Goal: Task Accomplishment & Management: Manage account settings

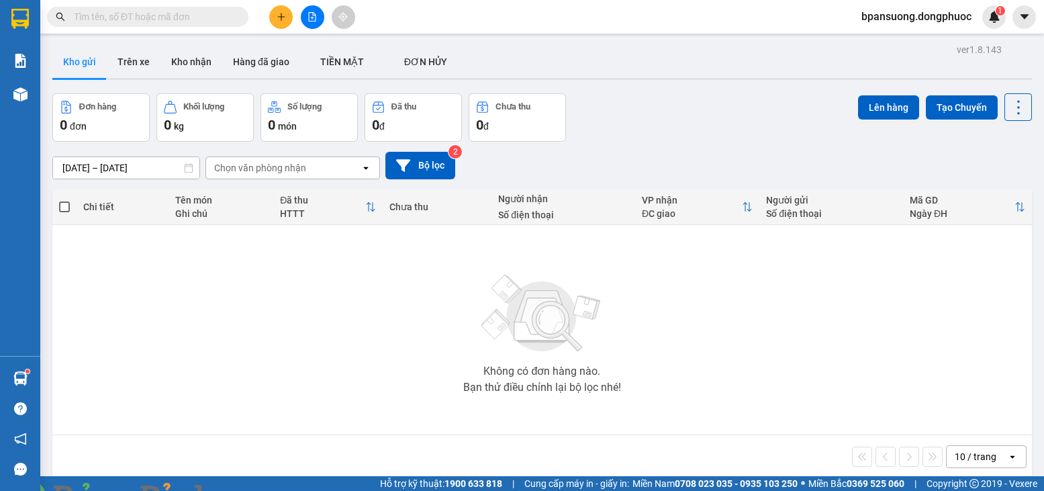
click at [209, 19] on input "text" at bounding box center [153, 16] width 158 height 15
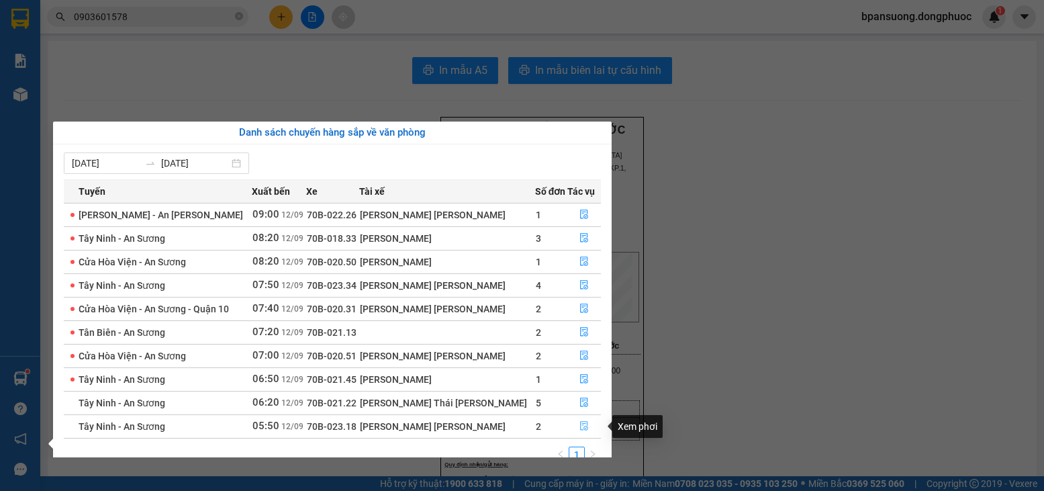
click at [585, 430] on icon "file-done" at bounding box center [583, 425] width 9 height 9
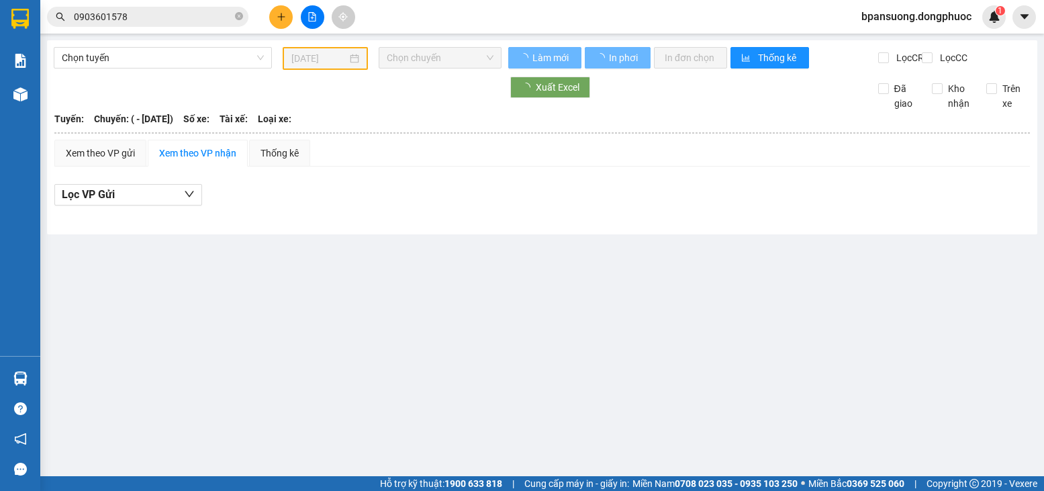
type input "[DATE]"
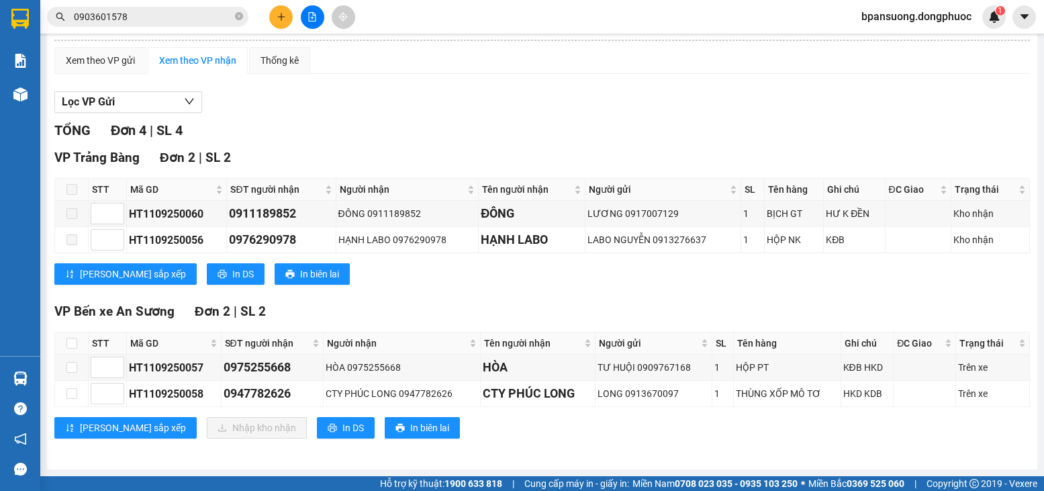
scroll to position [103, 0]
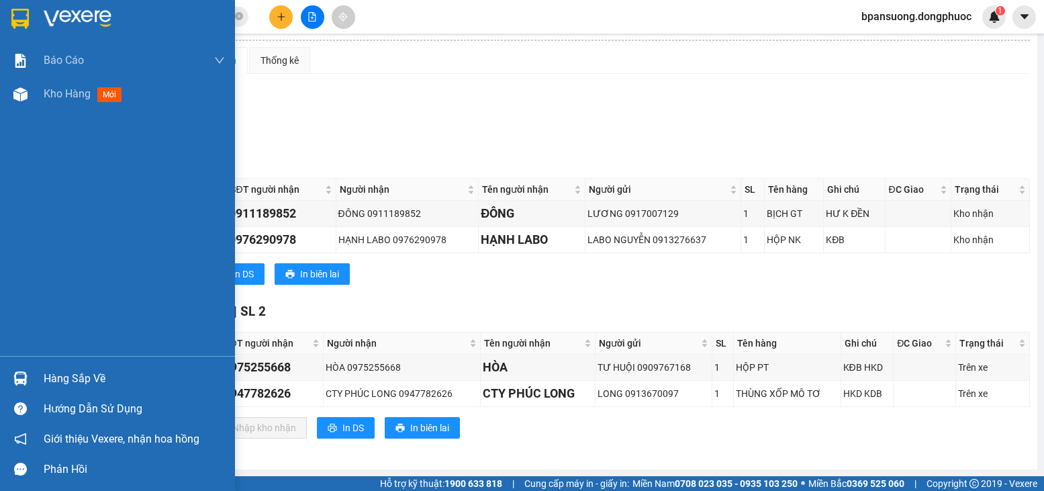
click at [52, 373] on div "Hàng sắp về" at bounding box center [134, 379] width 181 height 20
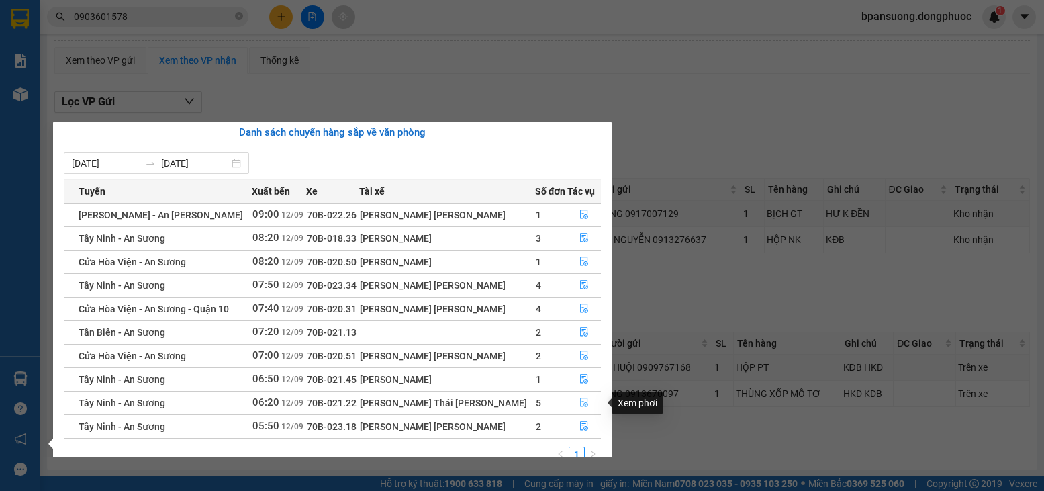
click at [589, 400] on button "button" at bounding box center [584, 402] width 32 height 21
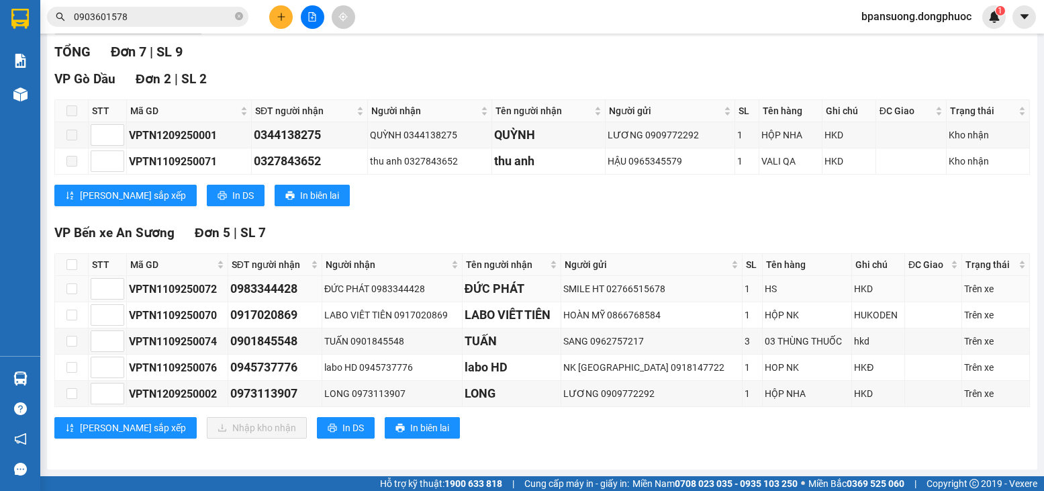
scroll to position [181, 0]
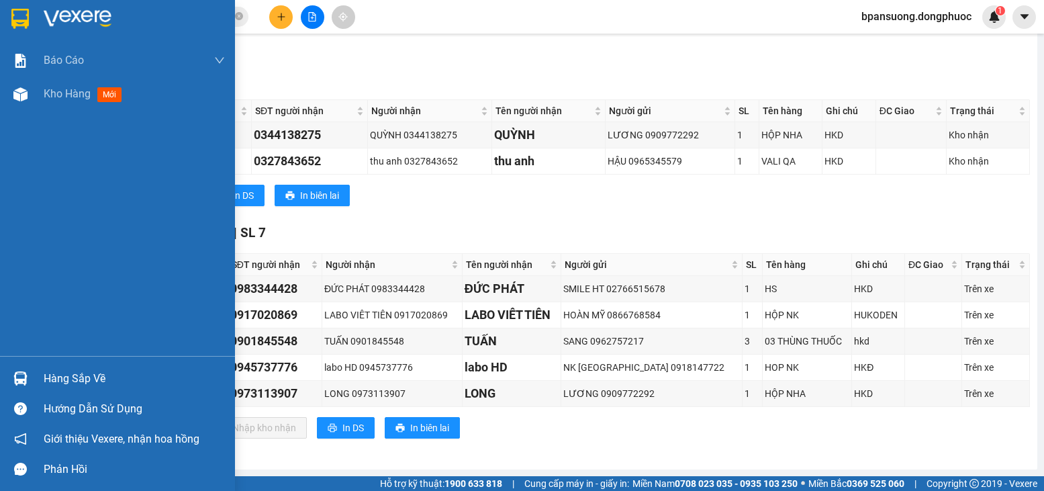
click at [110, 371] on div "Hàng sắp về" at bounding box center [134, 379] width 181 height 20
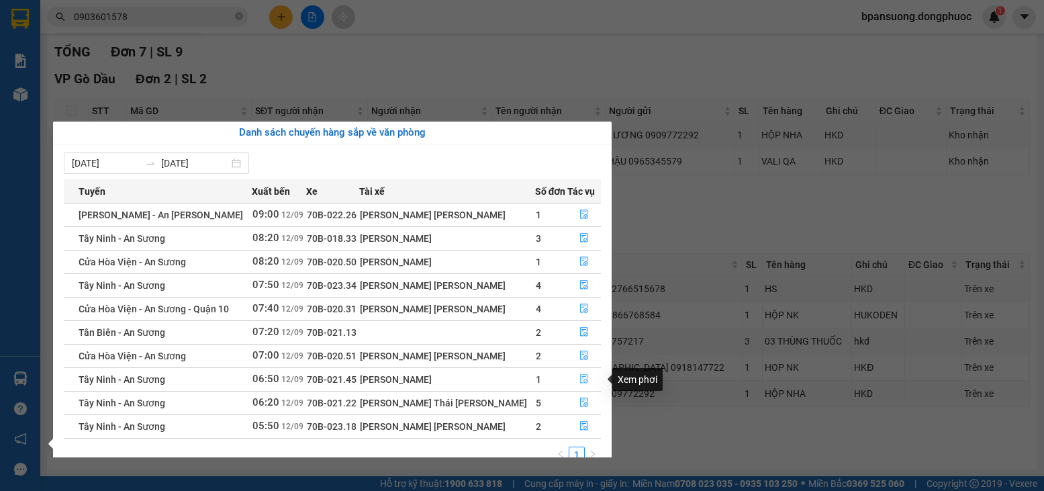
click at [581, 381] on icon "file-done" at bounding box center [583, 378] width 9 height 9
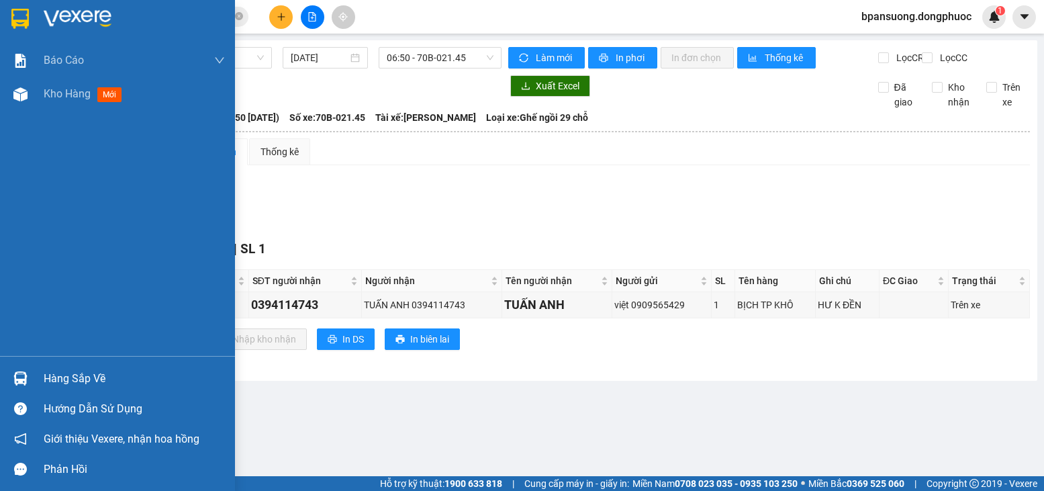
click at [59, 367] on td "Xem theo VP gửi Xem theo VP nhận Thống kê Lọc VP Gửi TỔNG Đơn 1 | SL 1 VP Bến …" at bounding box center [542, 253] width 977 height 230
click at [46, 373] on div "Hàng sắp về" at bounding box center [134, 379] width 181 height 20
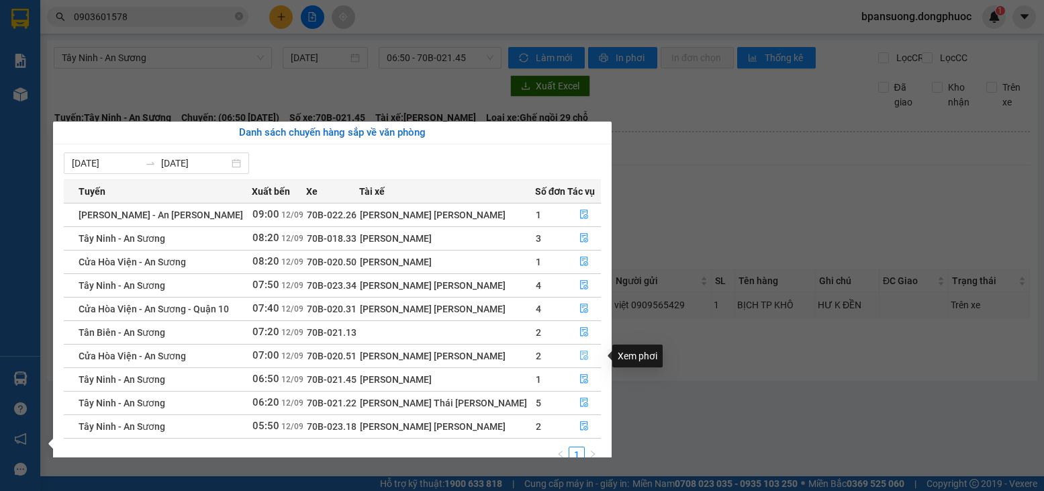
click at [580, 351] on icon "file-done" at bounding box center [584, 355] width 8 height 9
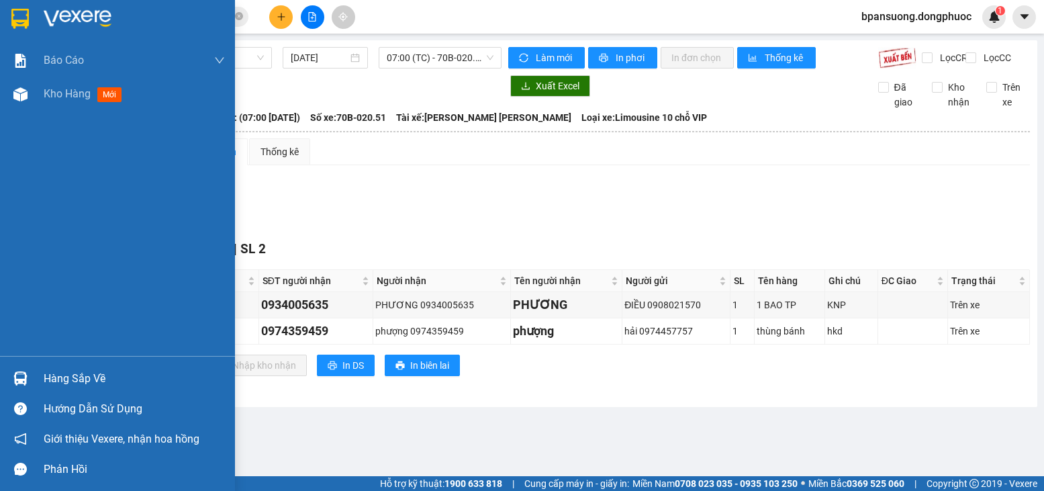
drag, startPoint x: 67, startPoint y: 373, endPoint x: 172, endPoint y: 372, distance: 104.7
click at [68, 373] on div "Hàng sắp về" at bounding box center [134, 379] width 181 height 20
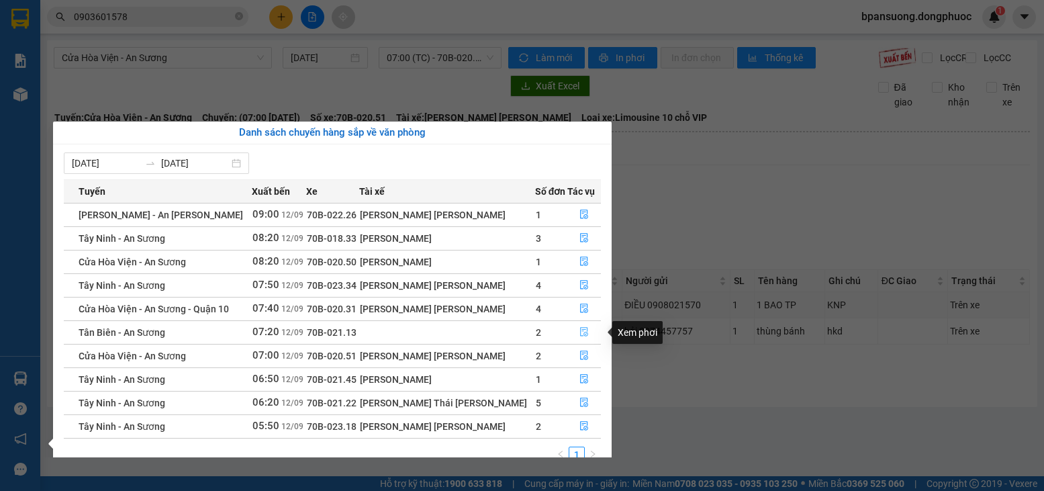
click at [581, 330] on icon "file-done" at bounding box center [583, 331] width 9 height 9
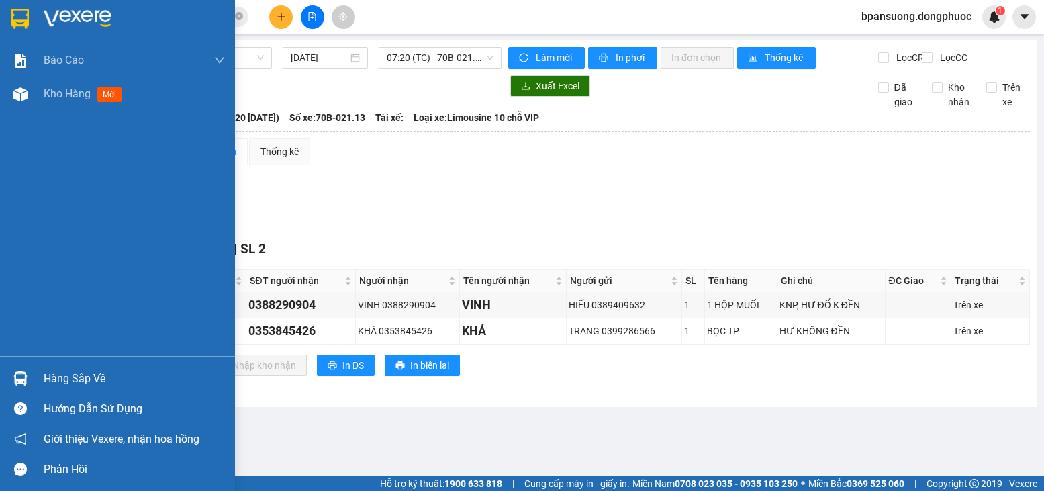
click at [78, 377] on div "Hàng sắp về" at bounding box center [134, 379] width 181 height 20
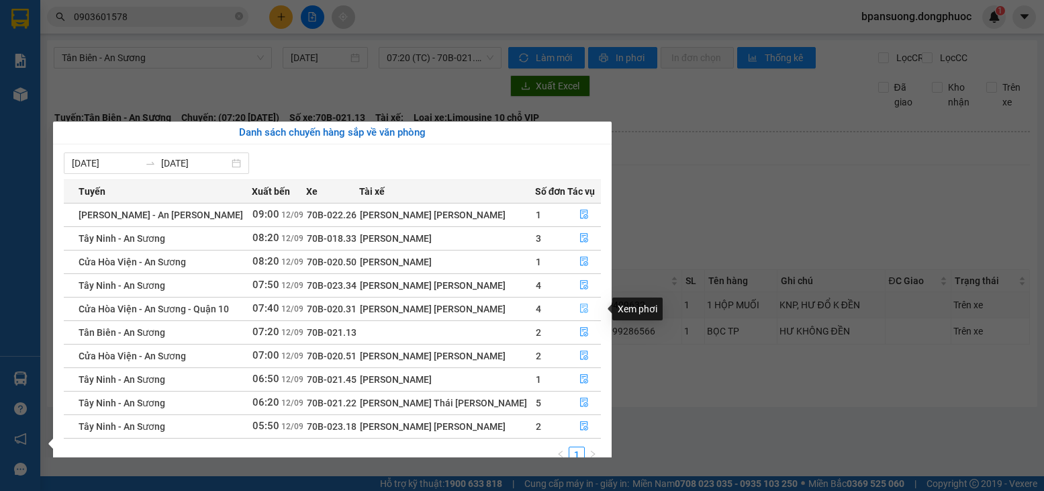
click at [583, 311] on icon "file-done" at bounding box center [583, 307] width 9 height 9
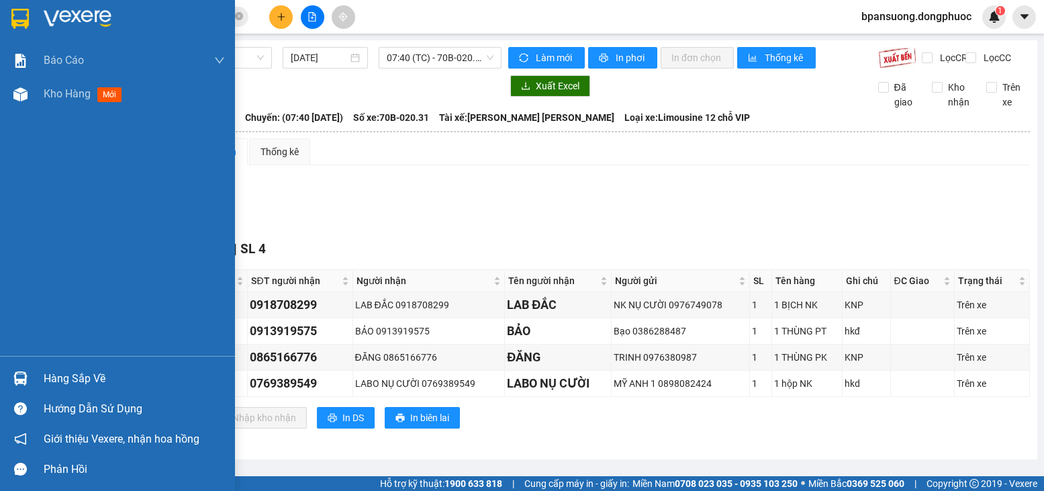
click at [70, 385] on div "Hàng sắp về" at bounding box center [134, 379] width 181 height 20
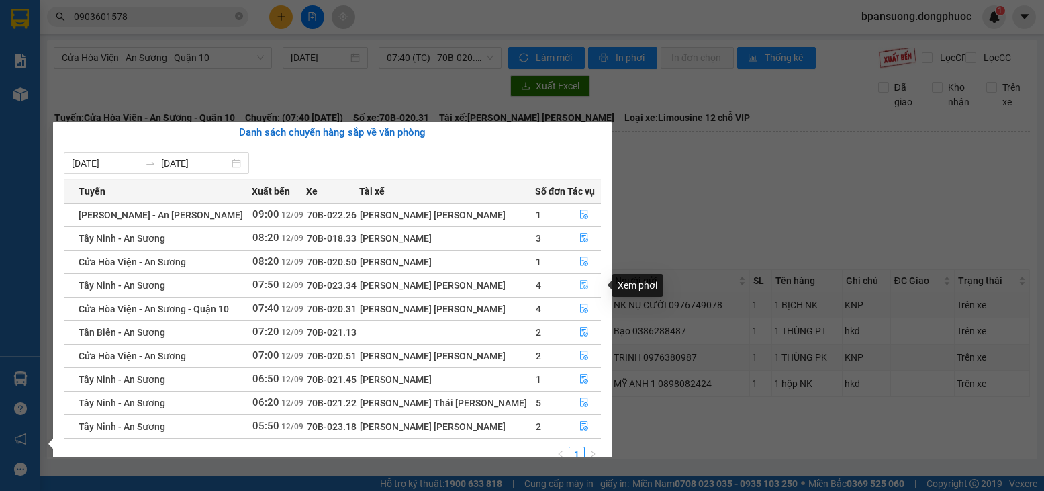
click at [580, 284] on icon "file-done" at bounding box center [584, 285] width 8 height 9
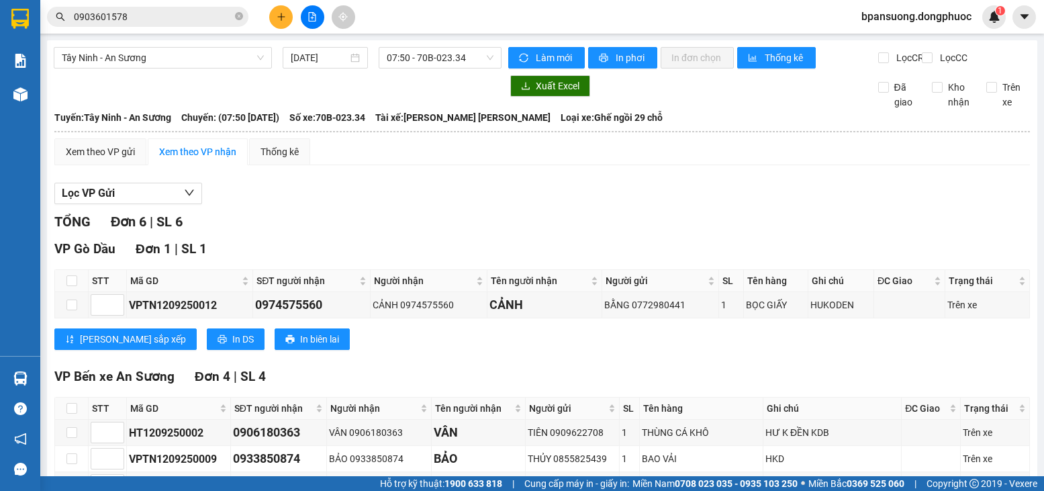
scroll to position [134, 0]
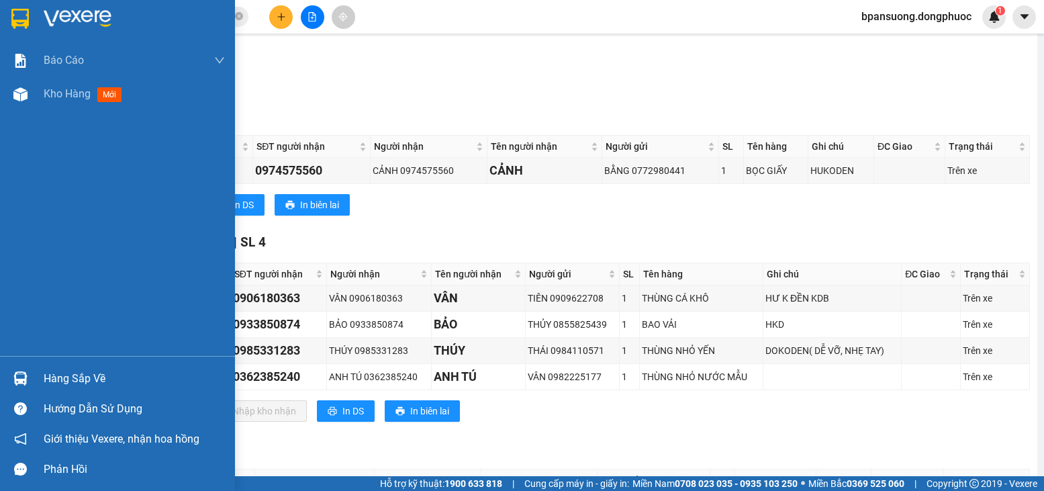
click at [87, 367] on div "Hàng sắp về" at bounding box center [117, 378] width 235 height 30
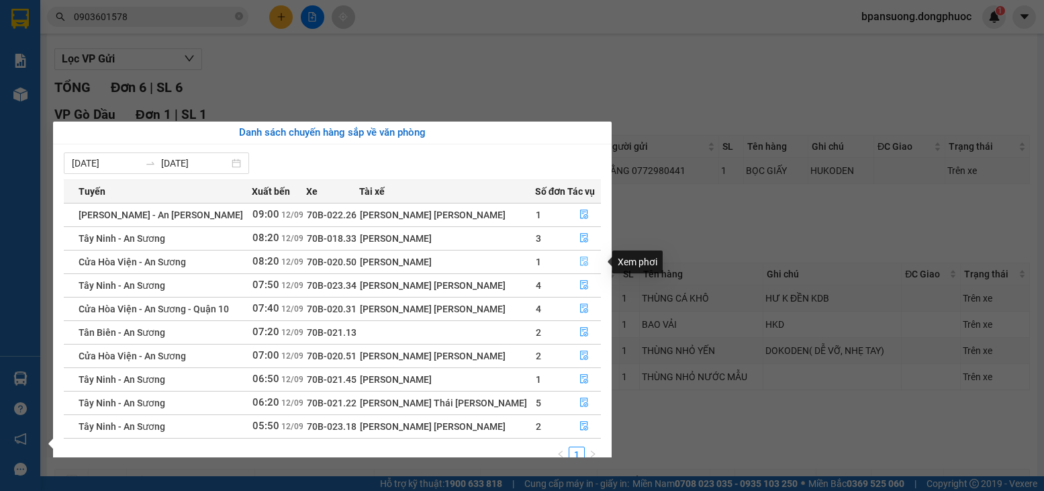
click at [583, 262] on icon "file-done" at bounding box center [583, 260] width 9 height 9
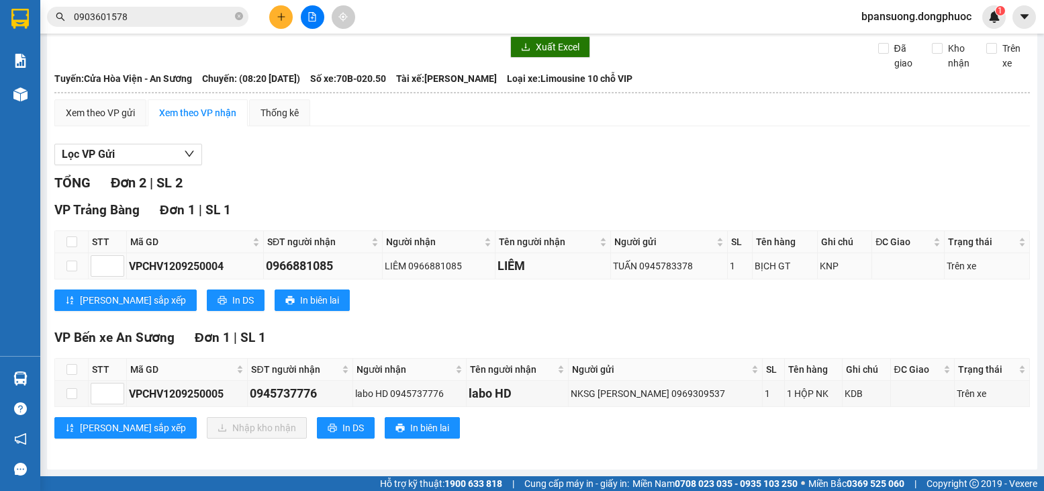
scroll to position [50, 0]
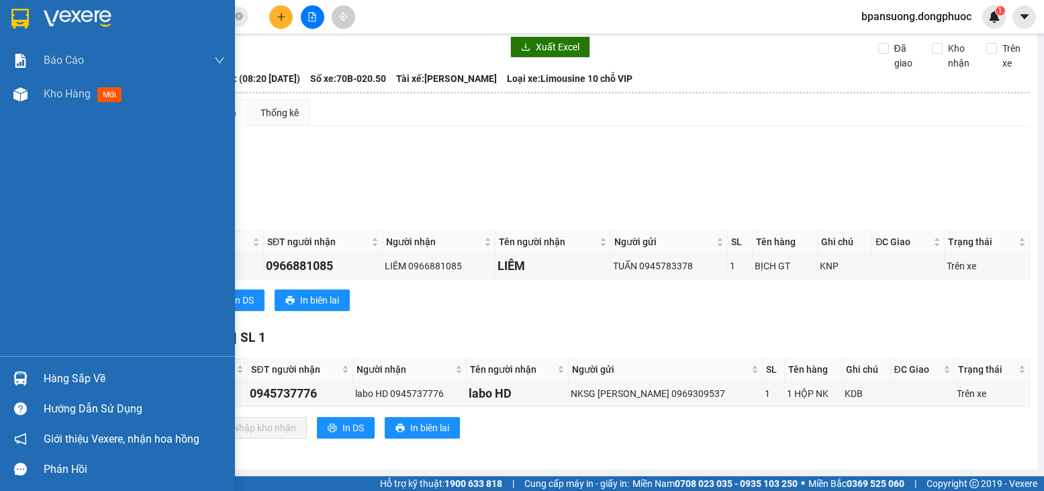
click at [70, 379] on div "Hàng sắp về" at bounding box center [134, 379] width 181 height 20
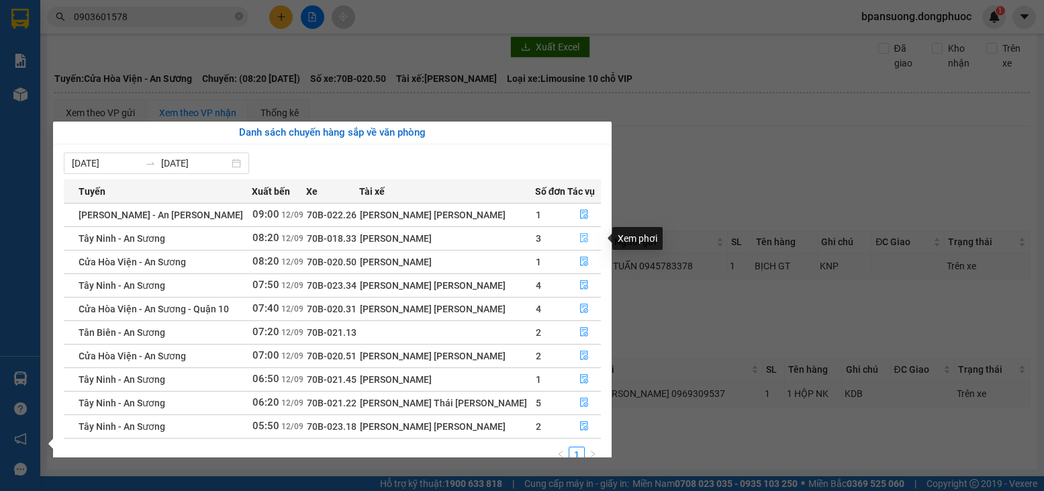
click at [582, 240] on icon "file-done" at bounding box center [583, 237] width 9 height 9
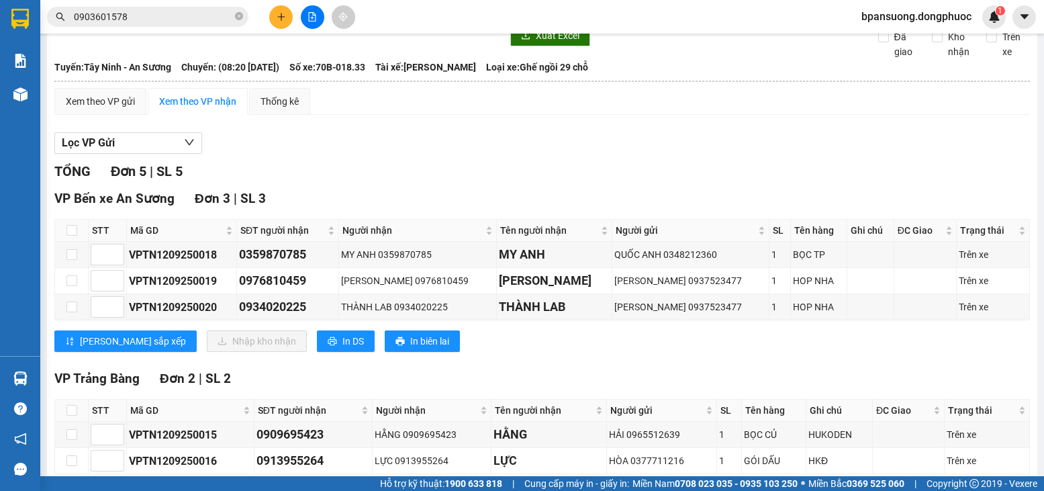
scroll to position [129, 0]
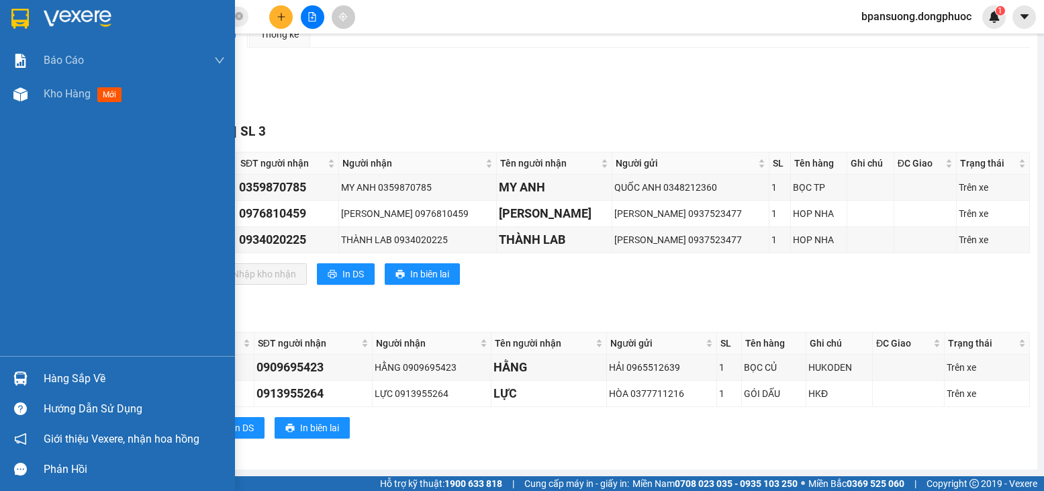
click at [42, 369] on div "Hàng sắp về" at bounding box center [117, 378] width 235 height 30
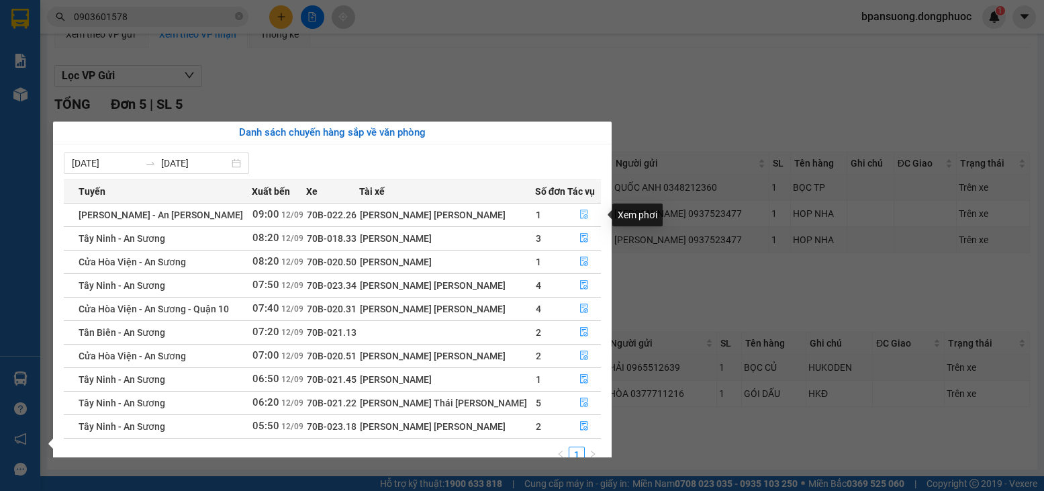
click at [583, 214] on icon "file-done" at bounding box center [584, 214] width 8 height 9
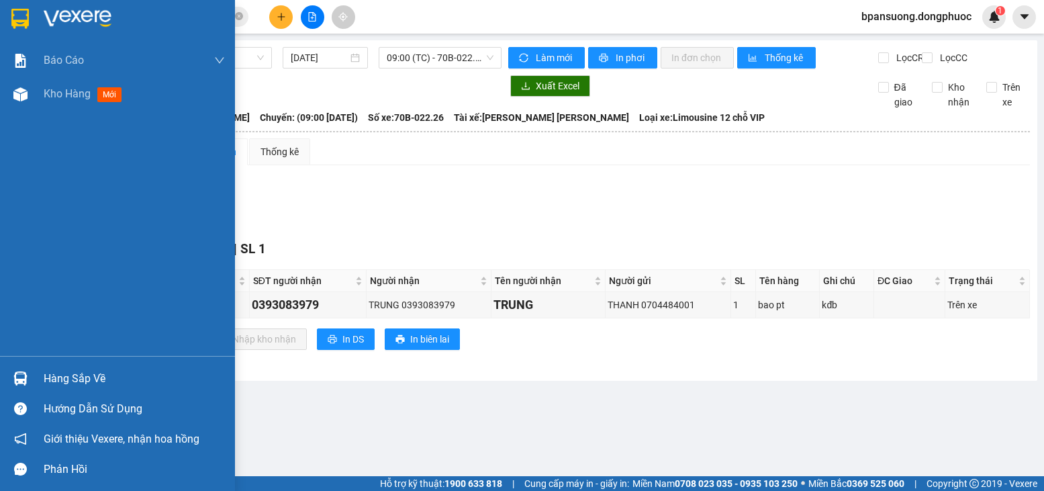
click at [83, 378] on div "Hàng sắp về" at bounding box center [134, 379] width 181 height 20
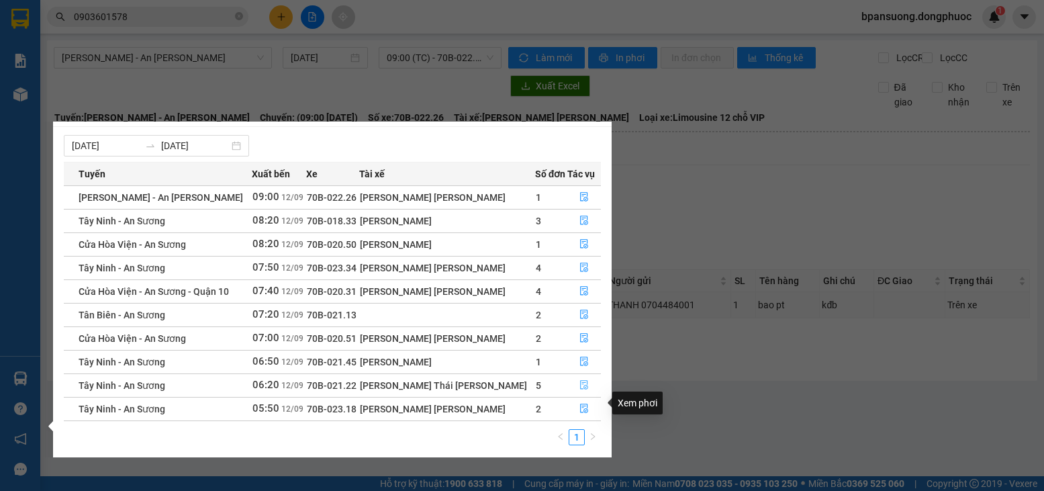
scroll to position [21, 0]
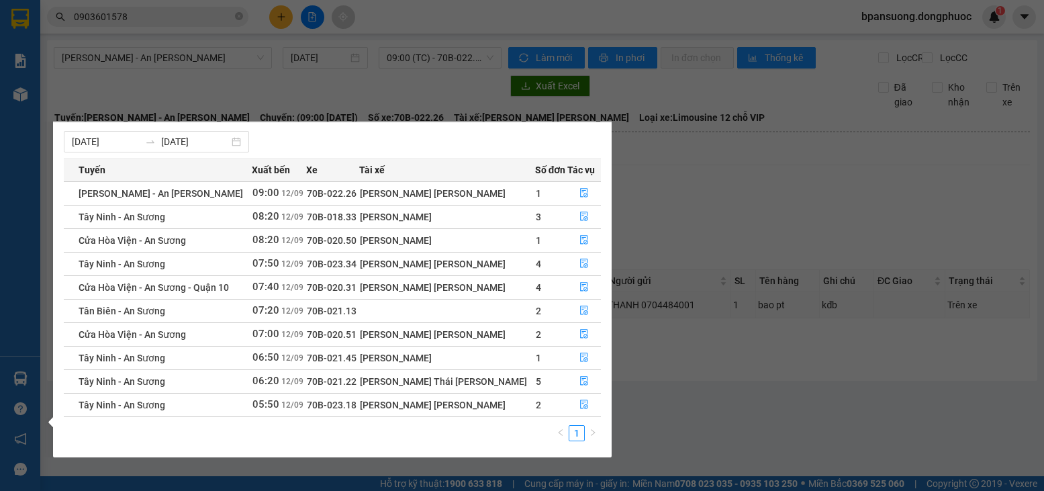
click at [757, 405] on section "Kết quả tìm kiếm ( 34 ) Bộ lọc Mã ĐH Trạng thái Món hàng Tổng cước Chưa cước Nh…" at bounding box center [522, 245] width 1044 height 491
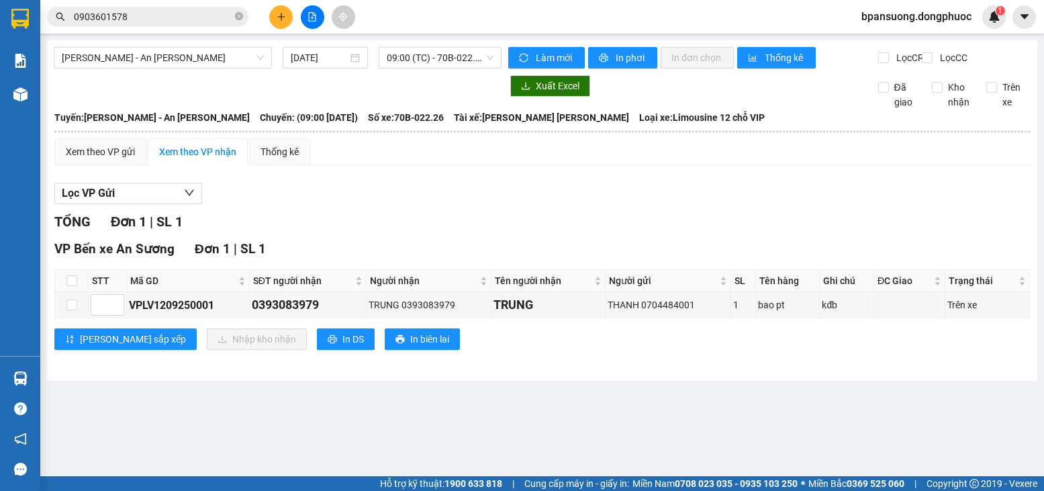
click at [217, 14] on input "0903601578" at bounding box center [153, 16] width 158 height 15
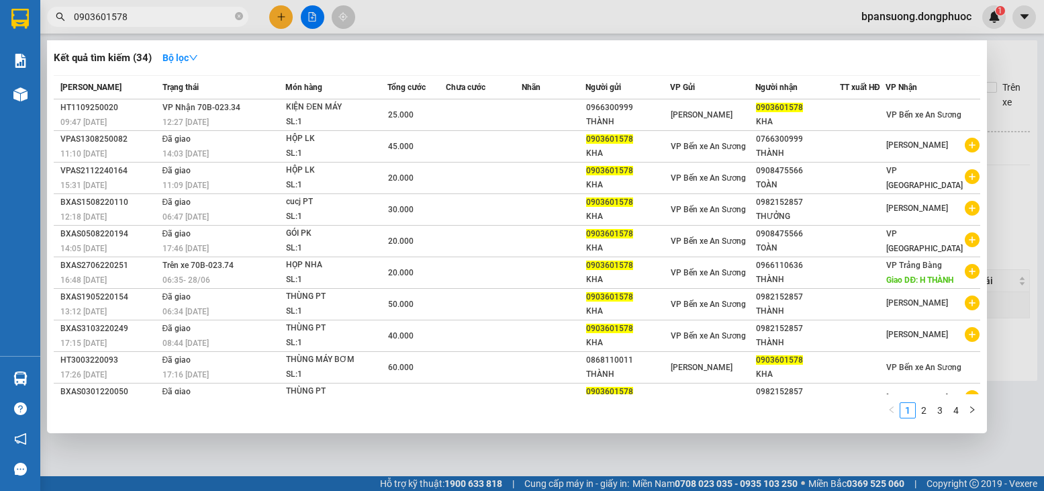
click at [217, 14] on input "0903601578" at bounding box center [153, 16] width 158 height 15
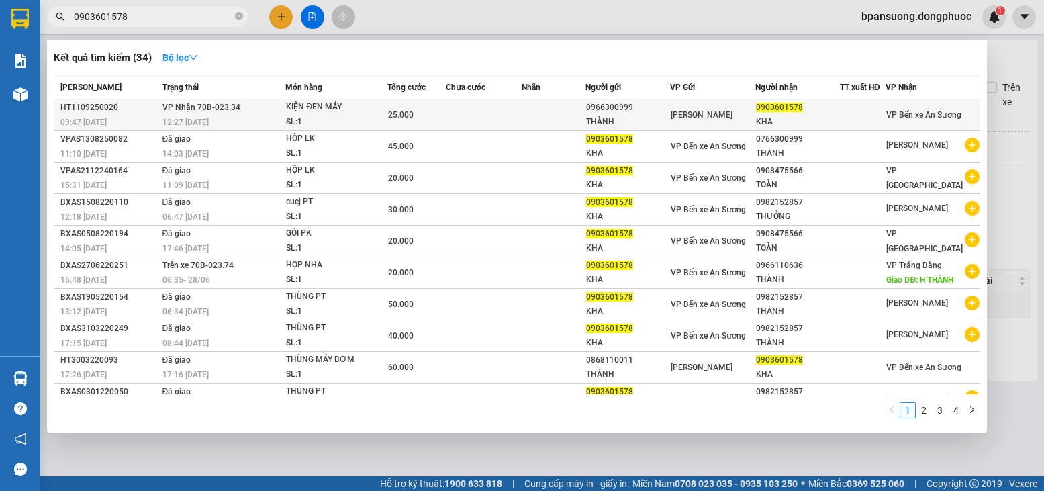
click at [322, 121] on div "SL: 1" at bounding box center [336, 122] width 101 height 15
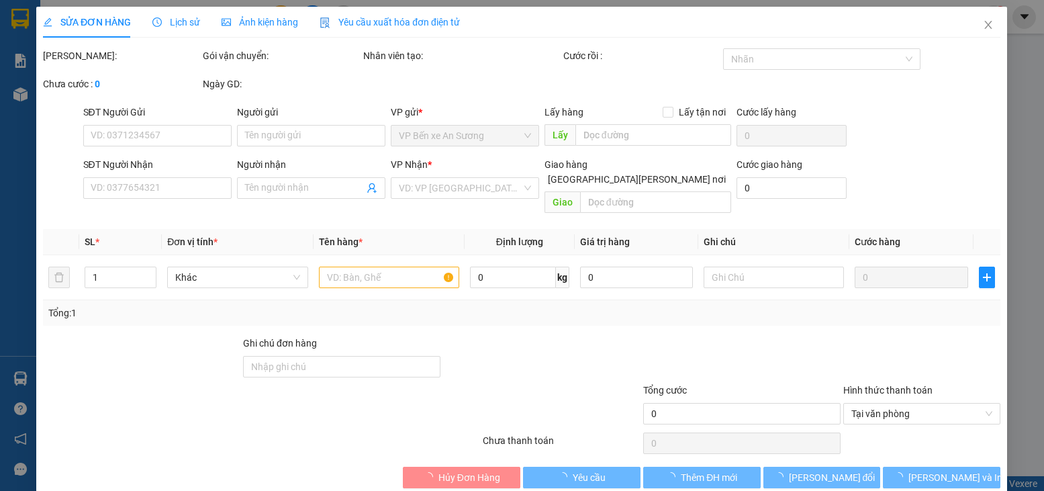
type input "0966300999"
type input "THÀNH"
type input "0903601578"
type input "KHA"
type input "25.000"
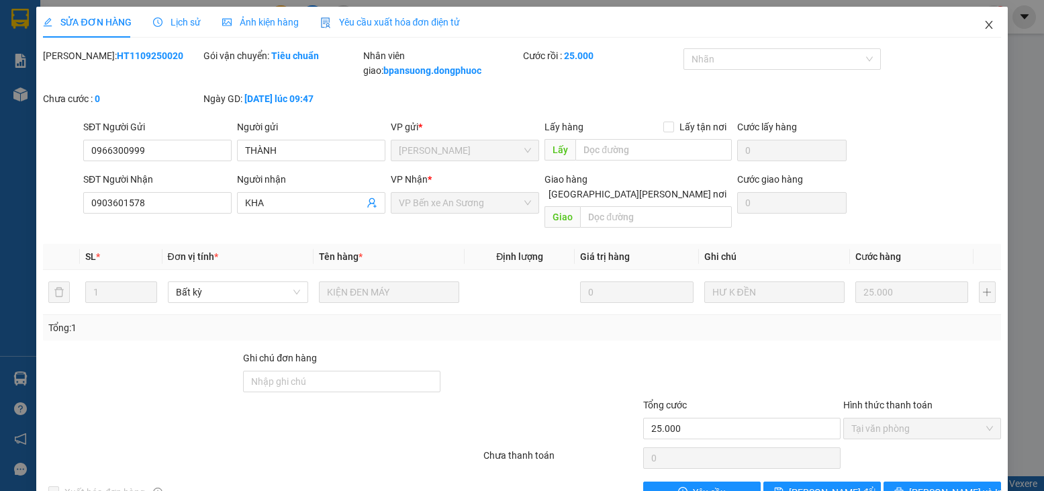
click at [983, 23] on icon "close" at bounding box center [988, 24] width 11 height 11
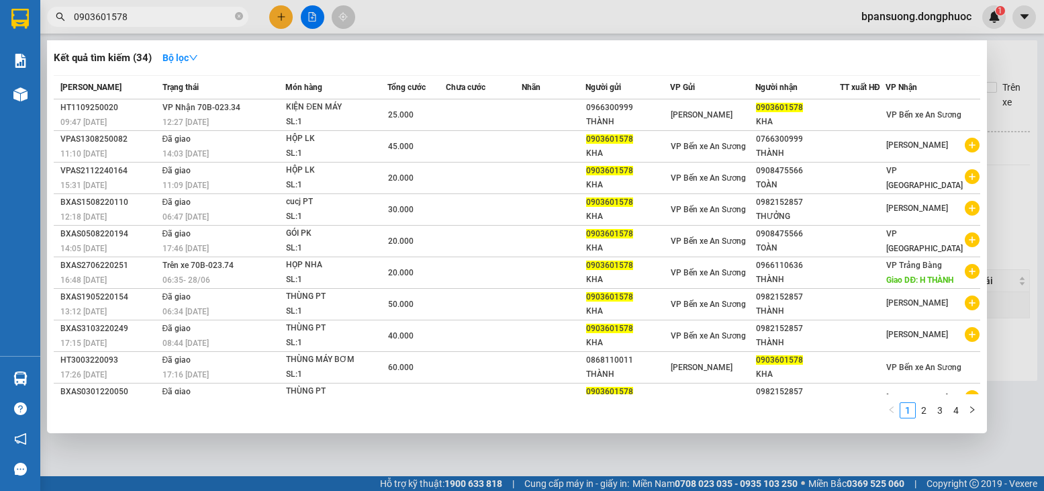
click at [212, 23] on input "0903601578" at bounding box center [153, 16] width 158 height 15
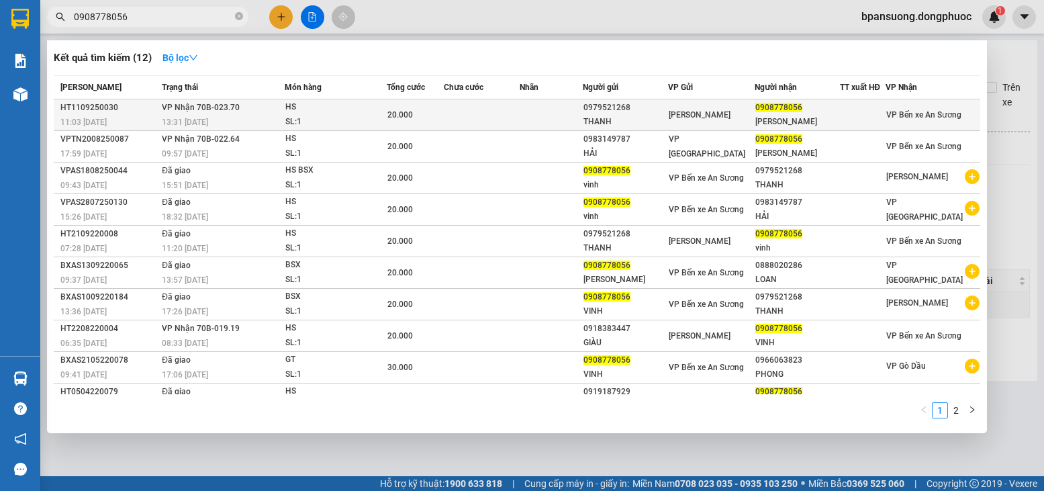
type input "0908778056"
click at [322, 117] on div "SL: 1" at bounding box center [335, 122] width 101 height 15
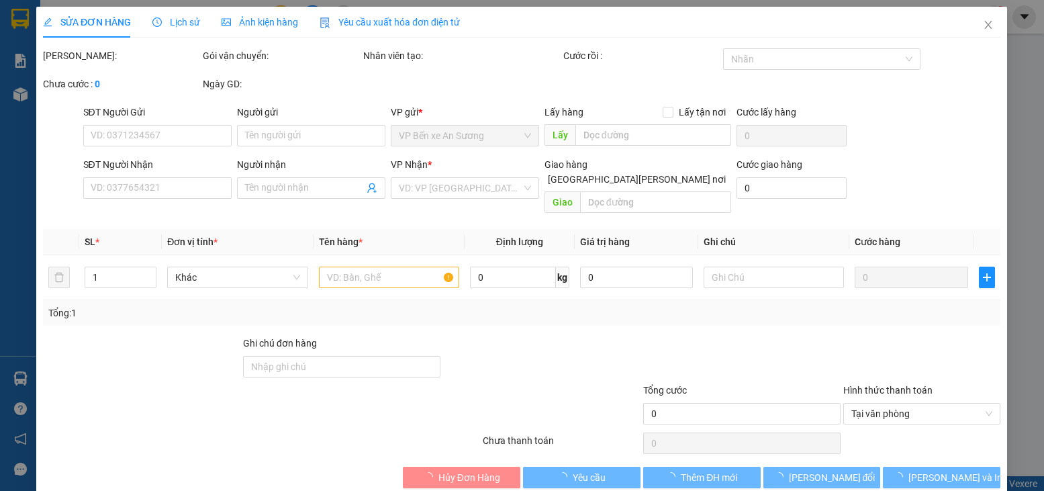
type input "0979521268"
type input "THANH"
type input "0908778056"
type input "THÚY VINH"
type input "20.000"
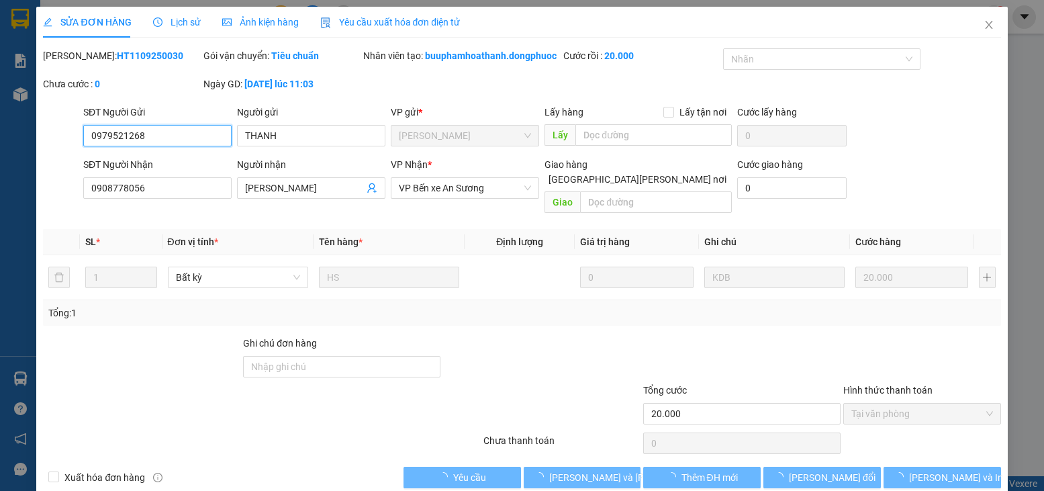
scroll to position [2, 0]
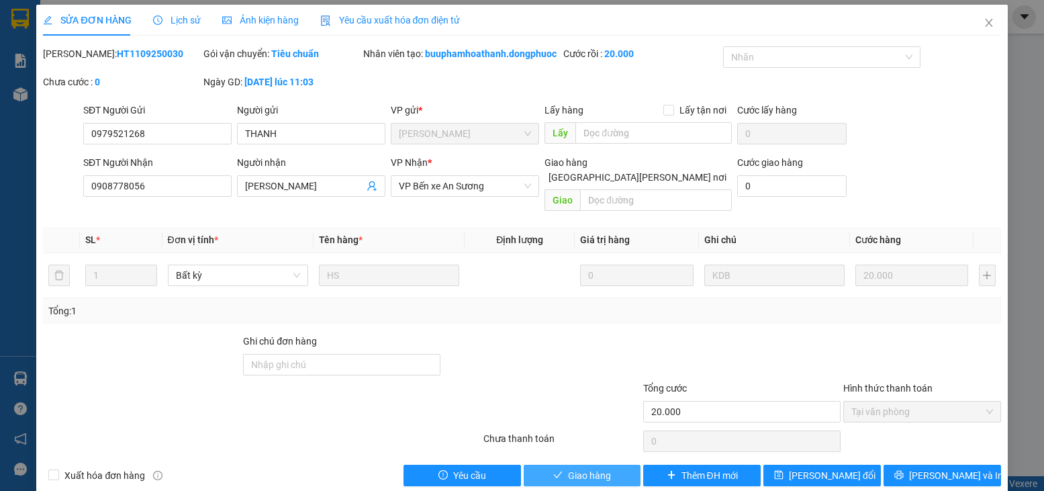
click at [581, 474] on span "Giao hàng" at bounding box center [589, 475] width 43 height 15
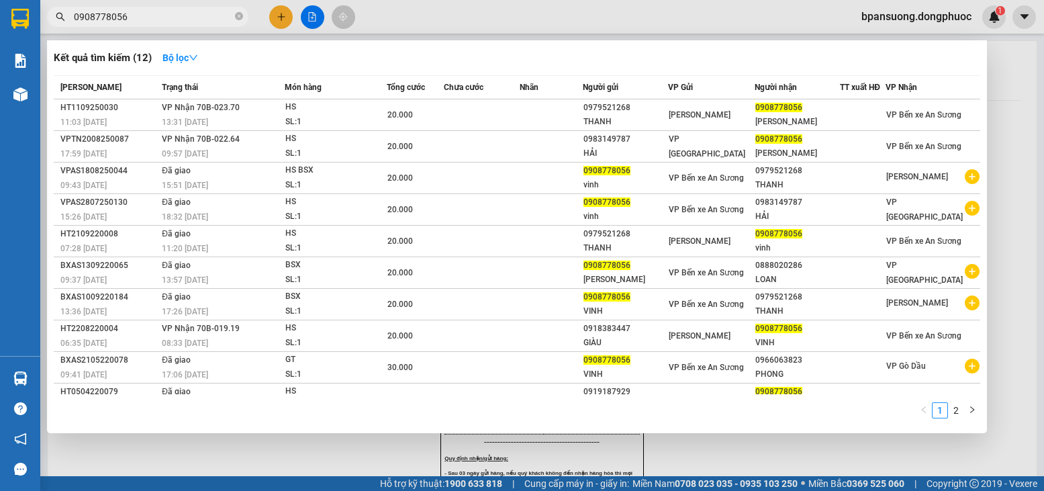
click at [227, 13] on input "0908778056" at bounding box center [153, 16] width 158 height 15
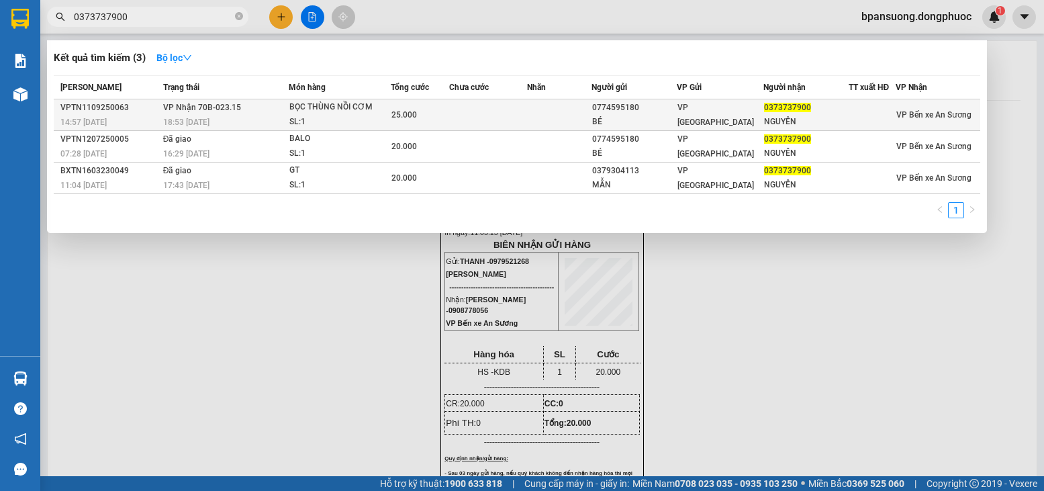
type input "0373737900"
click at [250, 107] on td "VP Nhận 70B-023.15 18:53 - 11/09" at bounding box center [224, 115] width 129 height 32
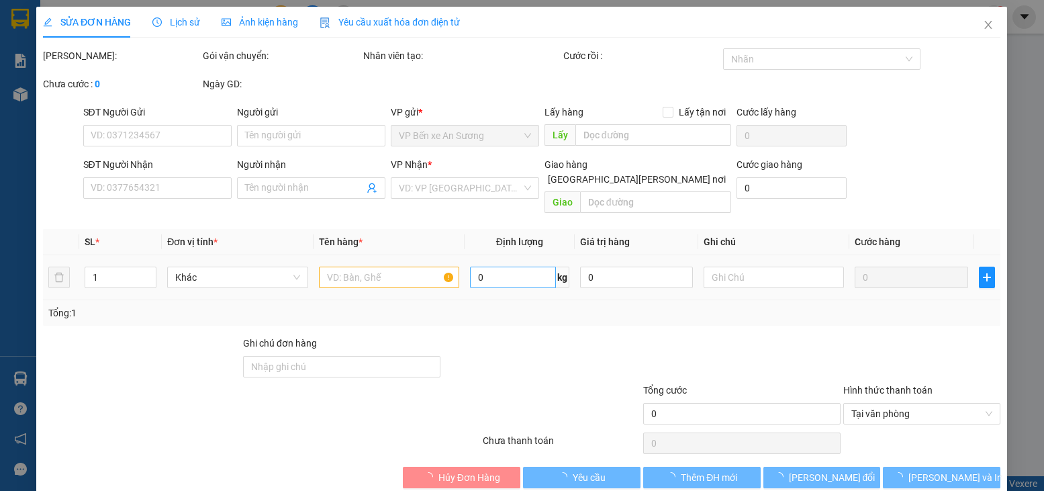
type input "0774595180"
type input "BÉ"
type input "0373737900"
type input "NGUYÊN"
type input "25.000"
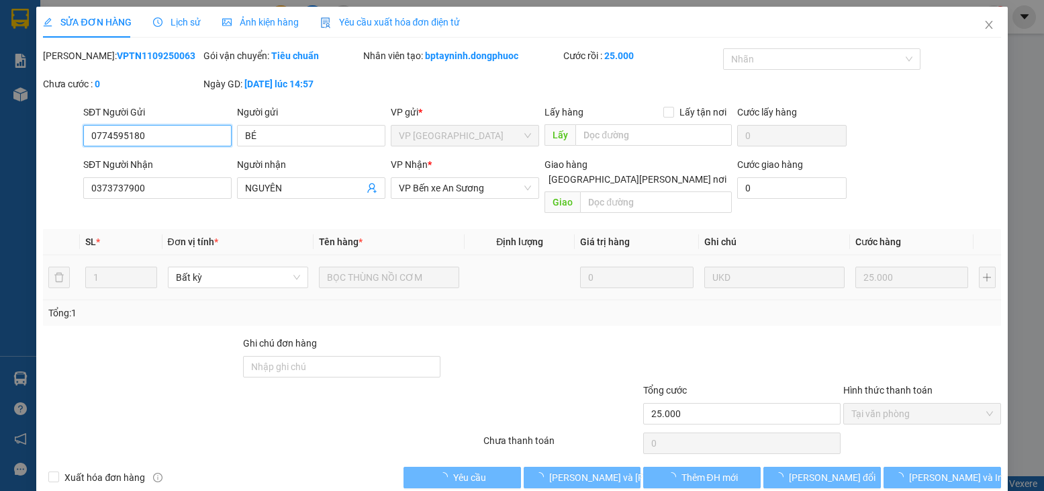
scroll to position [9, 0]
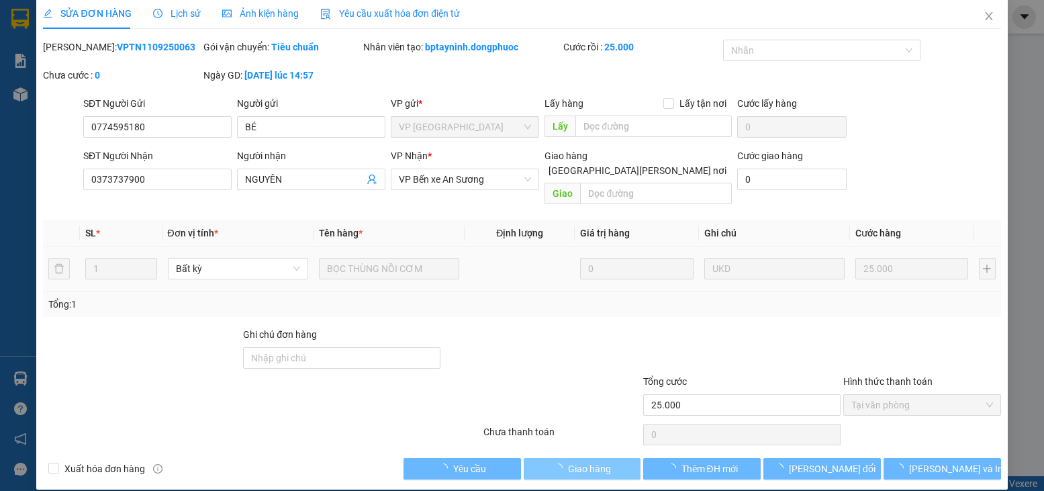
click at [593, 461] on span "Giao hàng" at bounding box center [589, 468] width 43 height 15
click at [568, 461] on span "Giao hàng" at bounding box center [589, 468] width 43 height 15
click at [569, 461] on span "Giao hàng" at bounding box center [589, 468] width 43 height 15
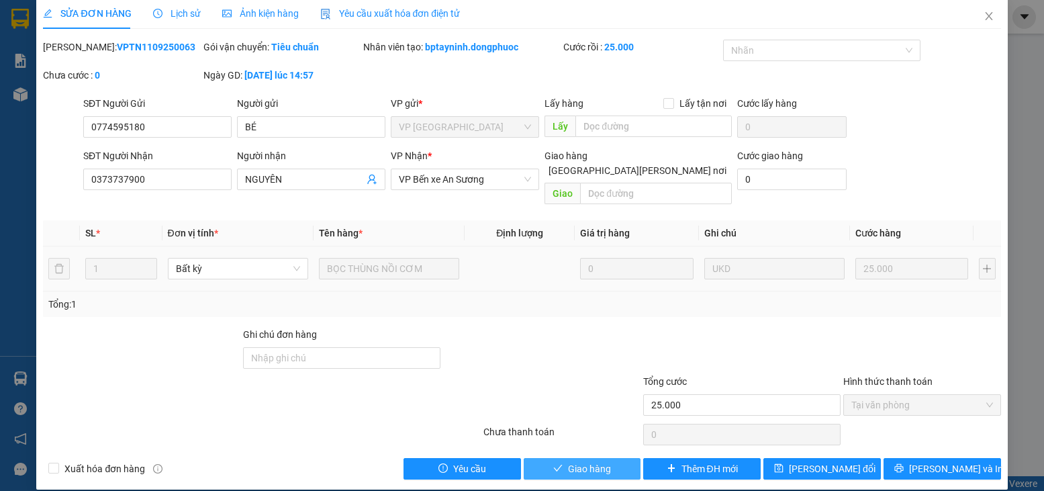
click at [571, 461] on span "Giao hàng" at bounding box center [589, 468] width 43 height 15
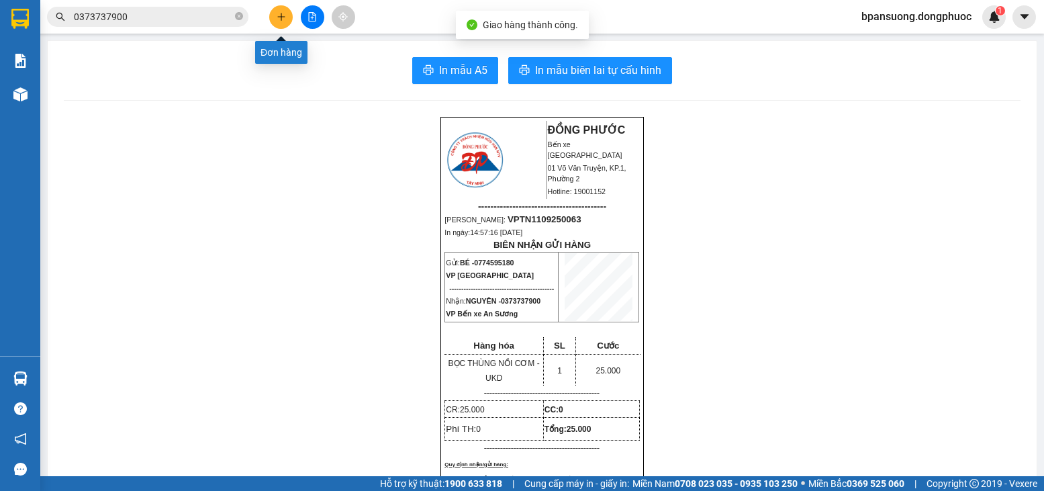
click at [277, 17] on icon "plus" at bounding box center [281, 16] width 9 height 9
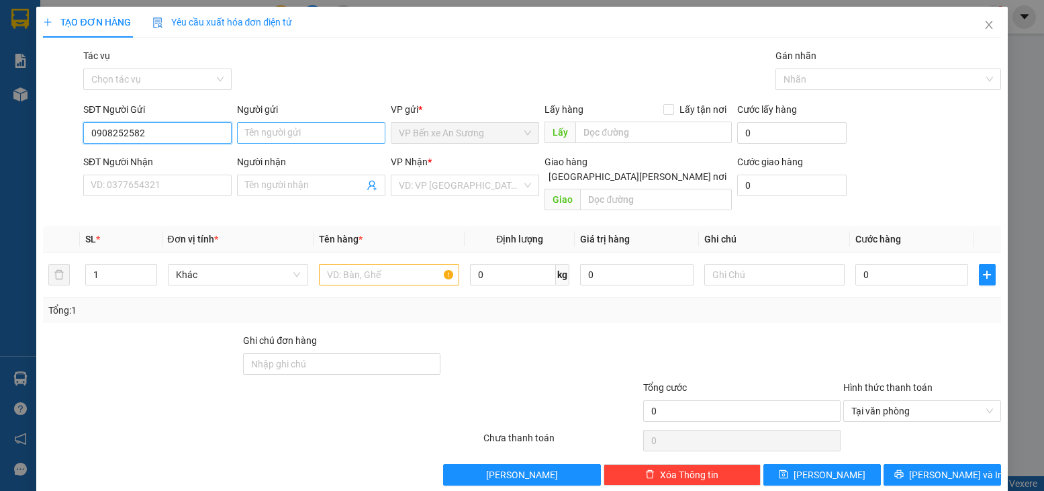
type input "0908252582"
click at [276, 124] on input "Người gửi" at bounding box center [311, 132] width 148 height 21
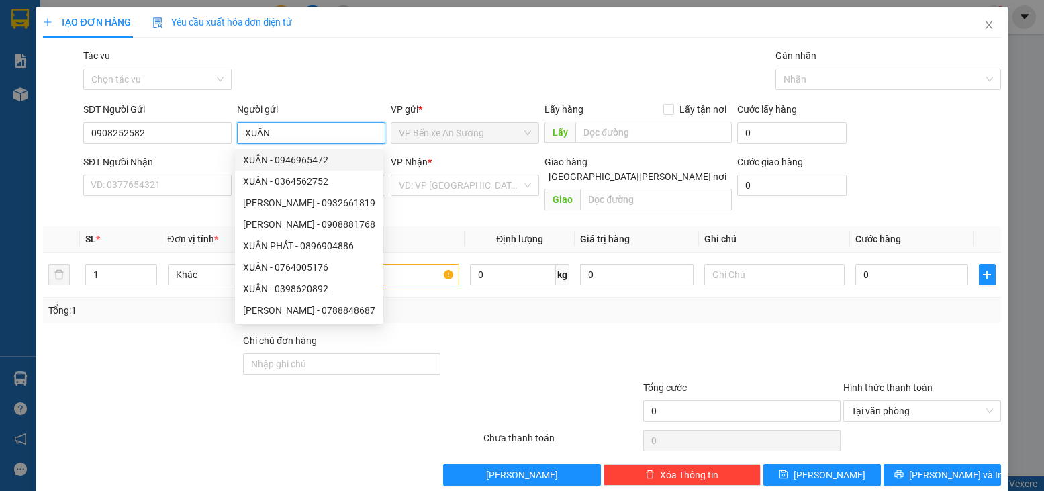
type input "XUÂN"
click at [150, 173] on div "SĐT Người Nhận" at bounding box center [157, 164] width 148 height 20
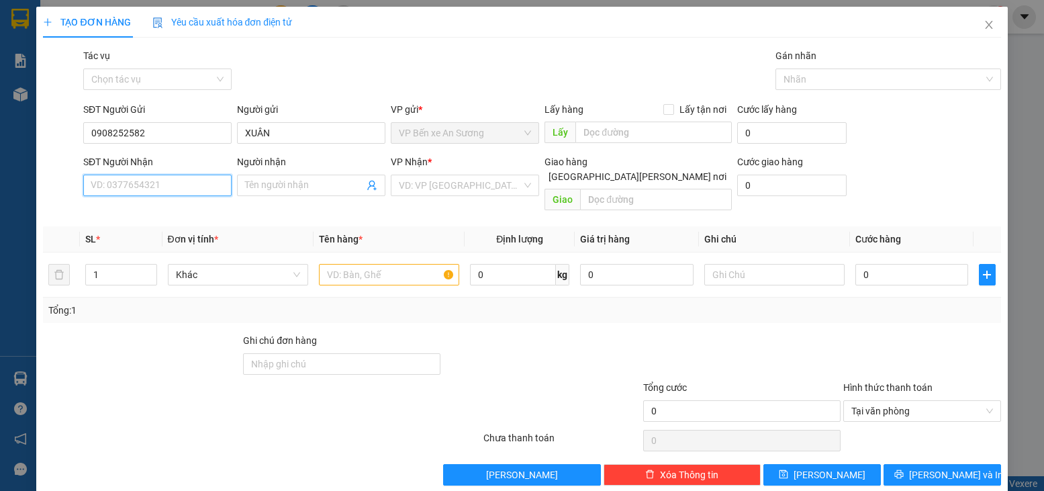
click at [151, 176] on input "SĐT Người Nhận" at bounding box center [157, 185] width 148 height 21
type input "0783649686"
click at [272, 192] on input "Người nhận" at bounding box center [304, 185] width 119 height 15
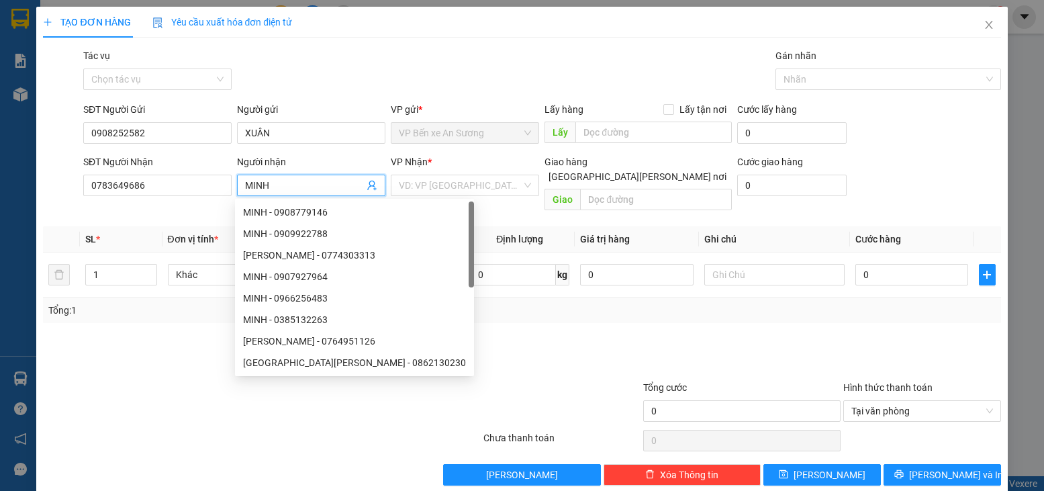
type input "MINH"
click at [431, 197] on div "VP Nhận * VD: VP Sài Gòn" at bounding box center [465, 177] width 148 height 47
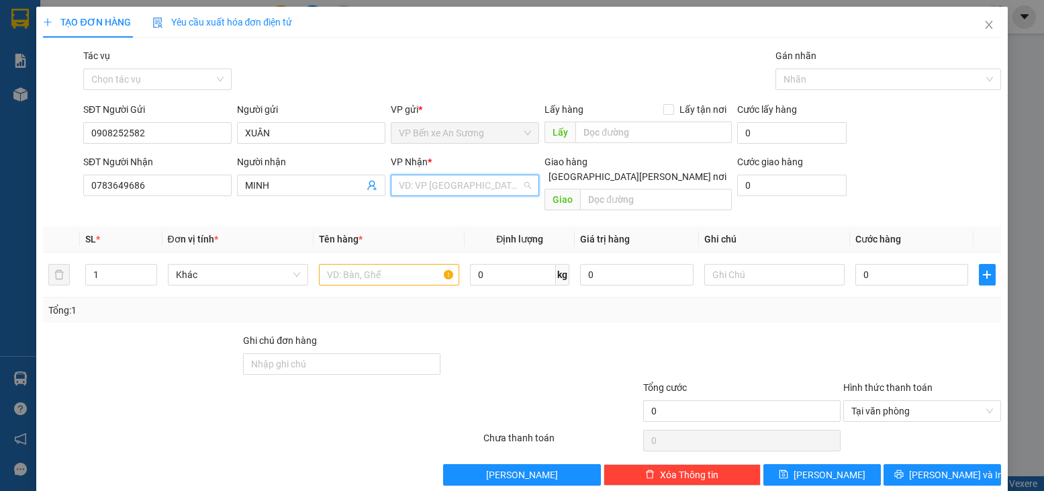
click at [436, 191] on input "search" at bounding box center [460, 185] width 123 height 20
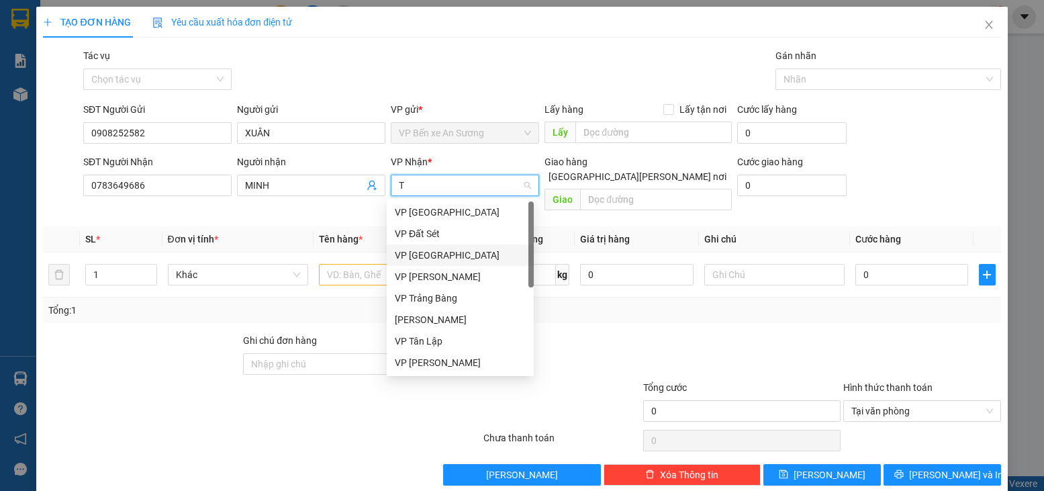
type input "TA"
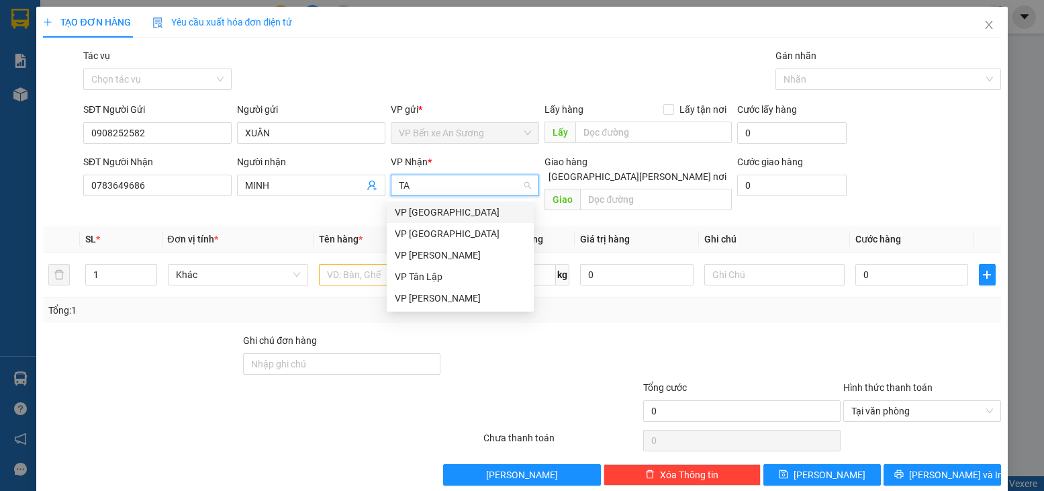
click at [438, 207] on div "VP Tân Biên" at bounding box center [460, 212] width 131 height 15
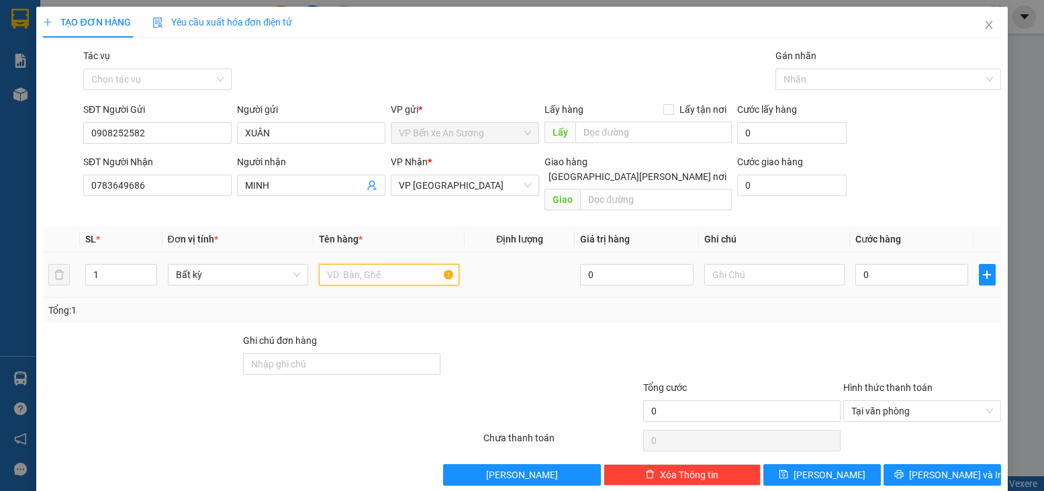
click at [344, 265] on input "text" at bounding box center [389, 274] width 140 height 21
type input "HỘP PT"
click at [760, 267] on input "text" at bounding box center [774, 274] width 140 height 21
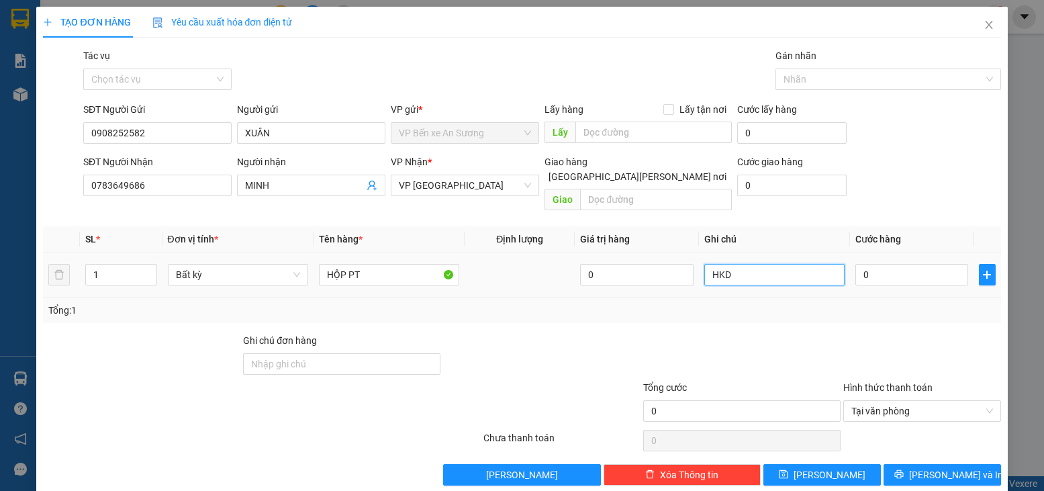
type input "HKD"
click at [749, 303] on div "Tổng: 1" at bounding box center [521, 310] width 947 height 15
click at [890, 269] on input "0" at bounding box center [911, 274] width 113 height 21
type input "2"
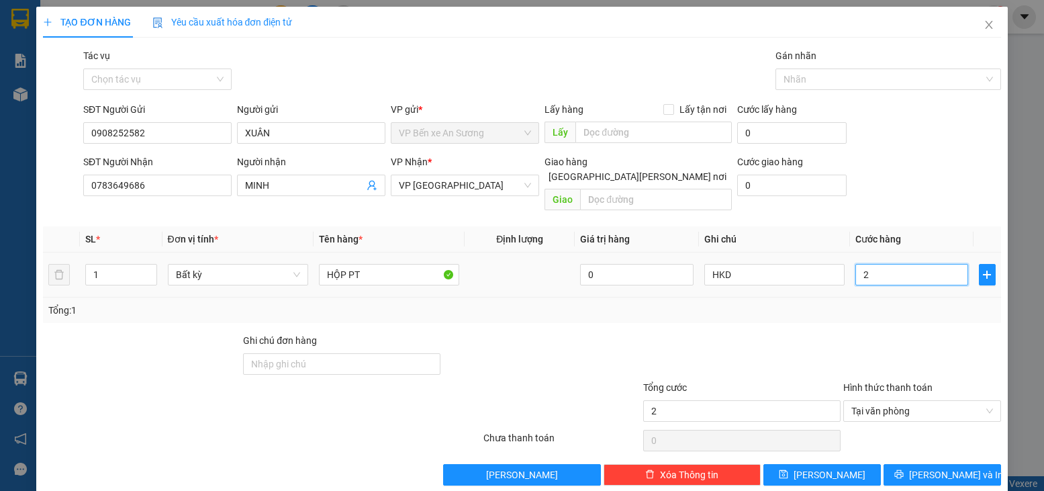
type input "25"
type input "252"
type input "25"
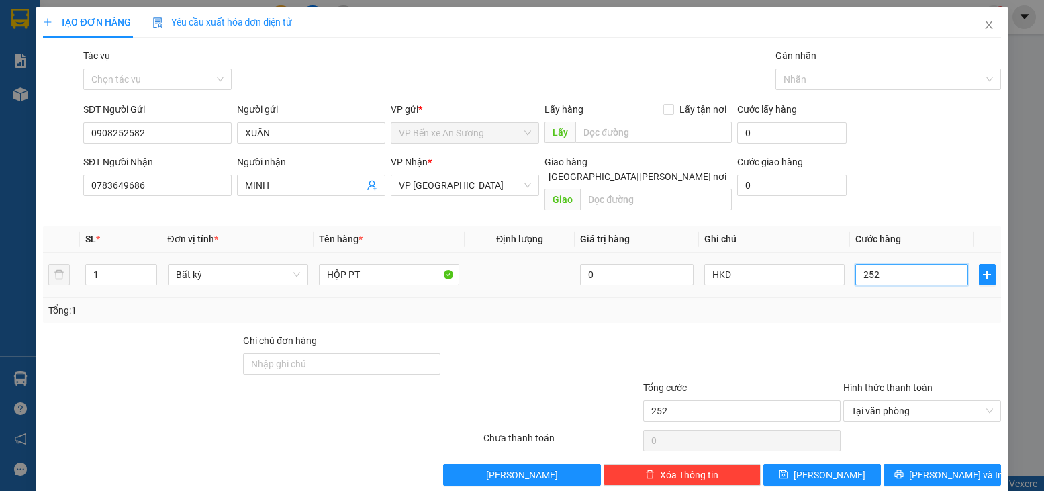
type input "25"
type input "25.000"
click at [932, 304] on div "Tổng: 1" at bounding box center [521, 310] width 957 height 26
click at [934, 467] on span "[PERSON_NAME] và In" at bounding box center [956, 474] width 94 height 15
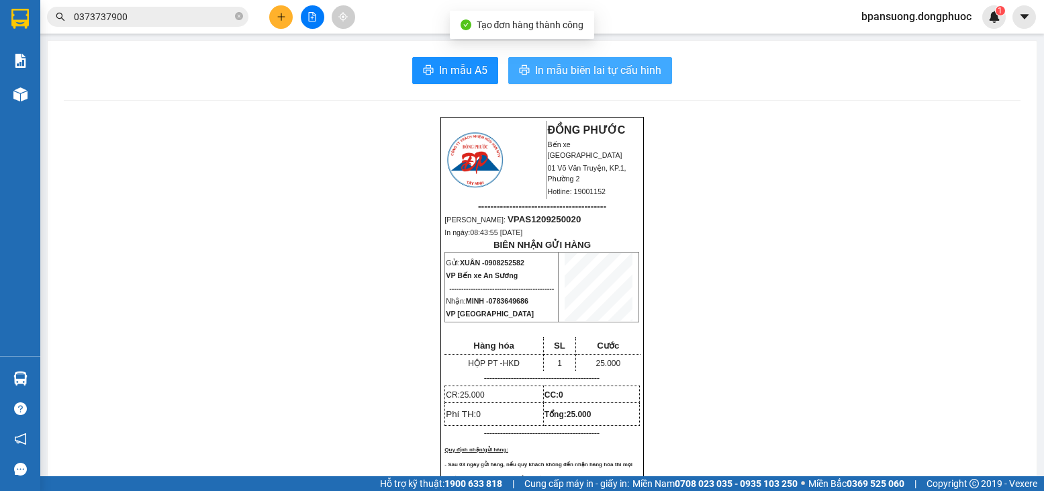
click at [611, 66] on span "In mẫu biên lai tự cấu hình" at bounding box center [598, 70] width 126 height 17
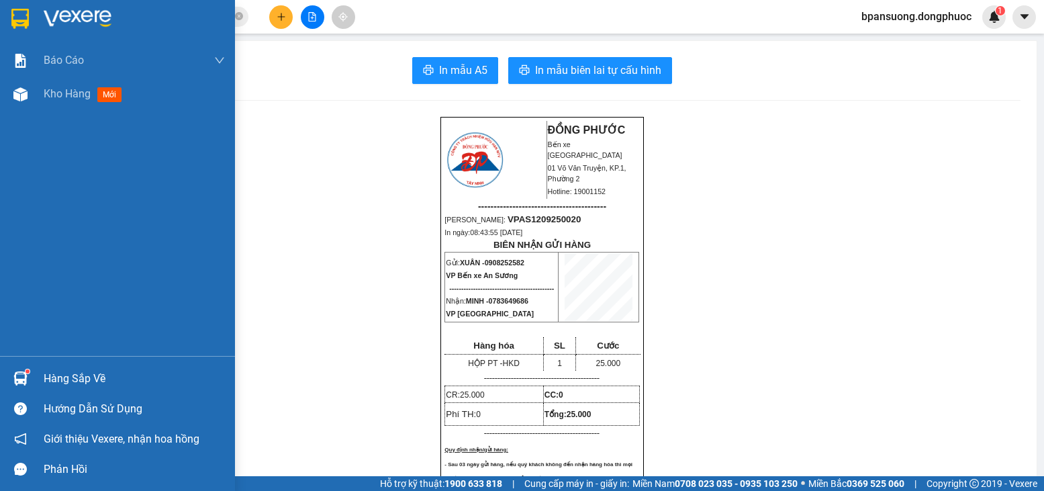
click at [38, 376] on div "Hàng sắp về" at bounding box center [117, 378] width 235 height 30
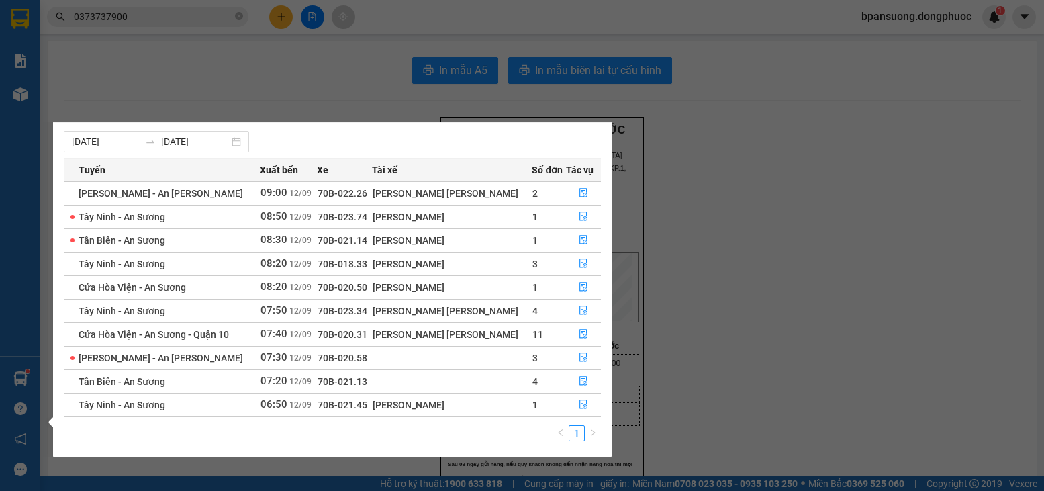
click at [148, 77] on section "Kết quả tìm kiếm ( 3 ) Bộ lọc Mã ĐH Trạng thái Món hàng Tổng cước Chưa cước Nhã…" at bounding box center [522, 245] width 1044 height 491
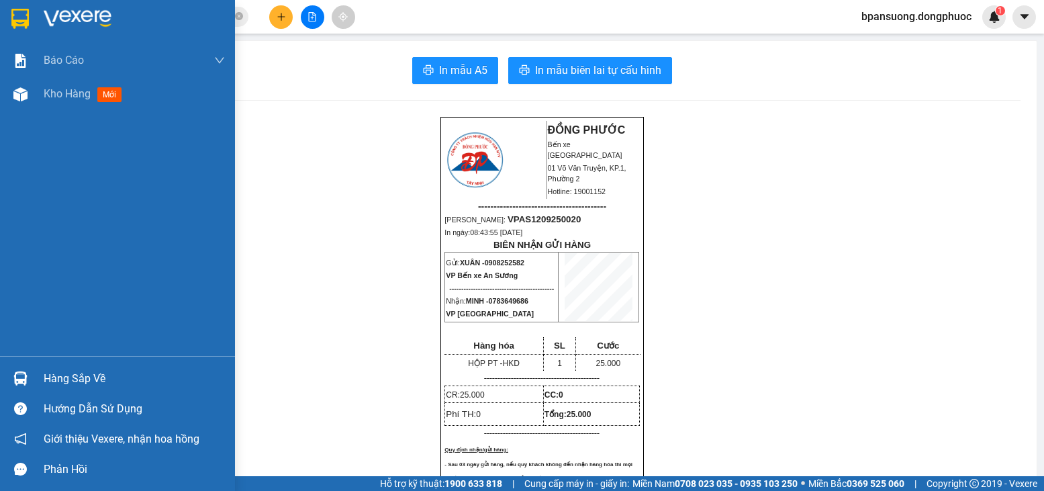
click at [45, 377] on div "Hàng sắp về" at bounding box center [134, 379] width 181 height 20
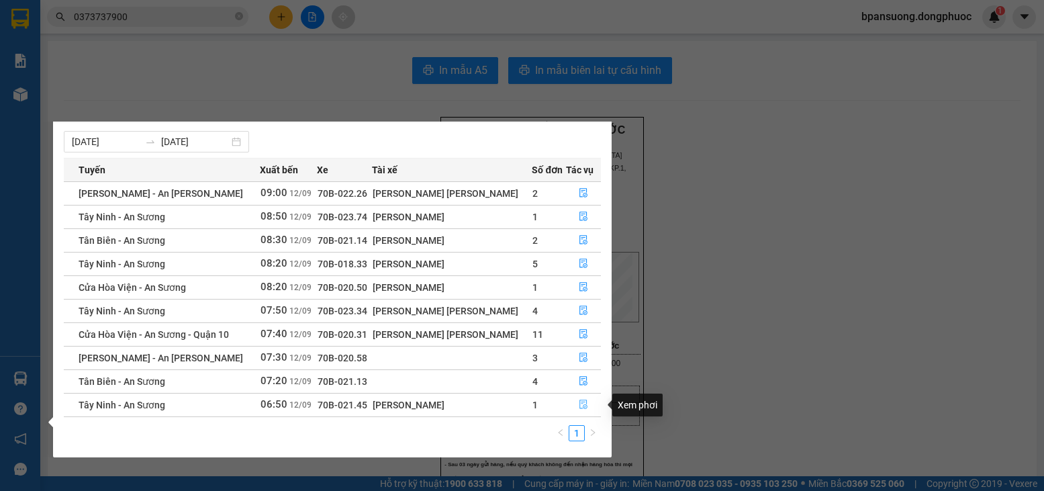
click at [579, 405] on icon "file-done" at bounding box center [583, 403] width 9 height 9
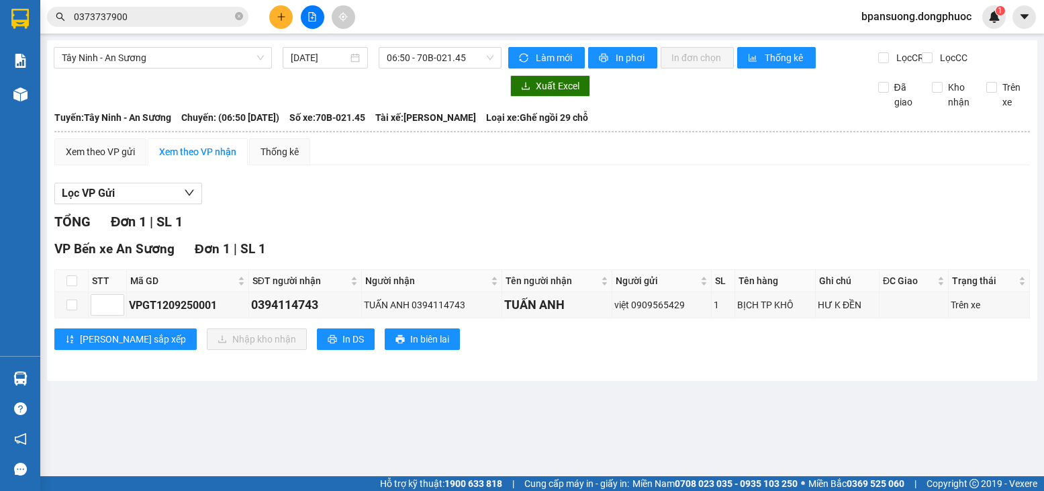
click at [63, 283] on th at bounding box center [72, 281] width 34 height 22
click at [70, 286] on input "checkbox" at bounding box center [71, 280] width 11 height 11
checkbox input "true"
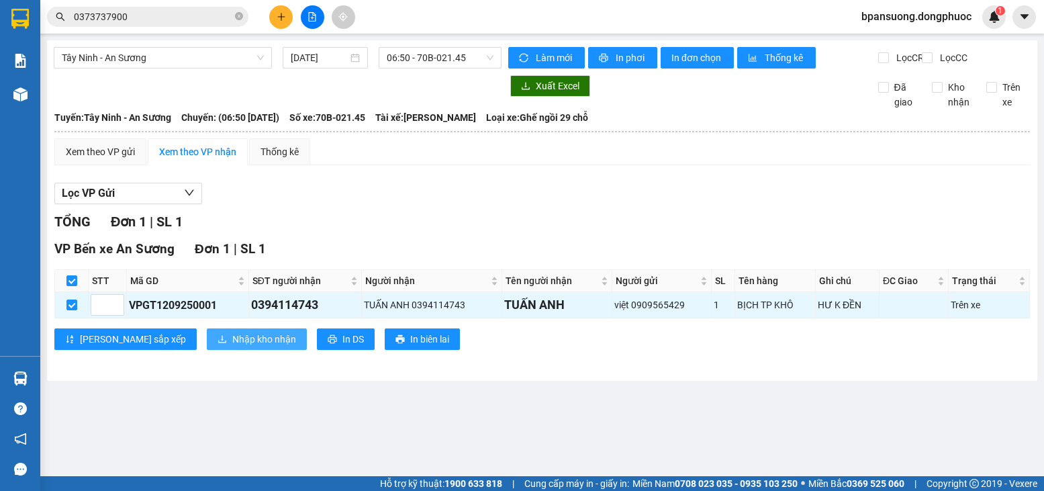
click at [202, 360] on div "VP Bến xe An Sương Đơn 1 | SL 1 STT Mã GD SĐT người nhận Người nhận Tên người n…" at bounding box center [541, 299] width 975 height 121
click at [232, 346] on span "Nhập kho nhận" at bounding box center [264, 339] width 64 height 15
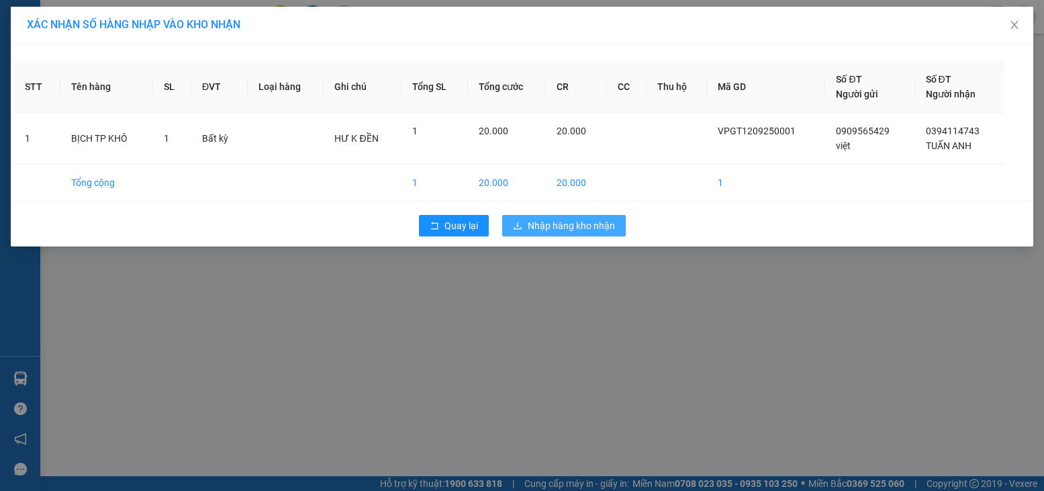
click at [543, 220] on span "Nhập hàng kho nhận" at bounding box center [571, 225] width 87 height 15
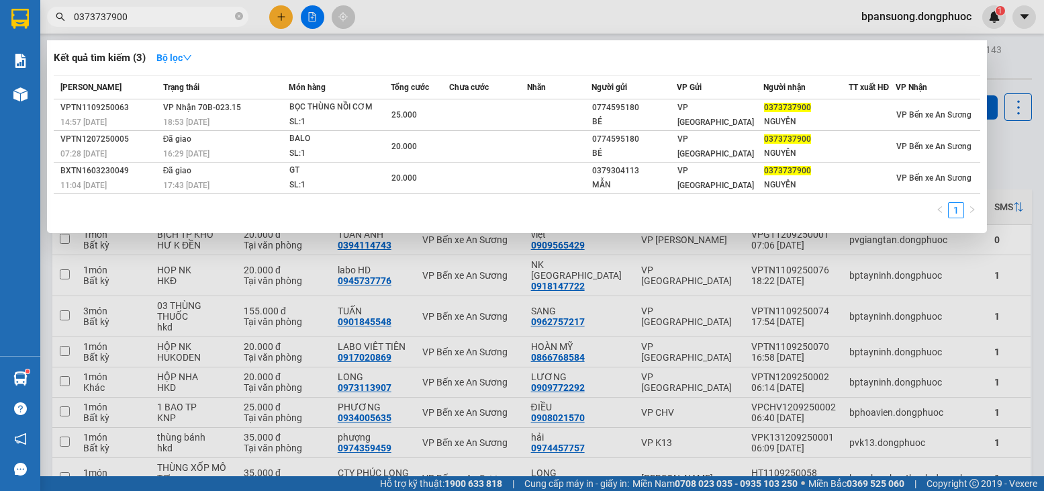
click at [134, 8] on span "0373737900" at bounding box center [147, 17] width 201 height 20
click at [133, 7] on span "0373737900" at bounding box center [147, 17] width 201 height 20
click at [134, 12] on input "0373737900" at bounding box center [153, 16] width 158 height 15
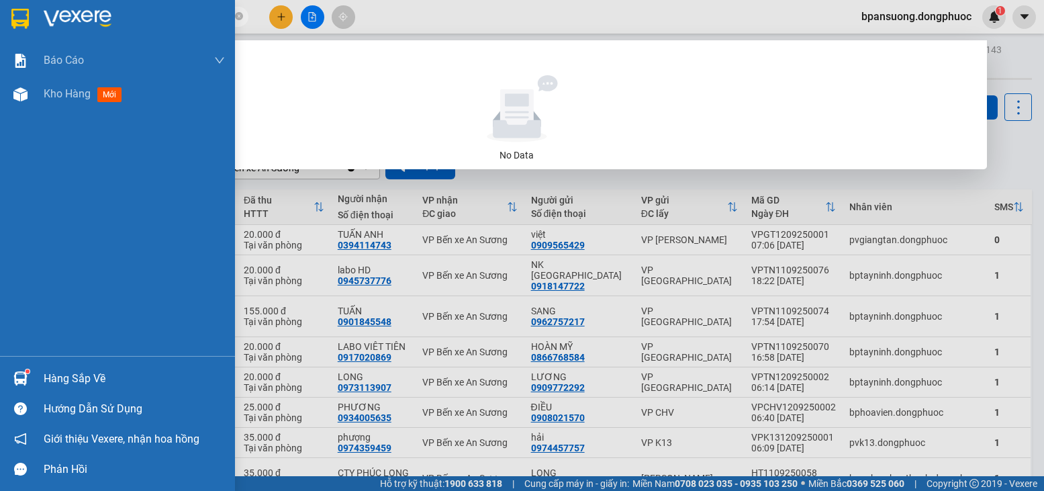
type input "0961154160"
click at [59, 366] on div "Hàng sắp về" at bounding box center [117, 378] width 235 height 30
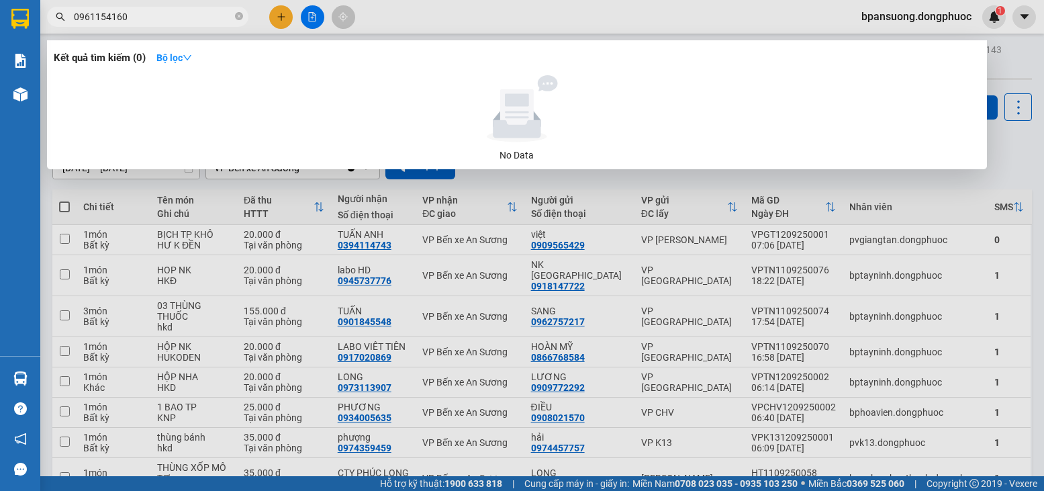
click at [177, 87] on section "Kết quả tìm kiếm ( 0 ) Bộ lọc No Data 0961154160 bpansuong.dongphuoc 1 Báo cáo …" at bounding box center [522, 245] width 1044 height 491
click at [240, 20] on icon "close-circle" at bounding box center [239, 16] width 8 height 8
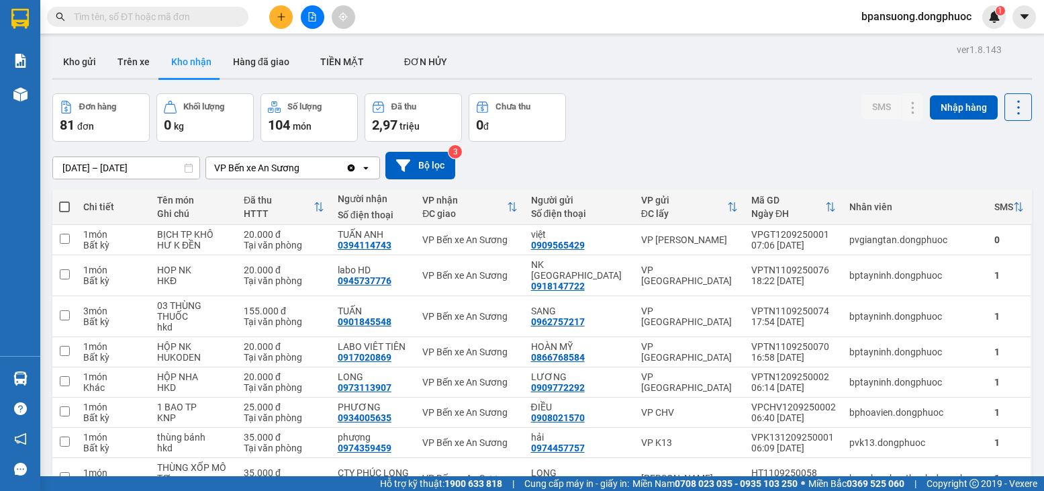
click at [242, 11] on span at bounding box center [239, 16] width 8 height 15
click at [163, 14] on input "text" at bounding box center [153, 16] width 158 height 15
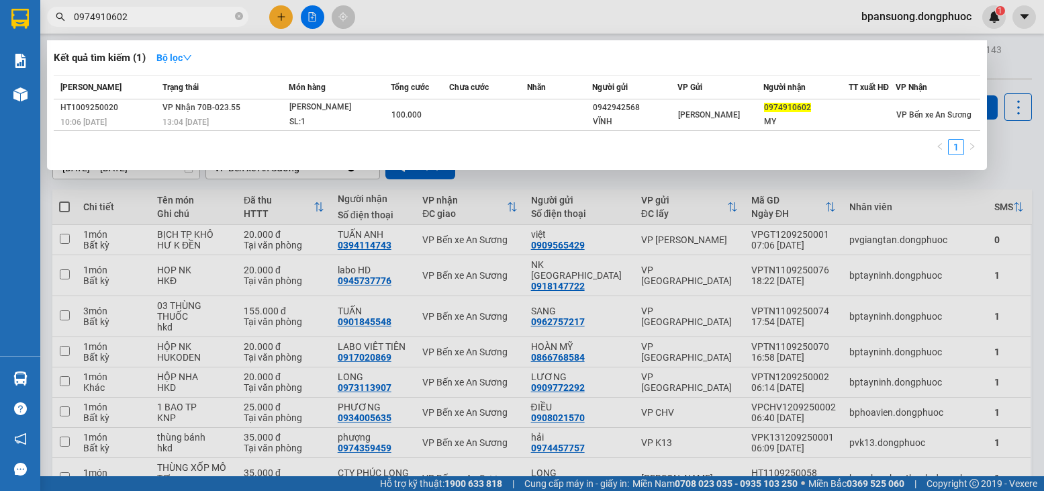
click at [176, 20] on input "0974910602" at bounding box center [153, 16] width 158 height 15
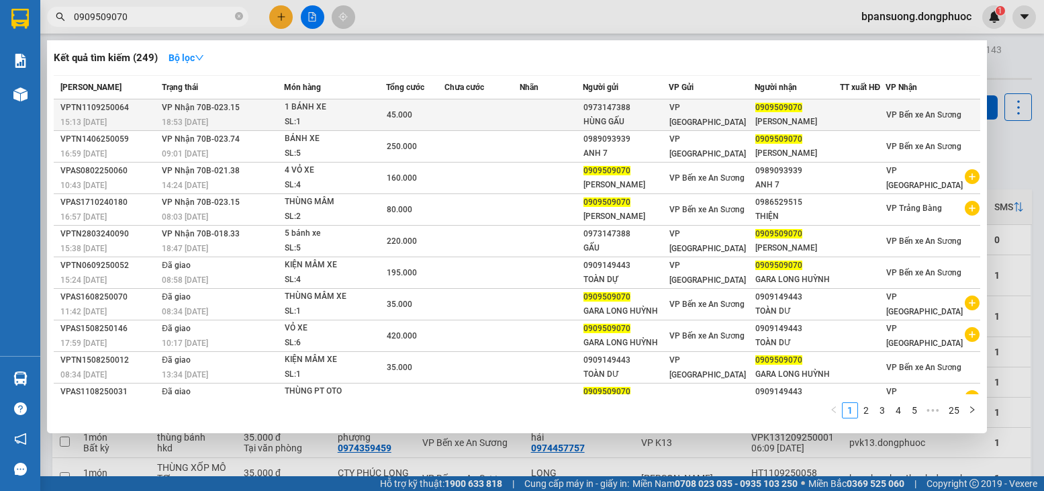
type input "0909509070"
click at [338, 110] on div "1 BÁNH XE" at bounding box center [335, 107] width 101 height 15
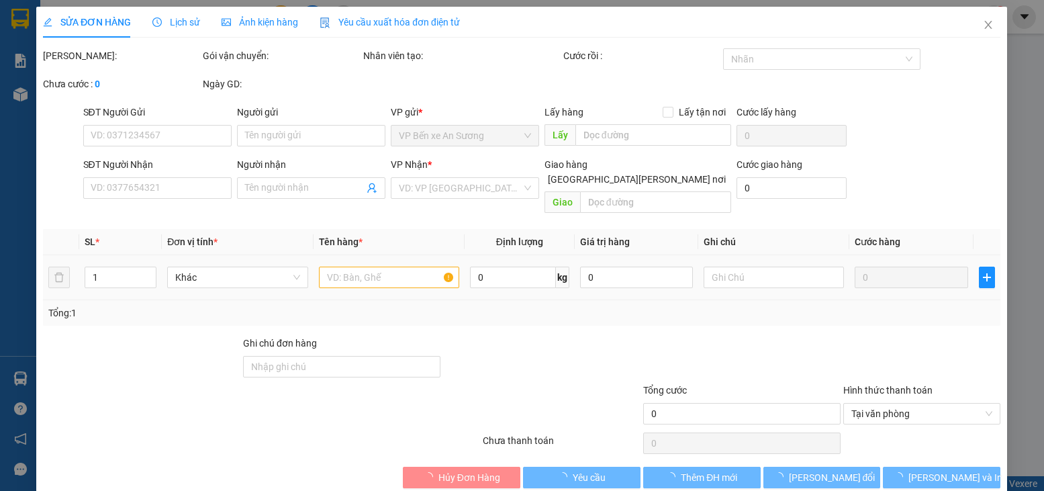
type input "0973147388"
type input "HÙNG GẤU"
type input "0909509070"
type input "LONG HUỲNH"
type input "45.000"
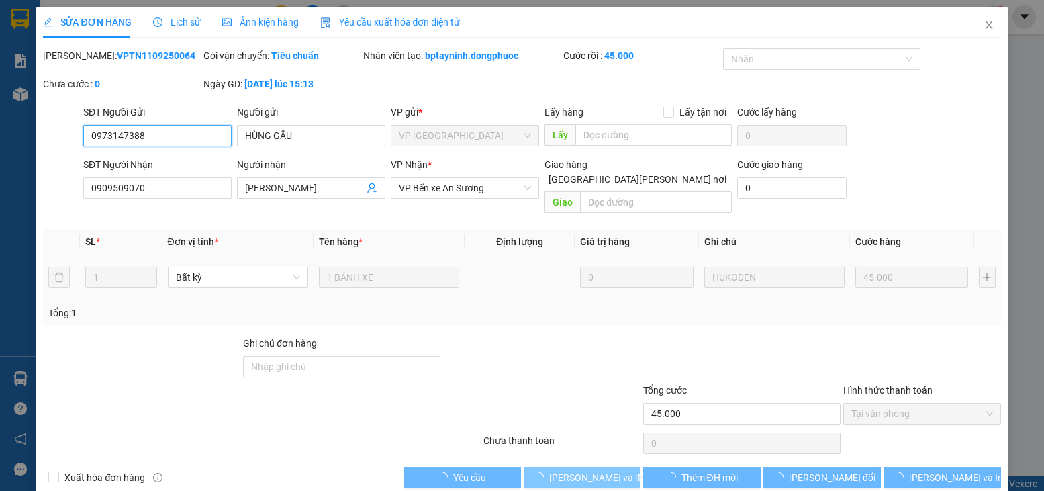
scroll to position [9, 0]
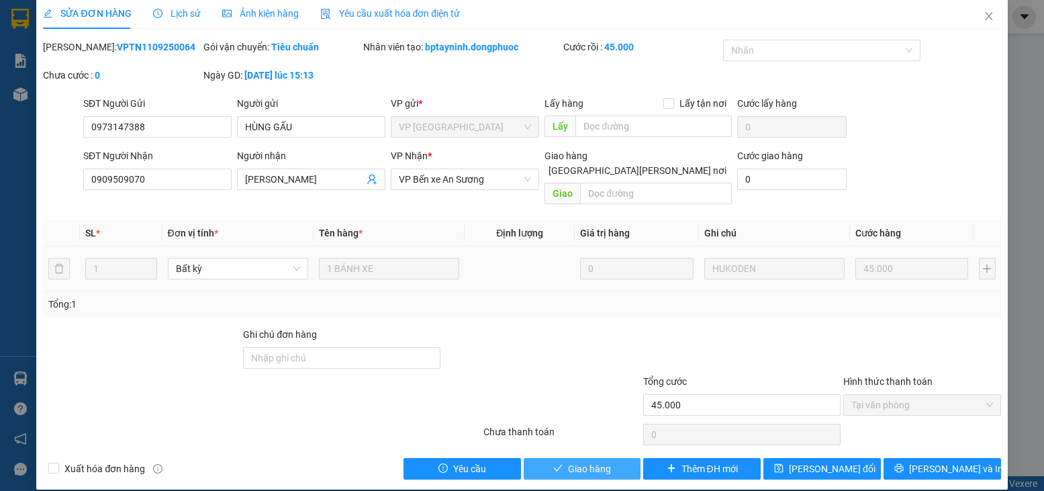
click at [568, 461] on span "Giao hàng" at bounding box center [589, 468] width 43 height 15
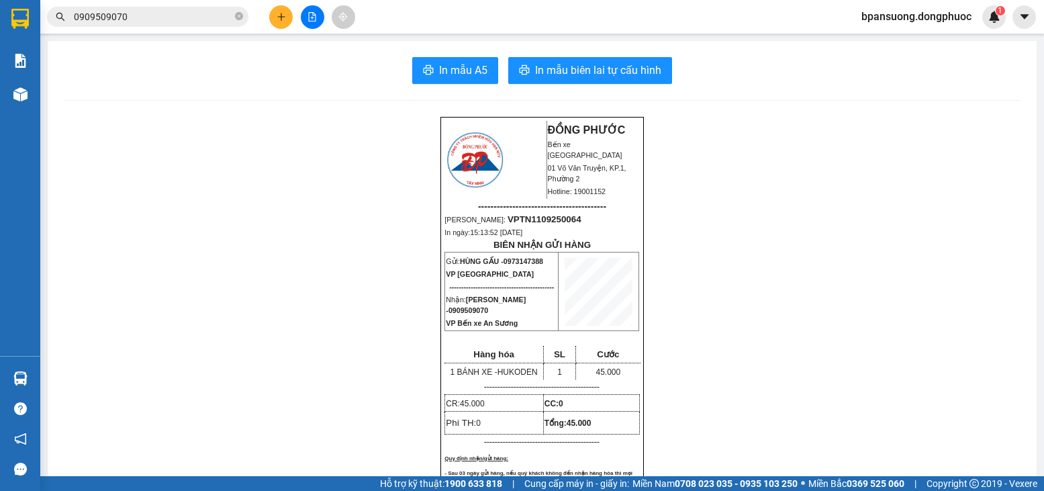
click at [182, 26] on span "0909509070" at bounding box center [147, 17] width 201 height 20
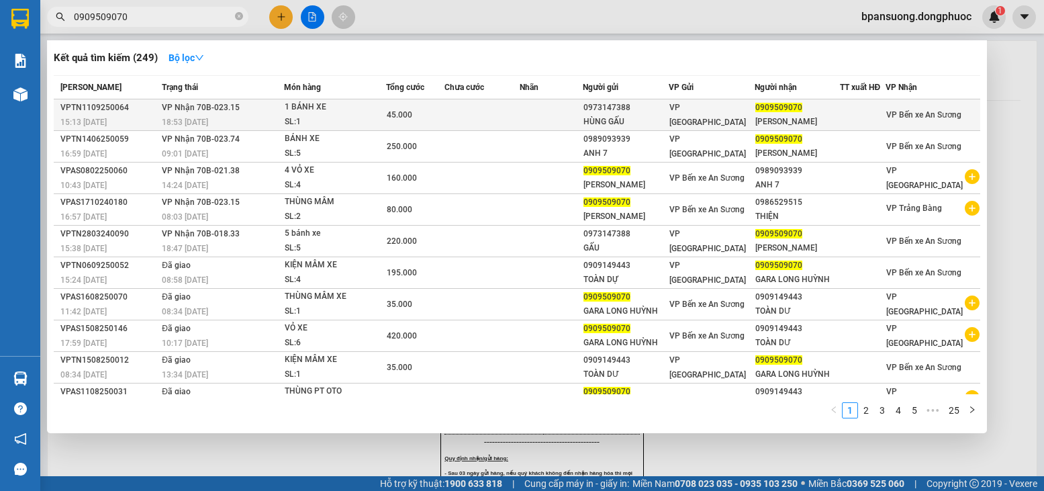
click at [298, 106] on div "1 BÁNH XE" at bounding box center [335, 107] width 101 height 15
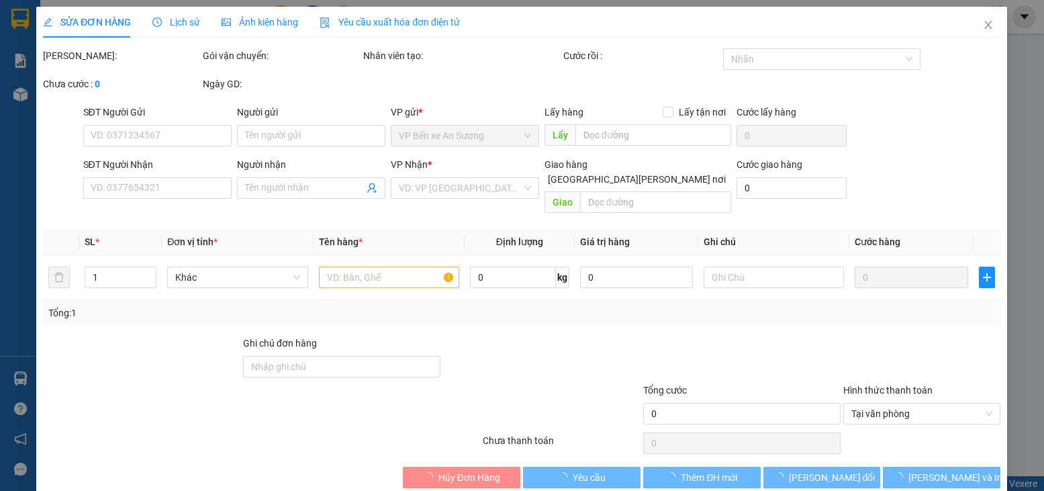
type input "0973147388"
type input "HÙNG GẤU"
type input "0909509070"
type input "LONG HUỲNH"
type input "45.000"
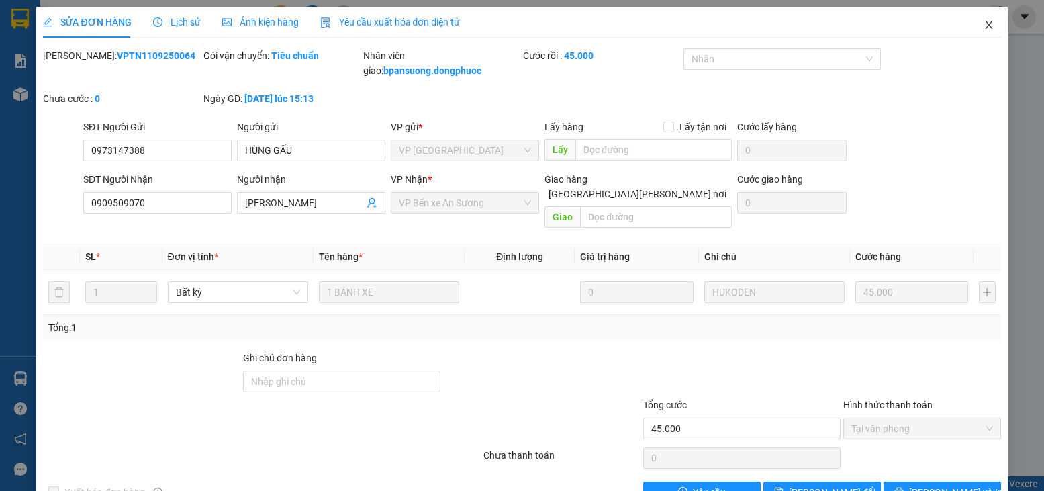
click at [983, 28] on icon "close" at bounding box center [988, 24] width 11 height 11
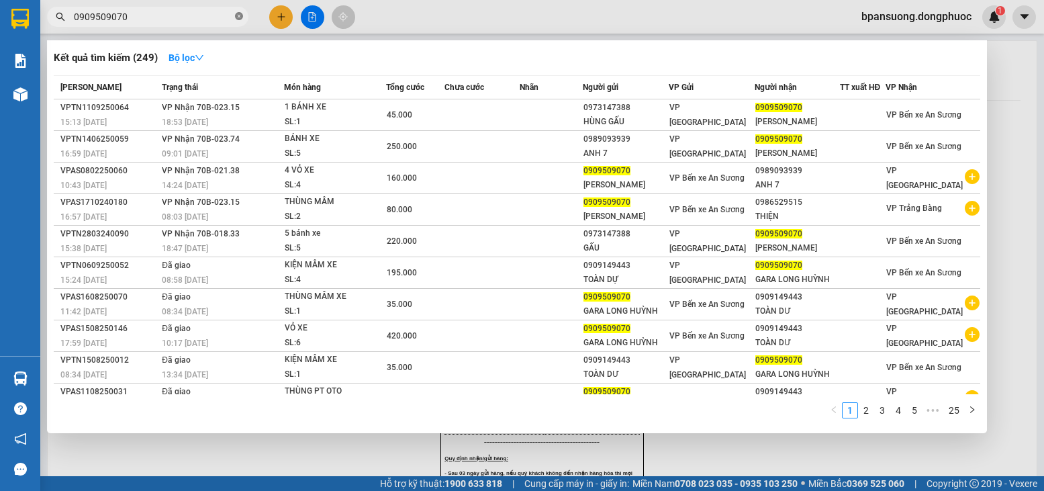
click at [240, 13] on icon "close-circle" at bounding box center [239, 16] width 8 height 8
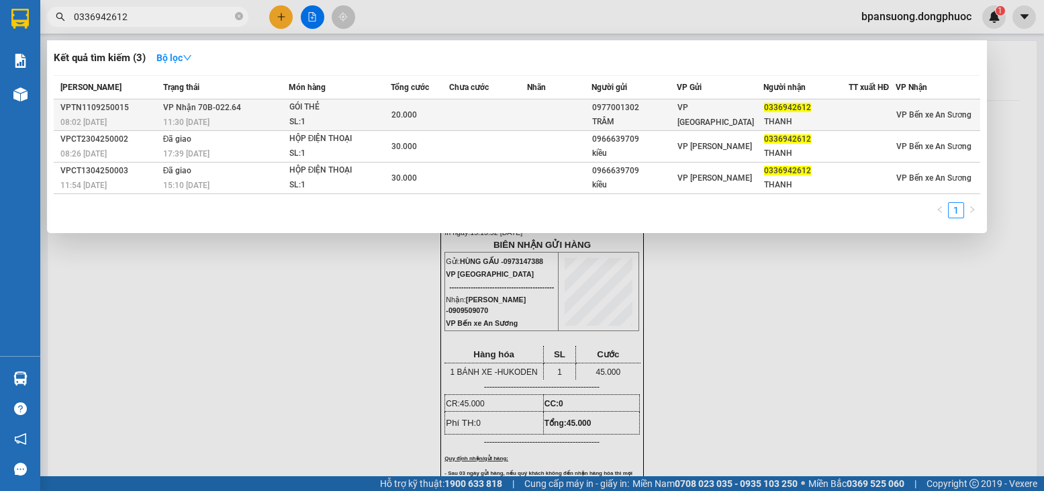
type input "0336942612"
click at [183, 115] on div "11:30 - 11/09" at bounding box center [225, 122] width 125 height 15
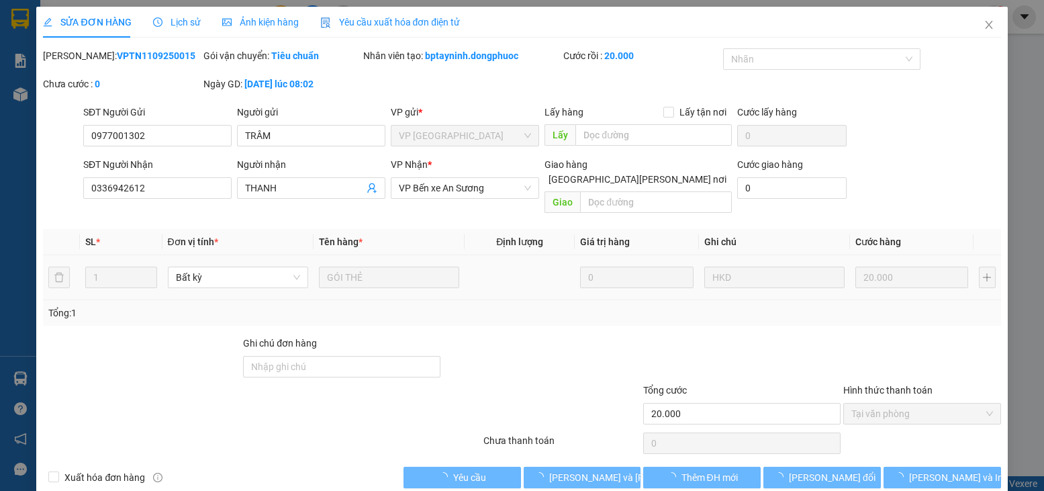
type input "0977001302"
type input "TRÂM"
type input "0336942612"
type input "THANH"
type input "20.000"
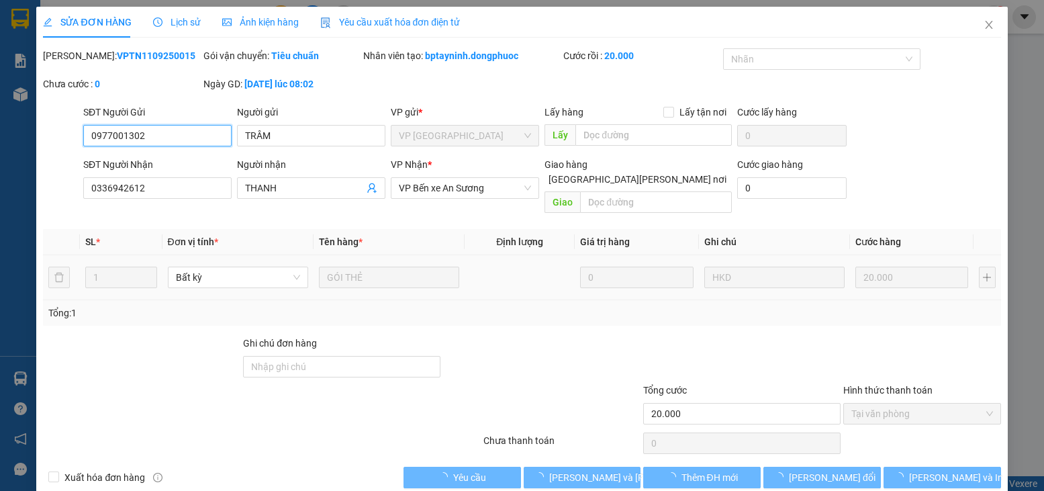
scroll to position [2, 0]
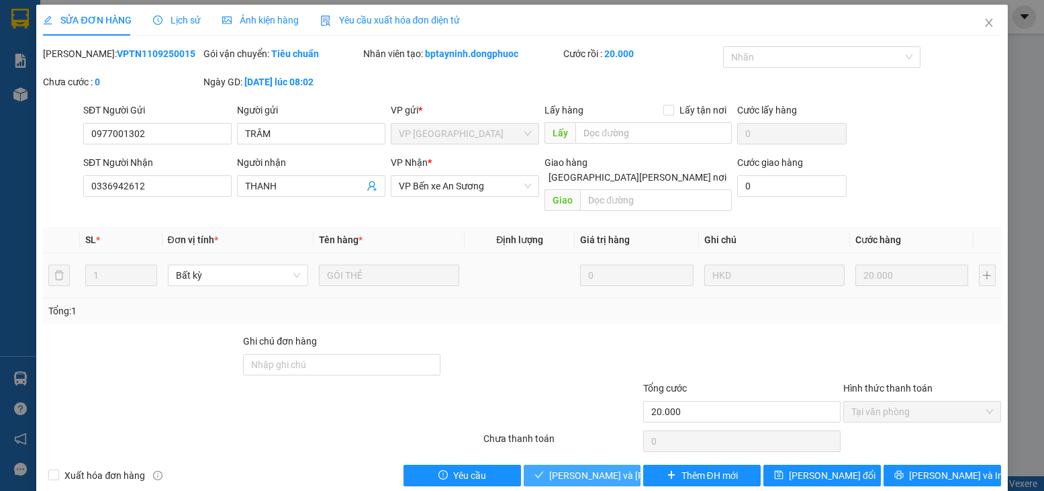
click at [587, 468] on span "[PERSON_NAME] và Giao hàng" at bounding box center [639, 475] width 181 height 15
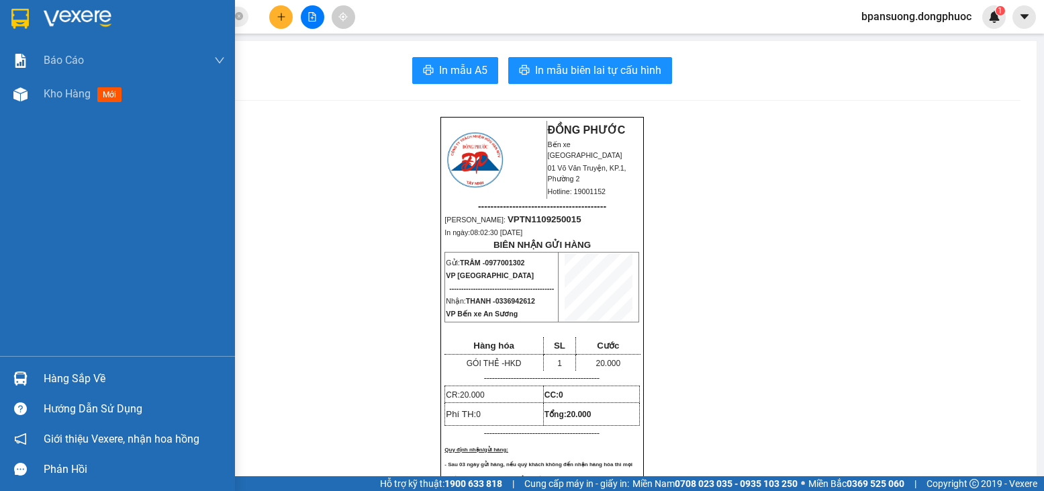
click at [48, 389] on div "Hàng sắp về" at bounding box center [117, 378] width 235 height 30
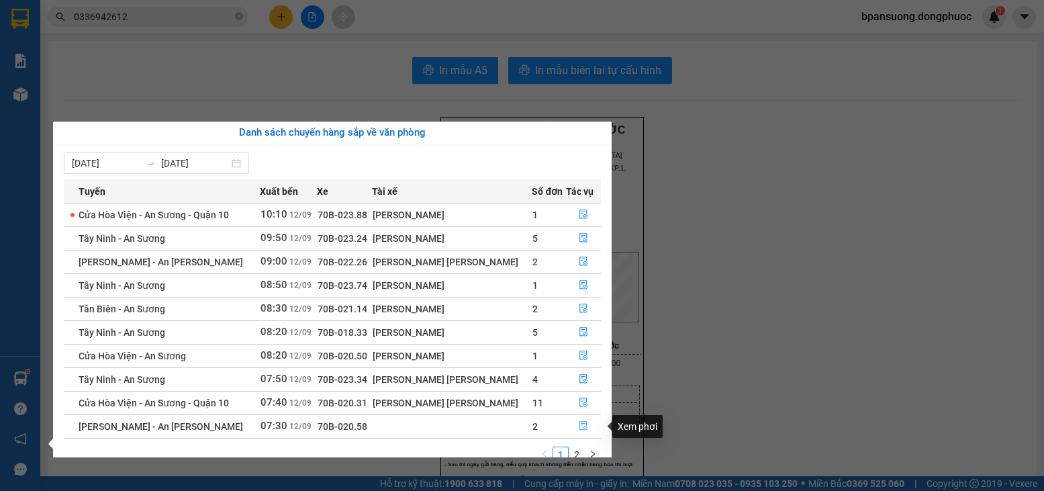
click at [586, 427] on button "button" at bounding box center [584, 426] width 34 height 21
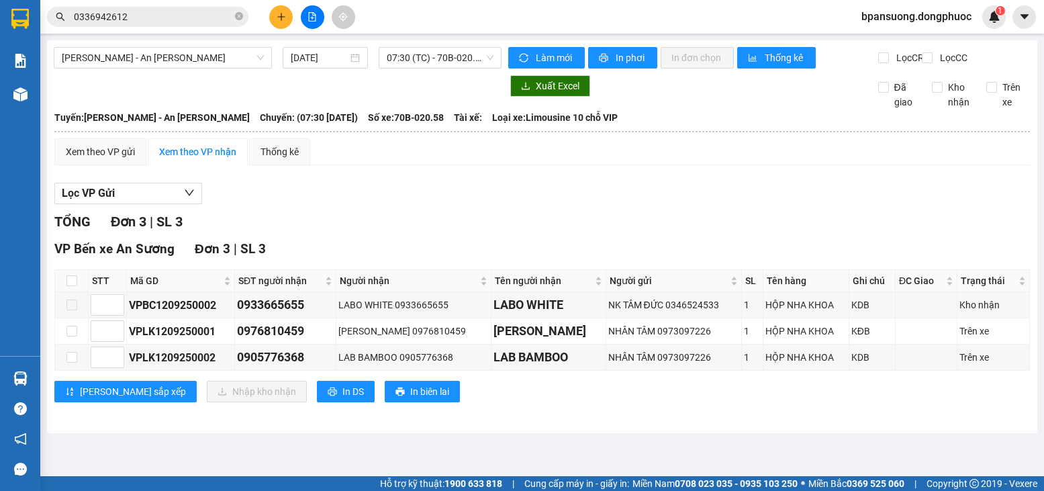
click at [60, 288] on th at bounding box center [72, 281] width 34 height 22
click at [62, 292] on th at bounding box center [72, 281] width 34 height 22
drag, startPoint x: 66, startPoint y: 295, endPoint x: 77, endPoint y: 302, distance: 13.6
click at [75, 292] on th at bounding box center [72, 281] width 34 height 22
click at [75, 286] on input "checkbox" at bounding box center [71, 280] width 11 height 11
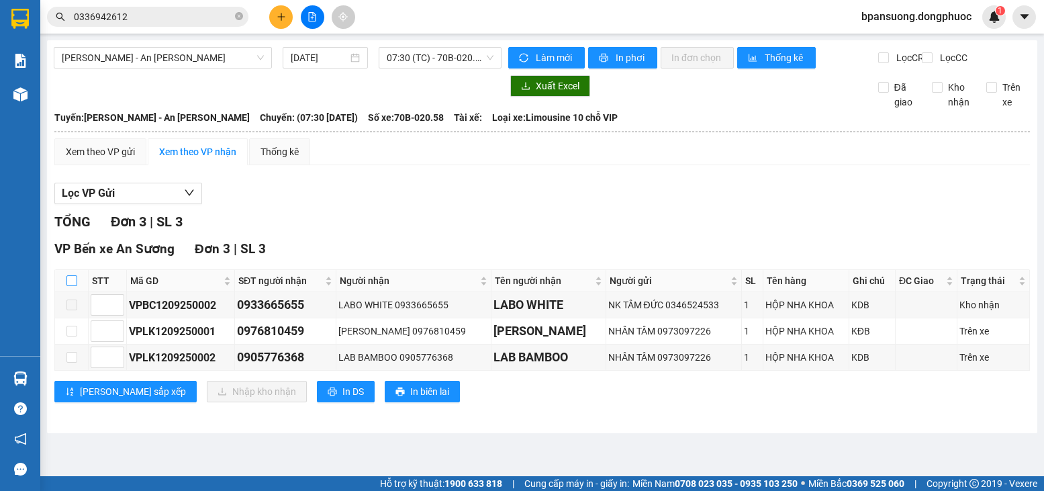
checkbox input "true"
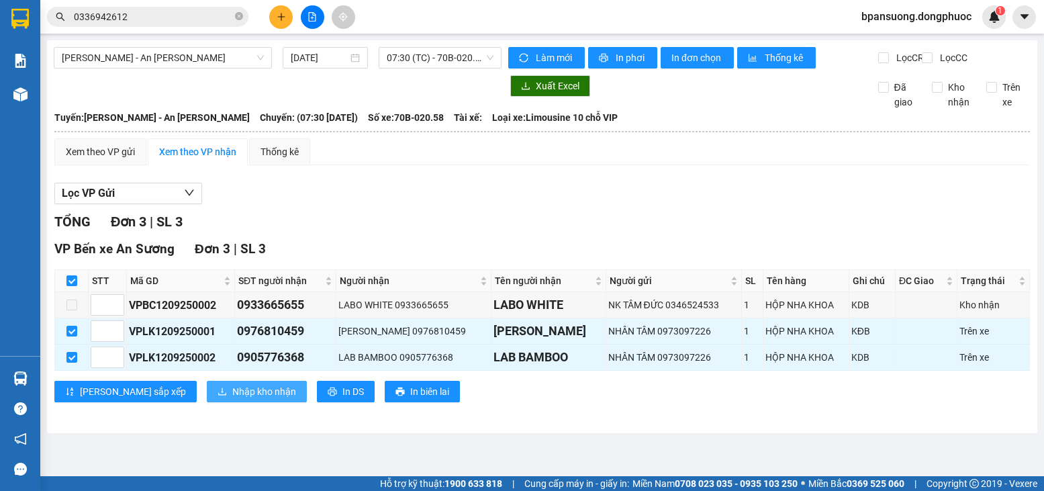
click at [232, 397] on span "Nhập kho nhận" at bounding box center [264, 391] width 64 height 15
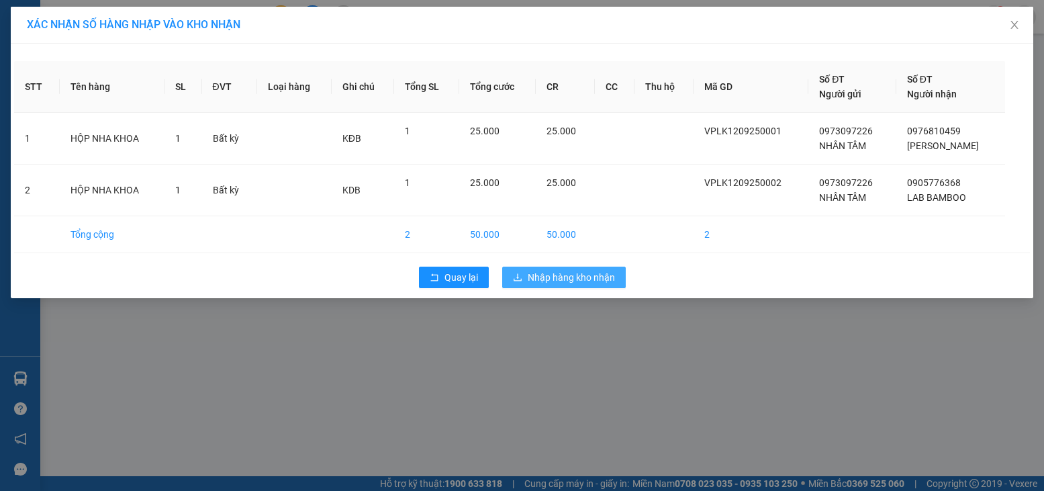
click at [530, 271] on span "Nhập hàng kho nhận" at bounding box center [571, 277] width 87 height 15
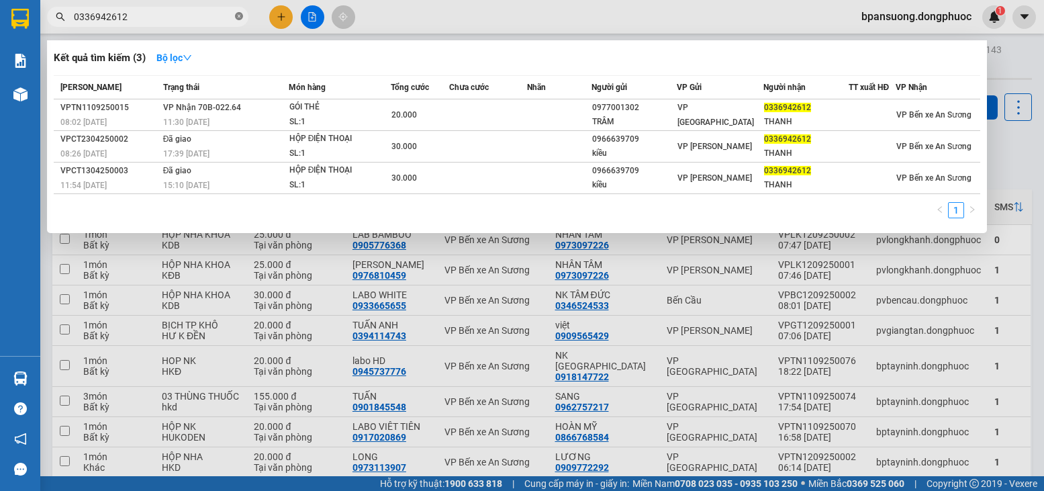
click at [239, 18] on icon "close-circle" at bounding box center [239, 16] width 8 height 8
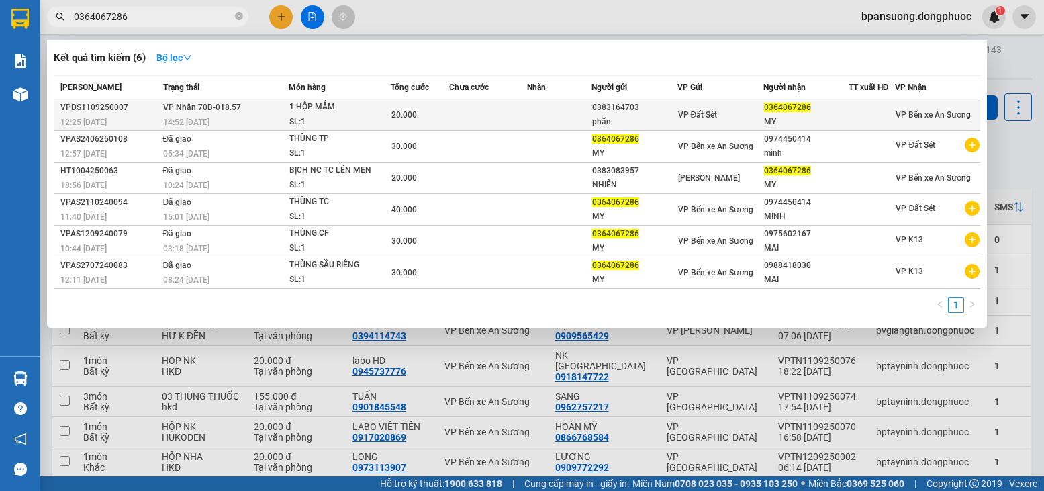
type input "0364067286"
click at [271, 117] on div "14:52 - 11/09" at bounding box center [225, 122] width 125 height 15
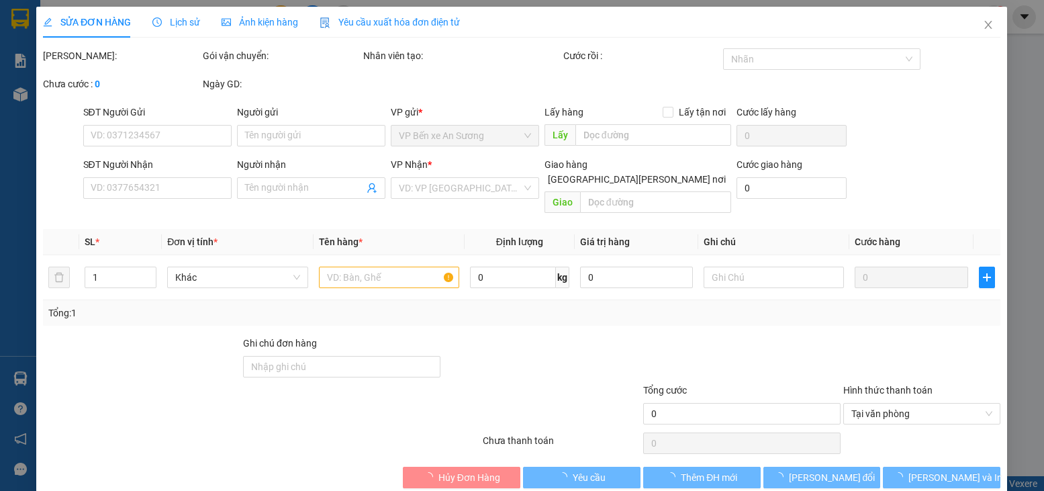
type input "0383164703"
type input "phấn"
type input "0364067286"
type input "MY"
type input "20.000"
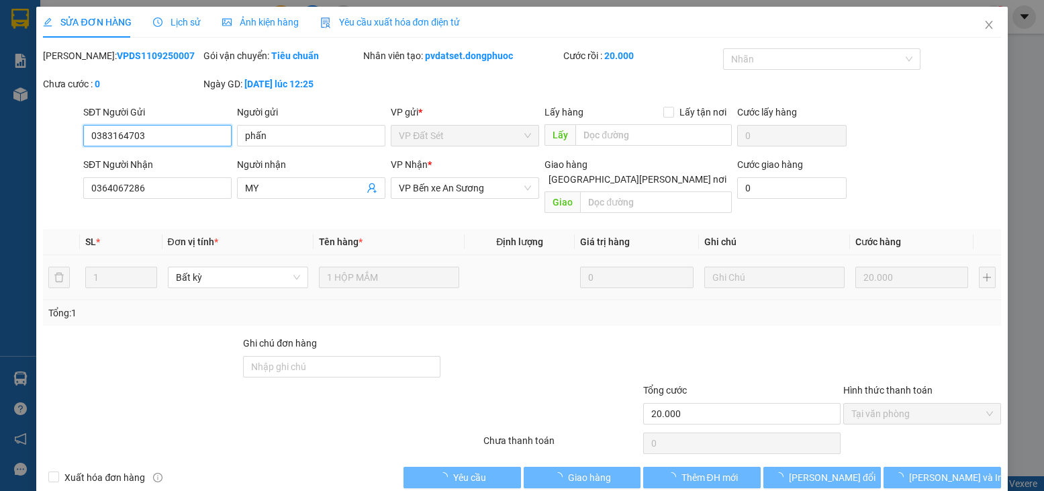
scroll to position [9, 0]
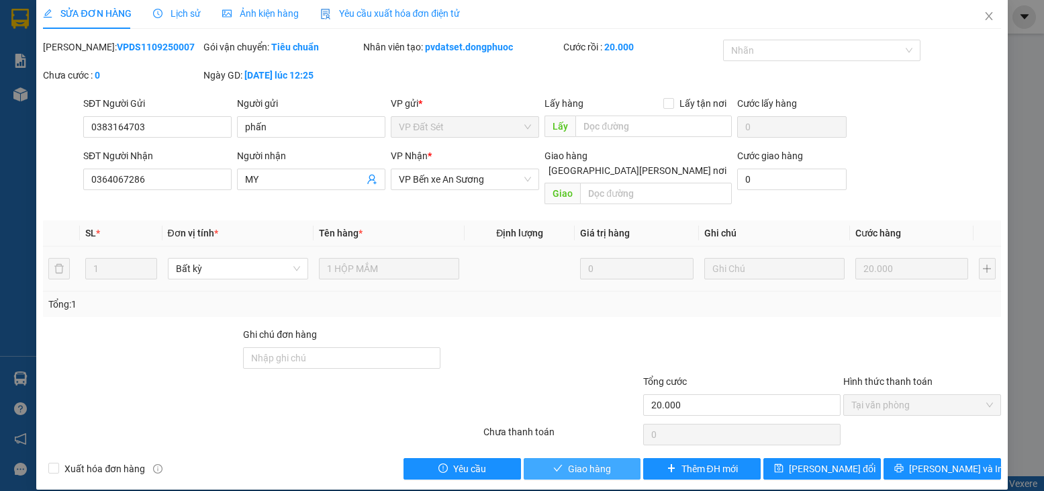
click at [578, 461] on span "Giao hàng" at bounding box center [589, 468] width 43 height 15
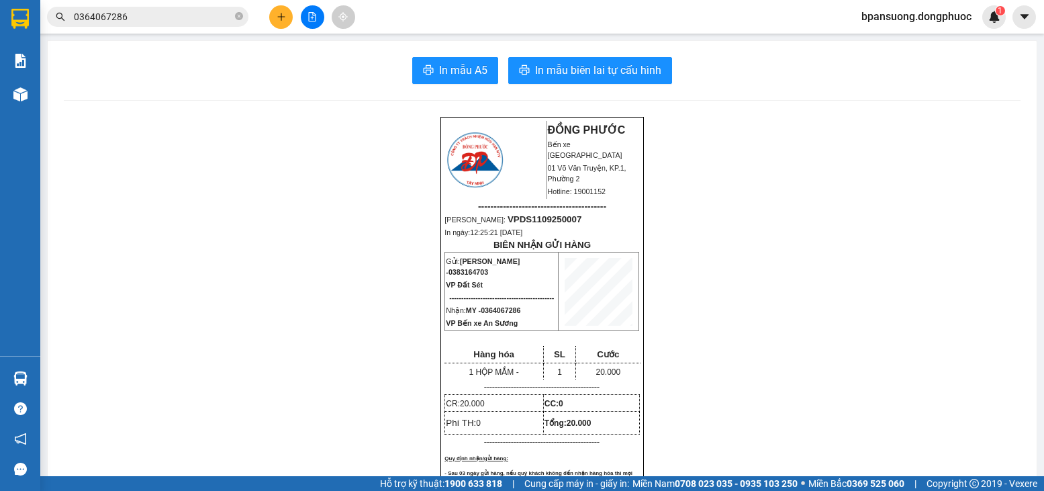
click at [198, 10] on input "0364067286" at bounding box center [153, 16] width 158 height 15
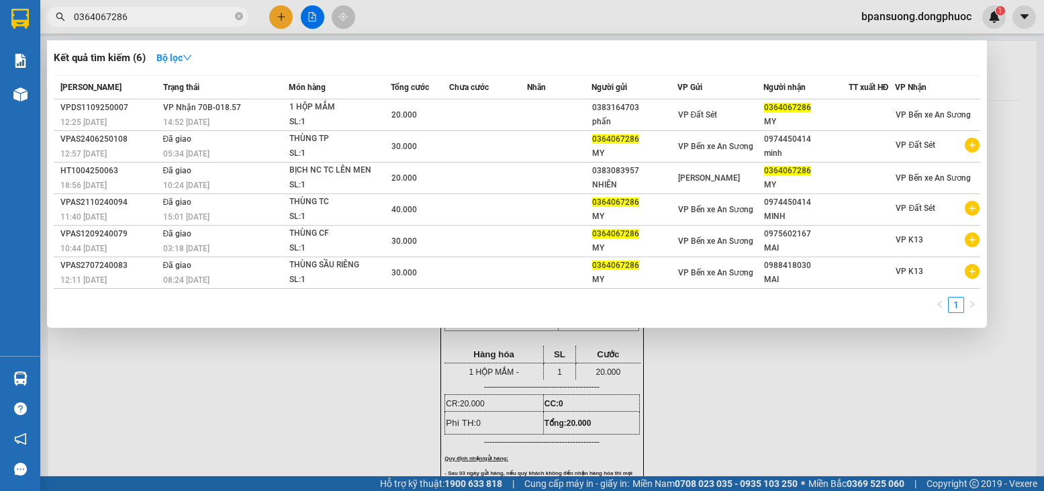
click at [198, 10] on input "0364067286" at bounding box center [153, 16] width 158 height 15
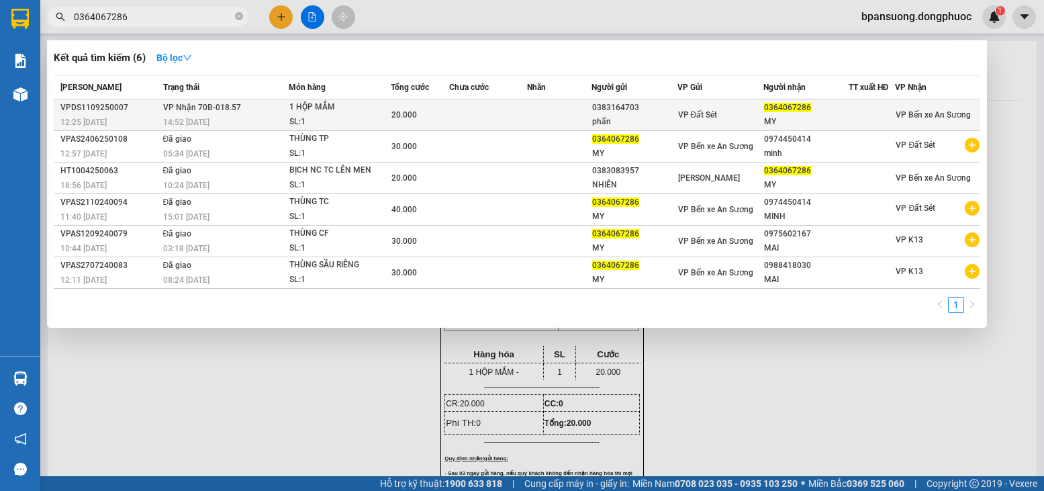
click at [234, 100] on td "VP Nhận 70B-018.57 14:52 - 11/09" at bounding box center [224, 115] width 129 height 32
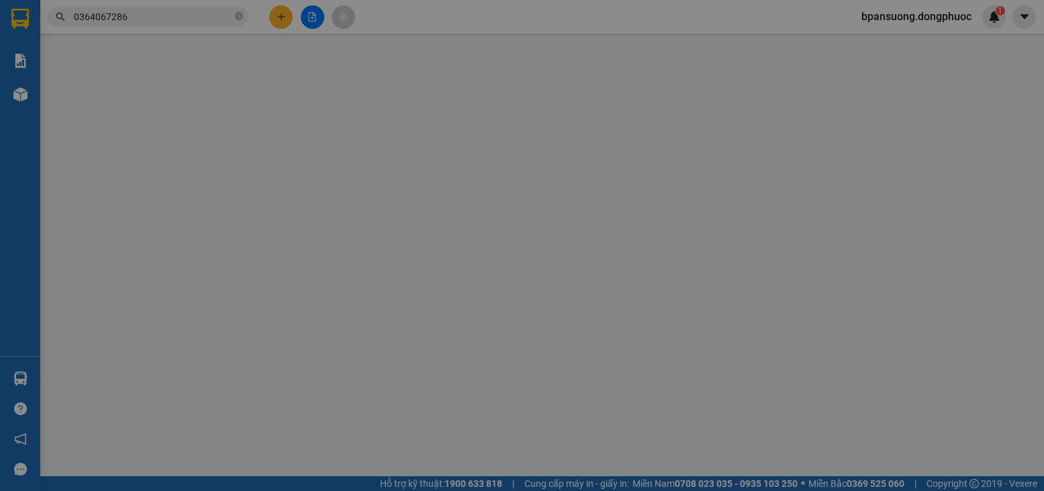
type input "0383164703"
type input "phấn"
type input "0364067286"
type input "MY"
type input "20.000"
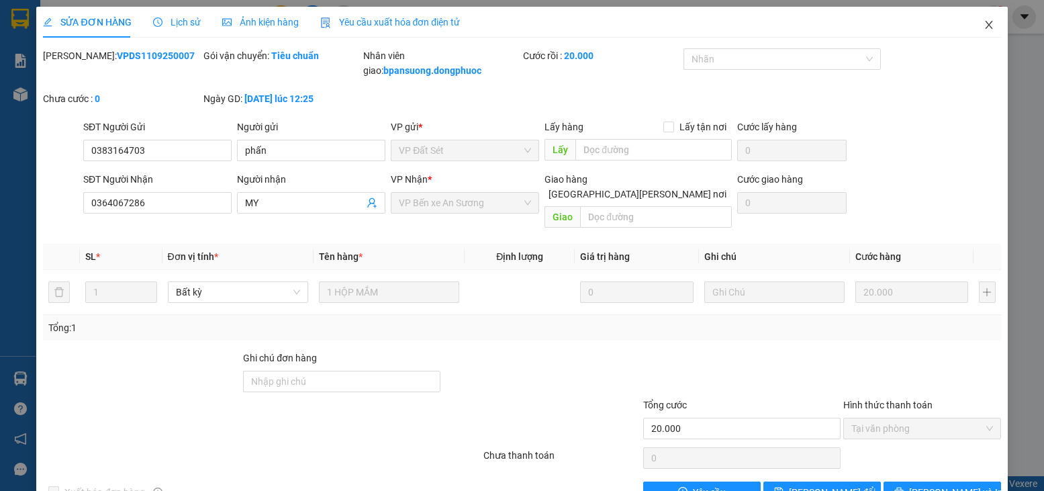
click at [983, 26] on icon "close" at bounding box center [988, 24] width 11 height 11
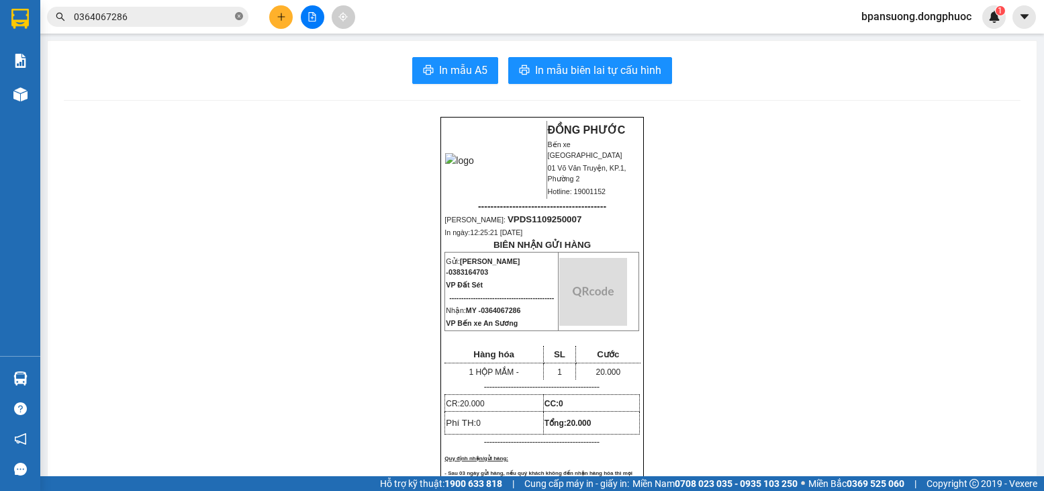
click at [238, 17] on icon "close-circle" at bounding box center [239, 16] width 8 height 8
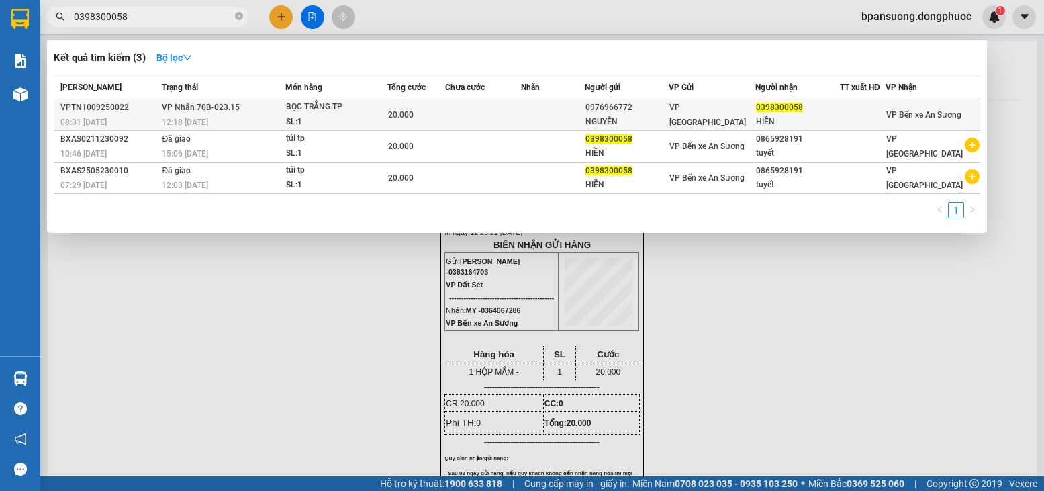
type input "0398300058"
click at [176, 108] on span "VP Nhận 70B-023.15" at bounding box center [201, 107] width 78 height 9
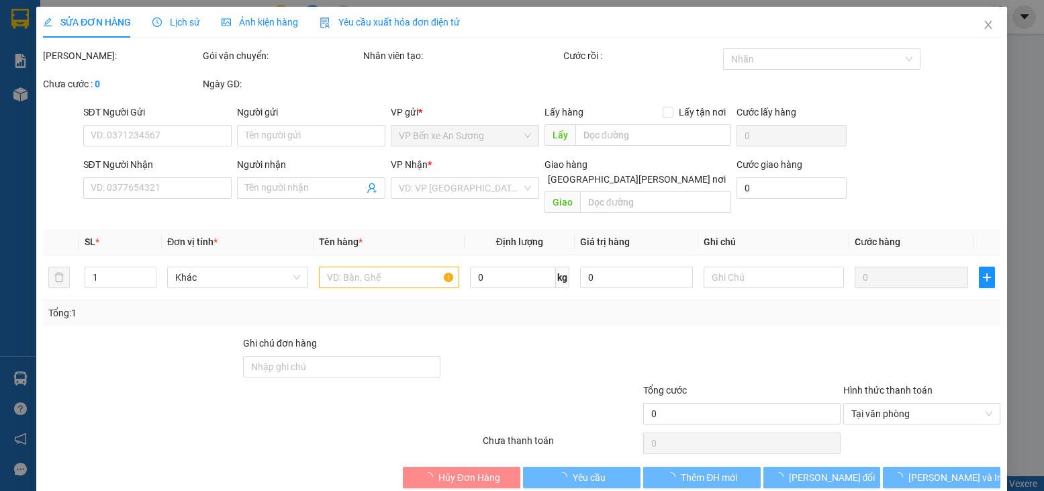
type input "0976966772"
type input "NGUYÊN"
type input "0398300058"
type input "HIỀN"
type input "20.000"
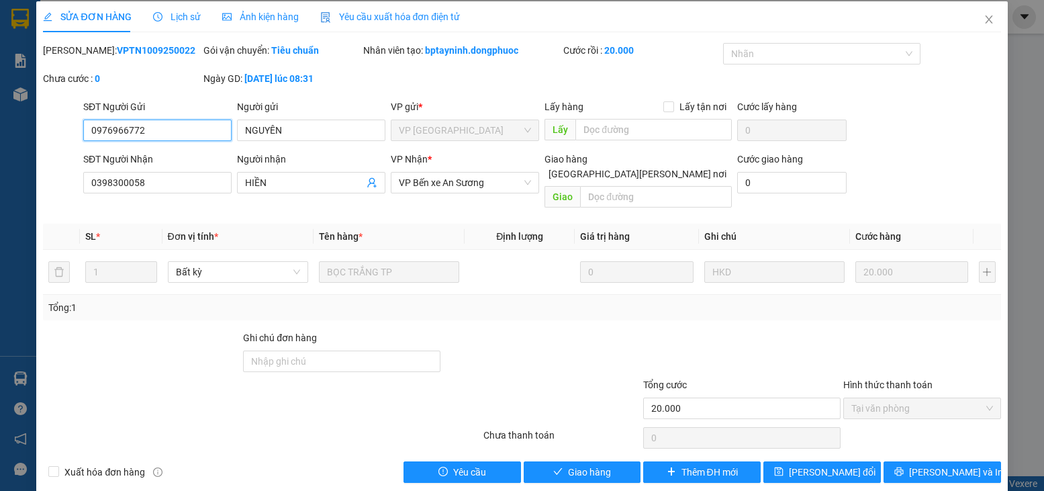
scroll to position [9, 0]
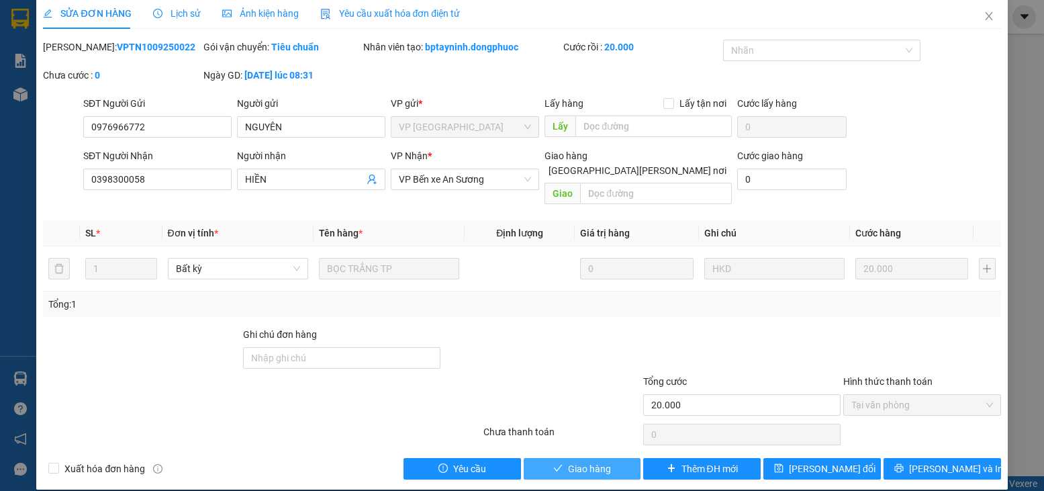
click at [568, 461] on span "Giao hàng" at bounding box center [589, 468] width 43 height 15
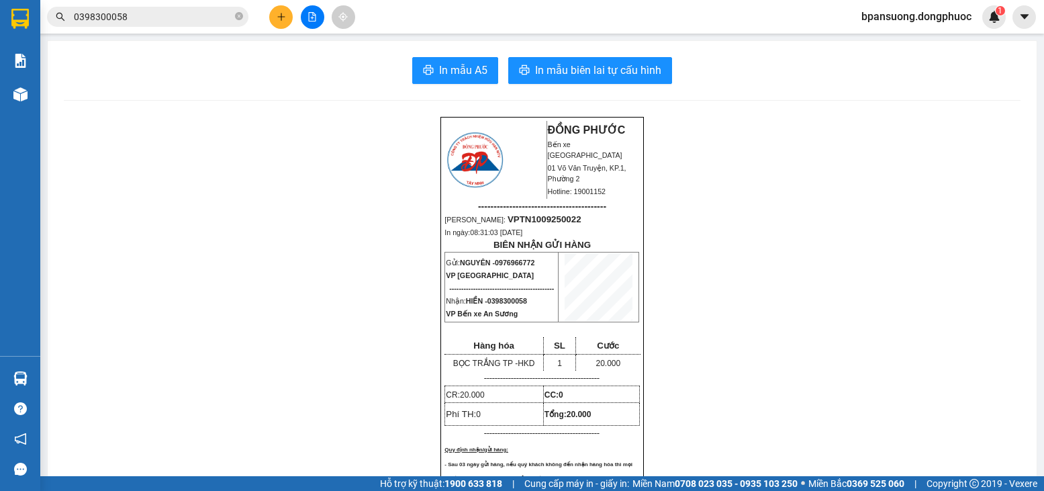
click at [209, 21] on input "0398300058" at bounding box center [153, 16] width 158 height 15
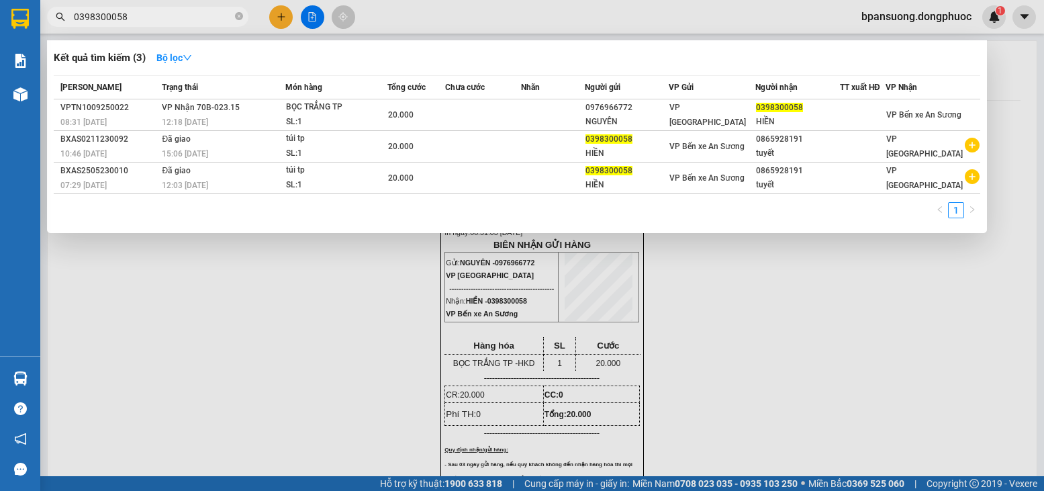
click at [209, 21] on input "0398300058" at bounding box center [153, 16] width 158 height 15
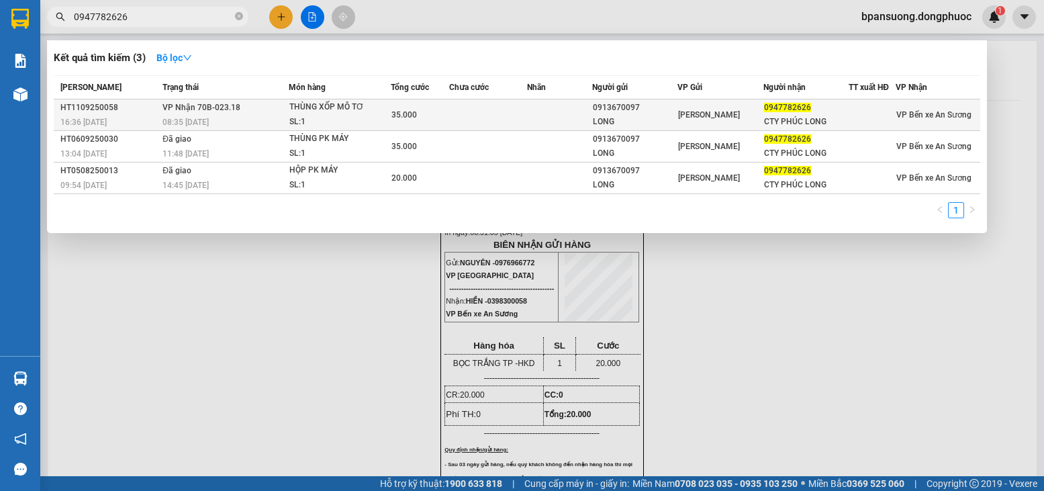
type input "0947782626"
click at [200, 117] on span "08:35 - 12/09" at bounding box center [185, 121] width 46 height 9
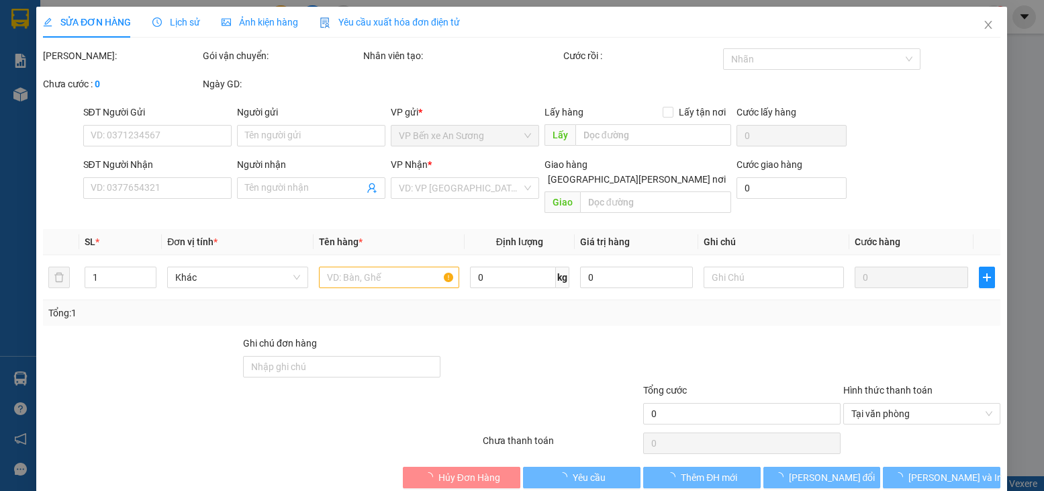
type input "0913670097"
type input "LONG"
type input "0947782626"
type input "CTY PHÚC LONG"
type input "35.000"
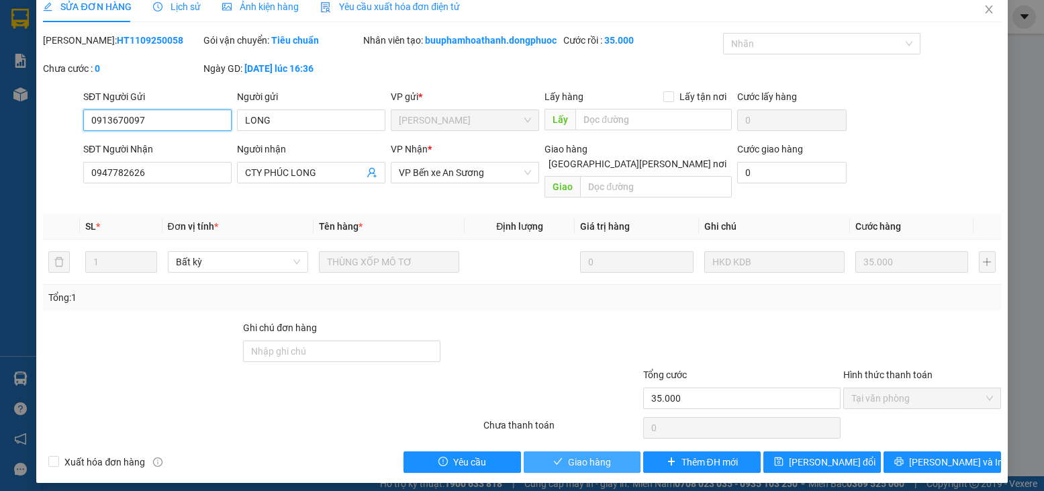
scroll to position [23, 0]
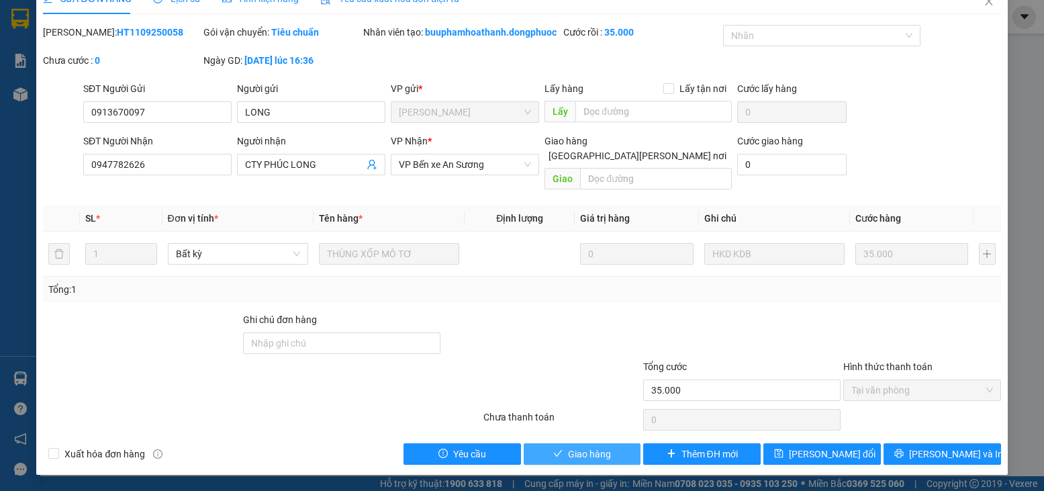
click at [611, 448] on button "Giao hàng" at bounding box center [582, 453] width 117 height 21
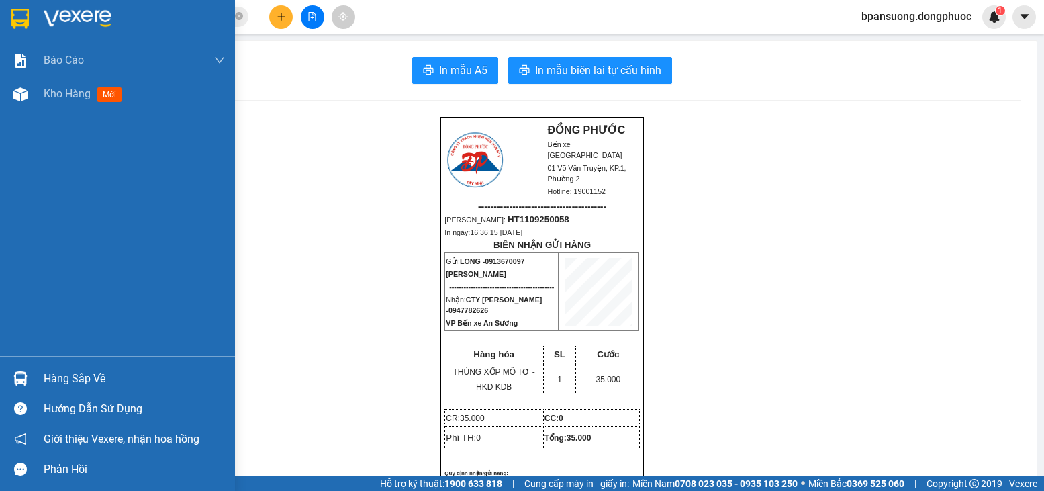
click at [83, 374] on div "Hàng sắp về" at bounding box center [134, 379] width 181 height 20
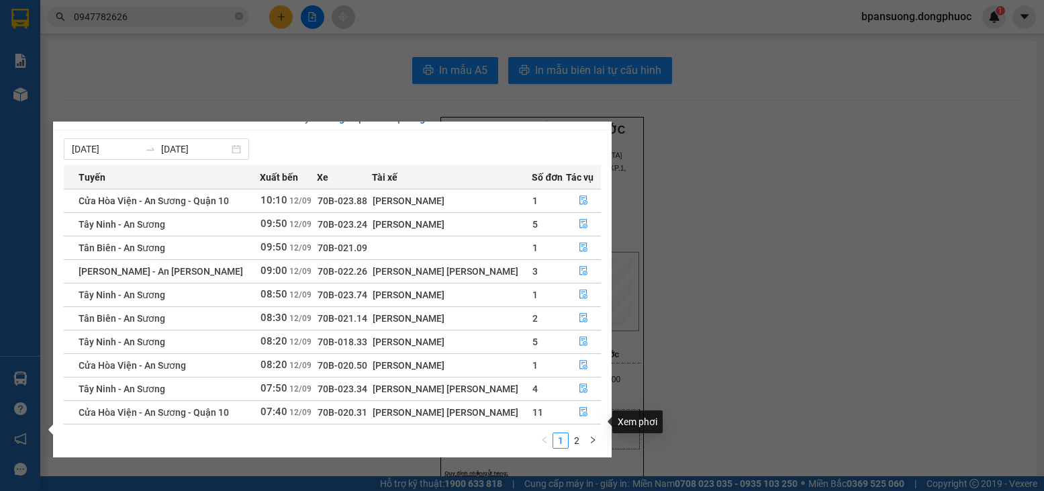
scroll to position [21, 0]
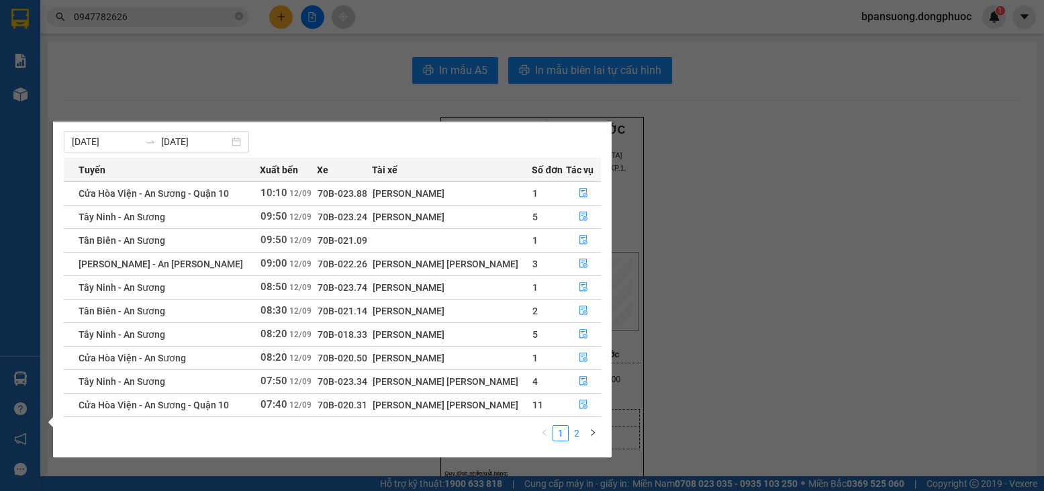
click at [575, 434] on link "2" at bounding box center [576, 433] width 15 height 15
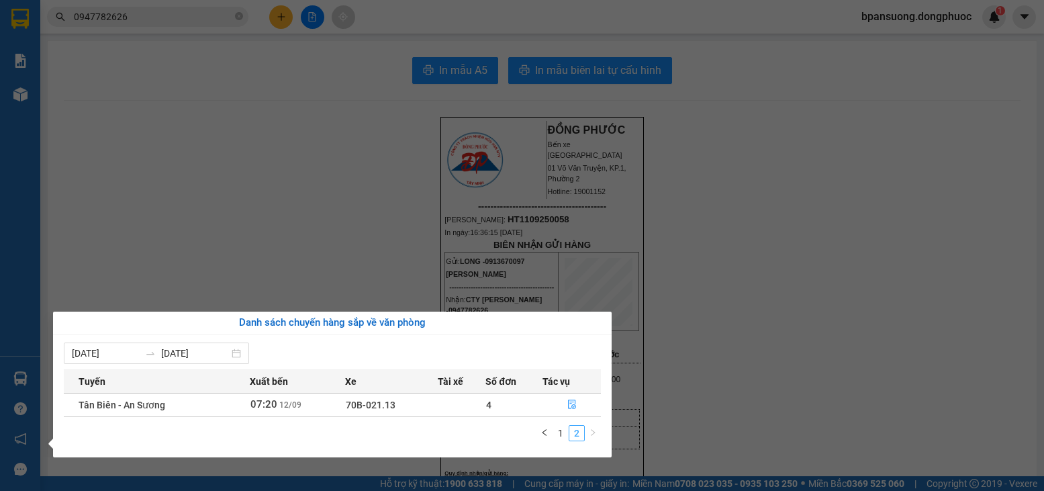
scroll to position [0, 0]
click at [187, 28] on section "Kết quả tìm kiếm ( 3 ) Bộ lọc Mã ĐH Trạng thái Món hàng Tổng cước Chưa cước Nhã…" at bounding box center [522, 245] width 1044 height 491
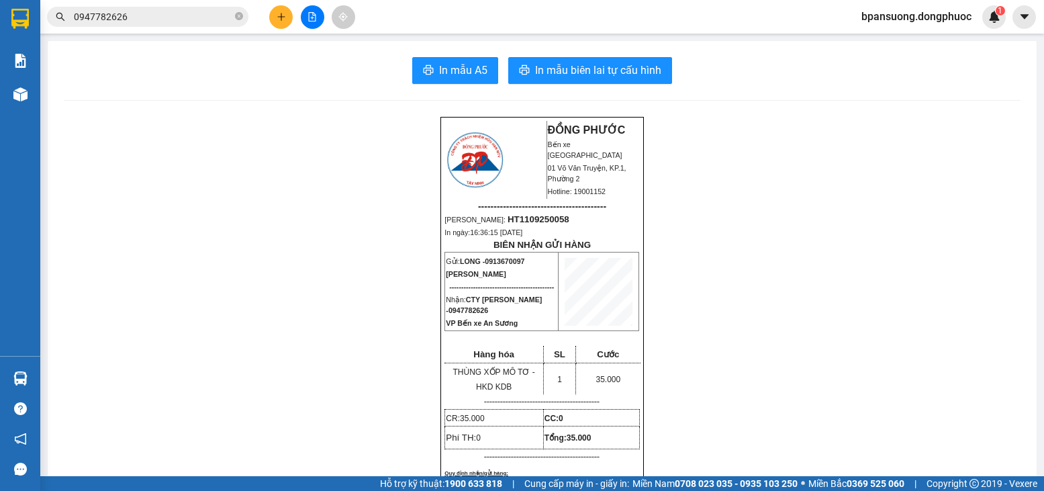
click at [187, 15] on input "0947782626" at bounding box center [153, 16] width 158 height 15
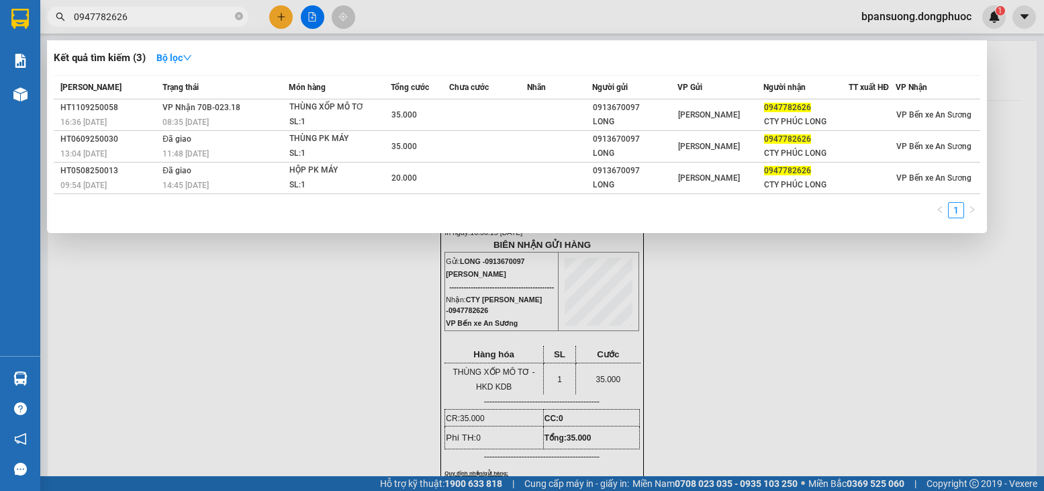
click at [187, 15] on input "0947782626" at bounding box center [153, 16] width 158 height 15
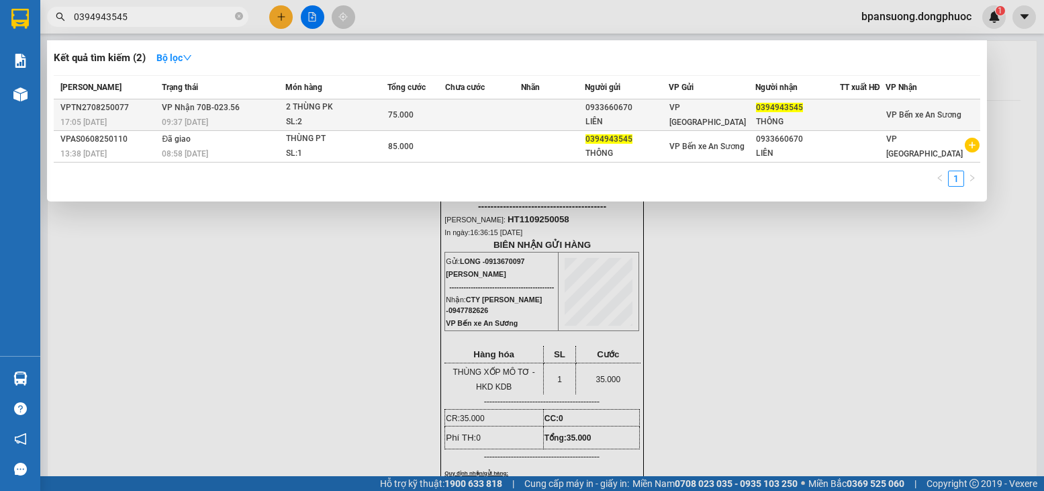
type input "0394943545"
click at [267, 109] on td "VP Nhận 70B-023.56 09:37 - 28/08" at bounding box center [221, 115] width 126 height 32
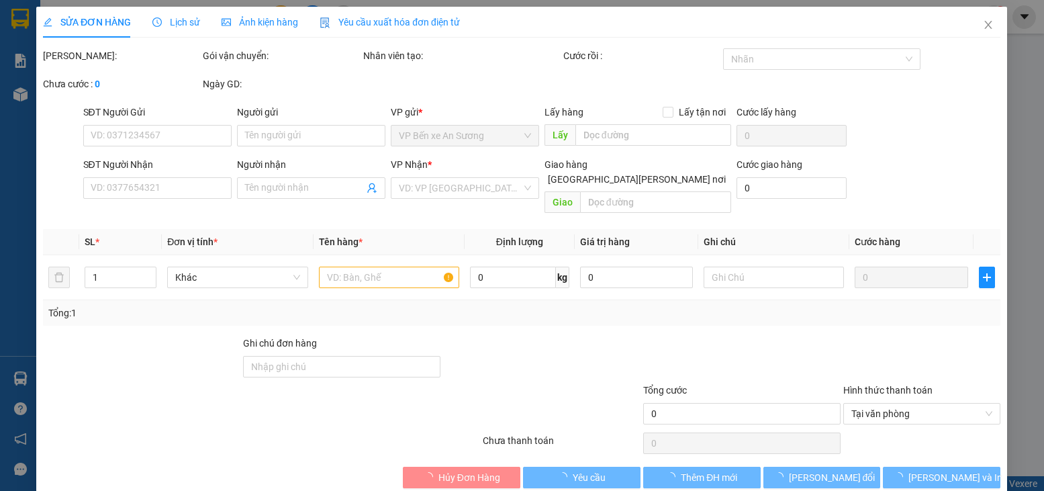
type input "0933660670"
type input "LIÊN"
type input "0394943545"
type input "THÔNG"
type input "75.000"
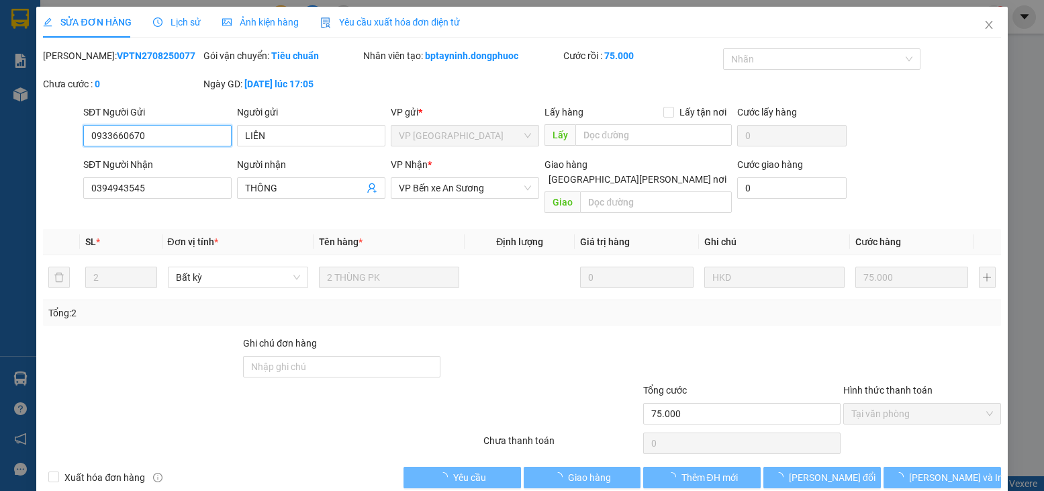
scroll to position [2, 0]
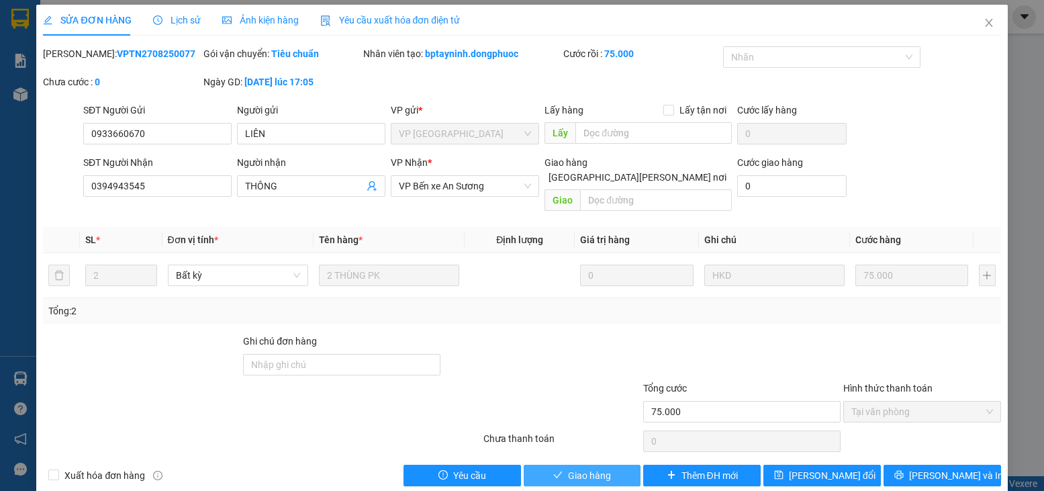
click at [586, 468] on span "Giao hàng" at bounding box center [589, 475] width 43 height 15
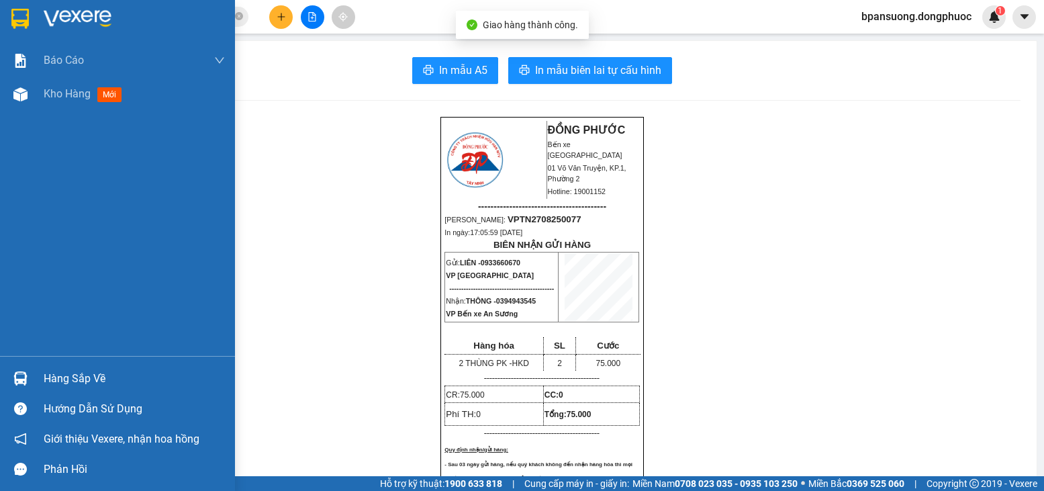
click at [91, 375] on div "Hàng sắp về" at bounding box center [134, 379] width 181 height 20
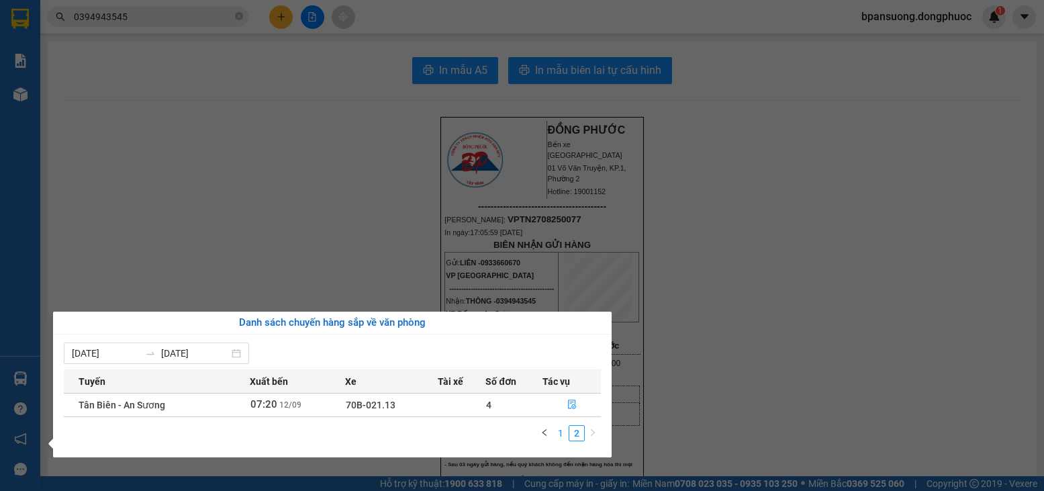
click at [560, 431] on link "1" at bounding box center [560, 433] width 15 height 15
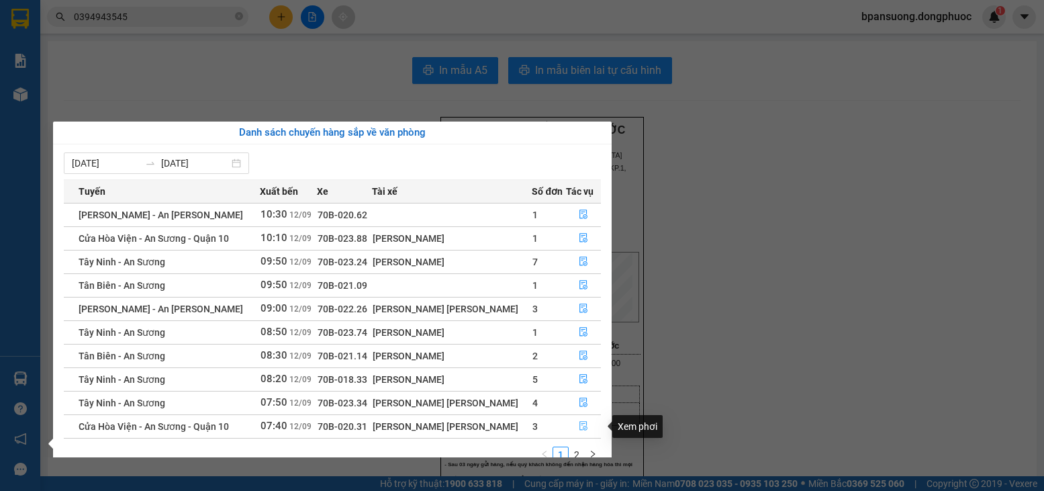
click at [581, 423] on icon "file-done" at bounding box center [583, 425] width 9 height 9
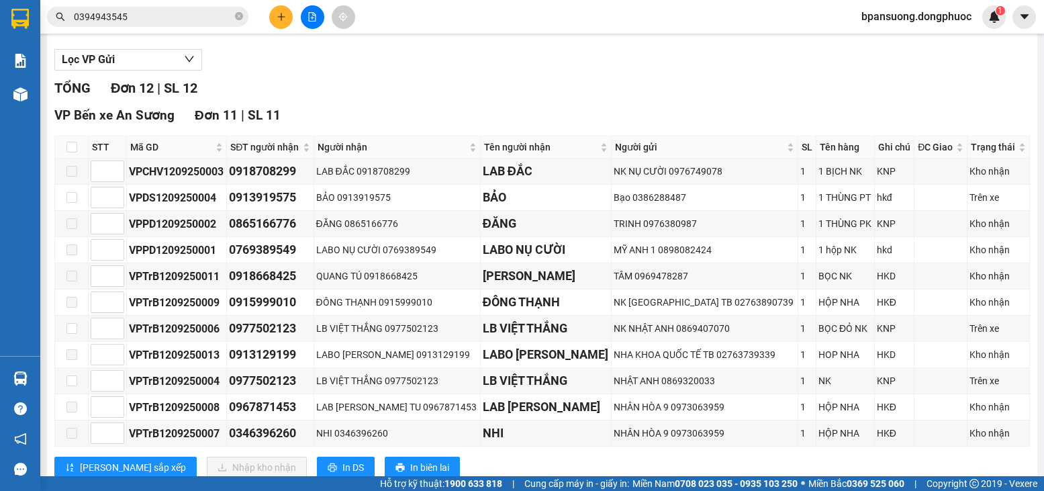
scroll to position [134, 0]
click at [72, 152] on input "checkbox" at bounding box center [71, 146] width 11 height 11
checkbox input "true"
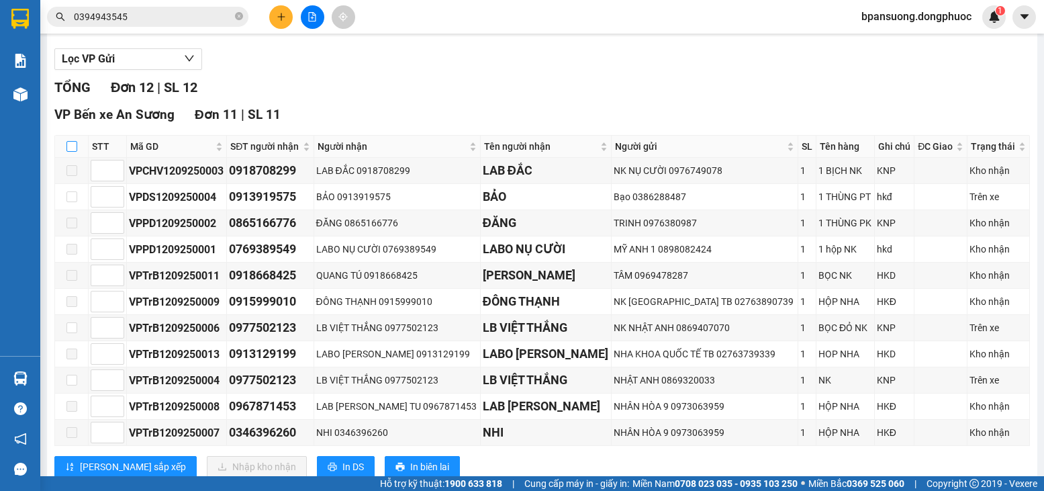
checkbox input "true"
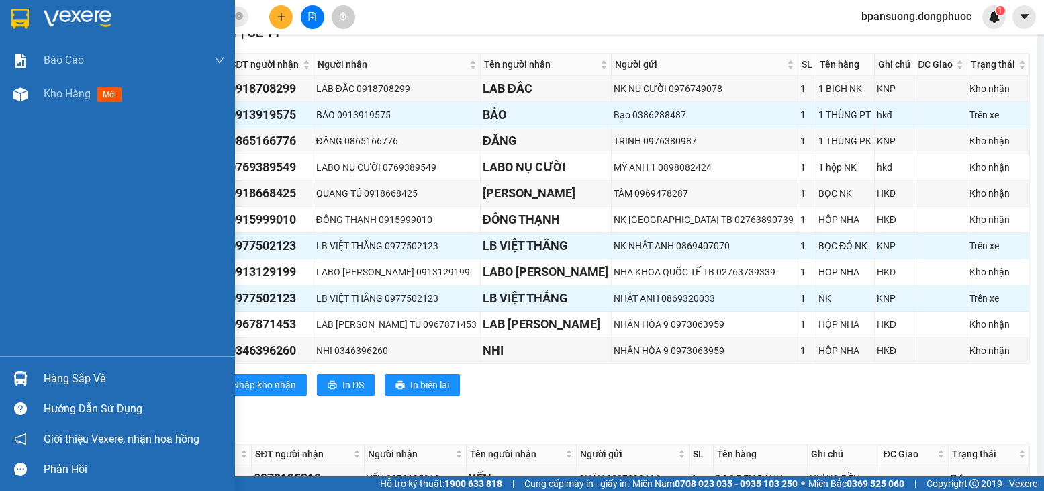
scroll to position [312, 0]
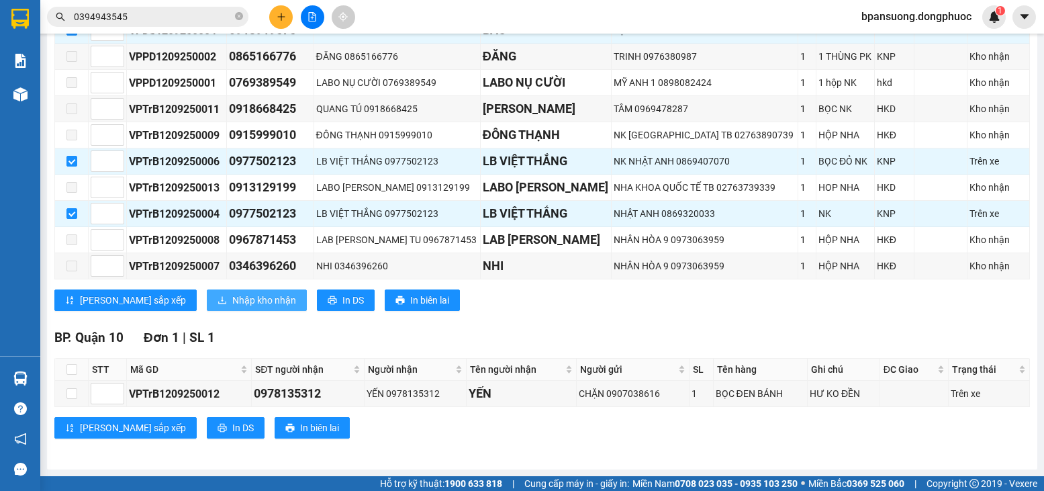
click at [232, 299] on span "Nhập kho nhận" at bounding box center [264, 300] width 64 height 15
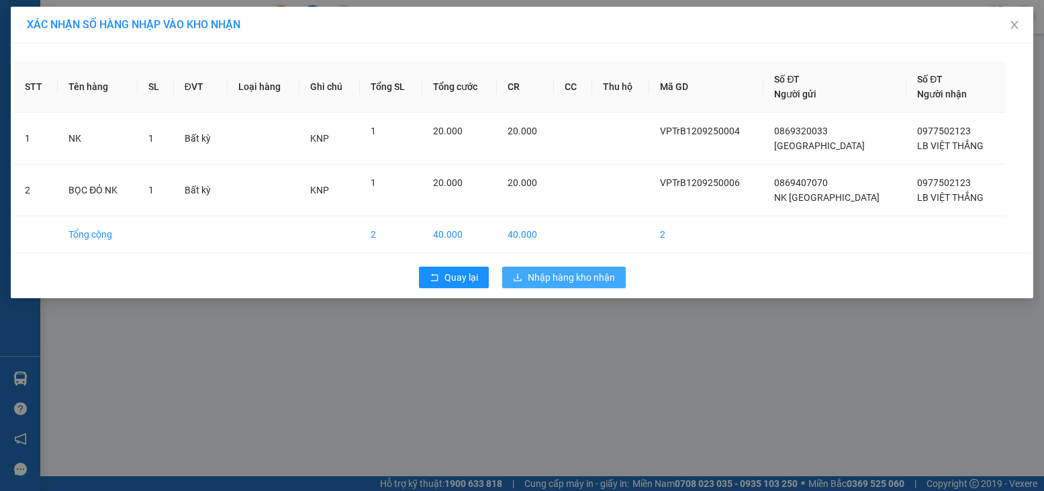
drag, startPoint x: 547, startPoint y: 276, endPoint x: 414, endPoint y: 346, distance: 150.7
click at [412, 351] on div "XÁC NHẬN SỐ HÀNG NHẬP VÀO KHO NHẬN STT Tên hàng SL ĐVT Loại hàng Ghi chú Tổng S…" at bounding box center [522, 245] width 1044 height 491
click at [544, 270] on span "Nhập hàng kho nhận" at bounding box center [571, 277] width 87 height 15
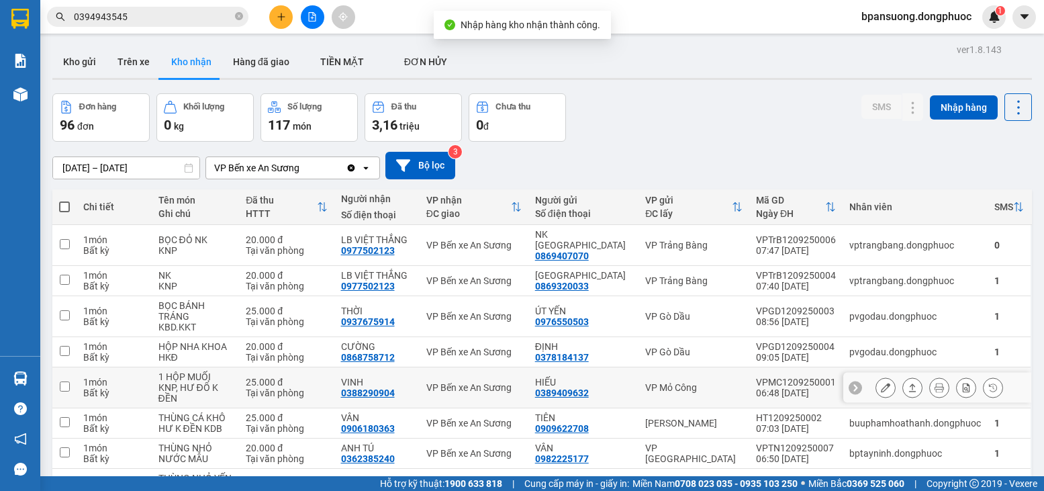
click at [60, 381] on input "checkbox" at bounding box center [65, 386] width 10 height 10
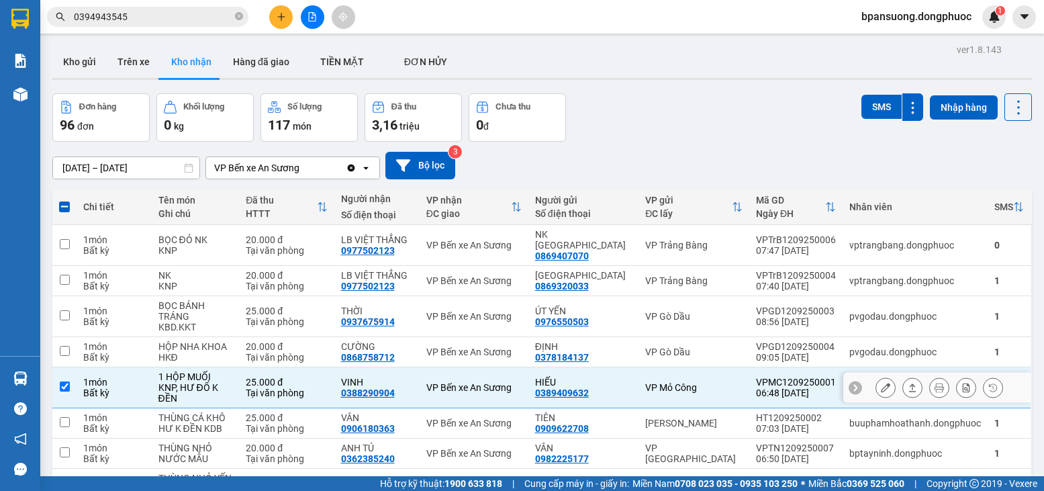
click at [162, 382] on div "KNP, HƯ ĐỔ K ĐỀN" at bounding box center [195, 392] width 75 height 21
checkbox input "false"
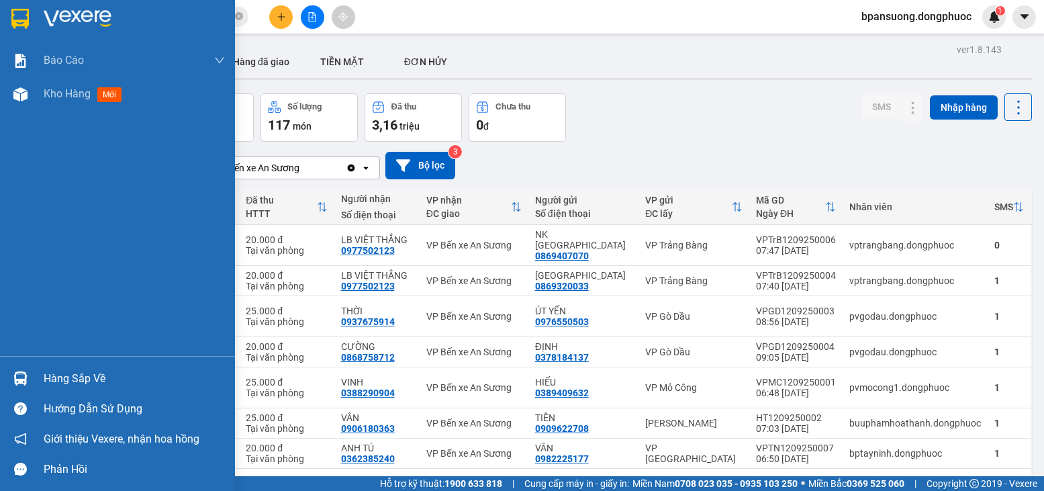
click at [21, 385] on img at bounding box center [20, 378] width 14 height 14
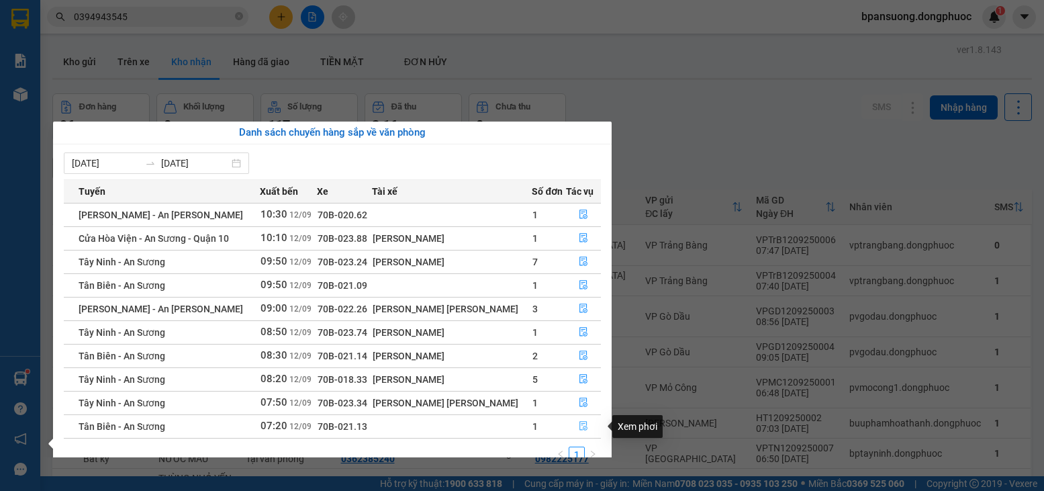
click at [579, 425] on icon "file-done" at bounding box center [583, 425] width 9 height 9
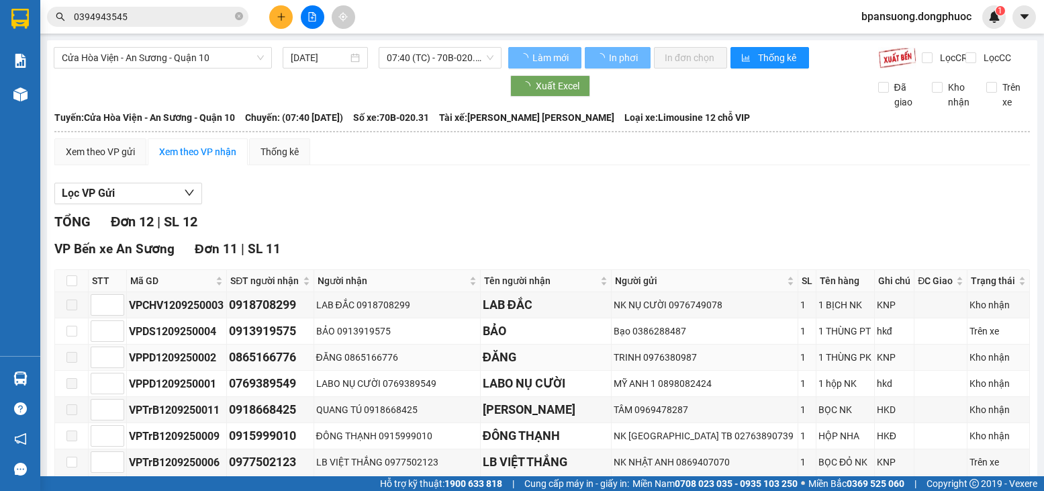
scroll to position [1, 0]
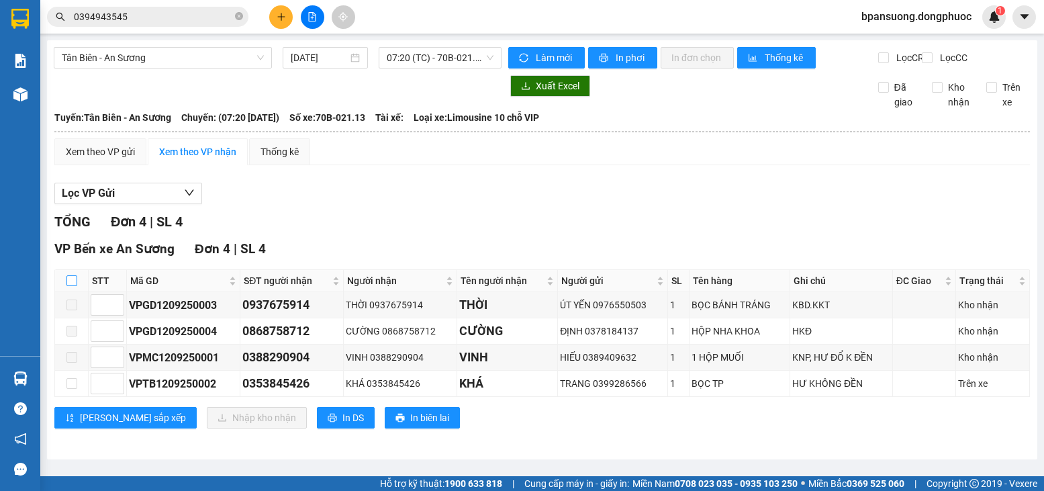
click at [73, 286] on input "checkbox" at bounding box center [71, 280] width 11 height 11
checkbox input "true"
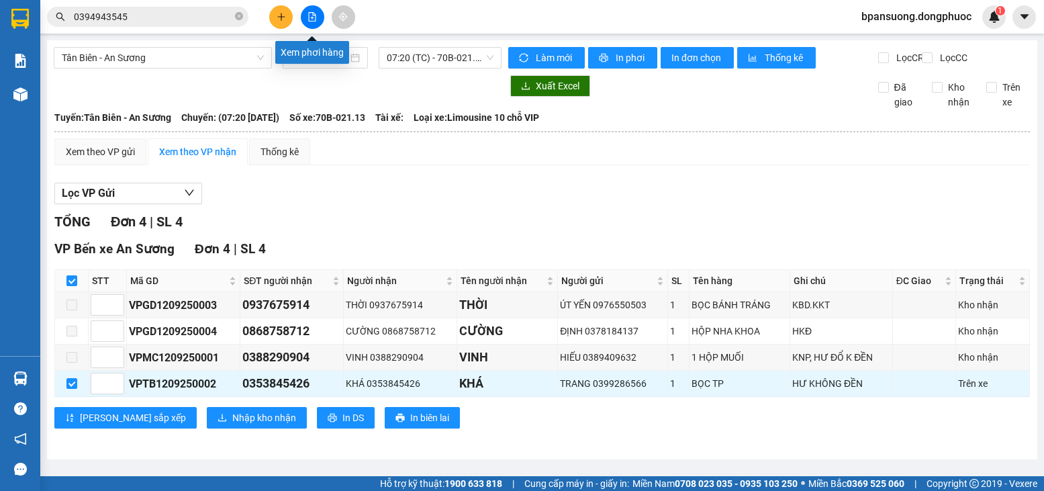
click at [312, 17] on icon "file-add" at bounding box center [312, 16] width 7 height 9
click at [157, 58] on span "Tân Biên - An Sương" at bounding box center [163, 58] width 202 height 20
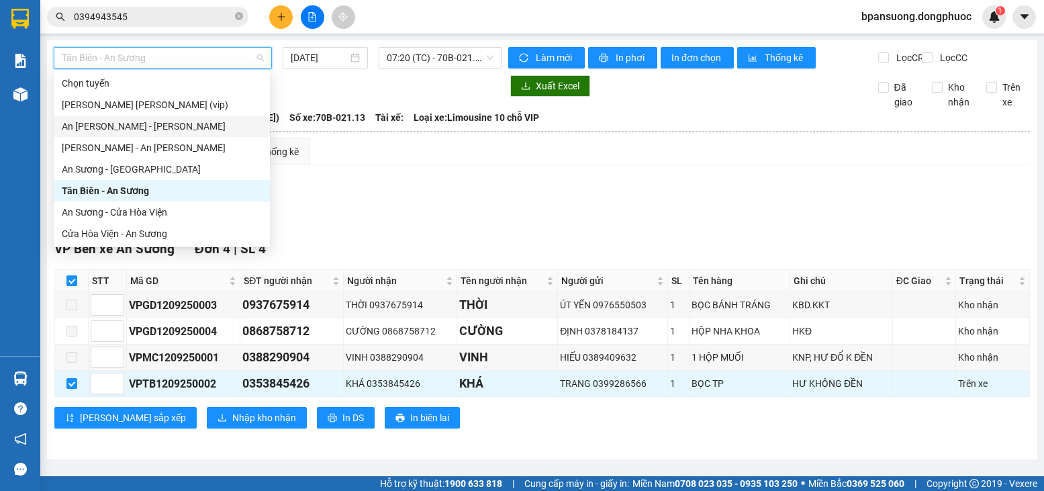
click at [89, 124] on div "An Sương - Châu Thành" at bounding box center [162, 126] width 200 height 15
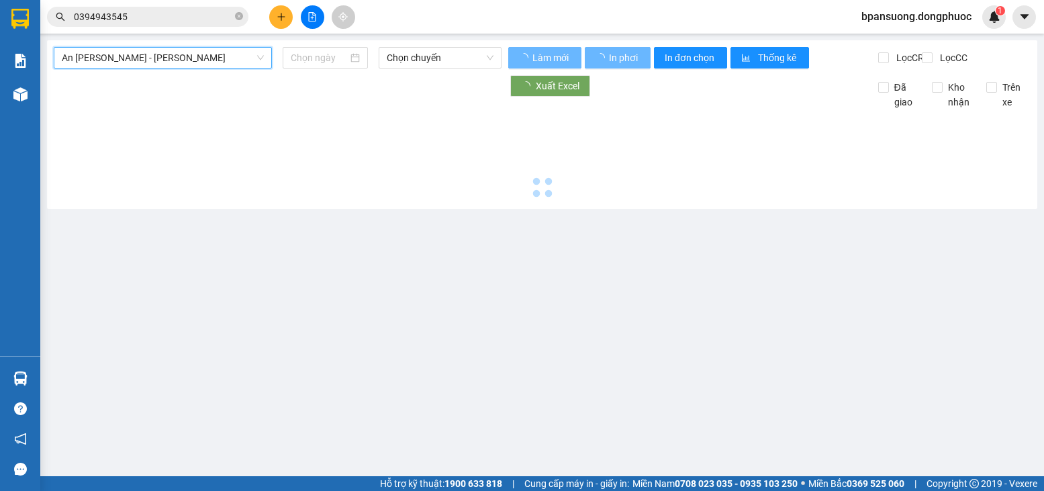
type input "[DATE]"
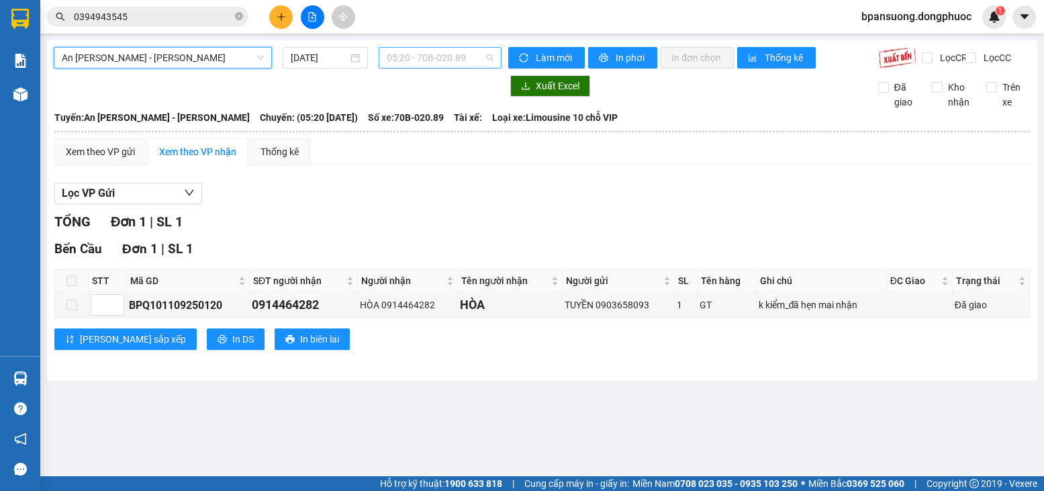
click at [415, 56] on span "05:20 - 70B-020.89" at bounding box center [440, 58] width 107 height 20
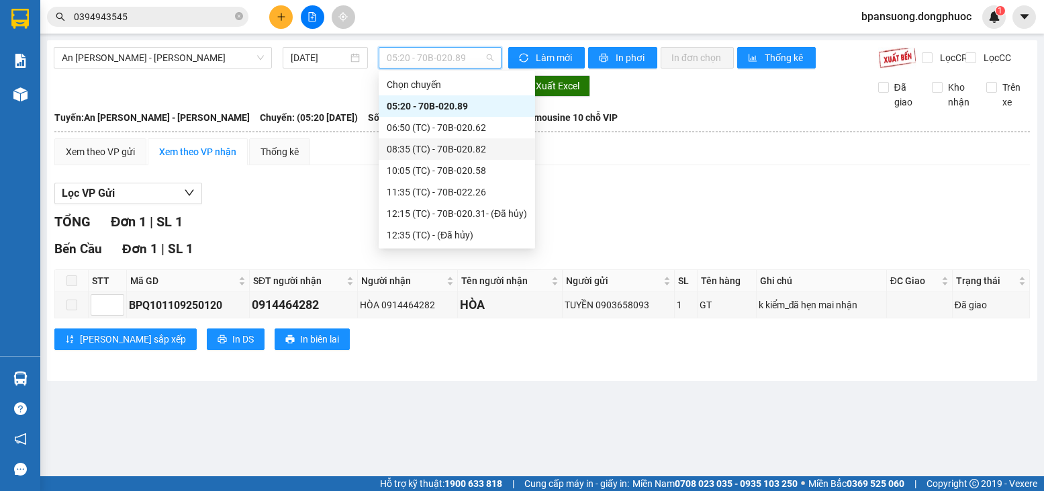
click at [533, 158] on div "08:35 (TC) - 70B-020.82" at bounding box center [457, 148] width 156 height 21
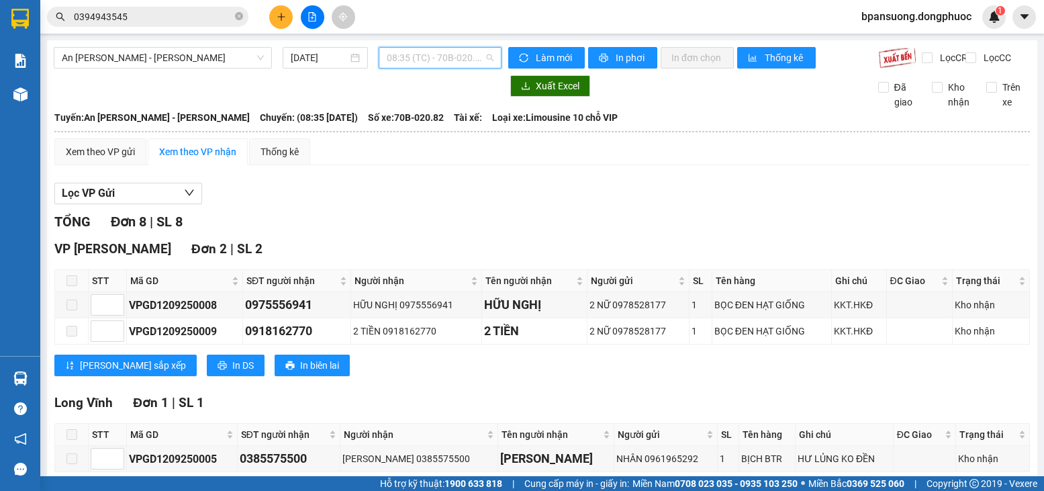
click at [429, 59] on span "08:35 (TC) - 70B-020.82" at bounding box center [440, 58] width 107 height 20
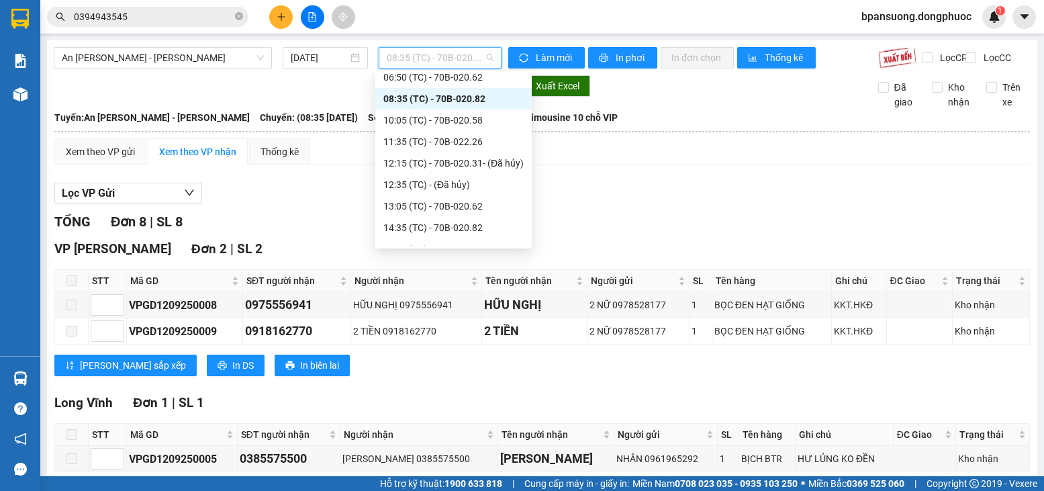
scroll to position [52, 0]
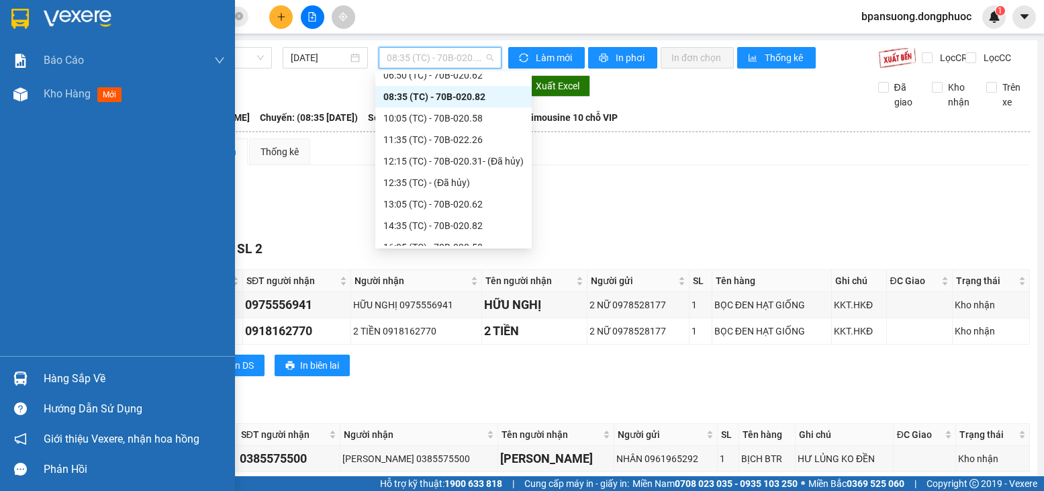
click at [77, 377] on div "Hàng sắp về" at bounding box center [134, 379] width 181 height 20
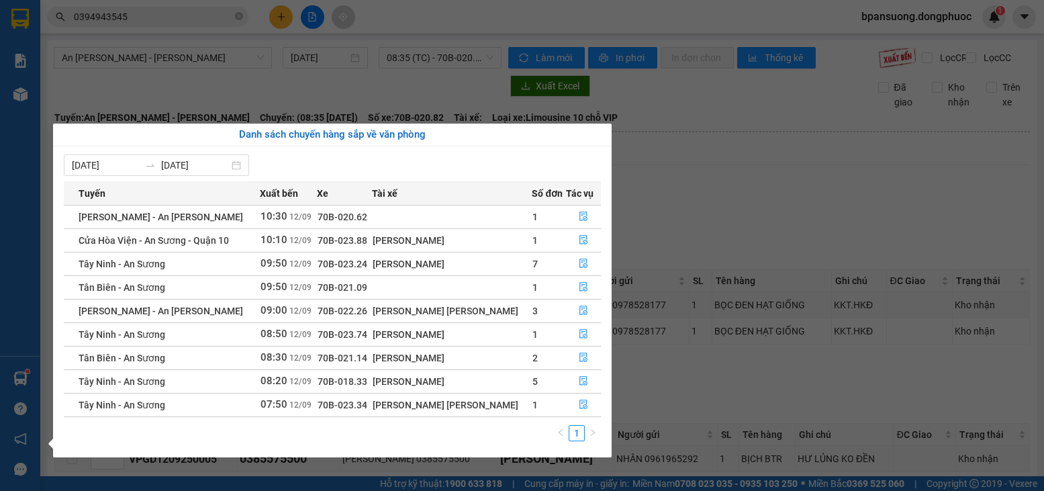
click at [714, 220] on section "Kết quả tìm kiếm ( 2 ) Bộ lọc Mã ĐH Trạng thái Món hàng Tổng cước Chưa cước Nhã…" at bounding box center [522, 245] width 1044 height 491
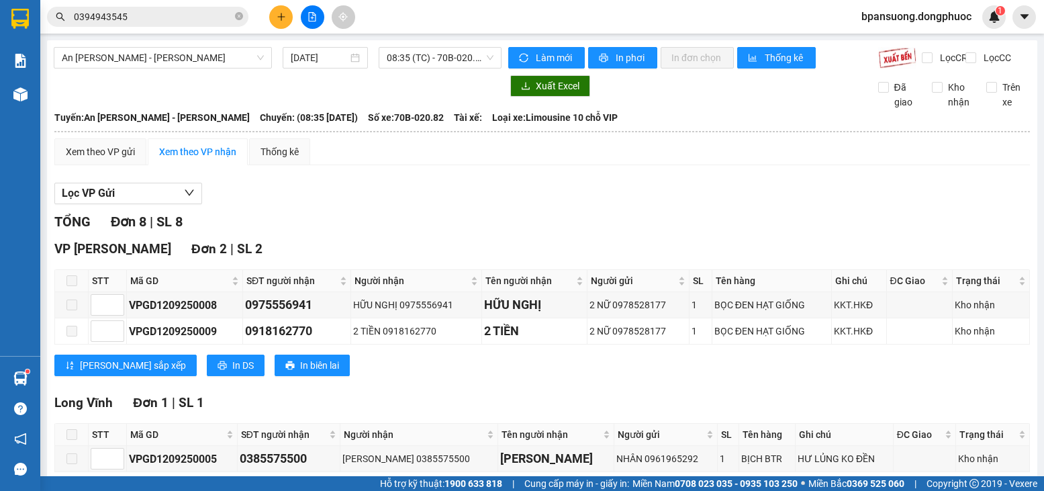
click at [185, 17] on input "0394943545" at bounding box center [153, 16] width 158 height 15
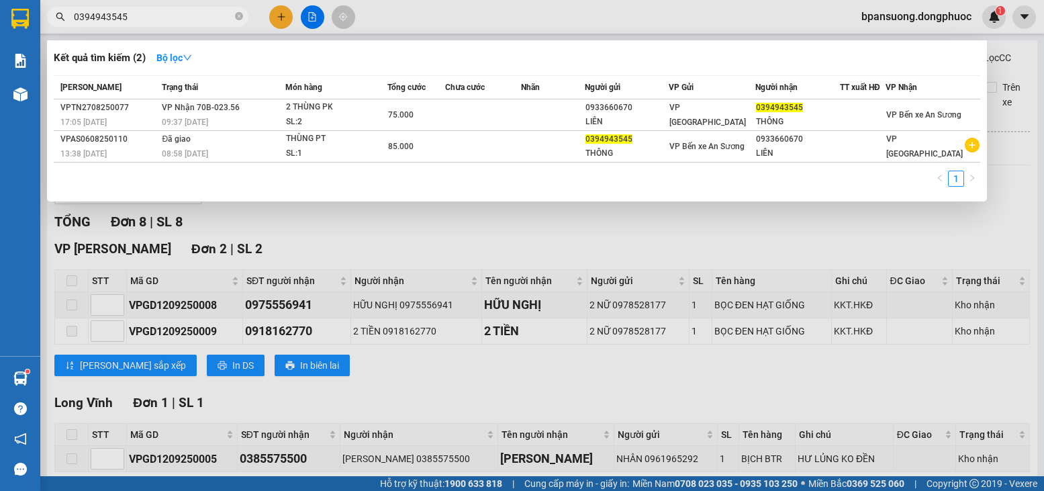
click at [185, 17] on input "0394943545" at bounding box center [153, 16] width 158 height 15
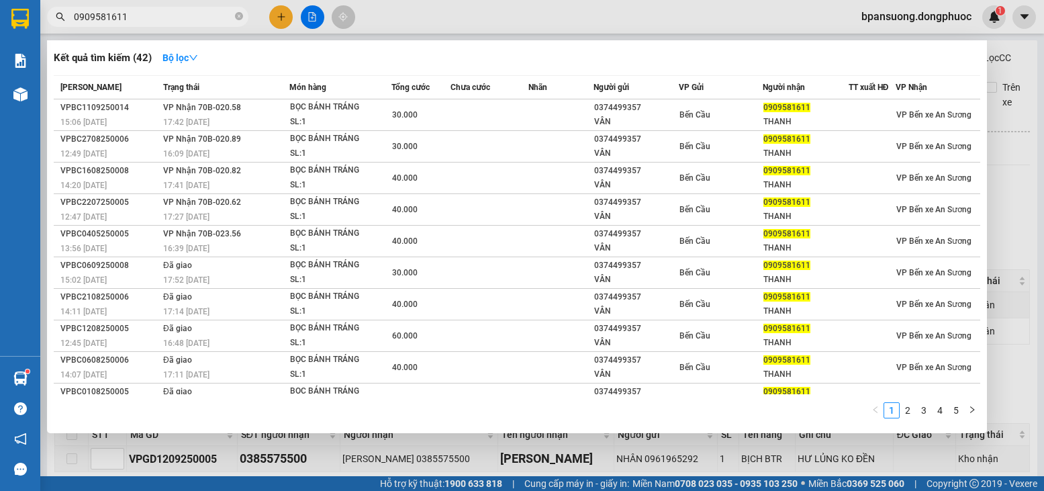
type input "0909581611"
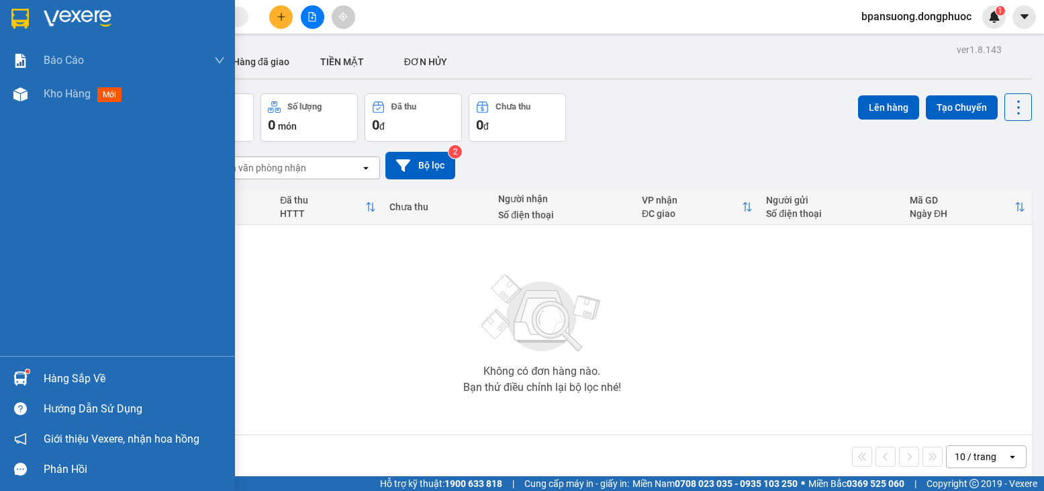
click at [62, 380] on div "Hàng sắp về" at bounding box center [134, 379] width 181 height 20
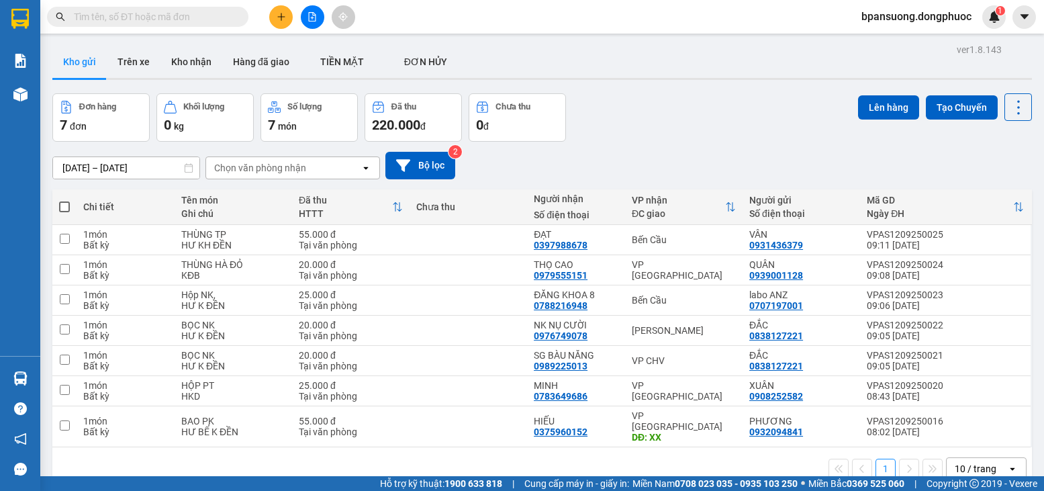
click at [124, 12] on input "text" at bounding box center [153, 16] width 158 height 15
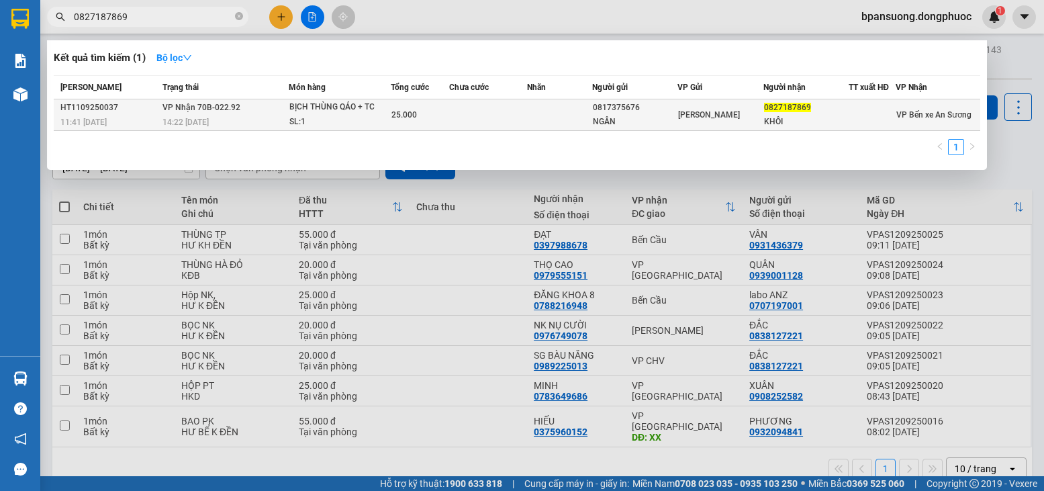
type input "0827187869"
click at [149, 104] on div "HT1109250037" at bounding box center [109, 108] width 98 height 14
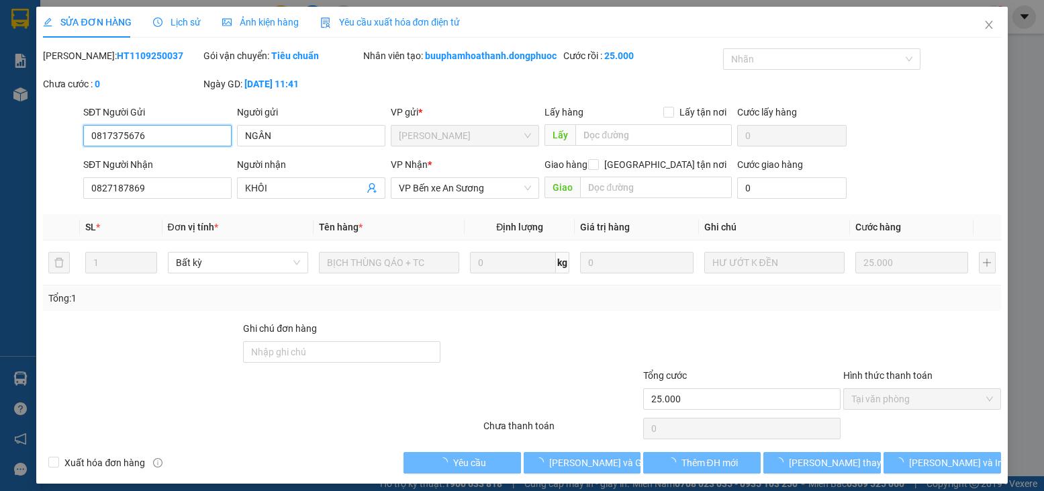
type input "0817375676"
type input "NGÂN"
type input "0827187869"
type input "KHÔI"
type input "25.000"
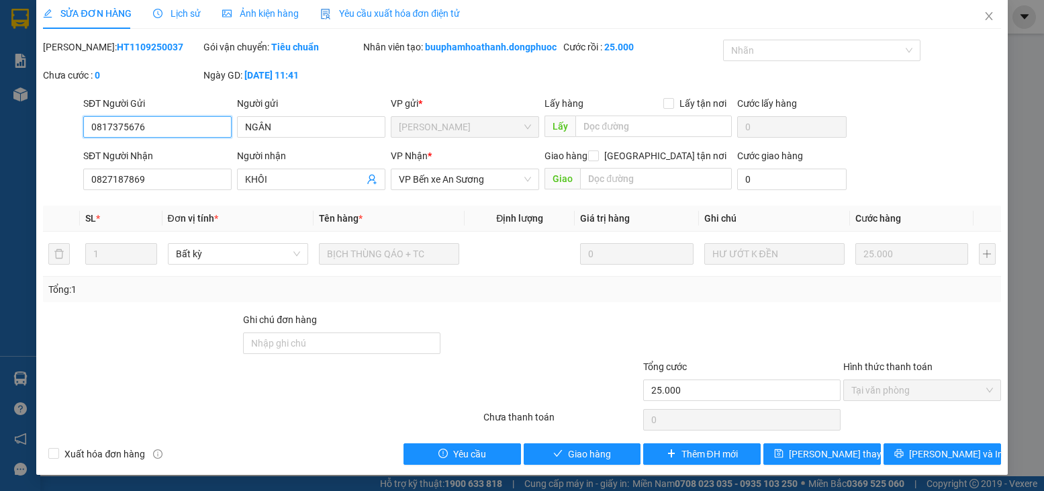
scroll to position [23, 0]
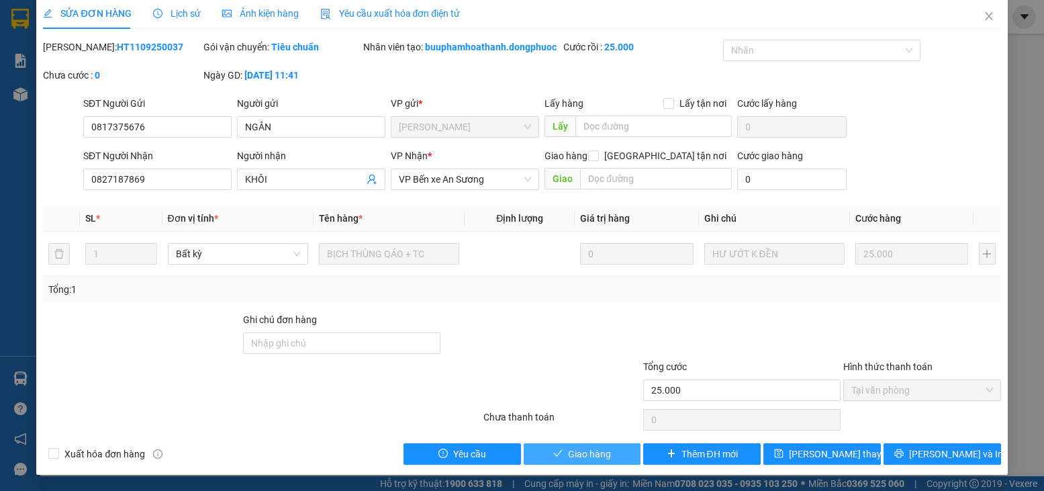
click at [594, 449] on span "Giao hàng" at bounding box center [589, 453] width 43 height 15
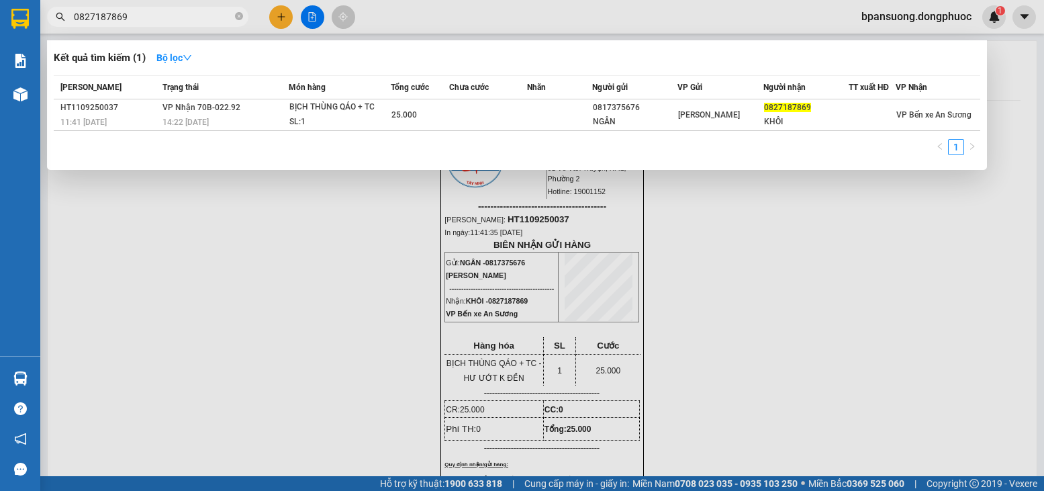
click at [148, 19] on input "0827187869" at bounding box center [153, 16] width 158 height 15
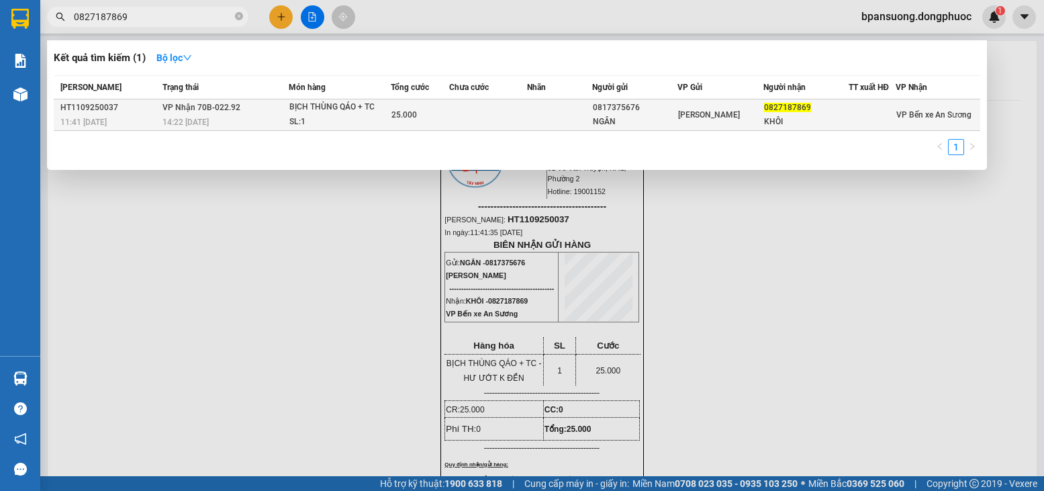
click at [236, 114] on td "VP Nhận 70B-022.92 14:22 - 11/09" at bounding box center [223, 115] width 129 height 32
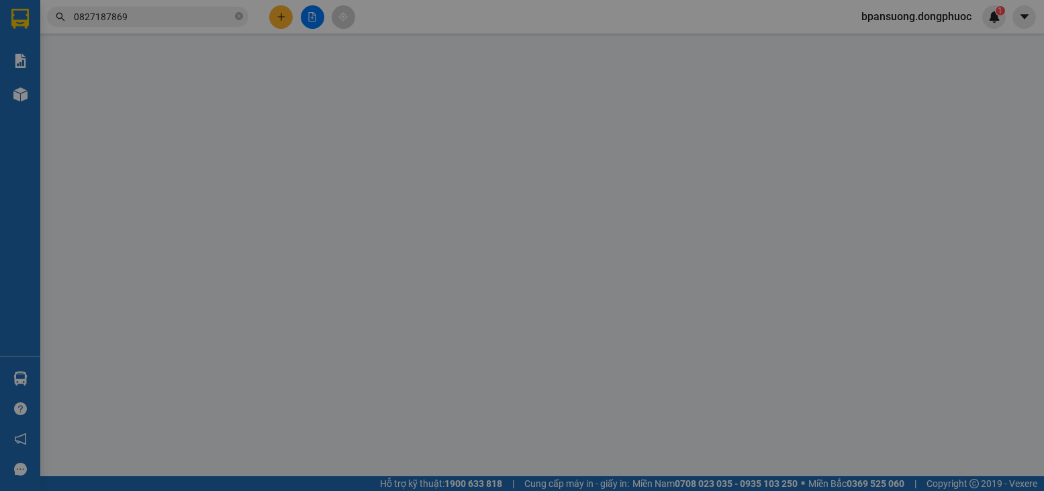
type input "0817375676"
type input "NGÂN"
type input "0827187869"
type input "KHÔI"
type input "25.000"
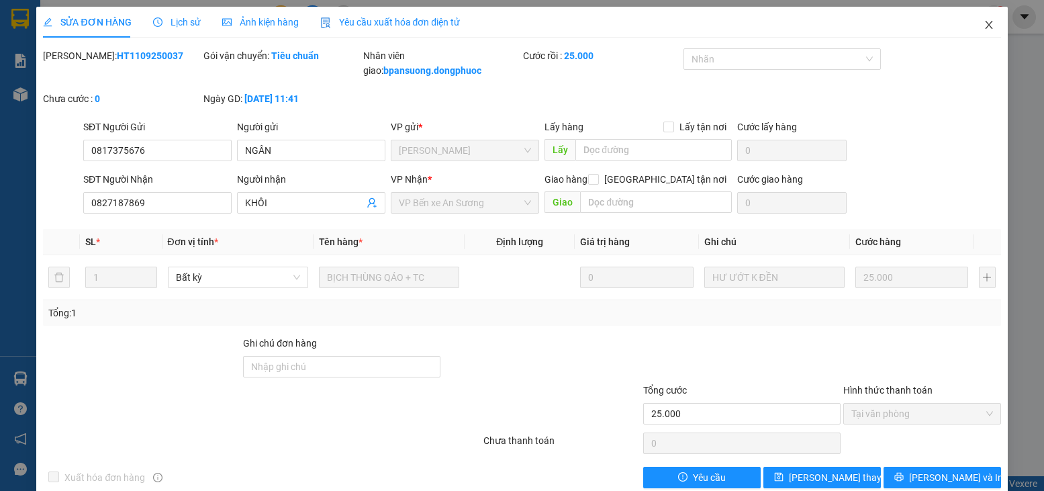
click at [983, 26] on icon "close" at bounding box center [988, 24] width 11 height 11
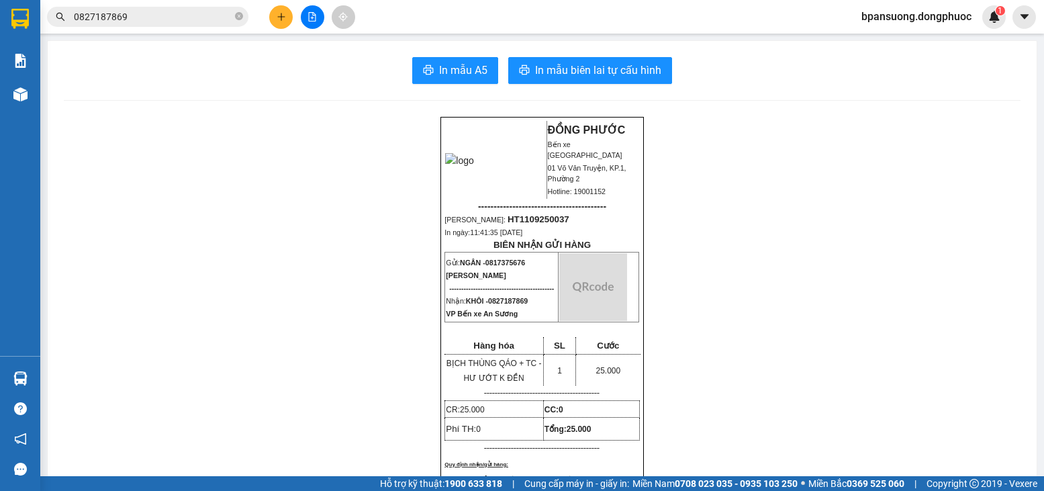
click at [207, 22] on input "0827187869" at bounding box center [153, 16] width 158 height 15
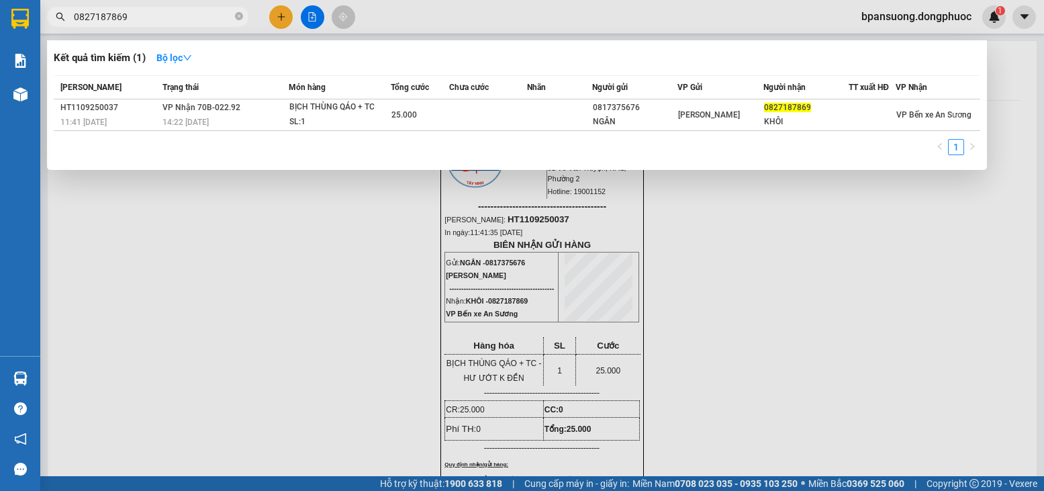
click at [207, 22] on input "0827187869" at bounding box center [153, 16] width 158 height 15
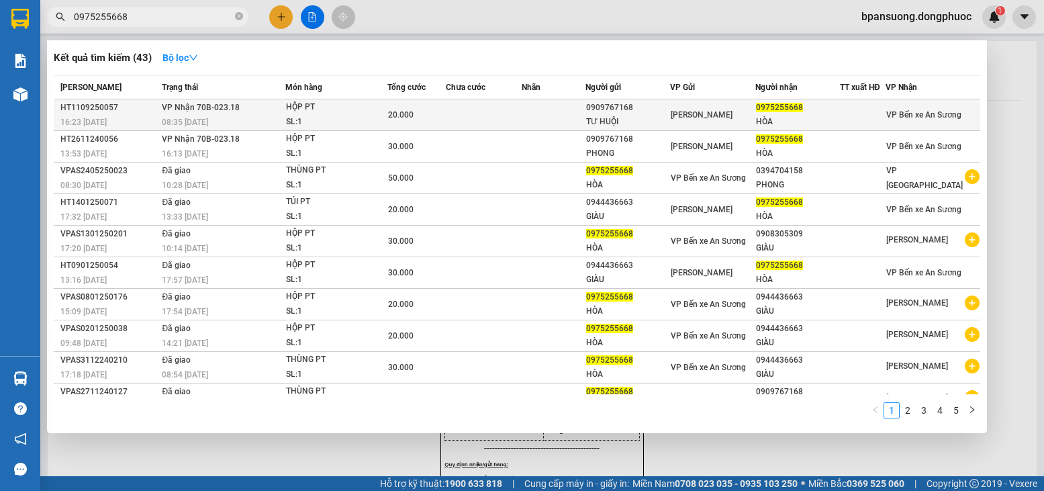
type input "0975255668"
click at [344, 111] on div "HỘP PT" at bounding box center [336, 107] width 101 height 15
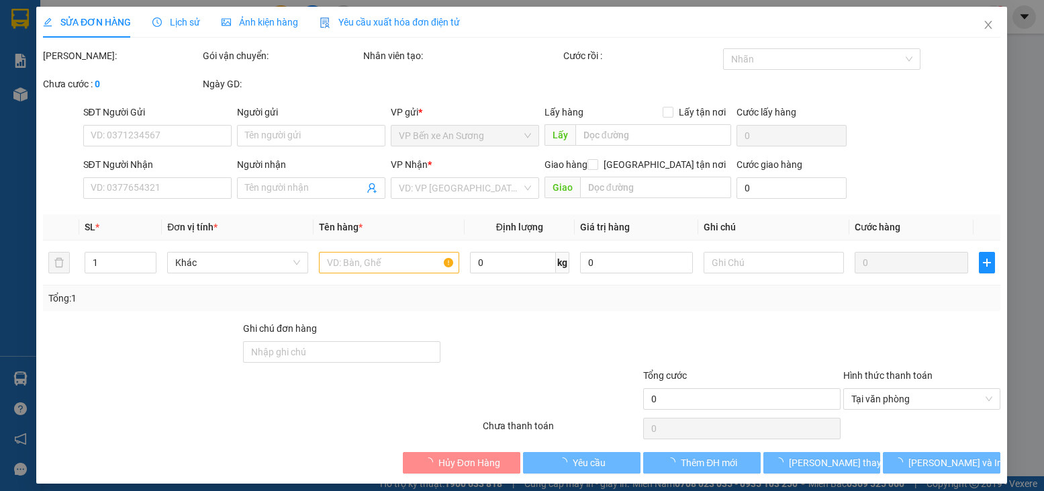
type input "0909767168"
type input "TƯ HUỘI"
type input "0975255668"
type input "HÒA"
type input "20.000"
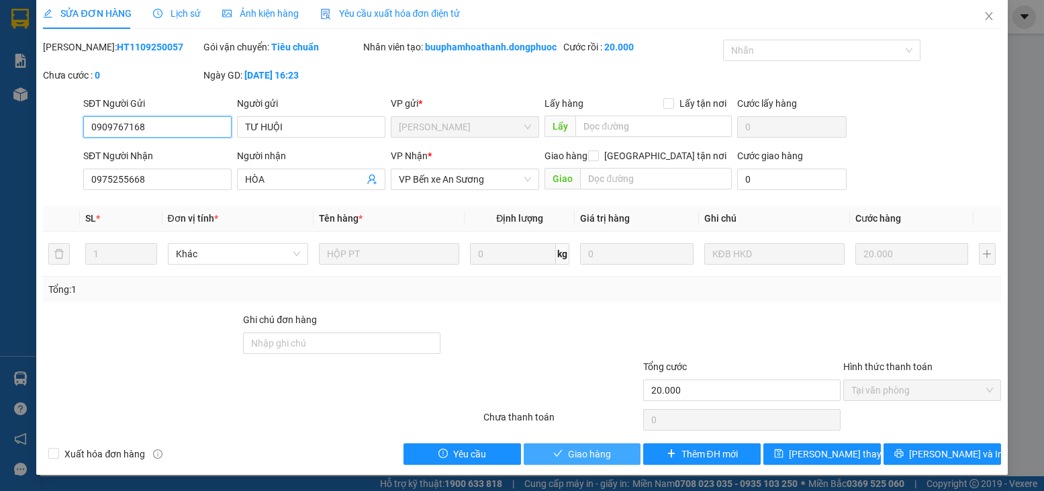
scroll to position [23, 0]
click at [568, 447] on span "Giao hàng" at bounding box center [589, 453] width 43 height 15
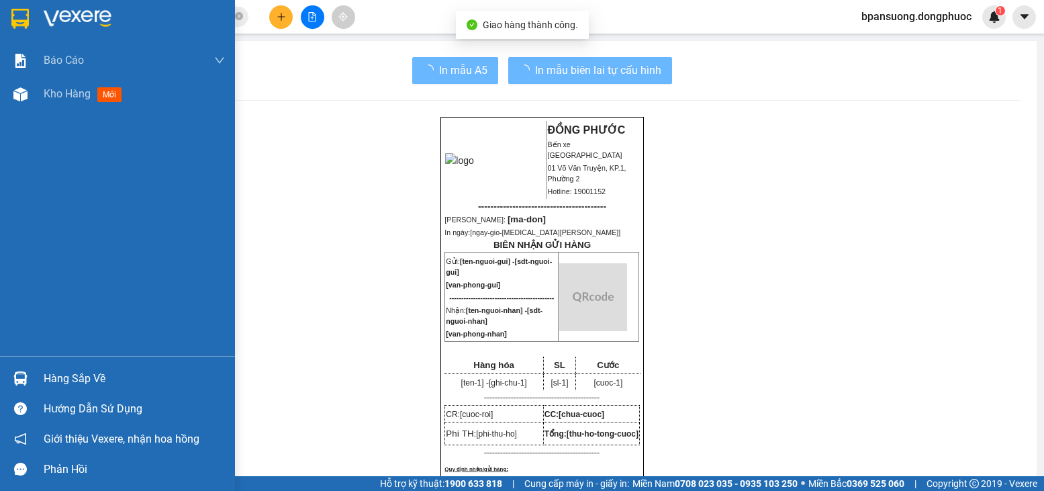
click at [22, 381] on img at bounding box center [20, 378] width 14 height 14
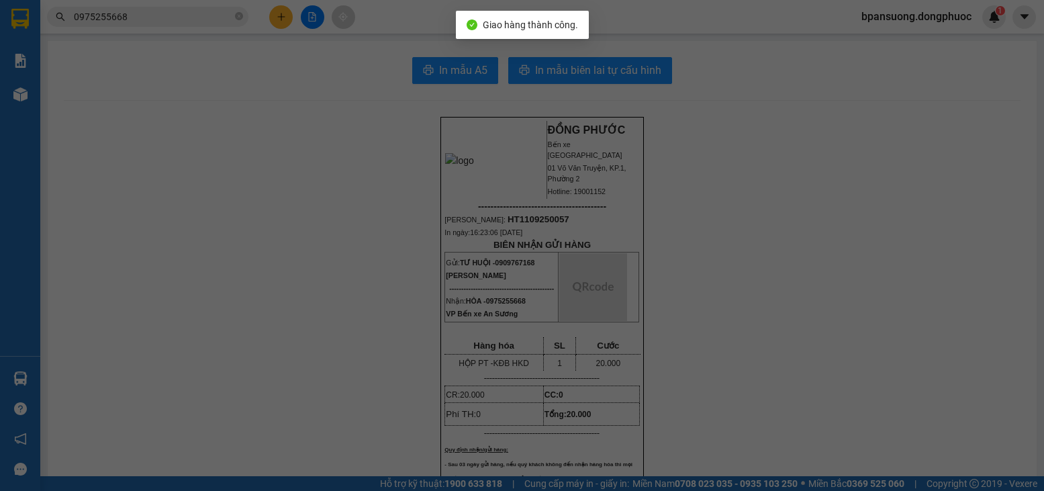
click at [21, 378] on div "Báo cáo Mẫu 1: Báo cáo dòng tiền theo nhân viên Mẫu 1: Báo cáo dòng tiền theo n…" at bounding box center [20, 245] width 40 height 491
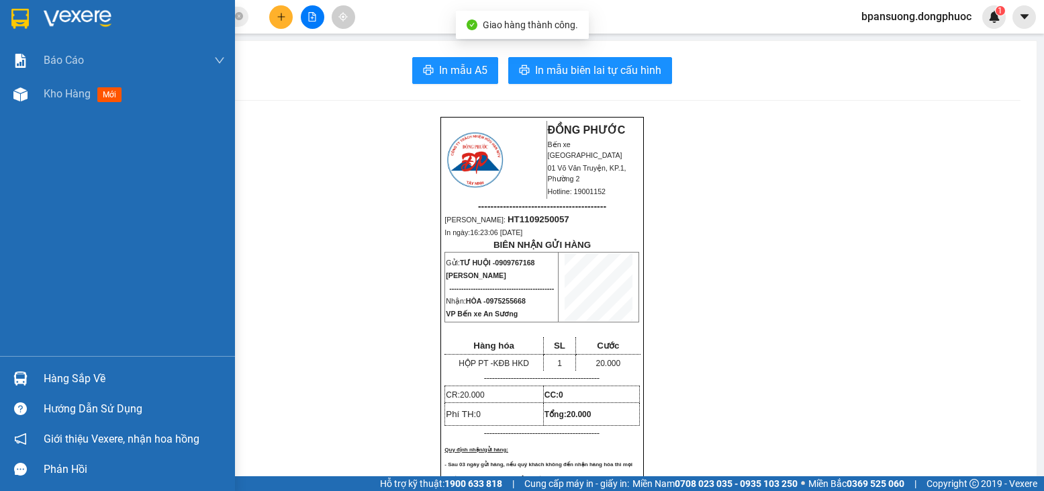
click at [23, 377] on img at bounding box center [20, 378] width 14 height 14
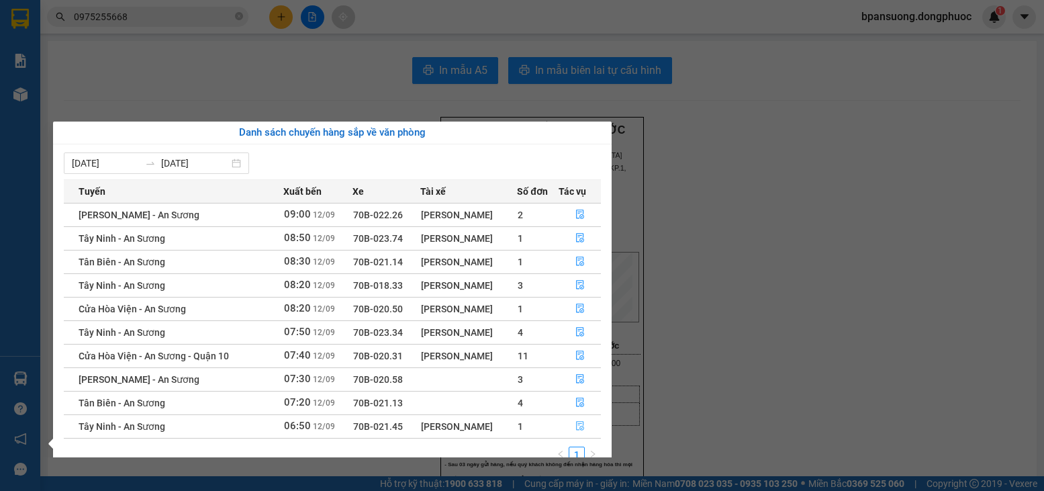
click at [581, 426] on icon "file-done" at bounding box center [579, 425] width 9 height 9
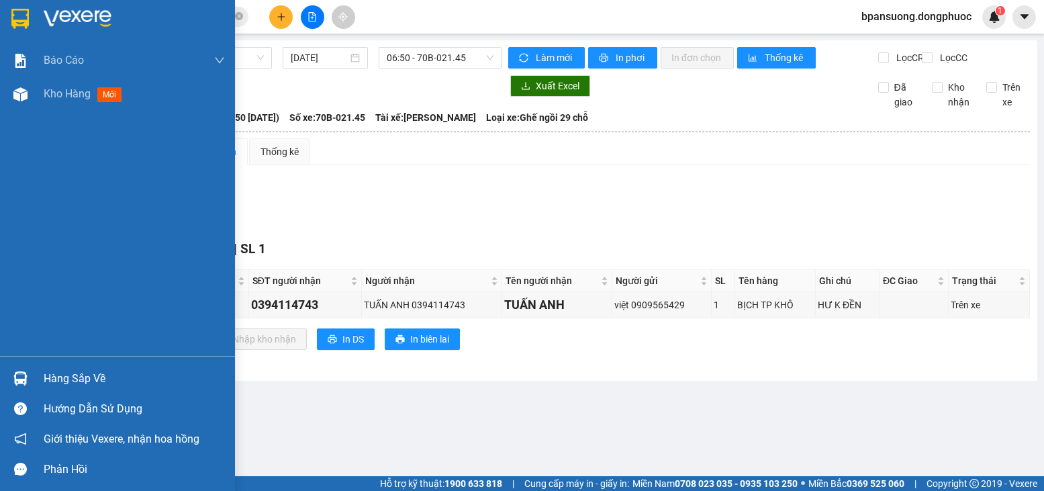
click at [48, 377] on div "Hàng sắp về" at bounding box center [134, 379] width 181 height 20
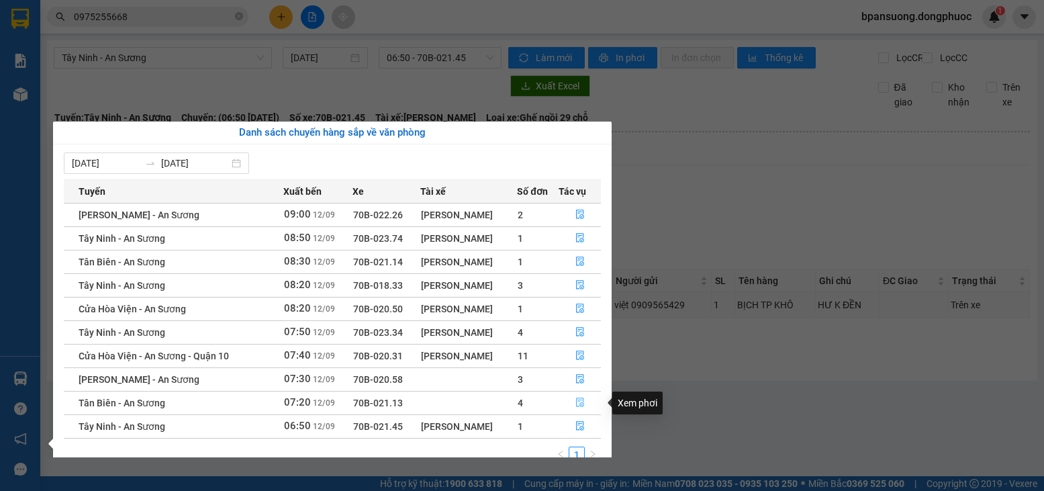
click at [581, 402] on icon "file-done" at bounding box center [579, 401] width 9 height 9
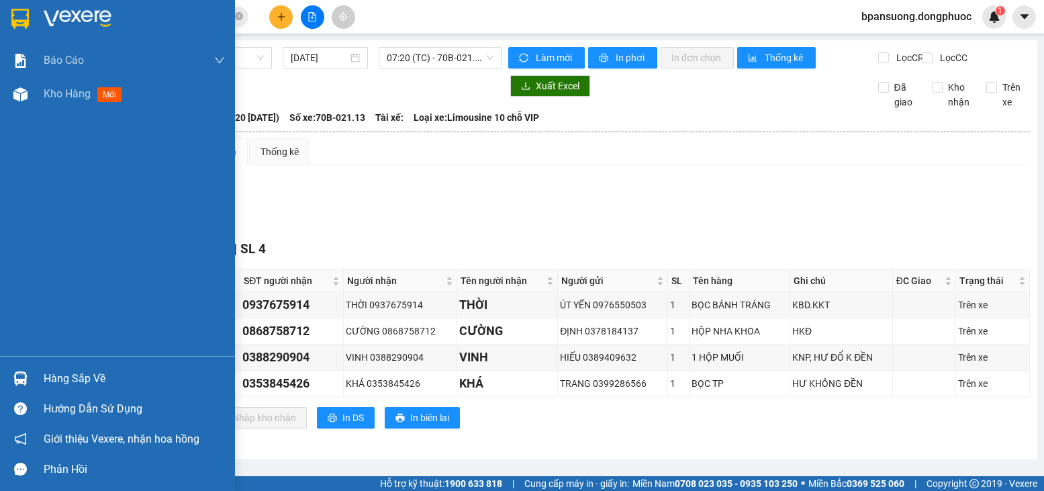
click at [69, 376] on div "Hàng sắp về" at bounding box center [134, 379] width 181 height 20
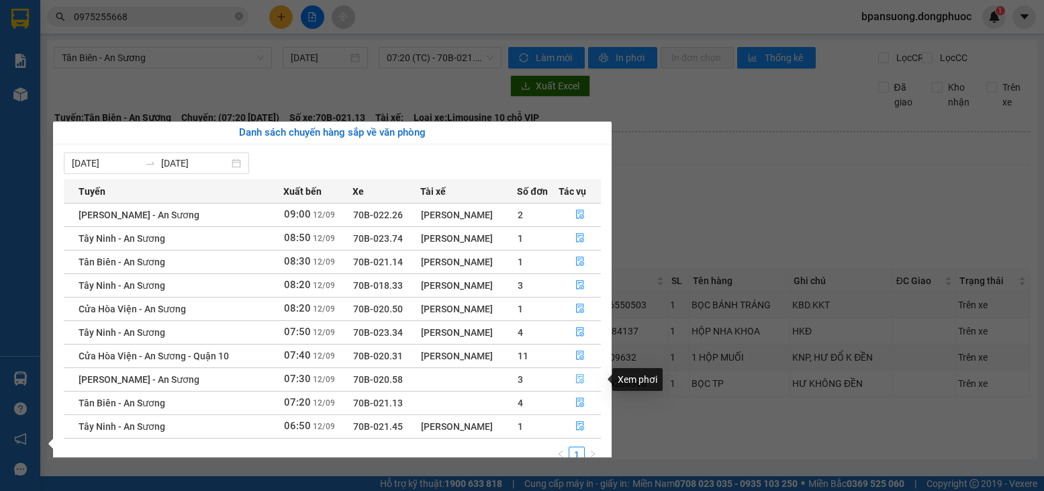
click at [582, 381] on icon "file-done" at bounding box center [580, 379] width 8 height 9
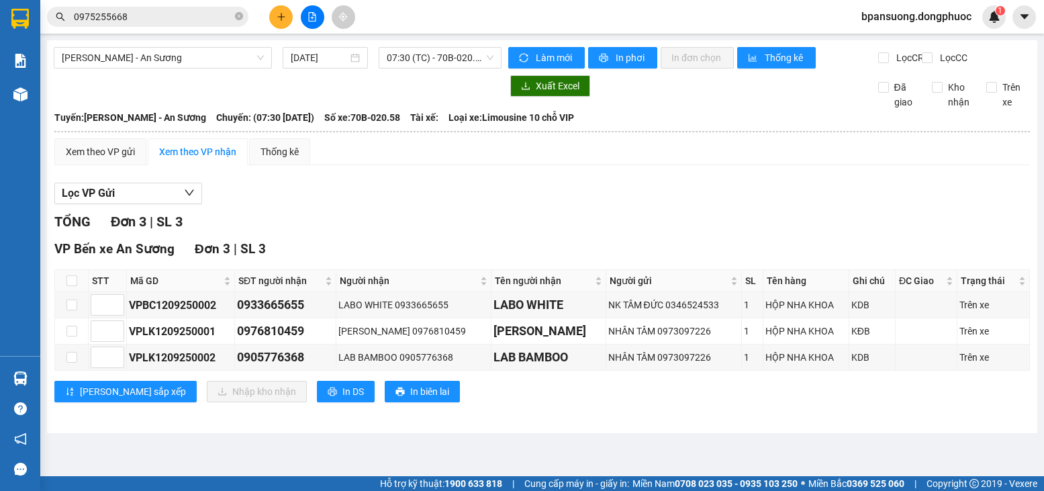
click at [65, 371] on td at bounding box center [72, 357] width 34 height 26
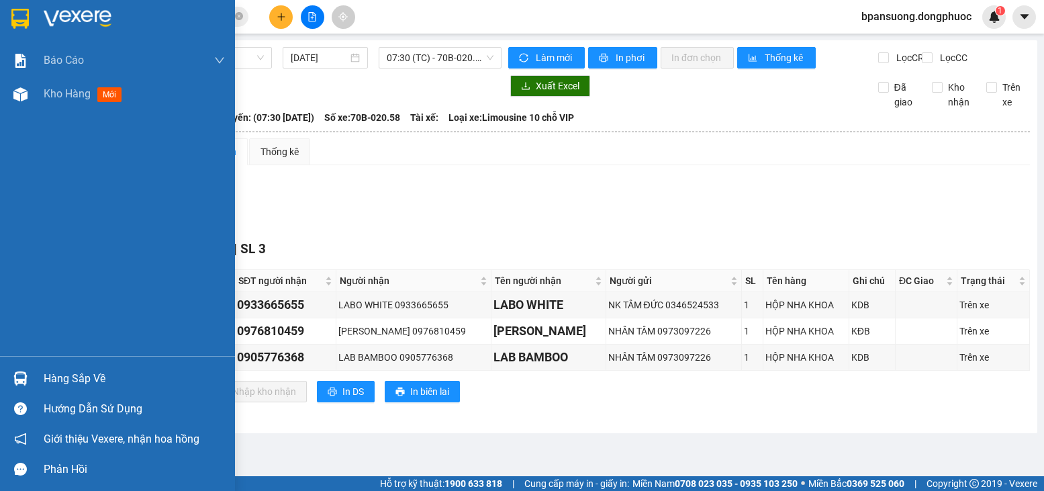
click at [31, 376] on div at bounding box center [20, 378] width 23 height 23
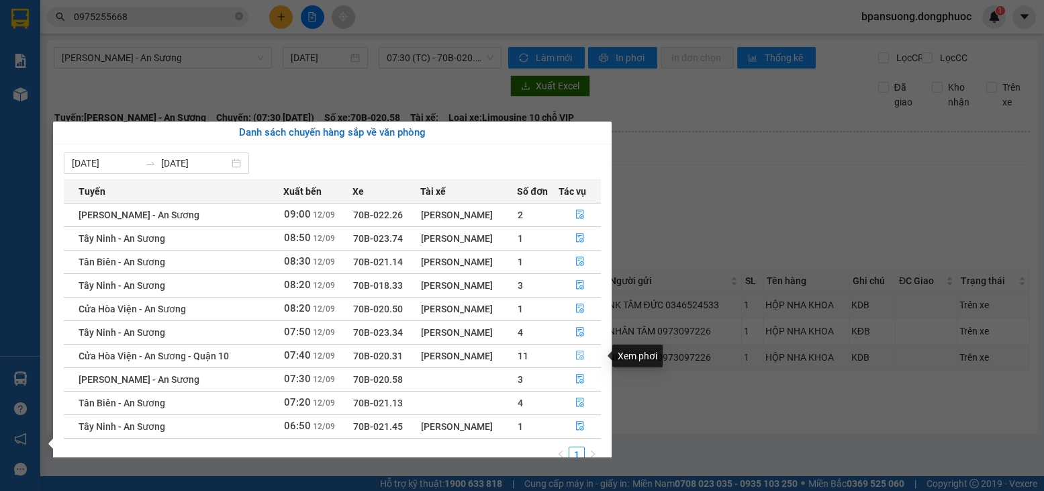
click at [577, 353] on icon "file-done" at bounding box center [579, 354] width 9 height 9
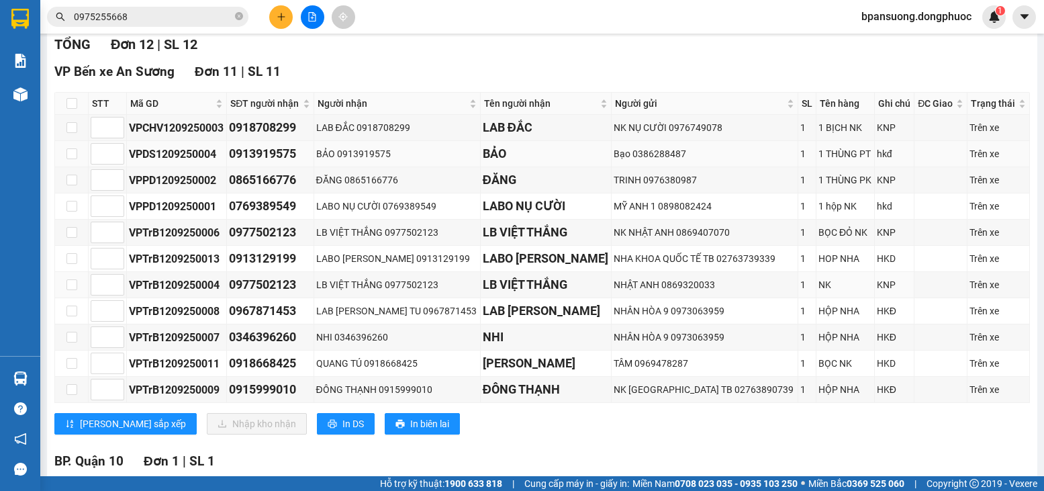
scroll to position [201, 0]
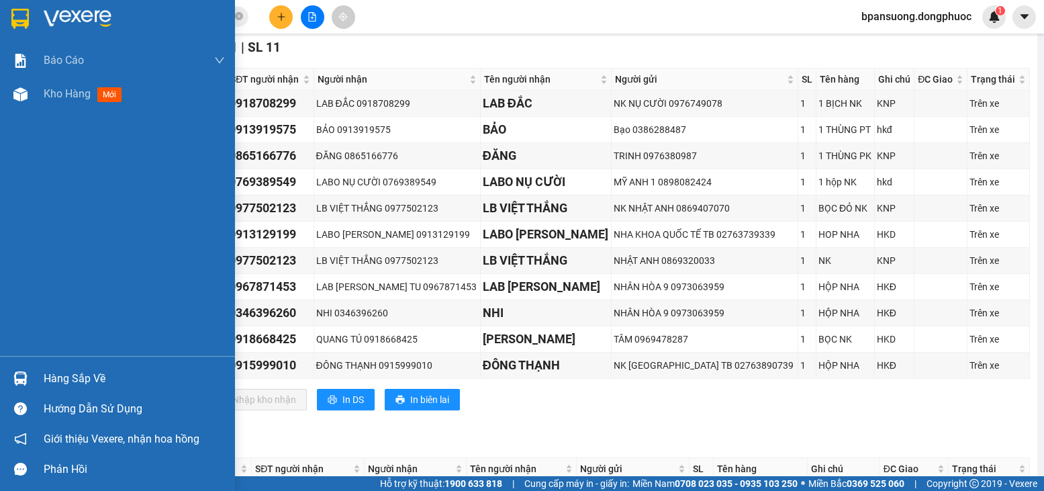
click at [46, 367] on div "Hàng sắp về" at bounding box center [117, 378] width 235 height 30
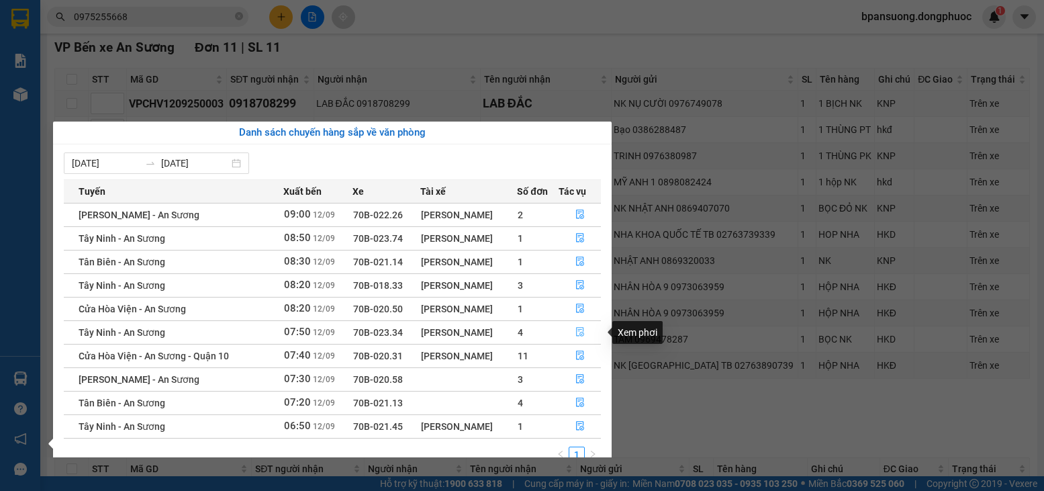
click at [581, 326] on button "button" at bounding box center [580, 332] width 42 height 21
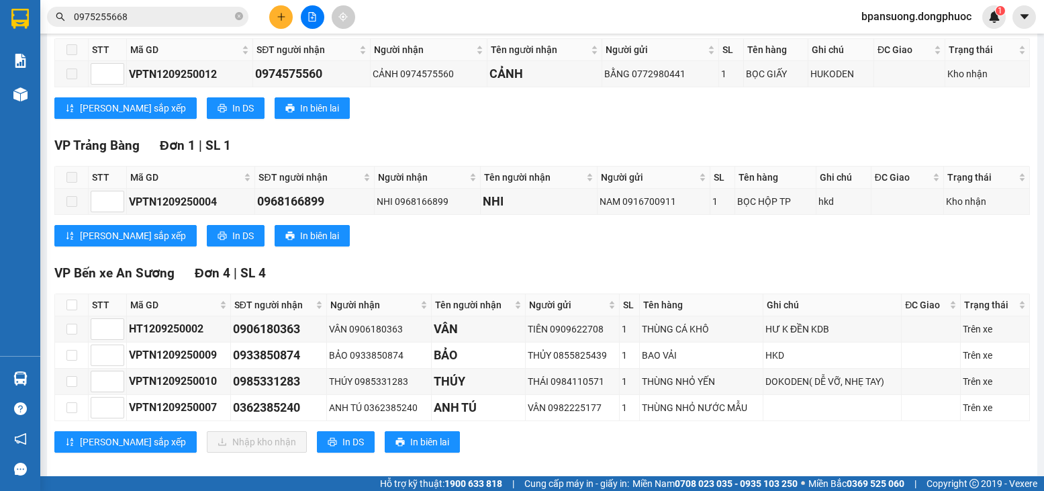
scroll to position [256, 0]
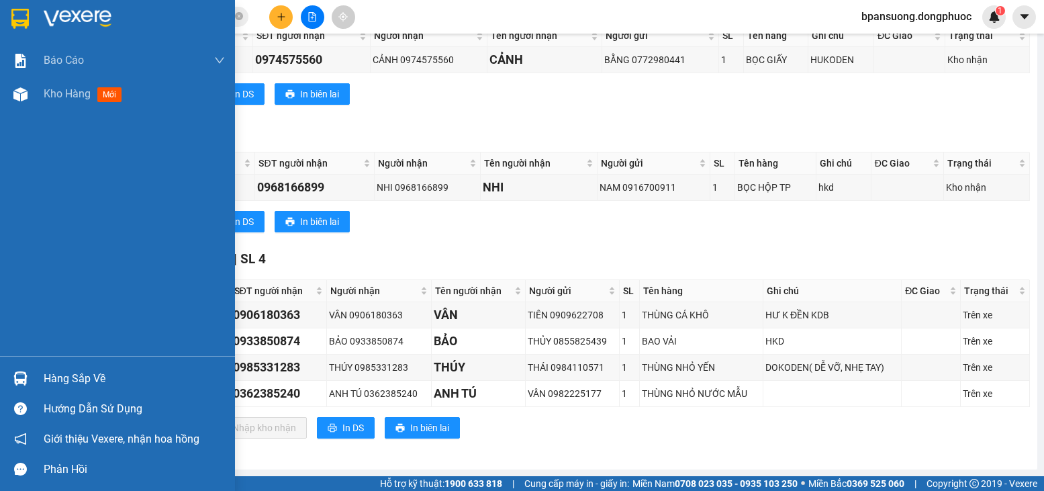
click at [75, 371] on div "Hàng sắp về" at bounding box center [134, 379] width 181 height 20
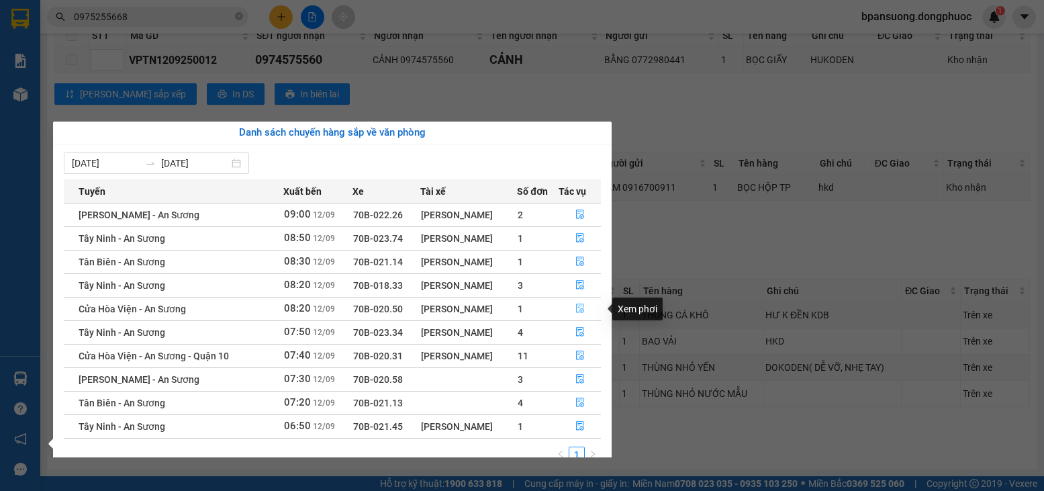
click at [585, 309] on icon "file-done" at bounding box center [579, 307] width 9 height 9
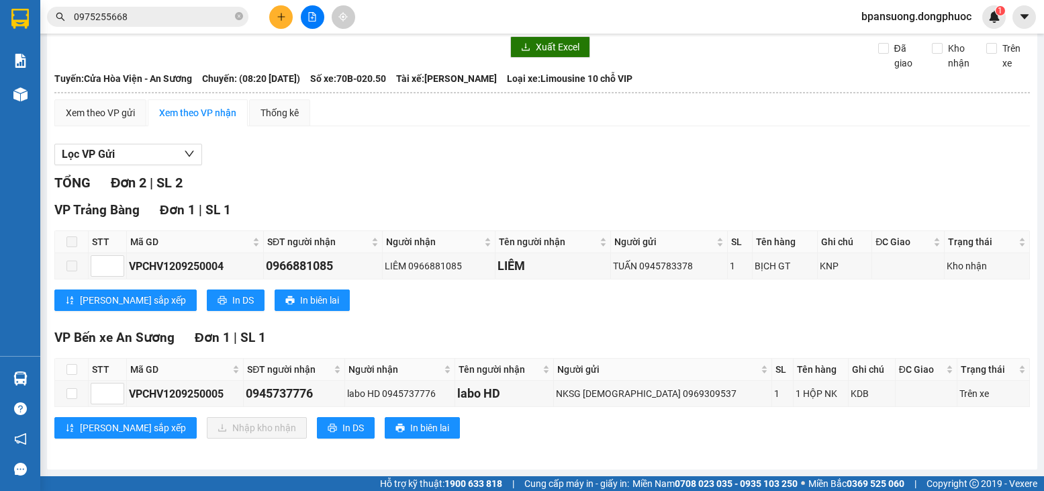
scroll to position [50, 0]
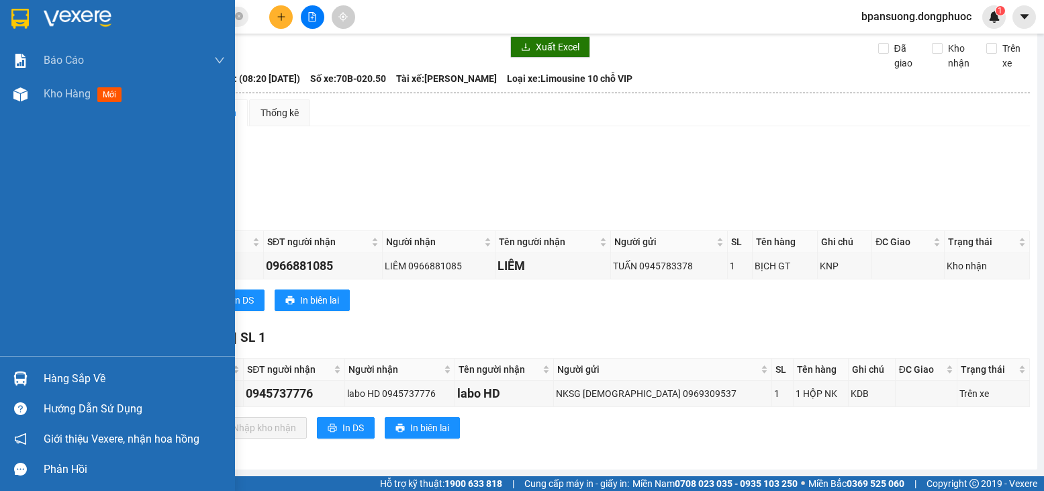
drag, startPoint x: 58, startPoint y: 372, endPoint x: 151, endPoint y: 361, distance: 93.9
click at [58, 372] on div "Hàng sắp về" at bounding box center [134, 379] width 181 height 20
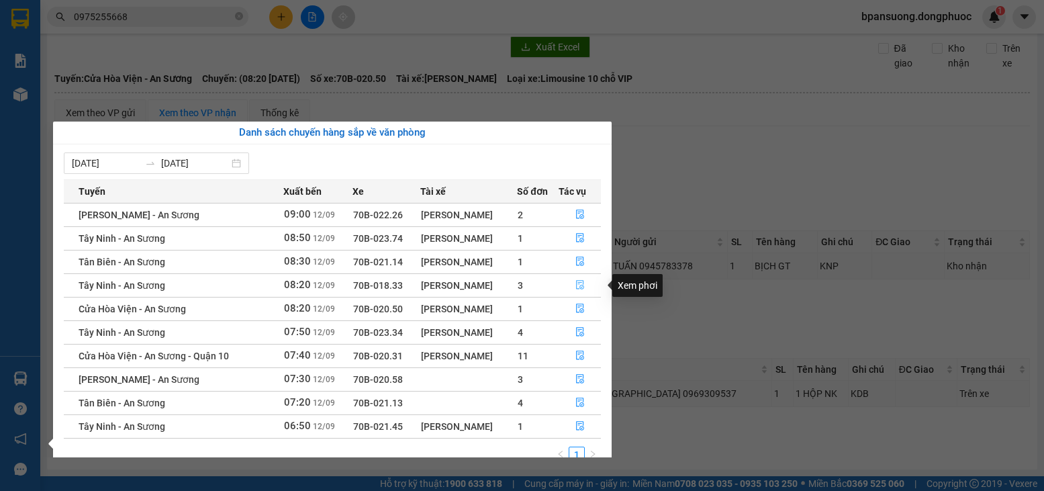
click at [579, 284] on icon "file-done" at bounding box center [580, 285] width 8 height 9
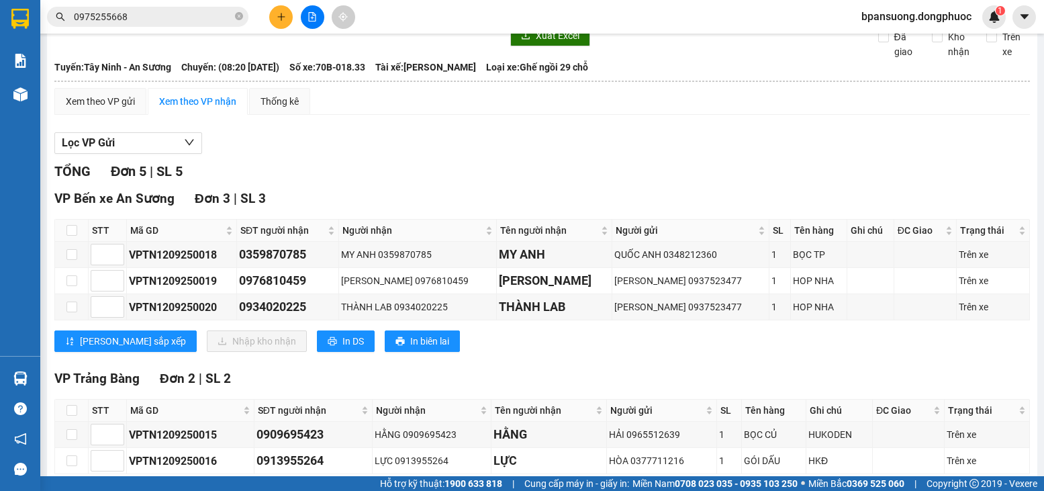
scroll to position [129, 0]
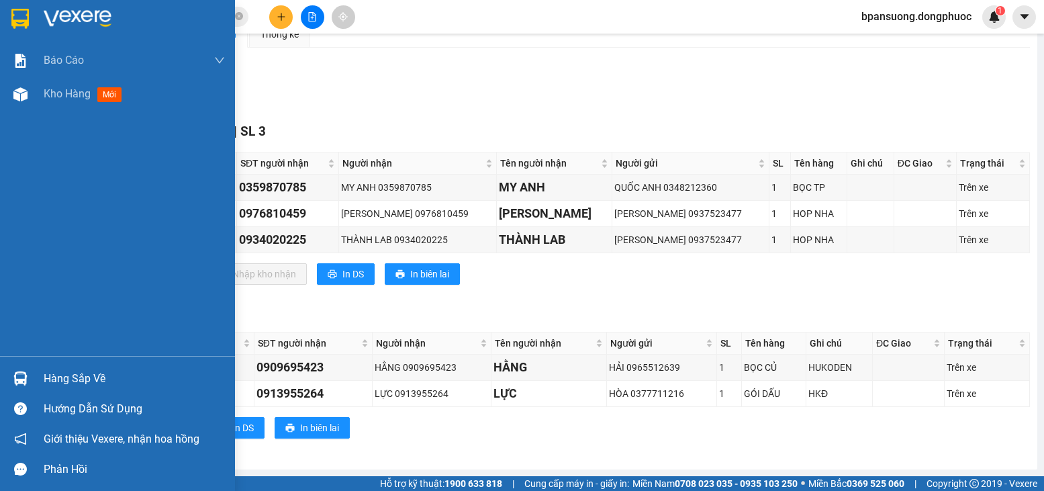
click at [78, 370] on div "Hàng sắp về" at bounding box center [134, 379] width 181 height 20
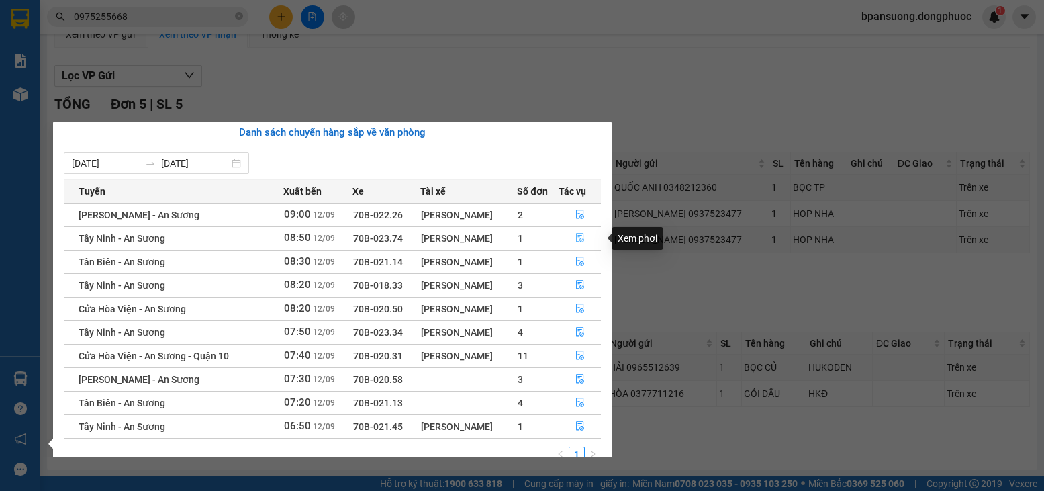
click at [586, 242] on button "button" at bounding box center [580, 238] width 42 height 21
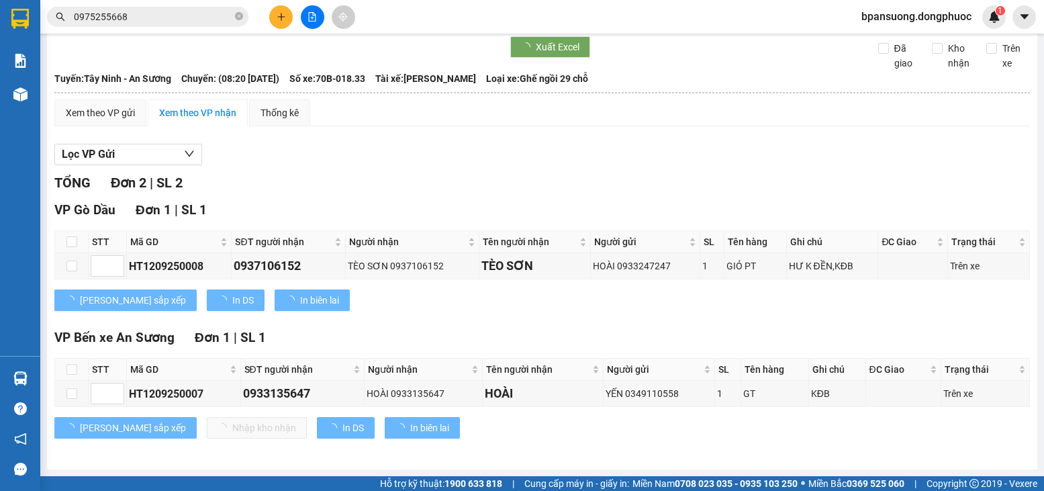
scroll to position [50, 0]
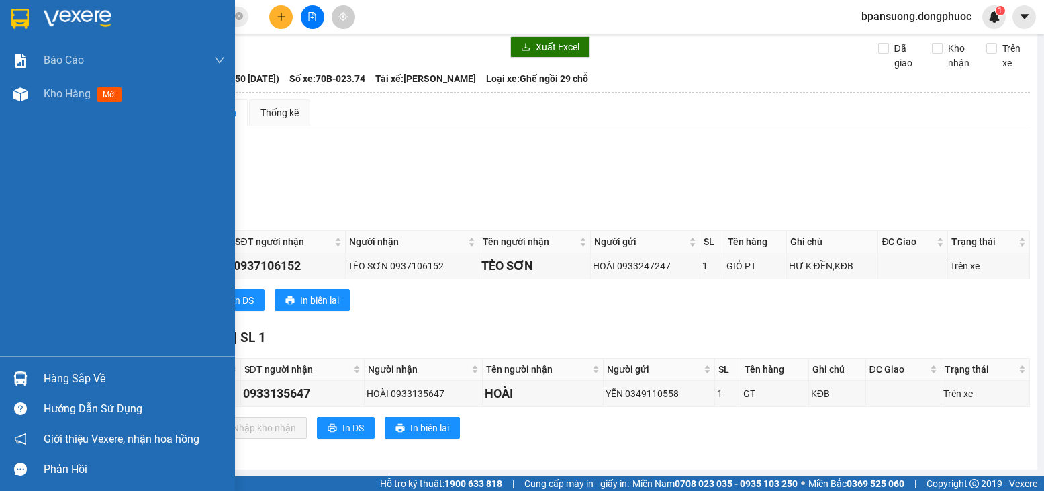
click at [69, 369] on div "Hàng sắp về" at bounding box center [134, 379] width 181 height 20
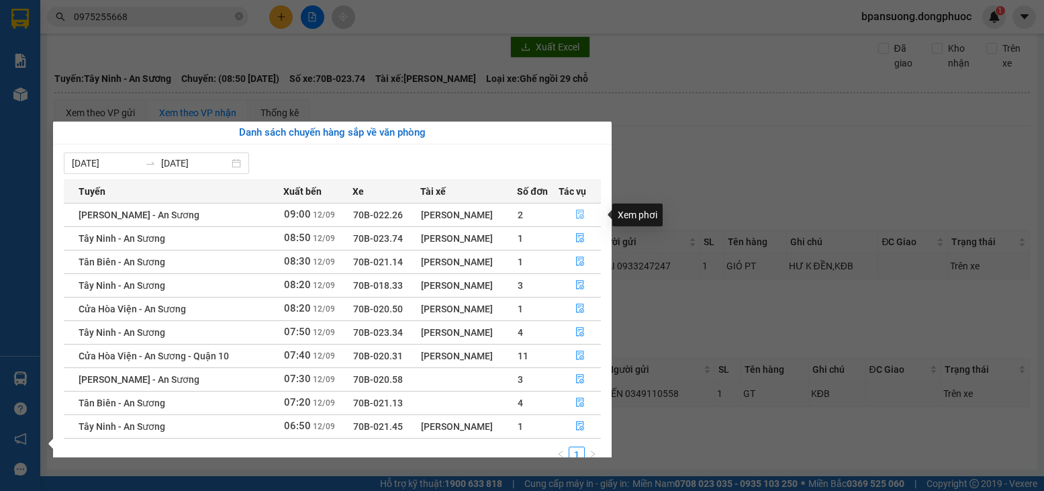
click at [579, 214] on icon "file-done" at bounding box center [579, 213] width 9 height 9
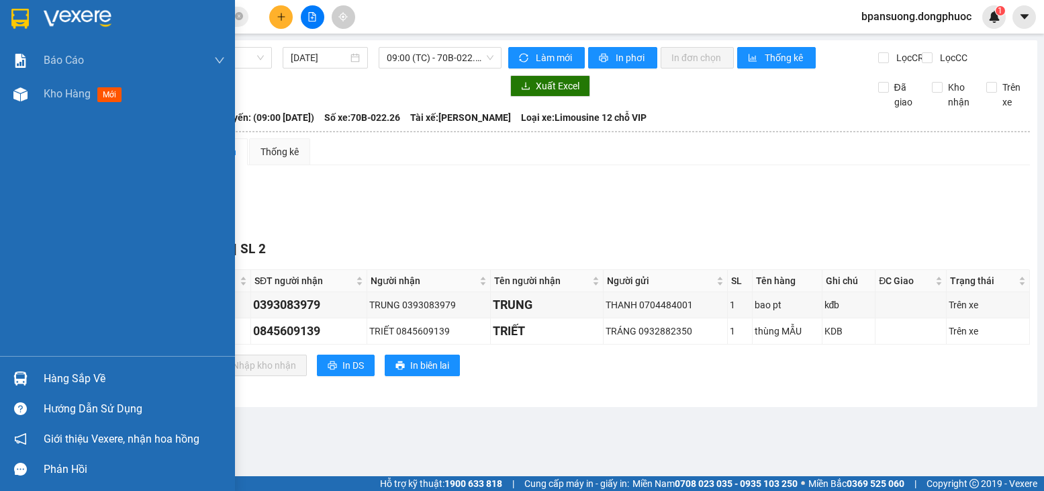
click at [94, 373] on span "Lưu sắp xếp" at bounding box center [133, 365] width 106 height 15
click at [56, 375] on div "Hàng sắp về" at bounding box center [134, 379] width 181 height 20
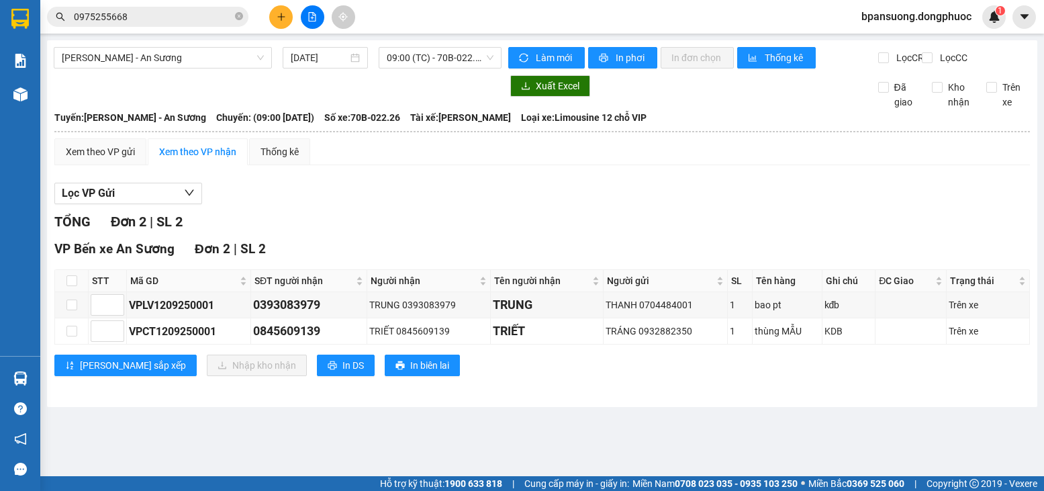
click at [173, 75] on section "Kết quả tìm kiếm ( 43 ) Bộ lọc Mã ĐH Trạng thái Món hàng Tổng cước Chưa cước Nh…" at bounding box center [522, 245] width 1044 height 491
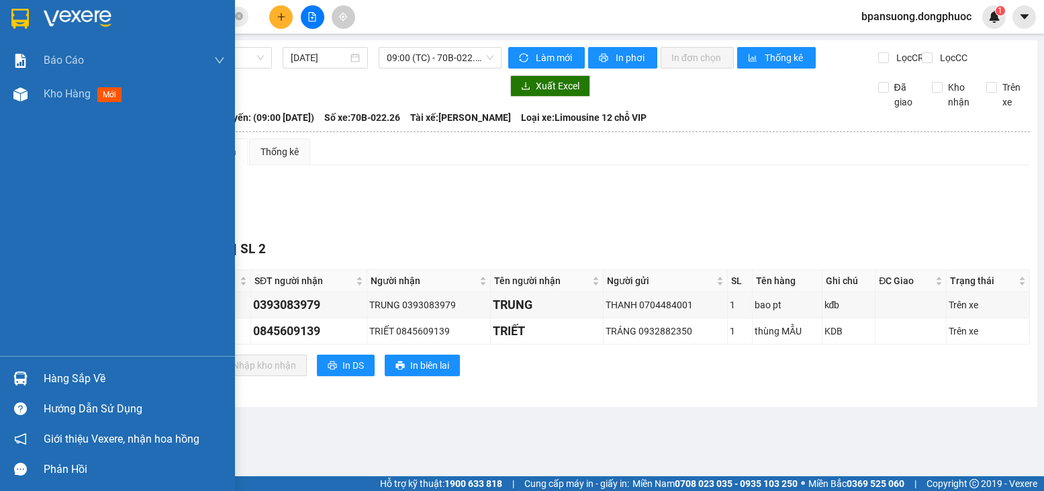
click at [66, 369] on div "Hàng sắp về" at bounding box center [134, 379] width 181 height 20
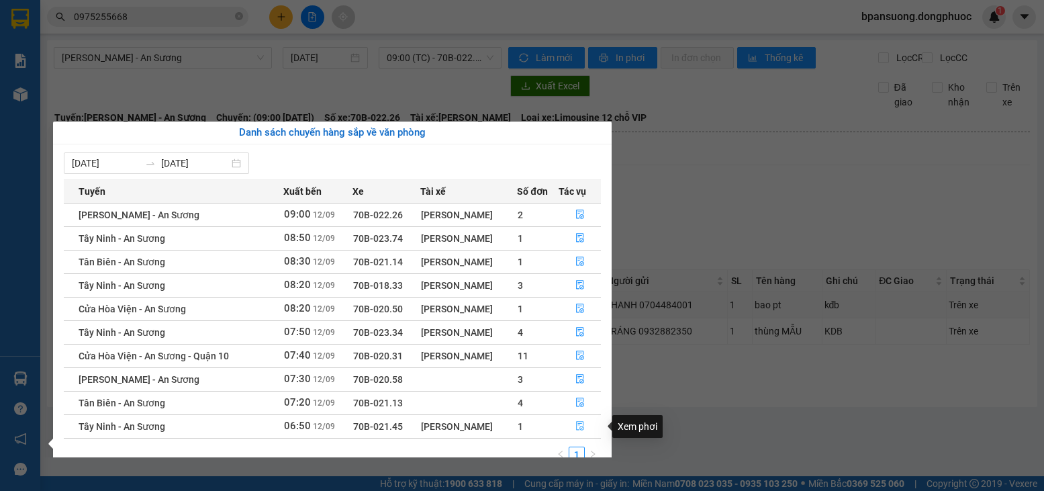
click at [583, 425] on icon "file-done" at bounding box center [579, 425] width 9 height 9
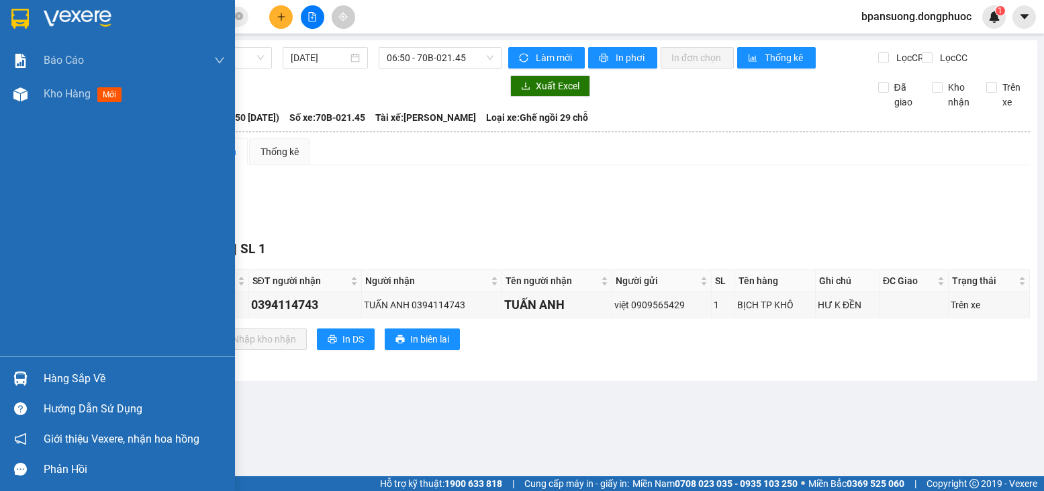
click at [130, 376] on div "Hàng sắp về" at bounding box center [134, 379] width 181 height 20
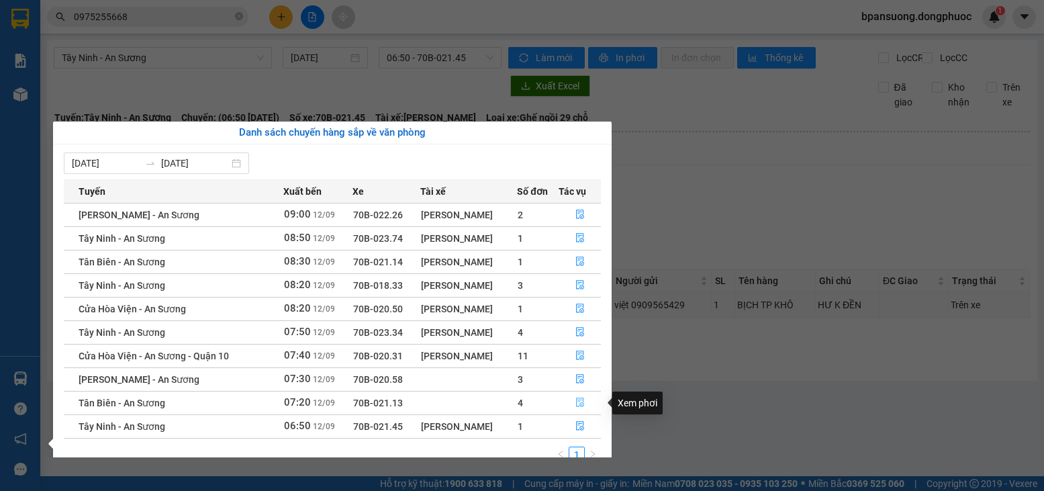
click at [583, 403] on icon "file-done" at bounding box center [580, 402] width 8 height 9
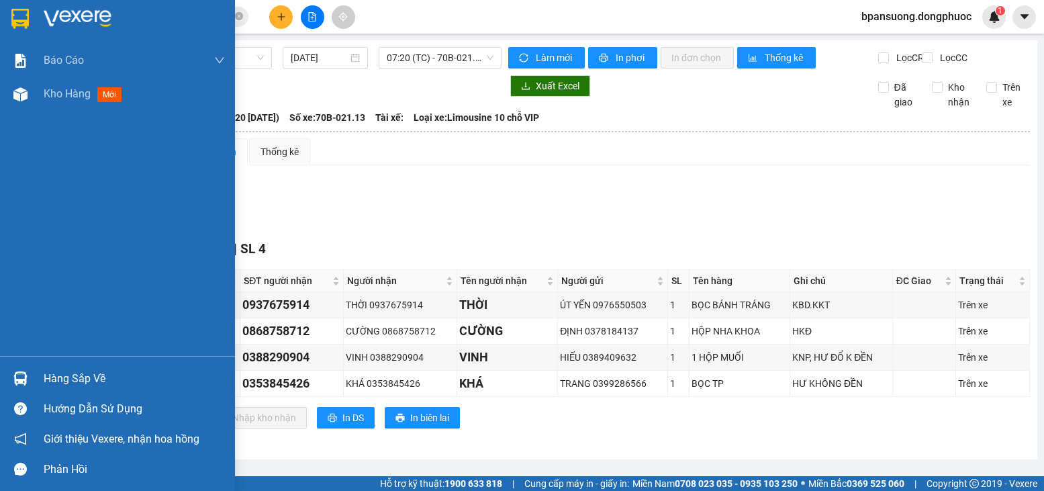
click at [79, 389] on div "Hàng sắp về" at bounding box center [117, 378] width 235 height 30
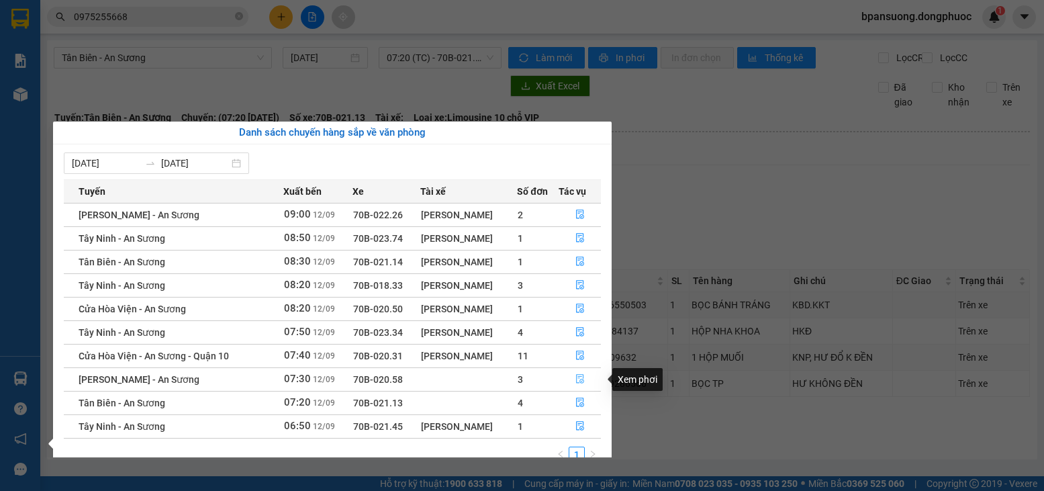
click at [581, 378] on icon "file-done" at bounding box center [579, 378] width 9 height 9
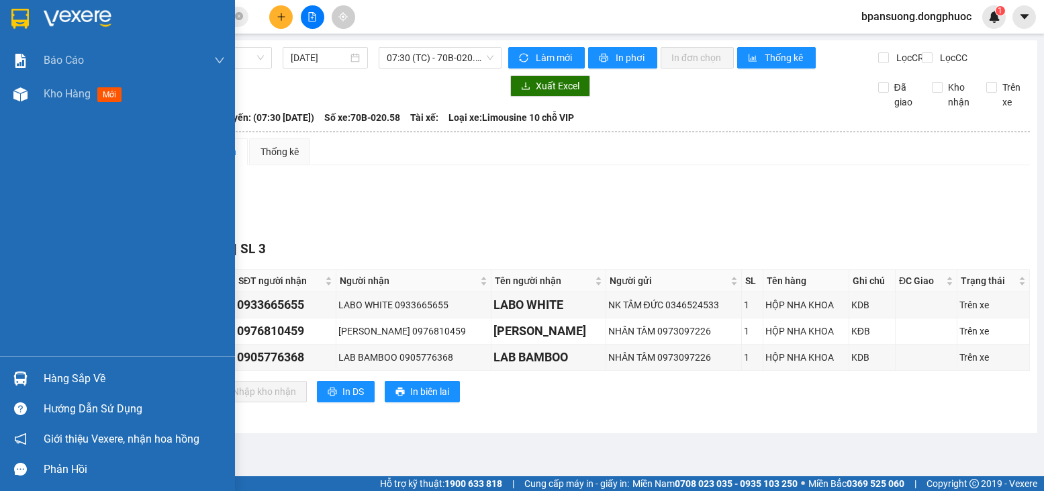
click at [99, 371] on td at bounding box center [108, 357] width 38 height 26
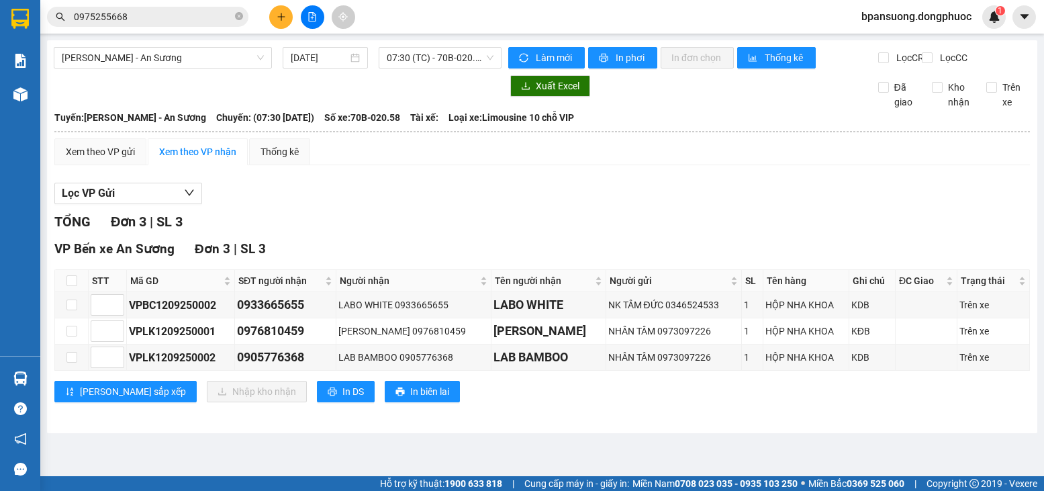
click at [13, 377] on img at bounding box center [20, 378] width 14 height 14
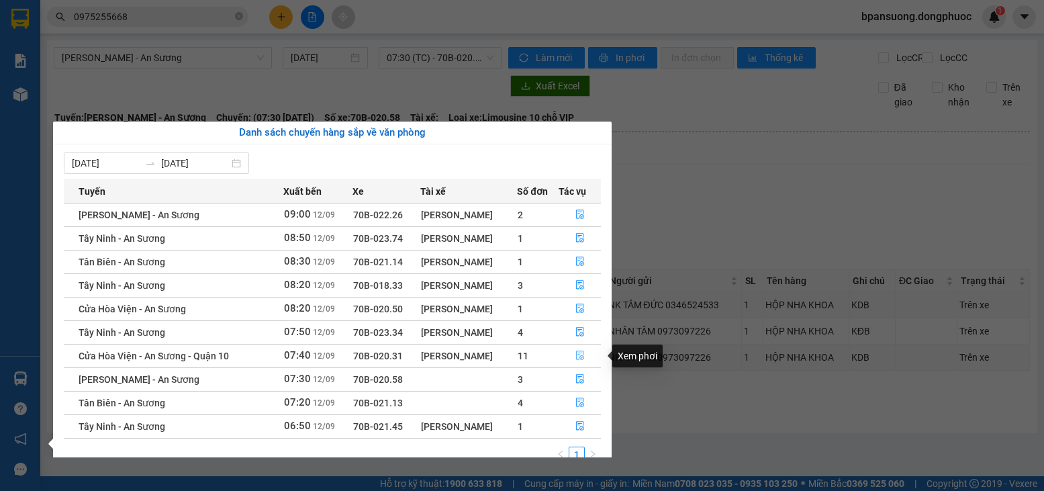
click at [584, 356] on icon "file-done" at bounding box center [579, 354] width 9 height 9
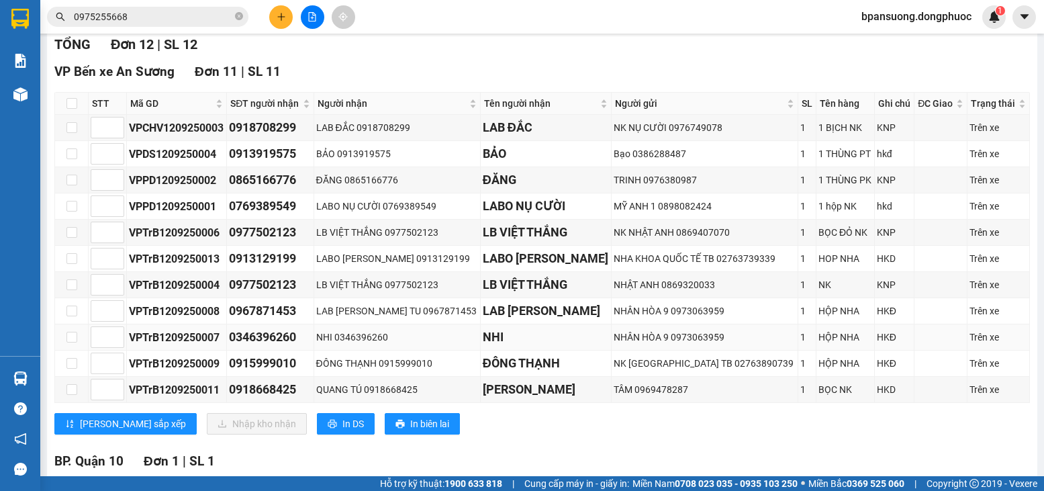
scroll to position [201, 0]
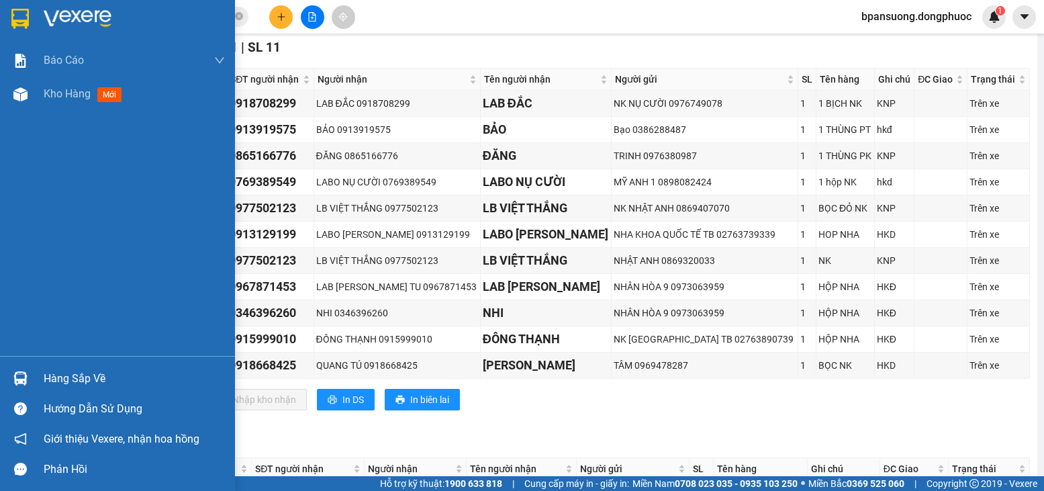
click at [42, 380] on div "Hàng sắp về" at bounding box center [117, 378] width 235 height 30
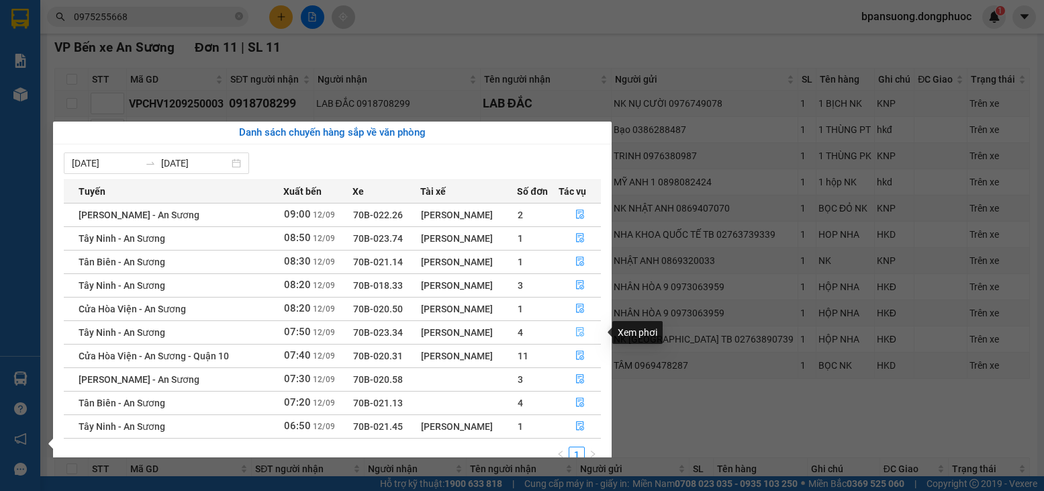
click at [577, 332] on icon "file-done" at bounding box center [579, 331] width 9 height 9
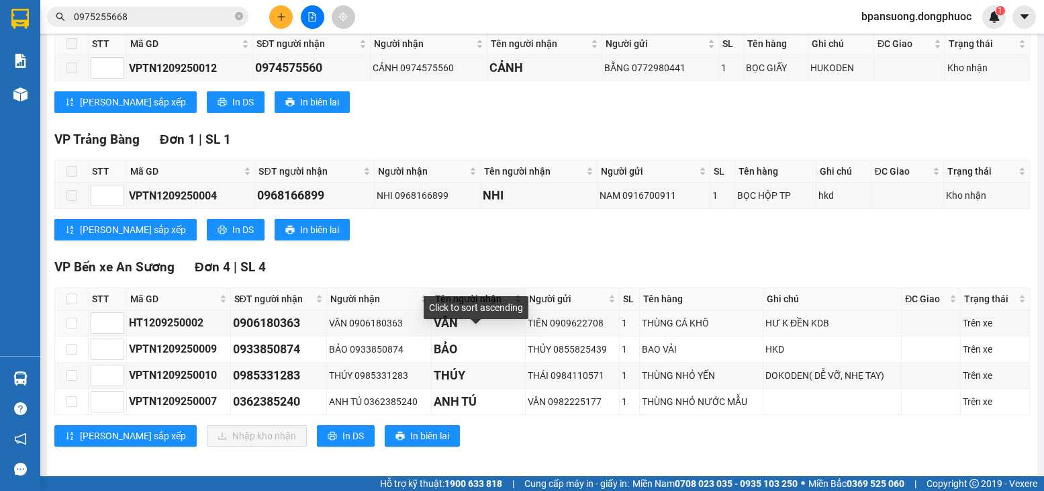
scroll to position [256, 0]
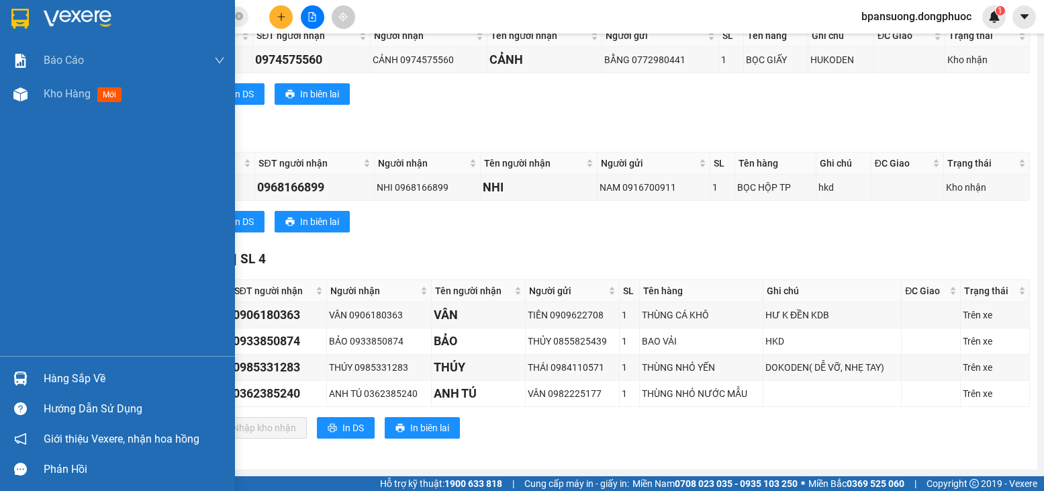
click at [83, 377] on div "Hàng sắp về" at bounding box center [134, 379] width 181 height 20
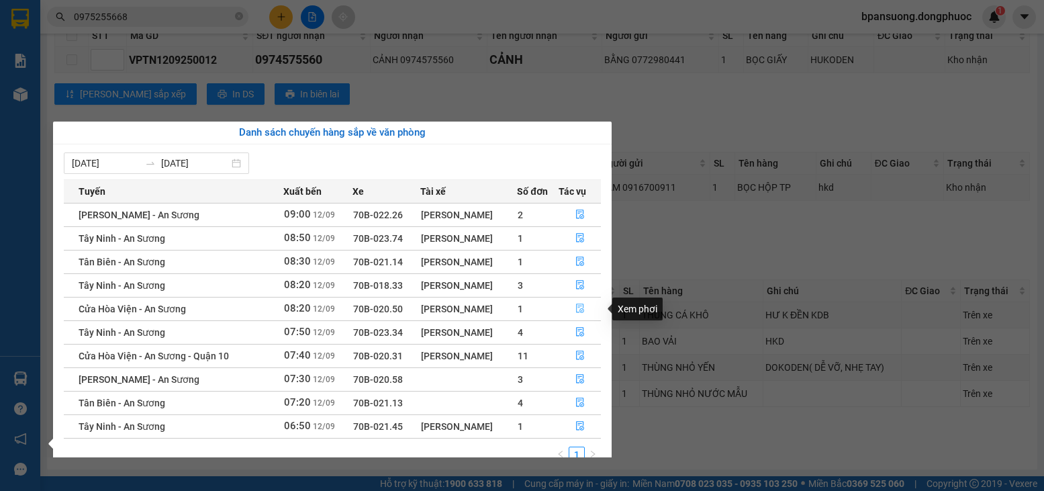
click at [581, 307] on icon "file-done" at bounding box center [579, 307] width 9 height 9
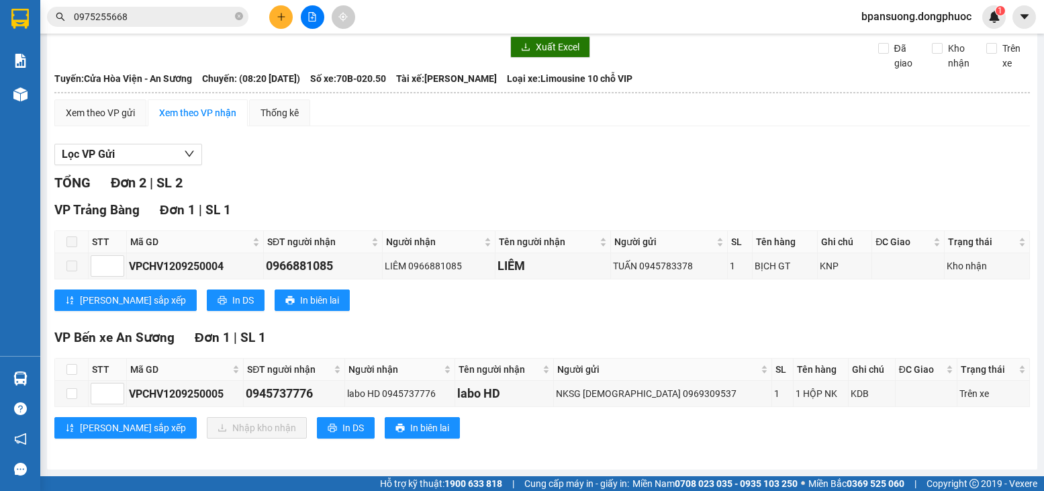
scroll to position [50, 0]
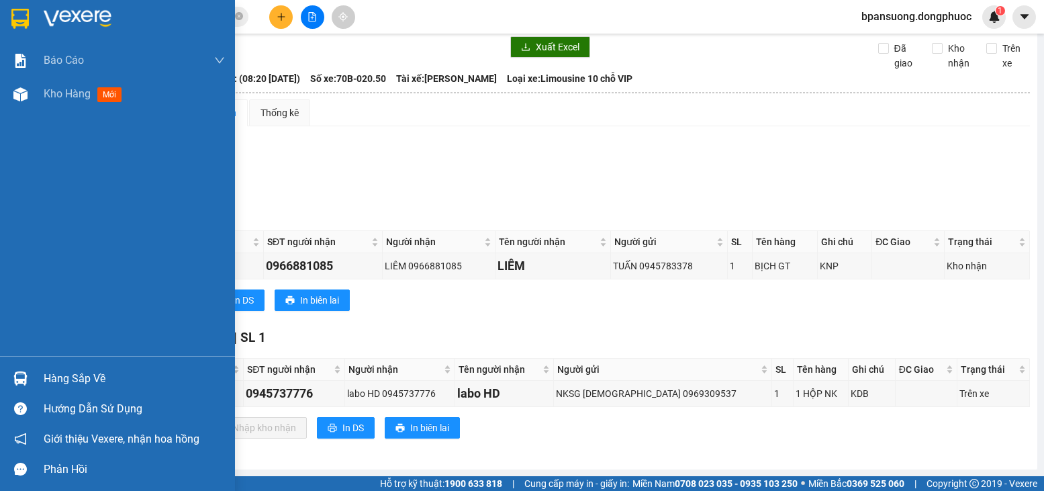
click at [99, 376] on div "Hàng sắp về" at bounding box center [134, 379] width 181 height 20
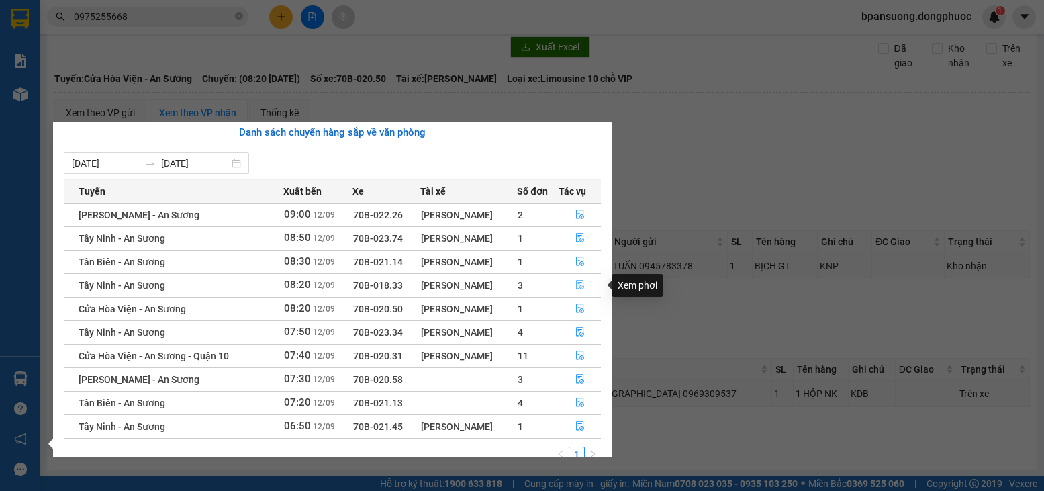
click at [581, 284] on icon "file-done" at bounding box center [579, 284] width 9 height 9
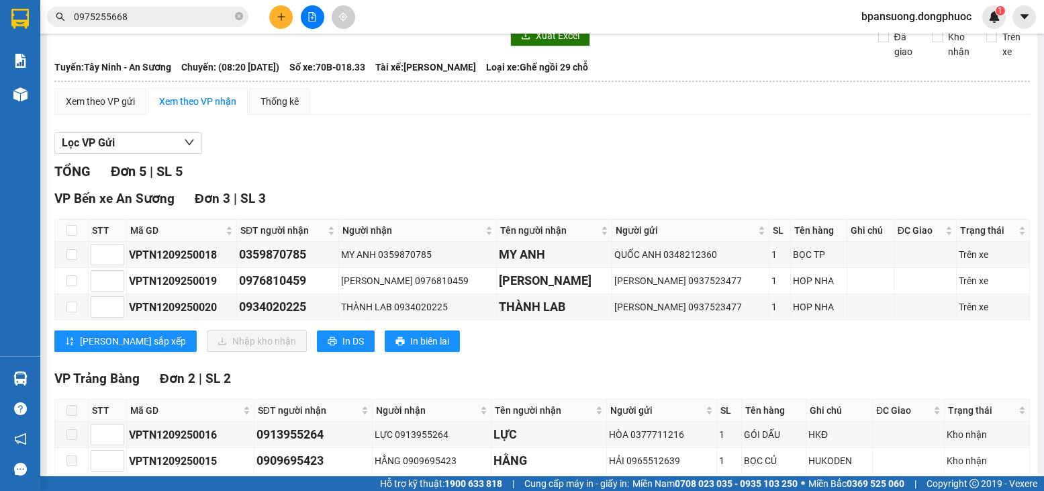
scroll to position [129, 0]
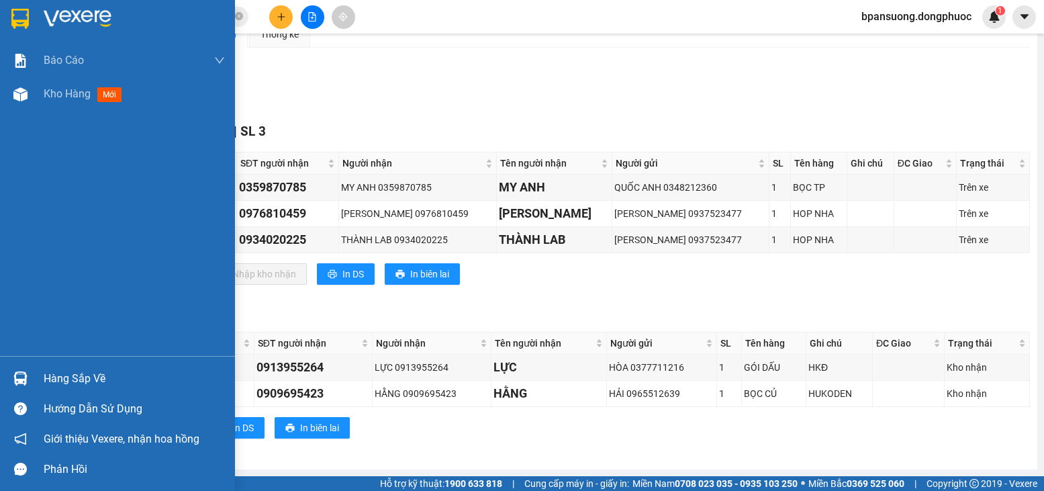
click at [31, 375] on div at bounding box center [20, 378] width 23 height 23
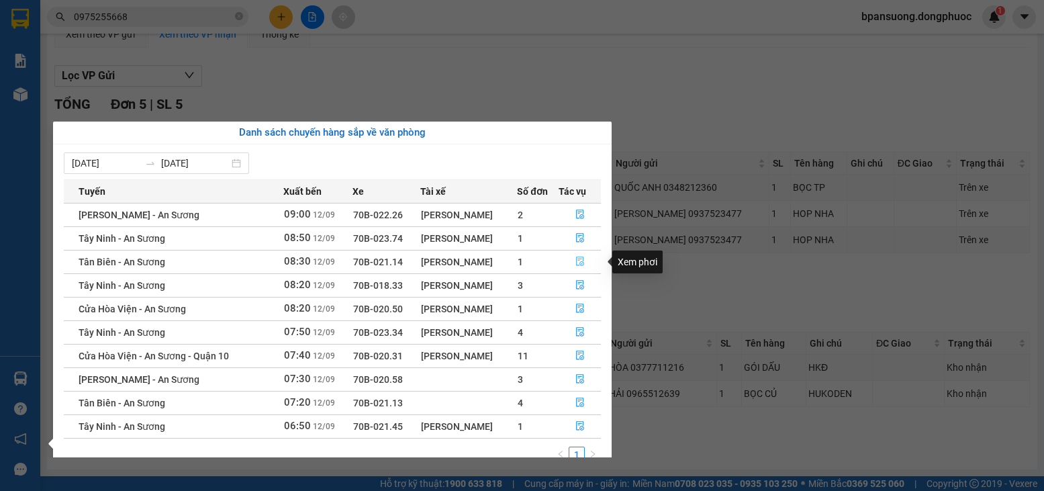
click at [576, 261] on icon "file-done" at bounding box center [579, 260] width 9 height 9
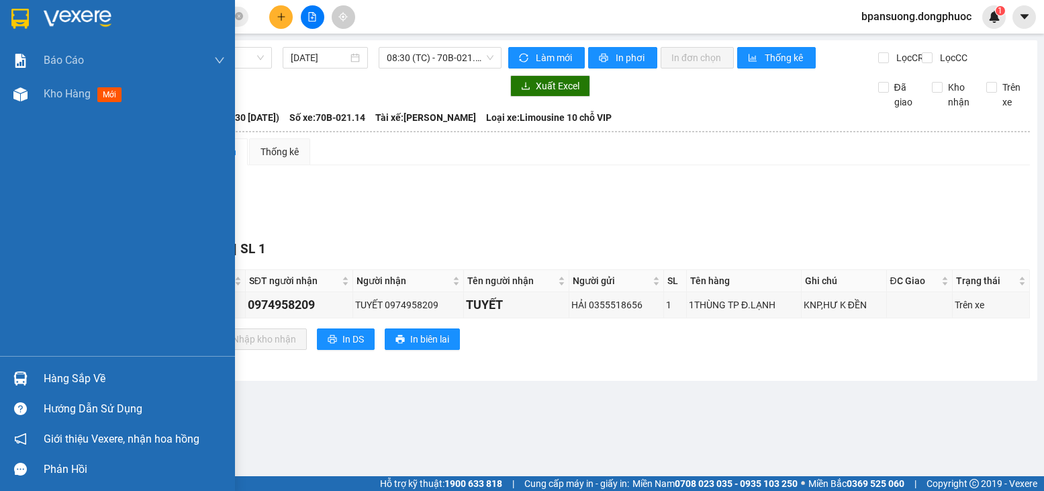
click at [40, 376] on div "Hàng sắp về" at bounding box center [117, 378] width 235 height 30
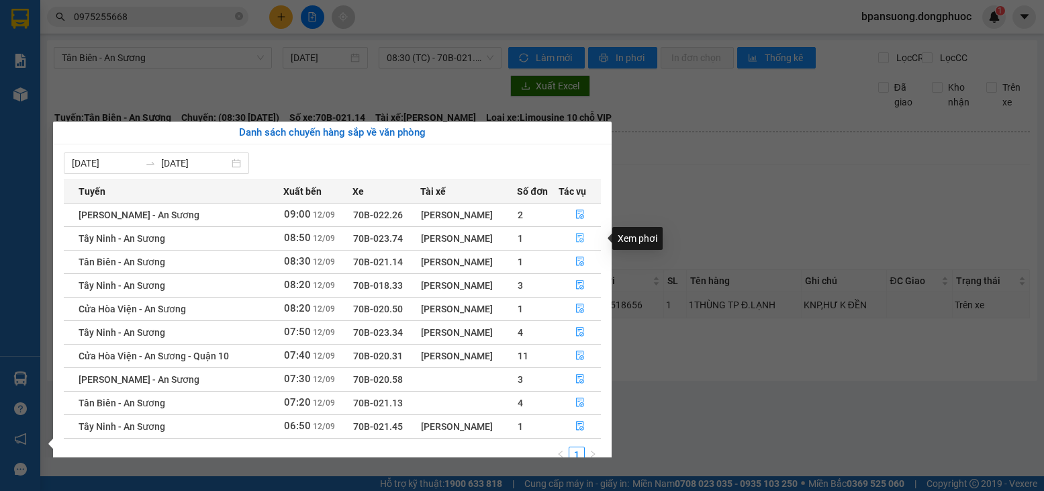
click at [581, 236] on icon "file-done" at bounding box center [579, 237] width 9 height 9
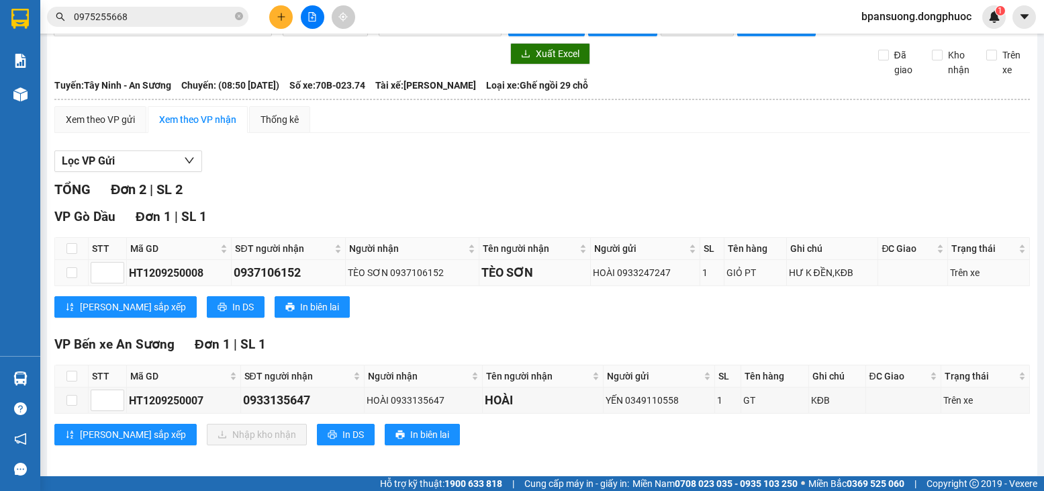
scroll to position [50, 0]
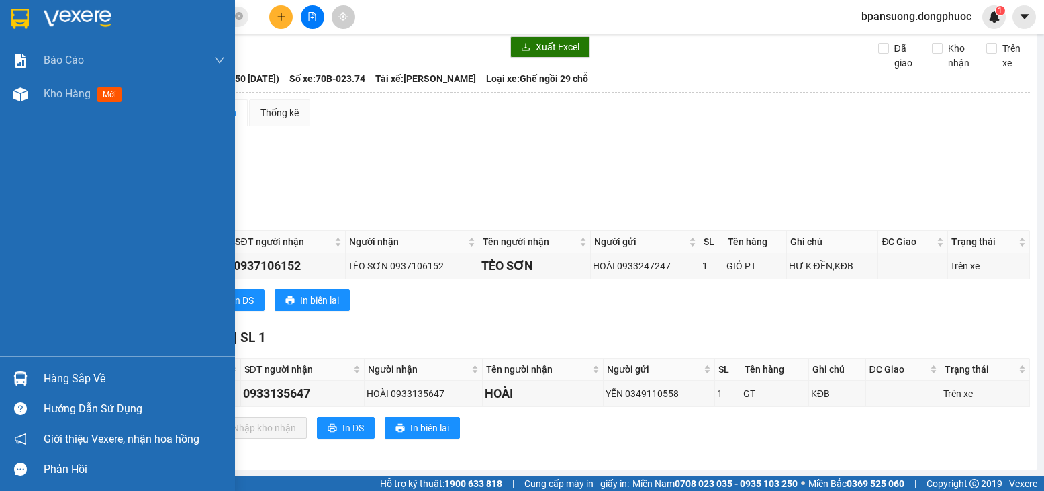
click at [37, 381] on div "Hàng sắp về" at bounding box center [117, 378] width 235 height 30
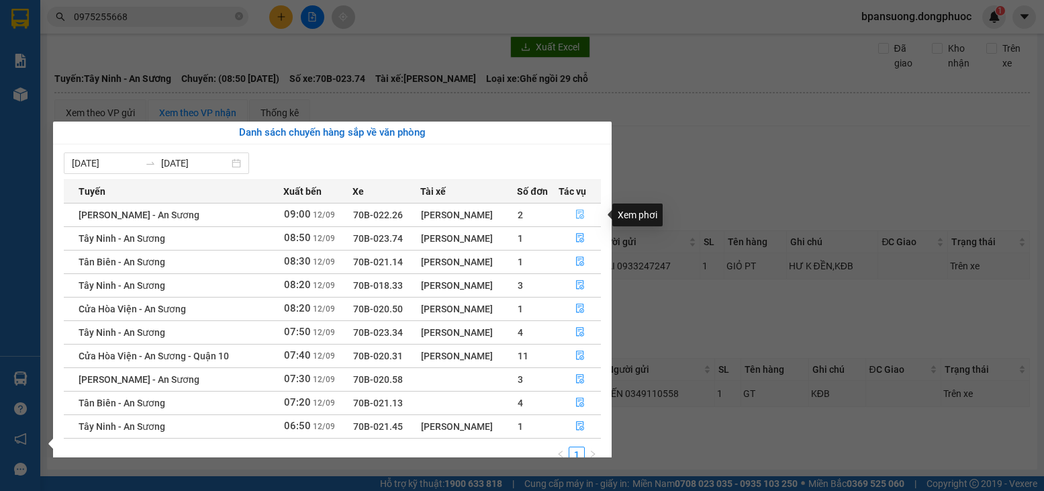
click at [579, 211] on icon "file-done" at bounding box center [579, 213] width 9 height 9
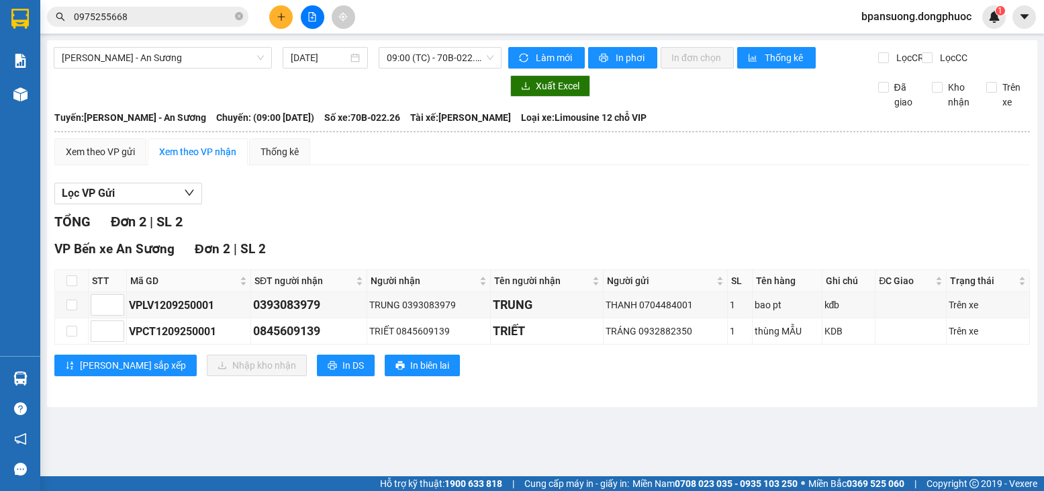
click at [168, 17] on input "0975255668" at bounding box center [153, 16] width 158 height 15
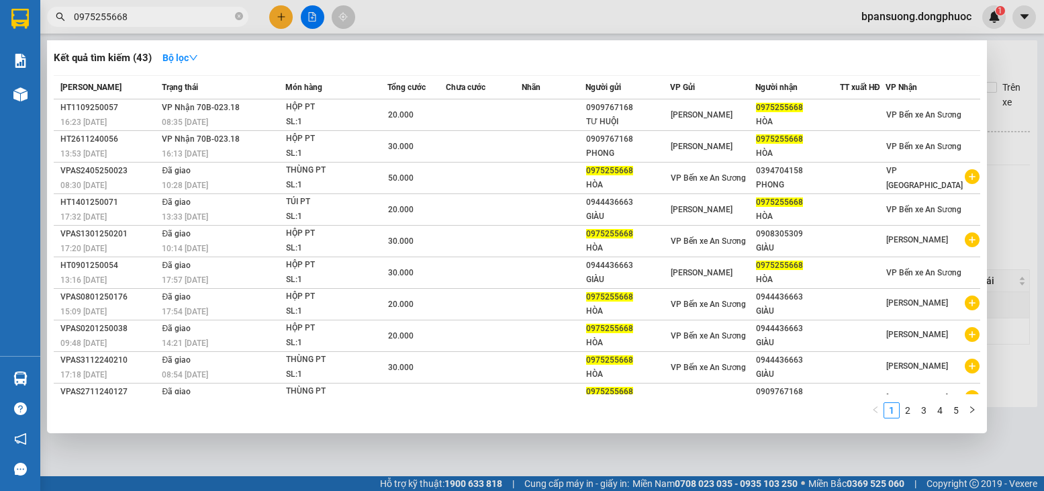
click at [168, 17] on input "0975255668" at bounding box center [153, 16] width 158 height 15
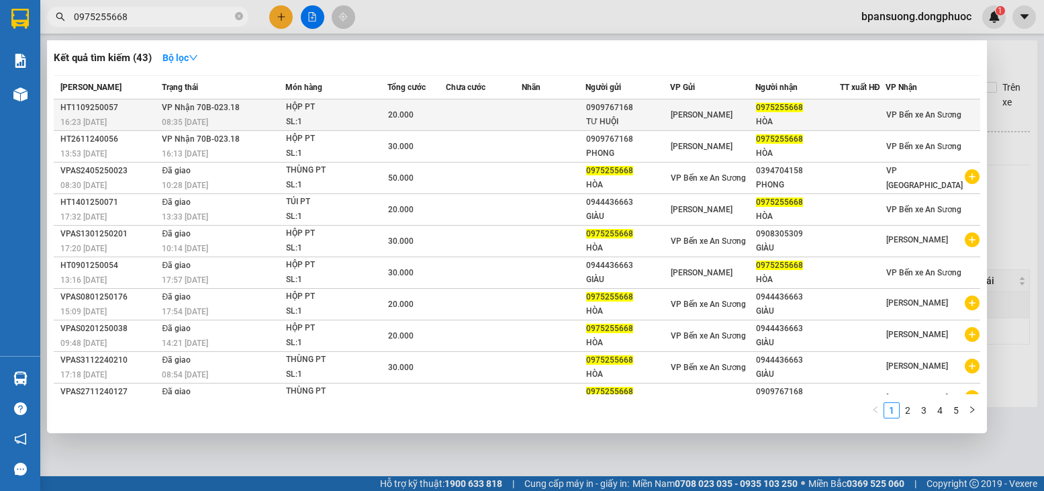
type input "6"
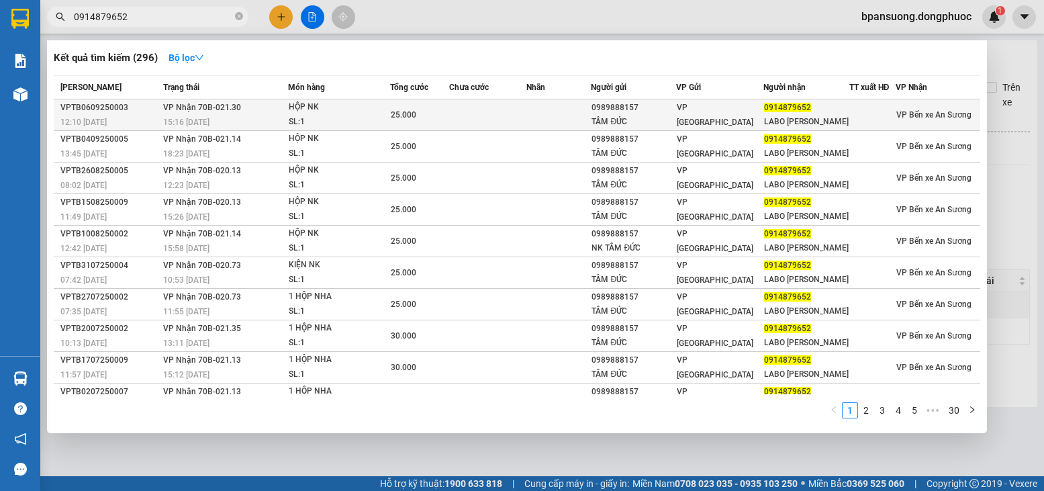
type input "0914879652"
drag, startPoint x: 640, startPoint y: 107, endPoint x: 581, endPoint y: 105, distance: 59.8
click at [581, 105] on tr "VPTB0609250003 12:10 - 06/09 VP Nhận 70B-021.30 15:16 - 06/09 HỘP NK SL: 1 25.0…" at bounding box center [517, 115] width 926 height 32
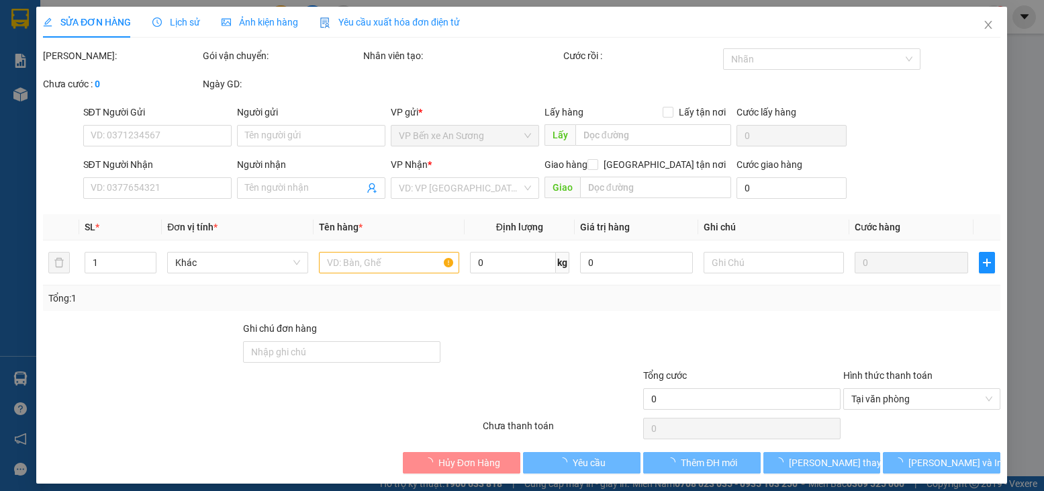
type input "0989888157"
type input "TÂM ĐỨC"
type input "0914879652"
type input "LABO LÊ KHẢI"
type input "25.000"
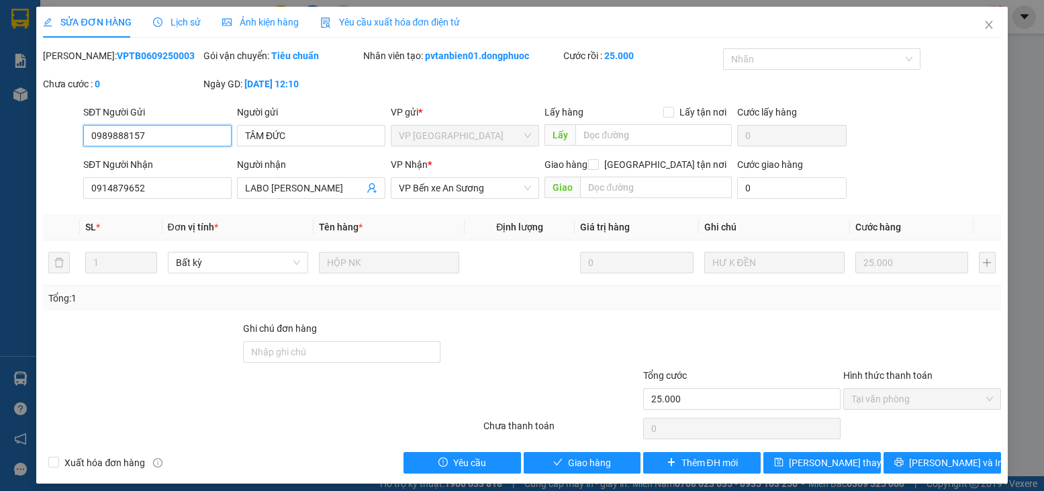
click at [178, 131] on input "0989888157" at bounding box center [157, 135] width 148 height 21
click at [985, 27] on icon "close" at bounding box center [988, 25] width 7 height 8
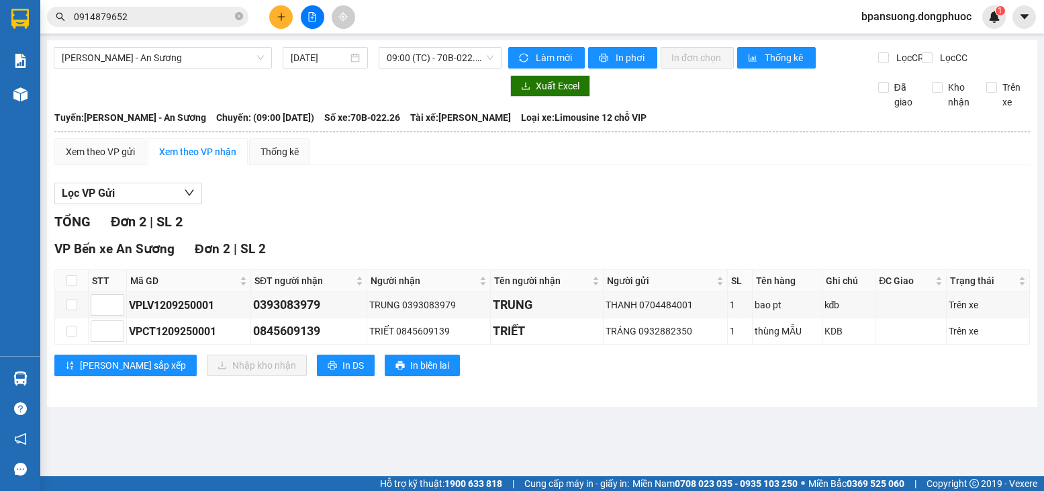
click at [179, 14] on input "0914879652" at bounding box center [153, 16] width 158 height 15
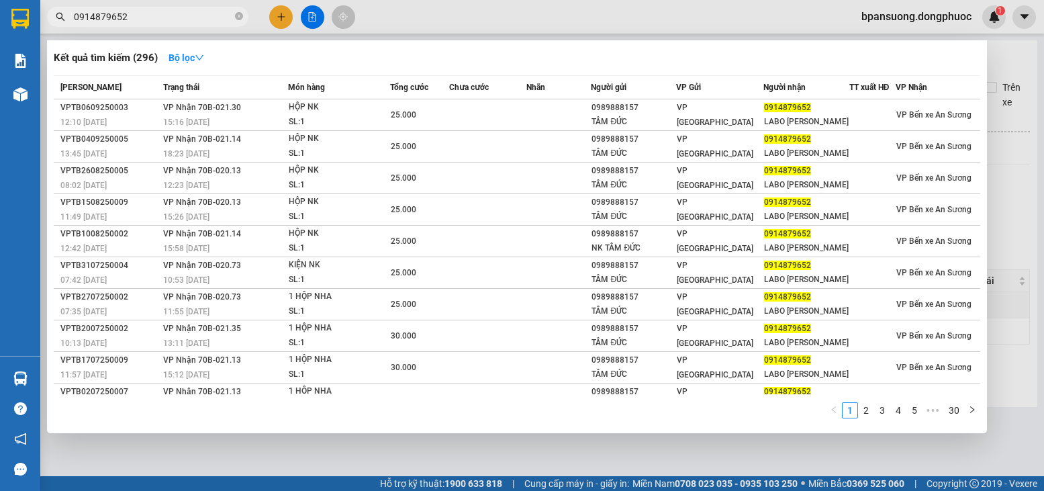
click at [179, 14] on input "0914879652" at bounding box center [153, 16] width 158 height 15
paste input "89888157"
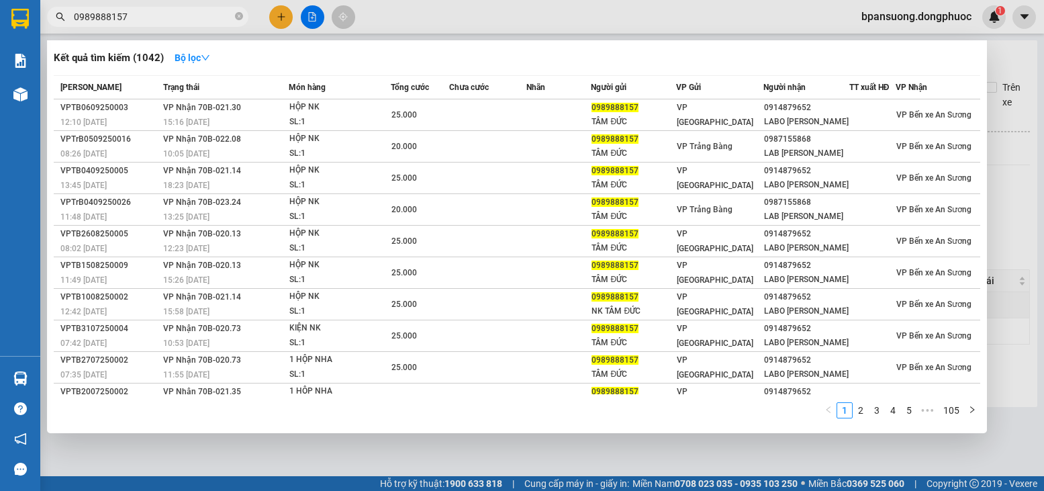
click at [140, 18] on input "0989888157" at bounding box center [153, 16] width 158 height 15
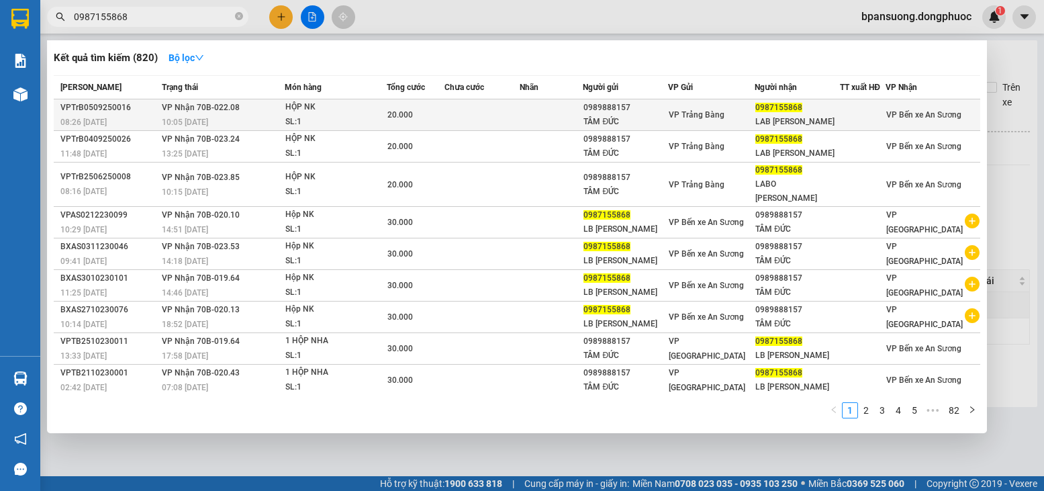
type input "0987155868"
drag, startPoint x: 123, startPoint y: 105, endPoint x: 62, endPoint y: 105, distance: 61.1
click at [62, 105] on div "VPTrB0509250016" at bounding box center [108, 108] width 97 height 14
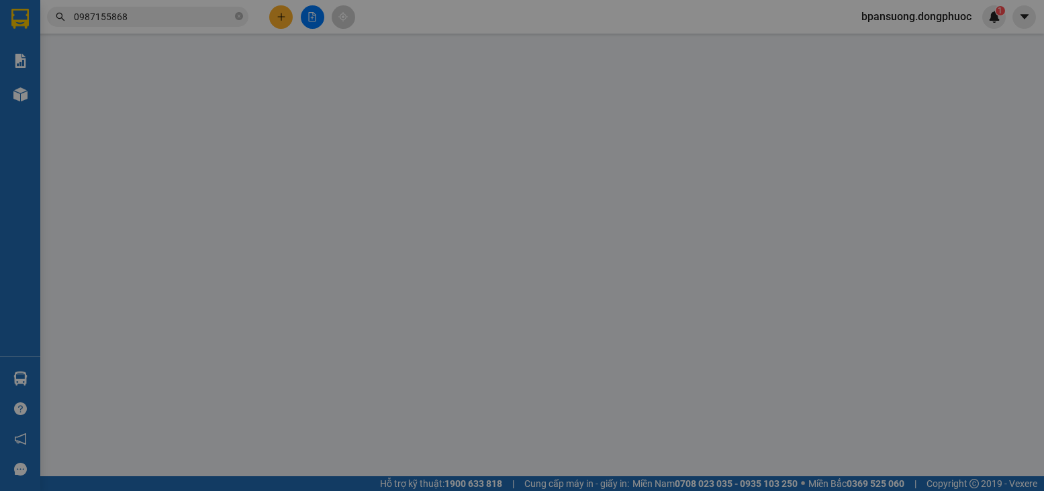
type input "0989888157"
type input "TÂM ĐỨC"
type input "0987155868"
type input "LAB LÊ KHẢI"
type input "20.000"
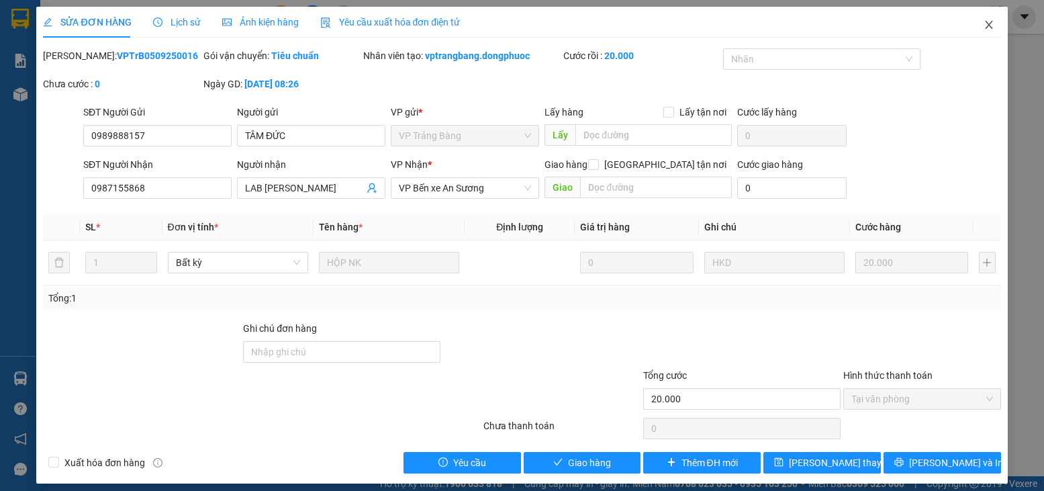
click at [983, 24] on icon "close" at bounding box center [988, 24] width 11 height 11
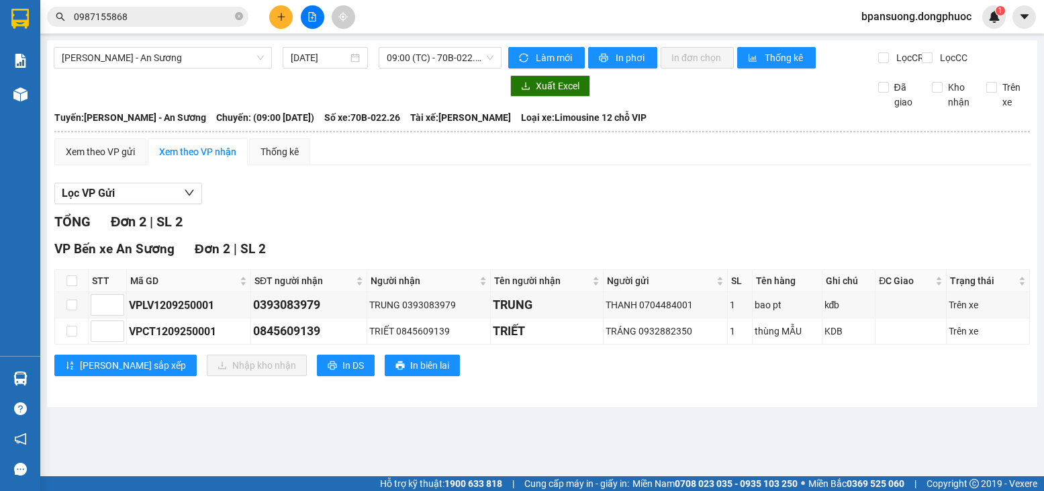
click at [138, 17] on input "0987155868" at bounding box center [153, 16] width 158 height 15
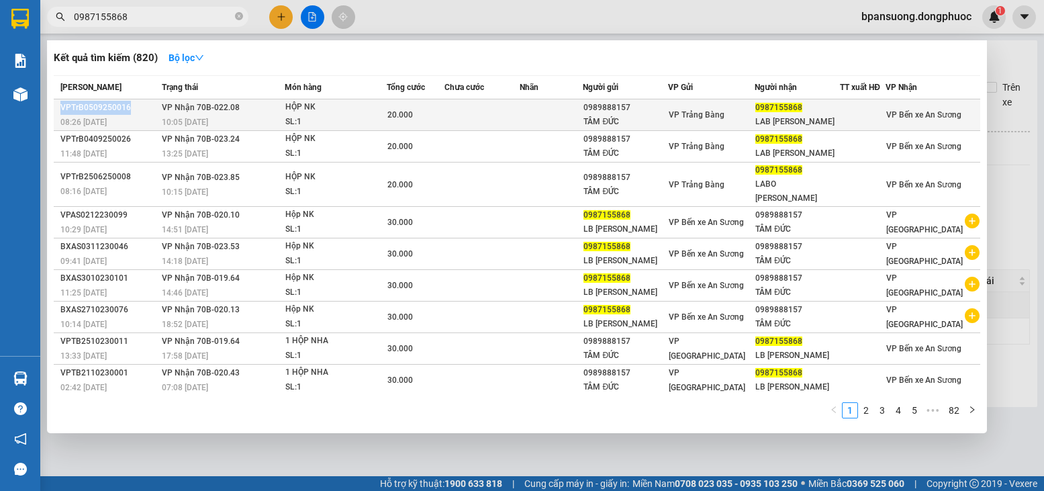
drag, startPoint x: 116, startPoint y: 104, endPoint x: 55, endPoint y: 104, distance: 61.1
click at [55, 104] on td "VPTrB0509250016 08:26 - 05/09" at bounding box center [106, 115] width 105 height 32
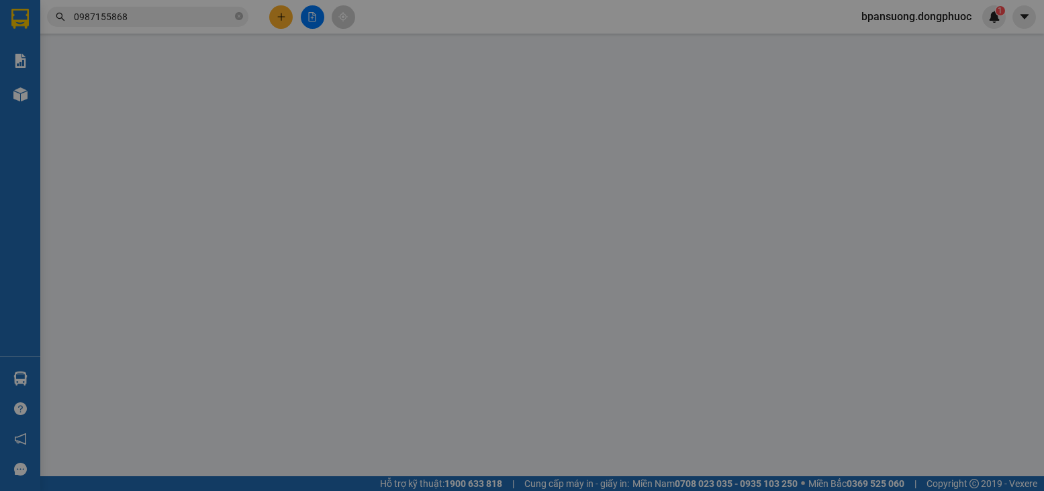
type input "0989888157"
type input "TÂM ĐỨC"
type input "0987155868"
type input "LAB LÊ KHẢI"
type input "20.000"
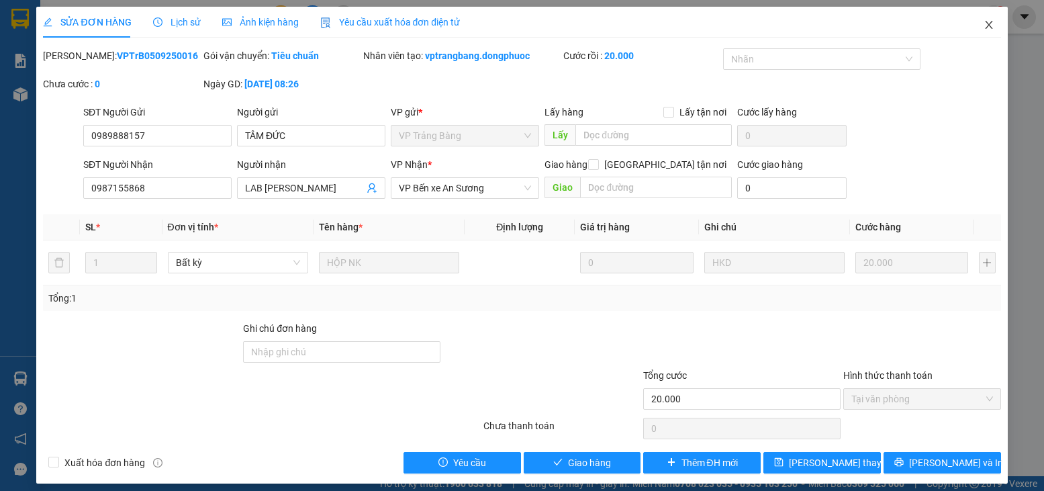
click at [985, 29] on icon "close" at bounding box center [988, 25] width 7 height 8
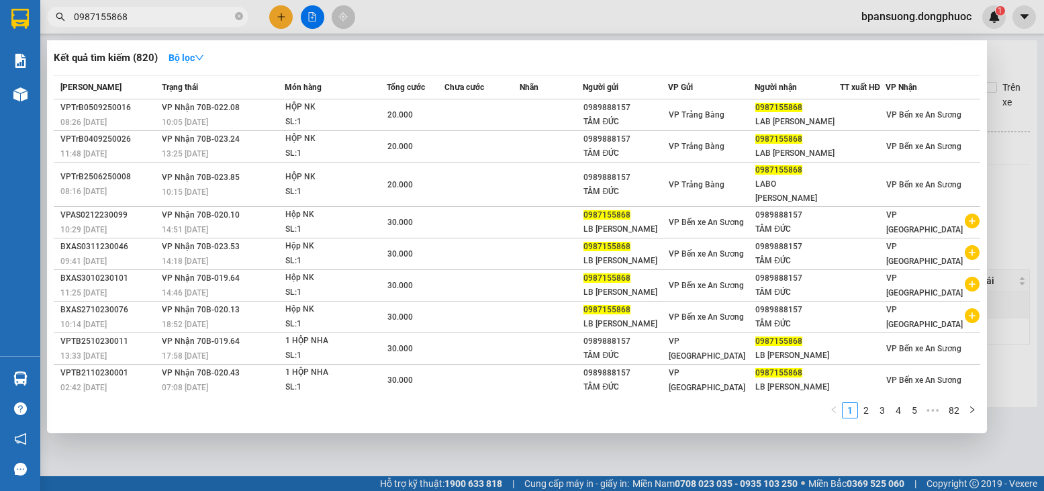
click at [177, 20] on input "0987155868" at bounding box center [153, 16] width 158 height 15
paste input "9888157"
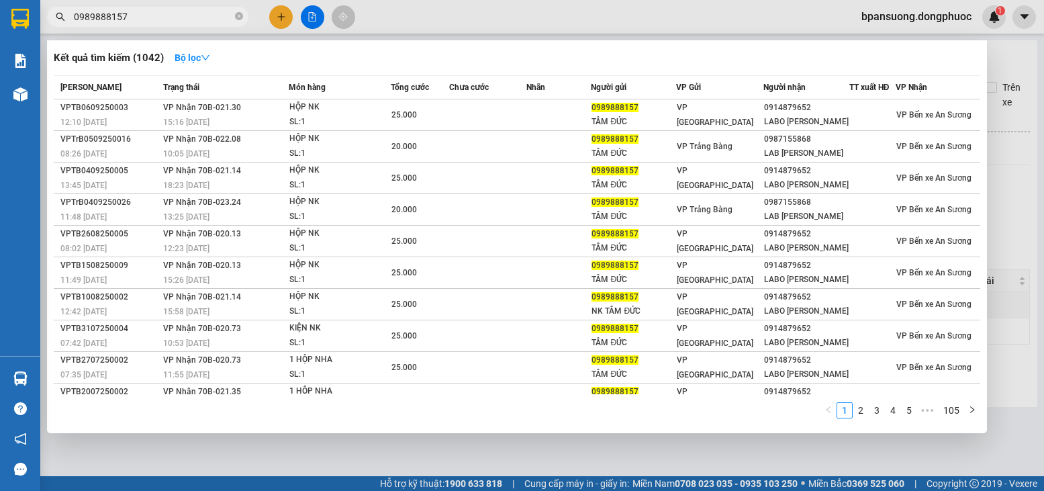
type input "0989888157"
click at [277, 18] on div at bounding box center [522, 245] width 1044 height 491
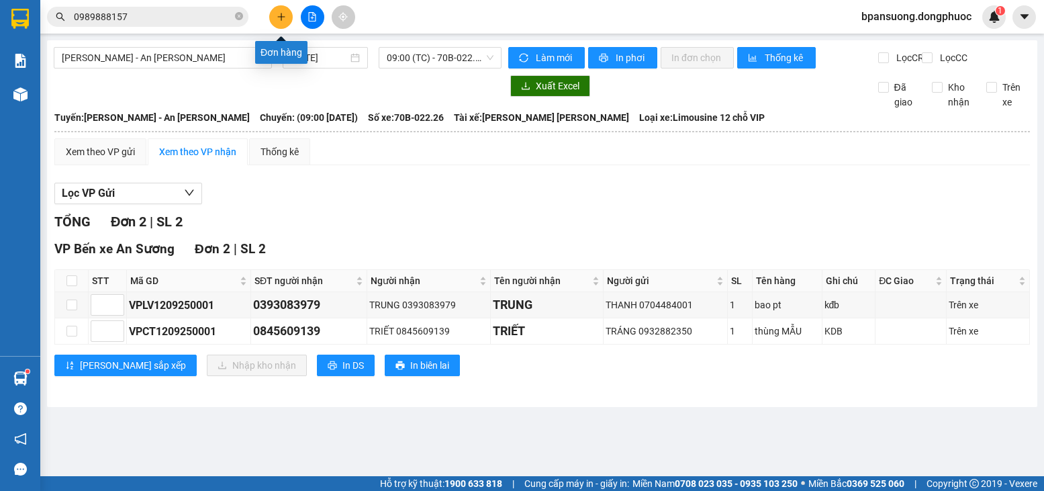
click at [282, 19] on icon "plus" at bounding box center [281, 16] width 9 height 9
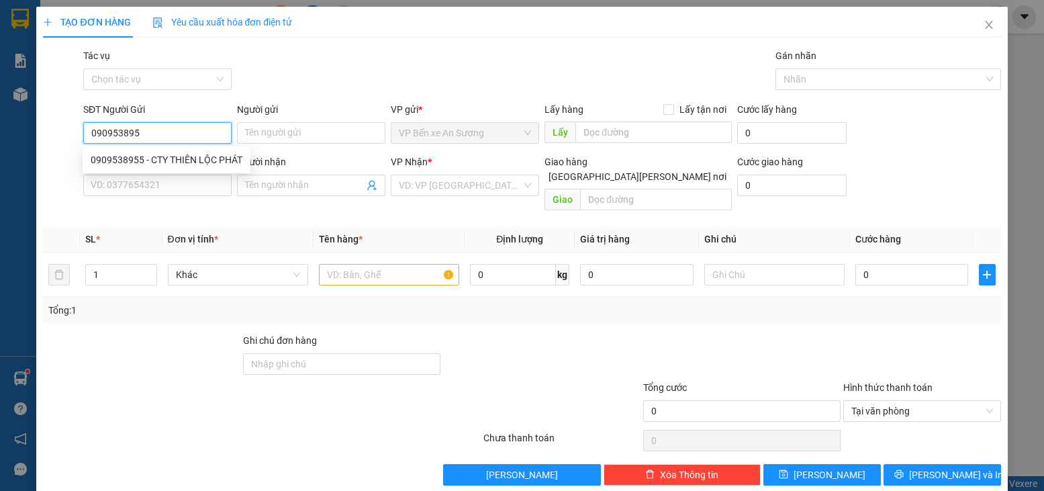
type input "0909538955"
click at [162, 154] on div "0909538955 - CTY THIÊN LỘC PHÁT" at bounding box center [167, 159] width 152 height 15
type input "CTY THIÊN LỘC PHÁT"
type input "0961968687"
type input "QUỐC"
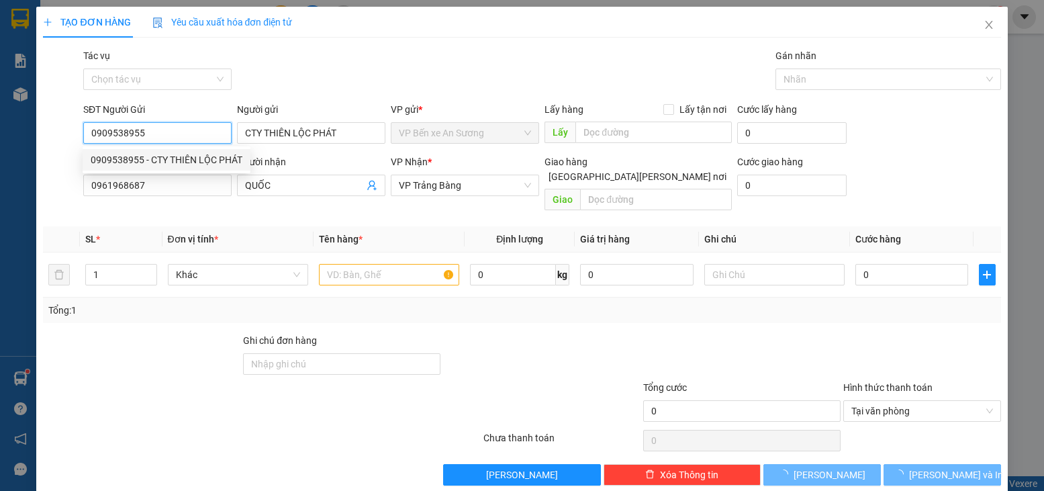
type input "50.000"
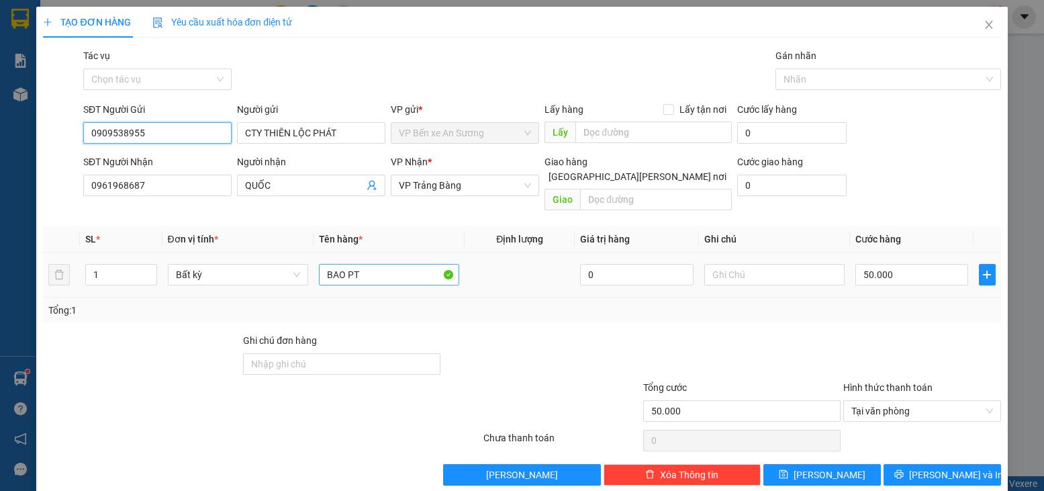
type input "0909538955"
click at [372, 264] on input "BAO PT" at bounding box center [389, 274] width 140 height 21
type input "CÂY PT"
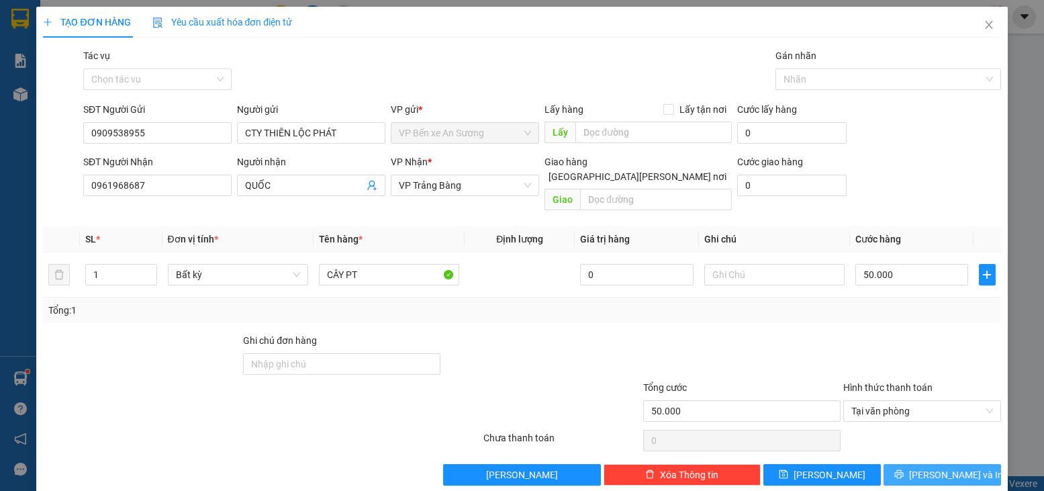
click at [941, 467] on span "[PERSON_NAME] và In" at bounding box center [956, 474] width 94 height 15
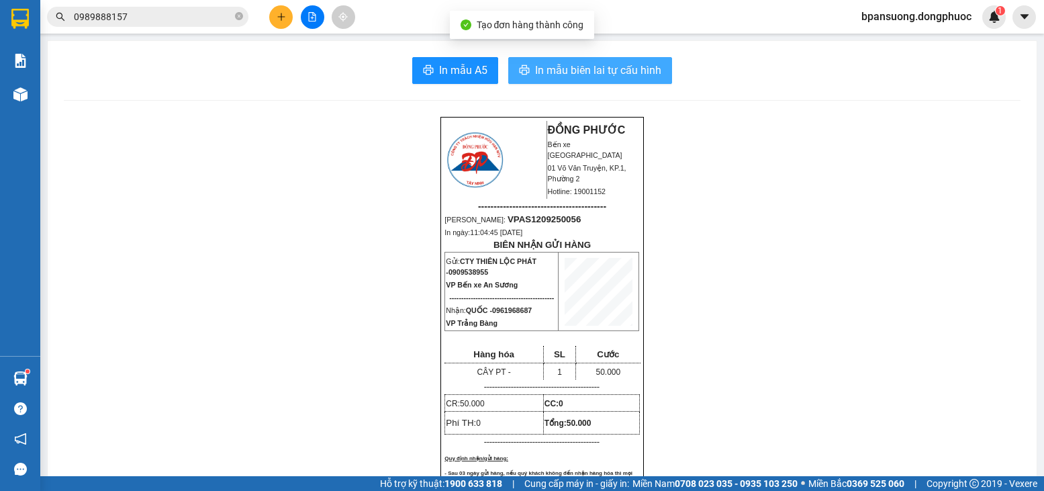
click at [616, 79] on button "In mẫu biên lai tự cấu hình" at bounding box center [590, 70] width 164 height 27
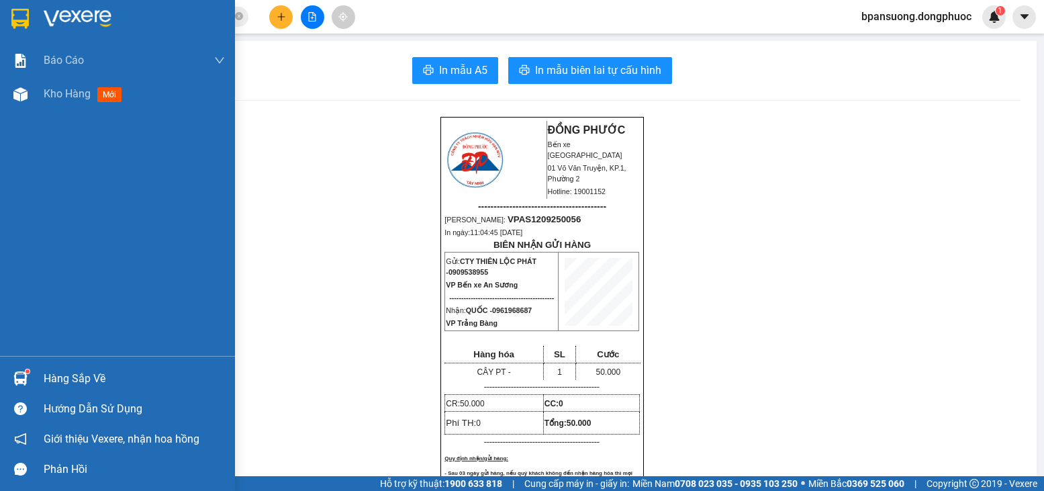
click at [84, 371] on div "Hàng sắp về" at bounding box center [134, 379] width 181 height 20
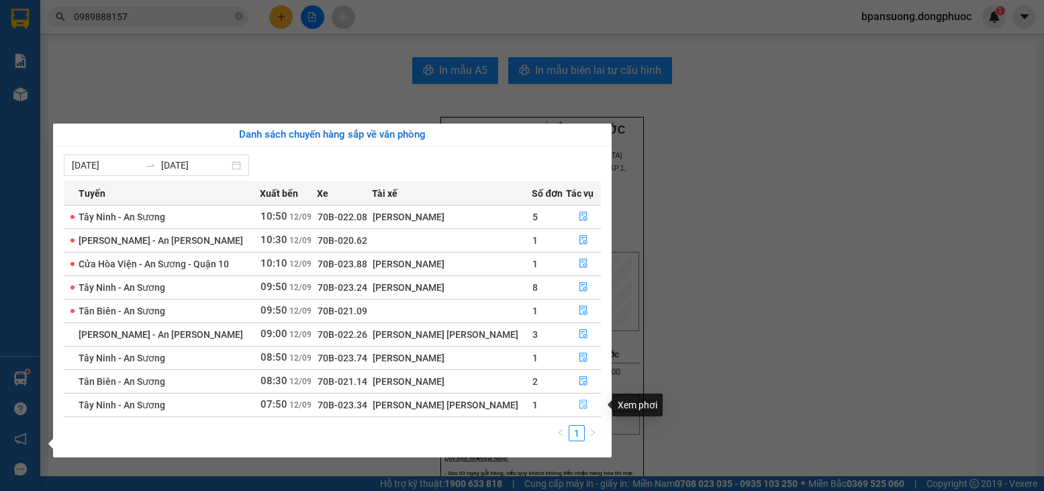
click at [575, 401] on button "button" at bounding box center [584, 404] width 34 height 21
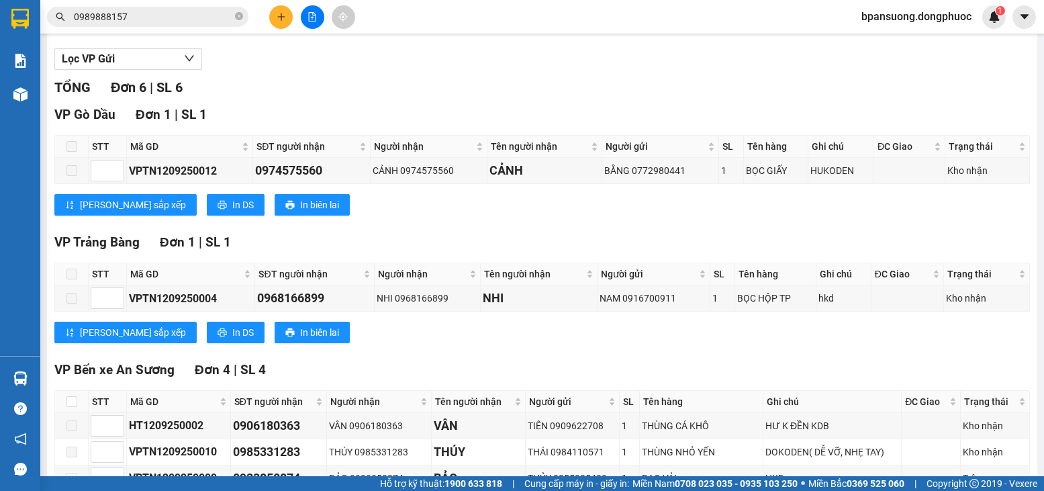
scroll to position [256, 0]
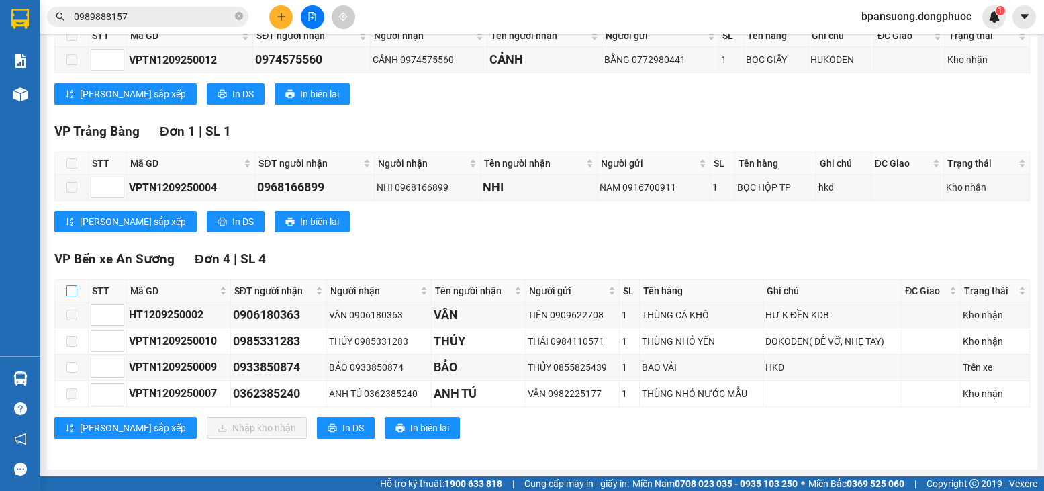
click at [74, 293] on input "checkbox" at bounding box center [71, 290] width 11 height 11
checkbox input "true"
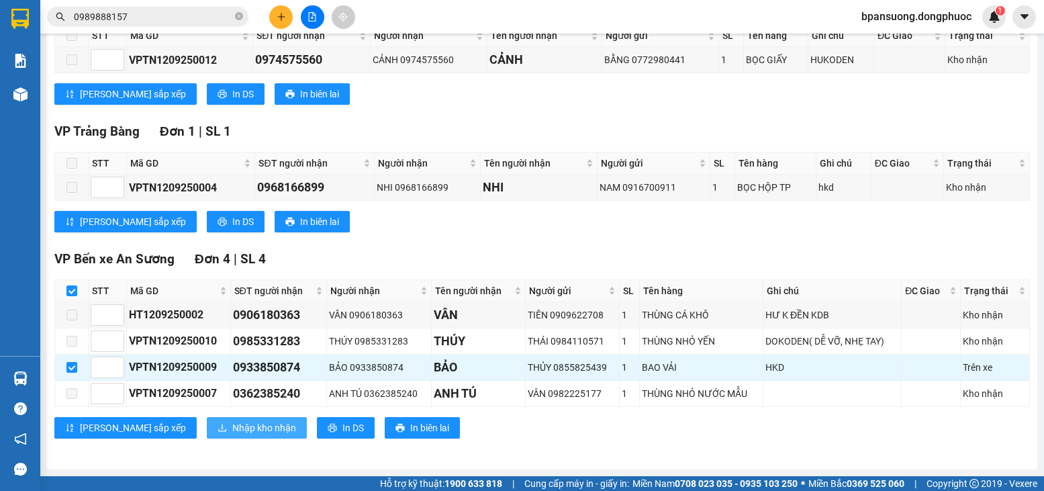
click at [232, 430] on span "Nhập kho nhận" at bounding box center [264, 427] width 64 height 15
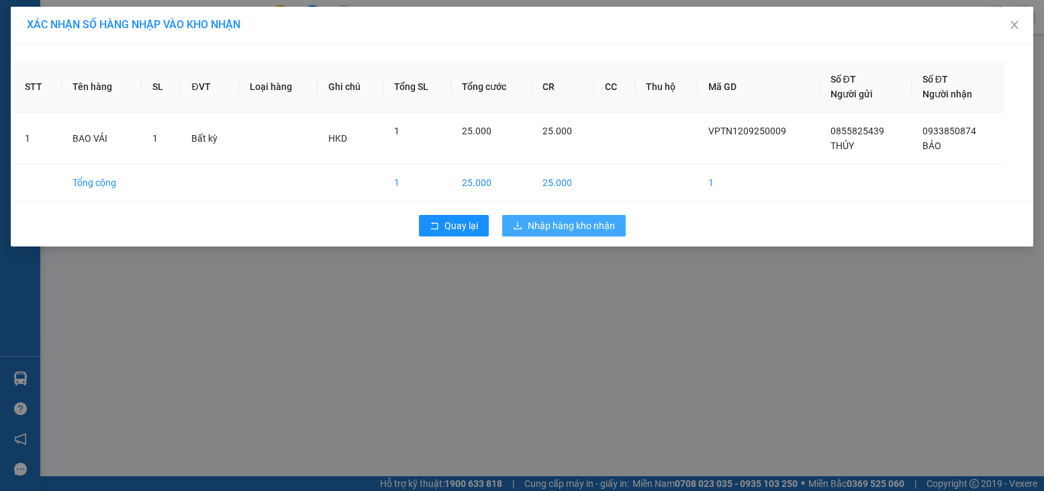
click at [605, 222] on span "Nhập hàng kho nhận" at bounding box center [571, 225] width 87 height 15
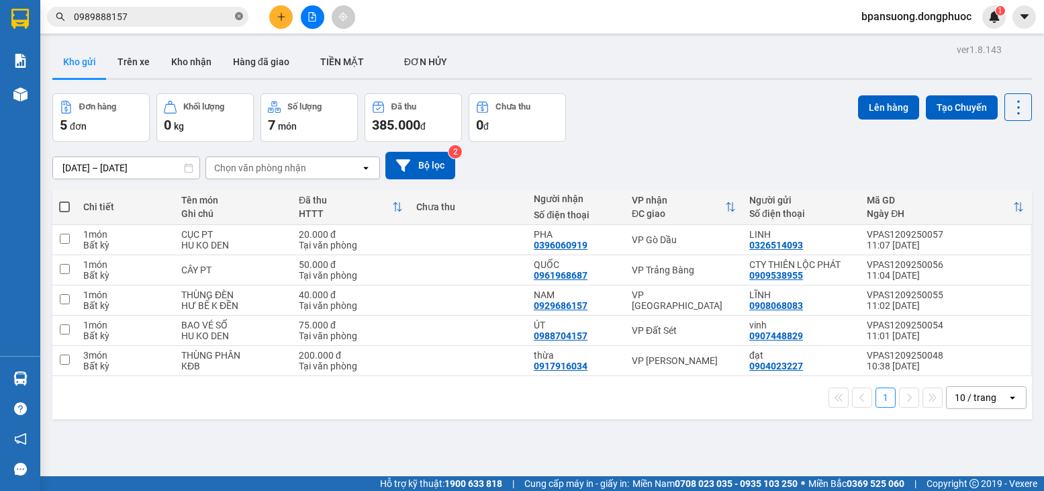
click at [238, 17] on icon "close-circle" at bounding box center [239, 16] width 8 height 8
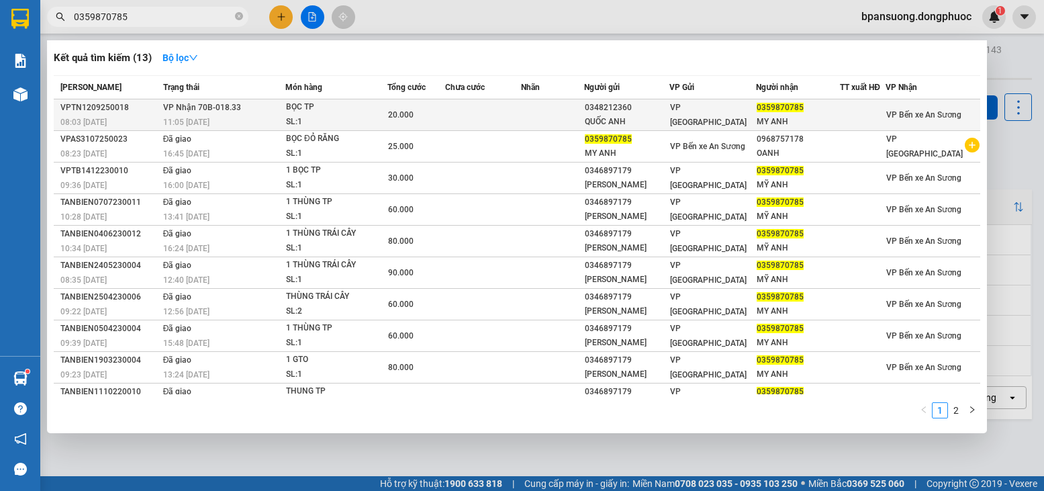
type input "0359870785"
click at [320, 111] on div "BỌC TP" at bounding box center [336, 107] width 101 height 15
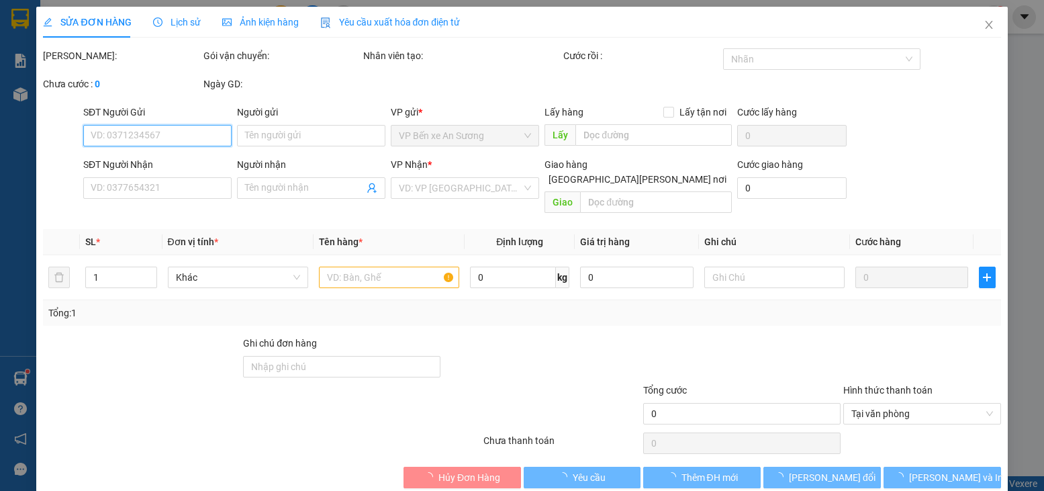
type input "0348212360"
type input "QUỐC ANH"
type input "0359870785"
type input "MY ANH"
type input "20.000"
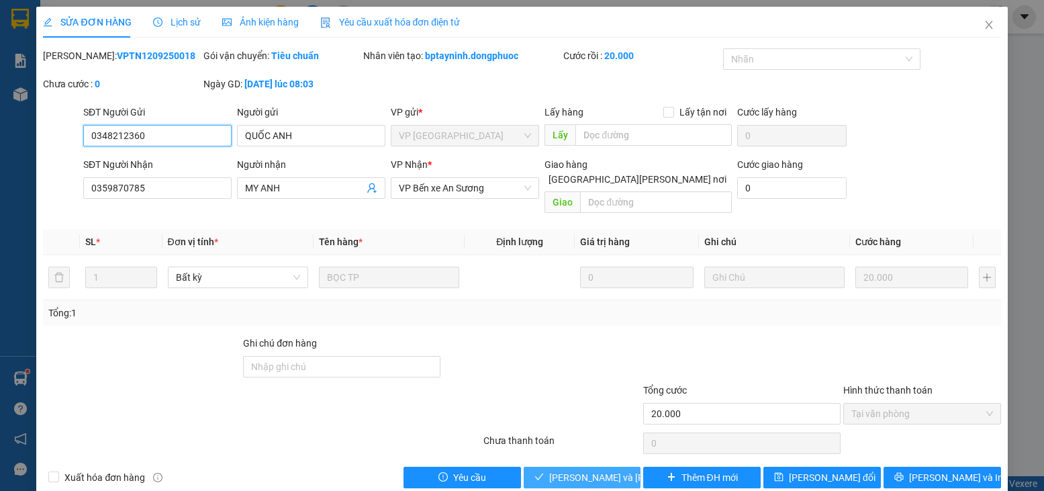
scroll to position [9, 0]
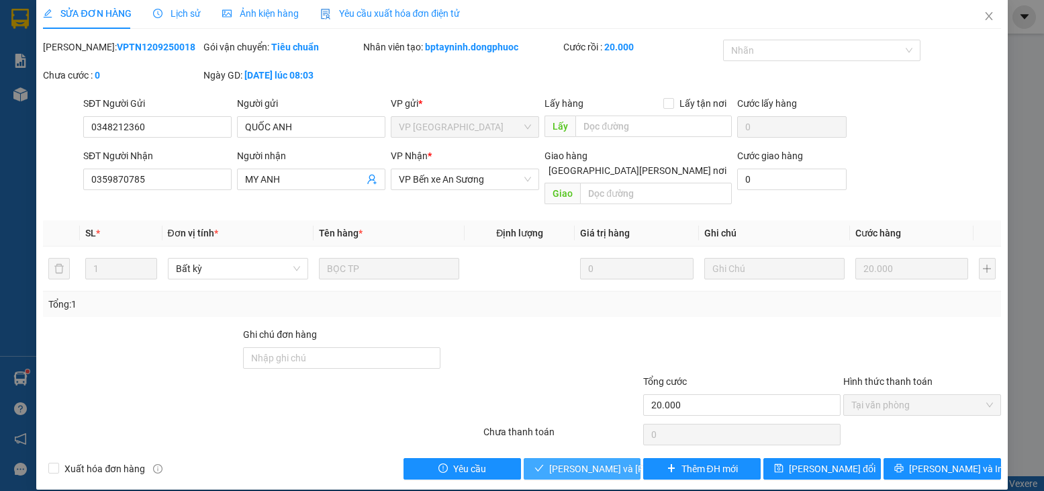
click at [576, 458] on button "[PERSON_NAME] và [PERSON_NAME] hàng" at bounding box center [582, 468] width 117 height 21
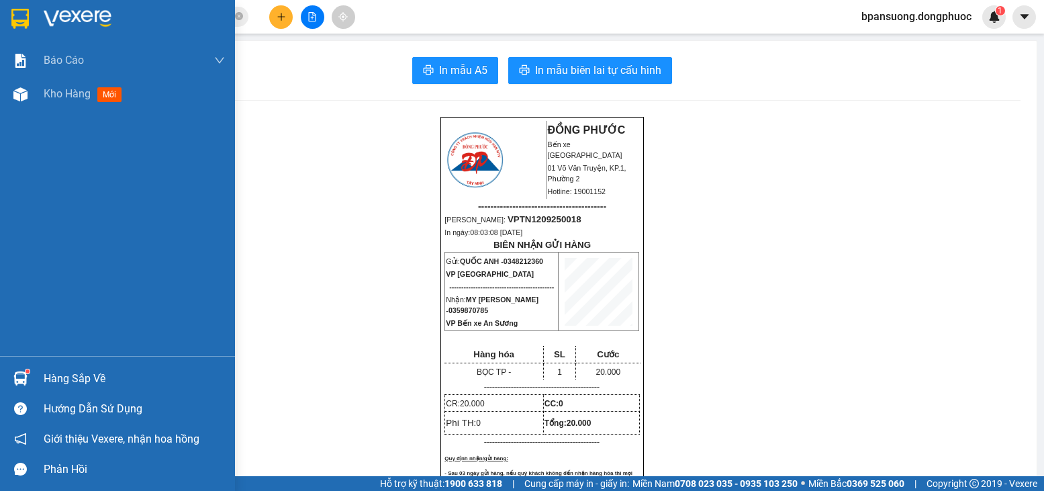
click at [97, 375] on div "Hàng sắp về" at bounding box center [134, 379] width 181 height 20
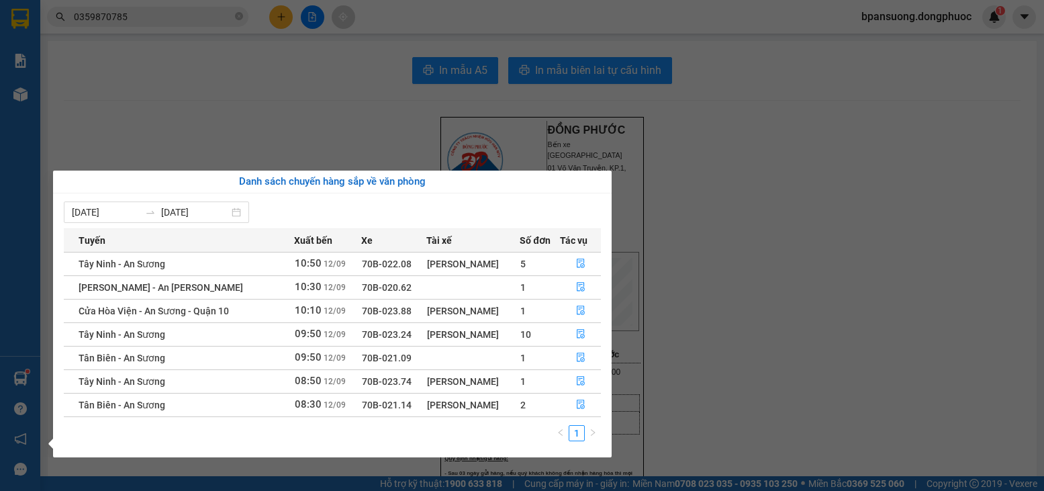
drag, startPoint x: 121, startPoint y: 125, endPoint x: 134, endPoint y: 89, distance: 37.8
click at [122, 122] on section "Kết quả tìm kiếm ( 13 ) Bộ lọc Mã ĐH Trạng thái Món hàng Tổng cước Chưa cước Nh…" at bounding box center [522, 245] width 1044 height 491
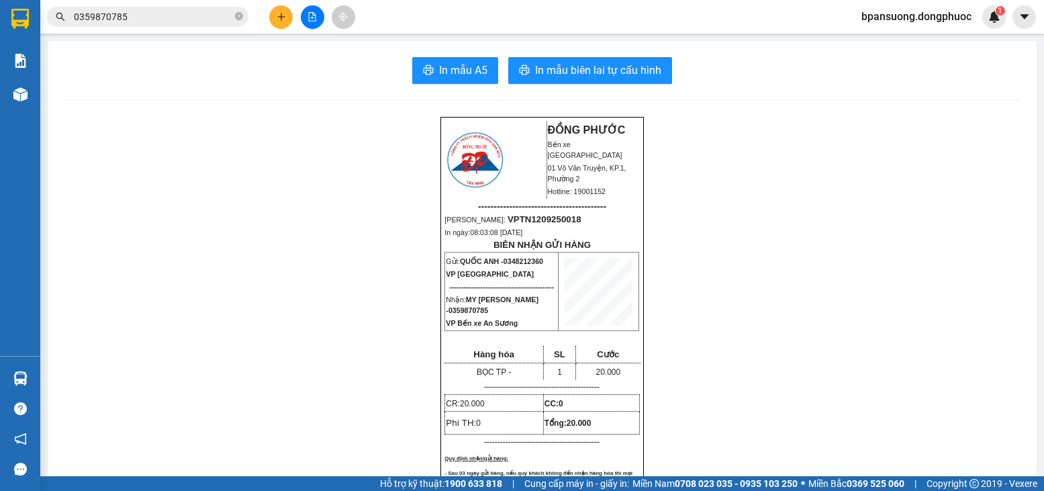
click at [166, 19] on input "0359870785" at bounding box center [153, 16] width 158 height 15
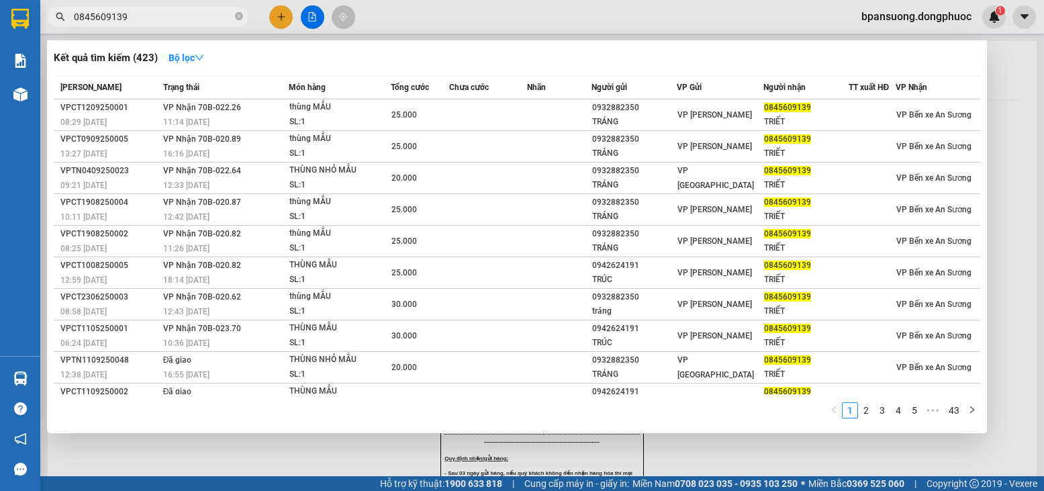
type input "0845609139"
click at [714, 36] on div at bounding box center [522, 245] width 1044 height 491
click at [164, 13] on input "0845609139" at bounding box center [153, 16] width 158 height 15
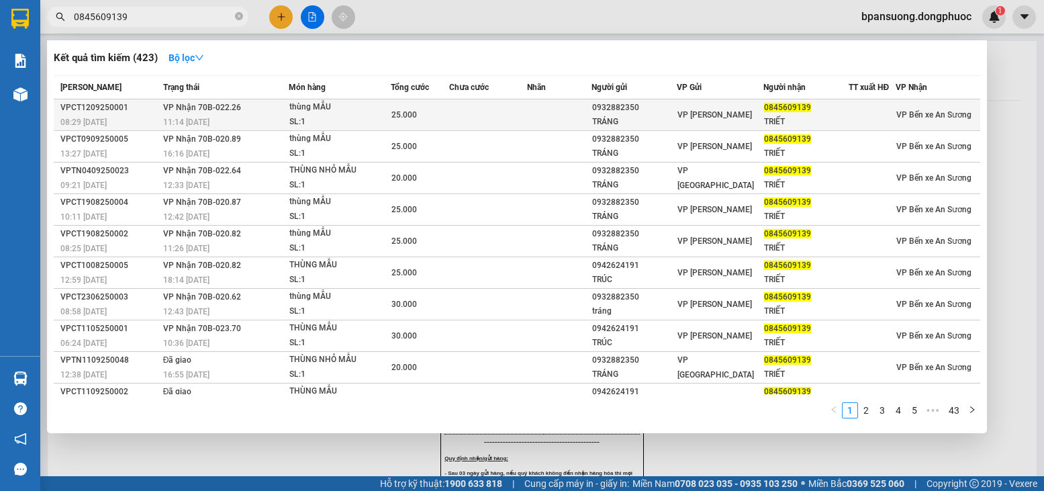
click at [313, 122] on div "SL: 1" at bounding box center [339, 122] width 101 height 15
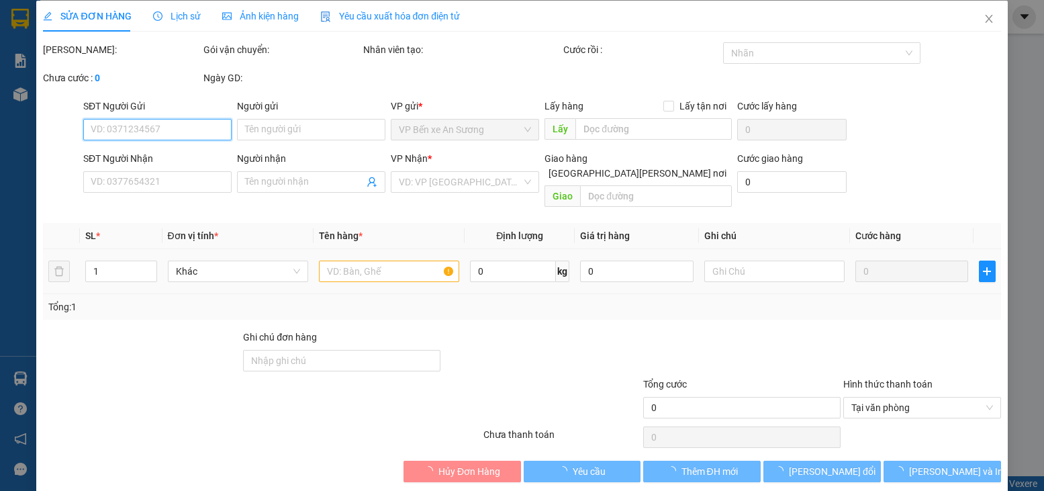
scroll to position [9, 0]
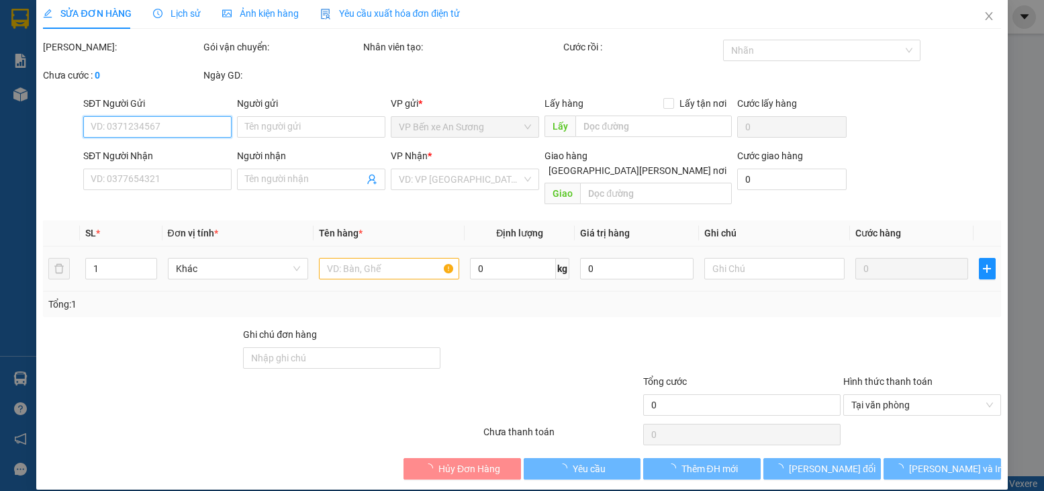
type input "0932882350"
type input "TRÁNG"
type input "0845609139"
type input "TRIẾT"
type input "25.000"
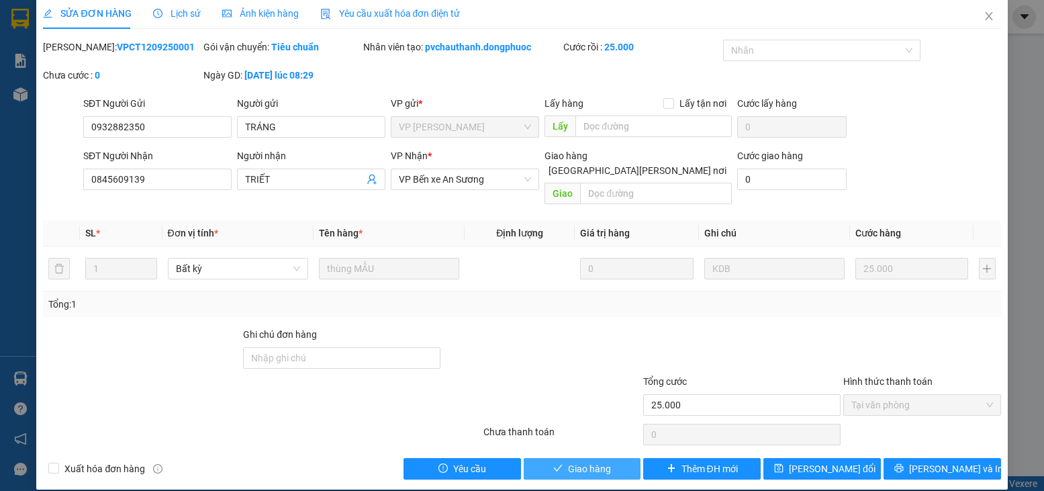
click at [607, 458] on button "Giao hàng" at bounding box center [582, 468] width 117 height 21
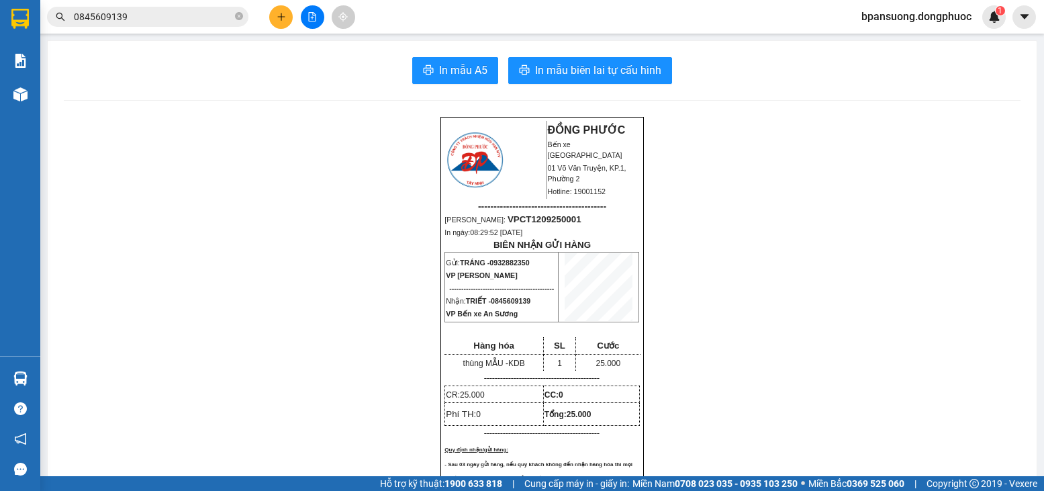
click at [159, 12] on input "0845609139" at bounding box center [153, 16] width 158 height 15
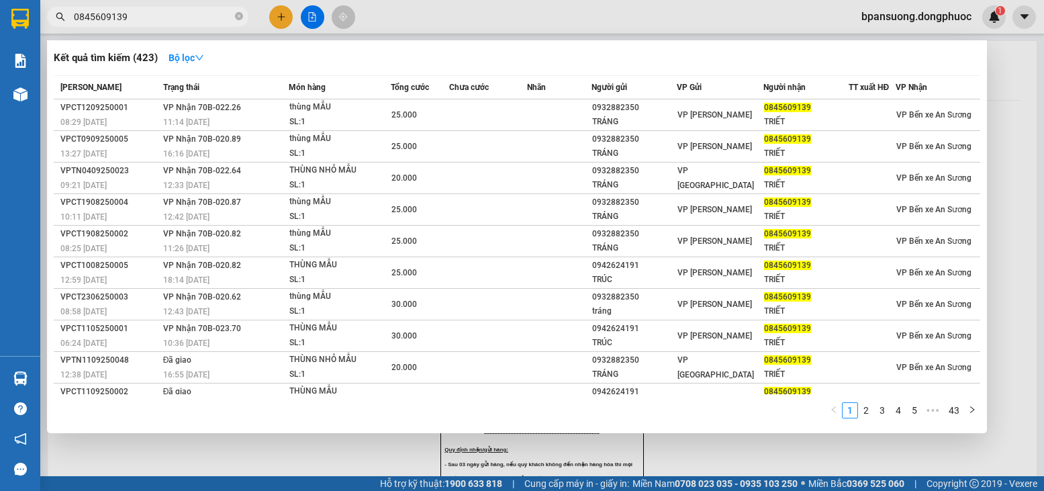
click at [159, 12] on input "0845609139" at bounding box center [153, 16] width 158 height 15
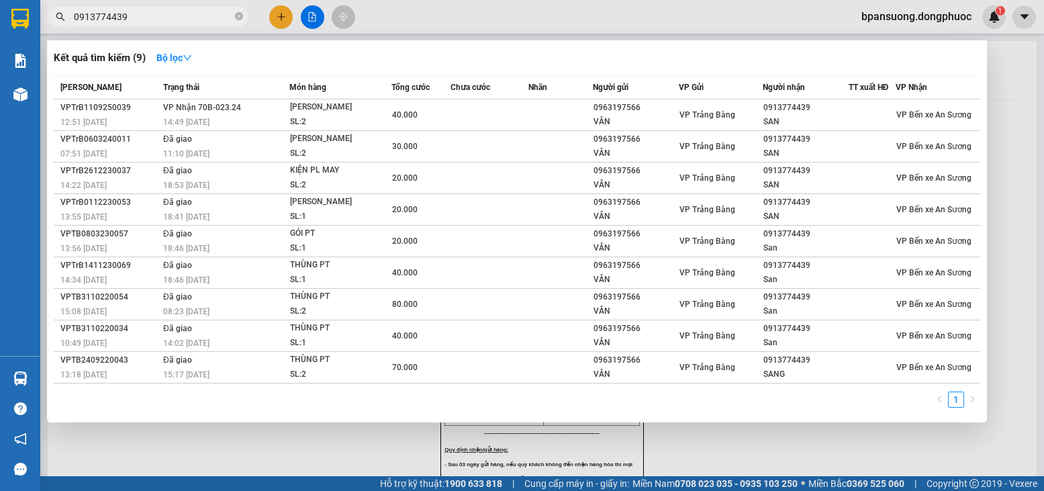
click at [859, 446] on div at bounding box center [522, 245] width 1044 height 491
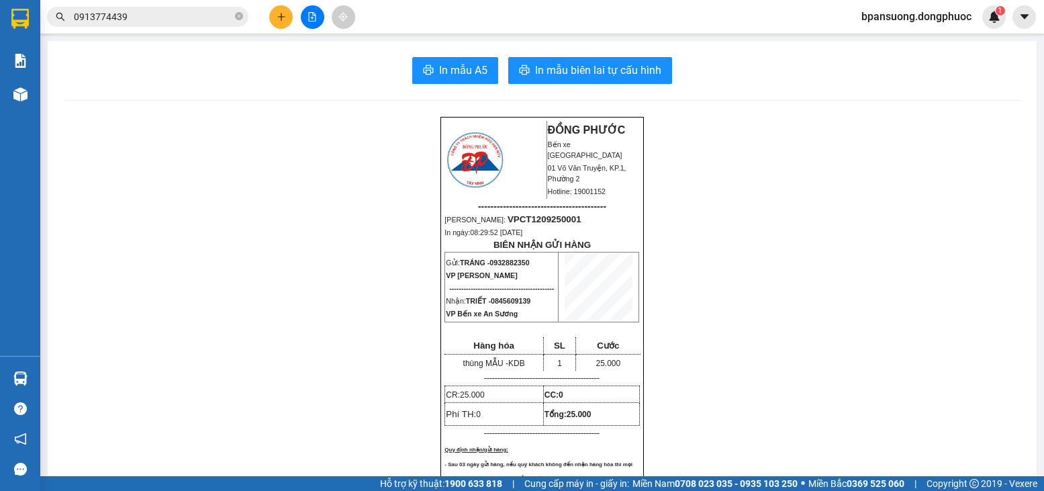
click at [155, 21] on input "0913774439" at bounding box center [153, 16] width 158 height 15
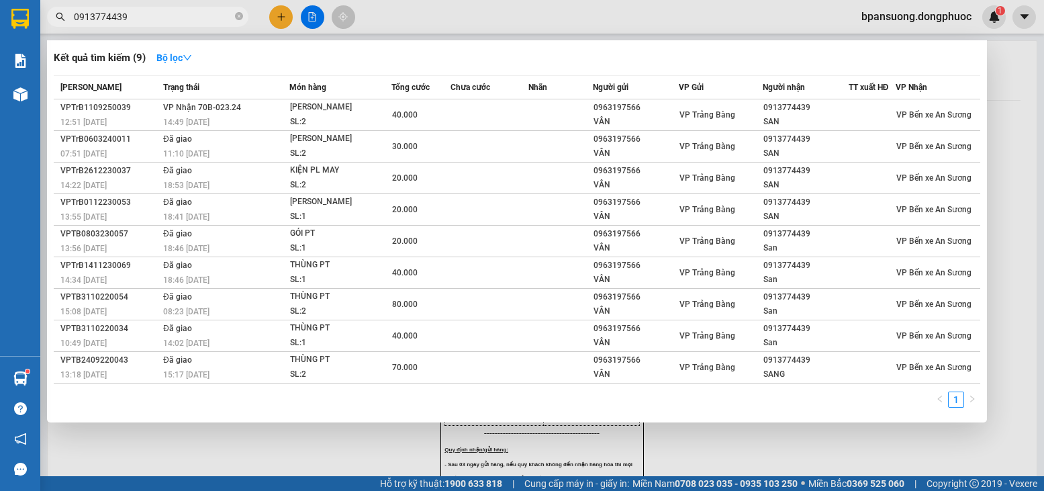
click at [155, 21] on input "0913774439" at bounding box center [153, 16] width 158 height 15
click at [151, 17] on input "0913774439" at bounding box center [153, 16] width 158 height 15
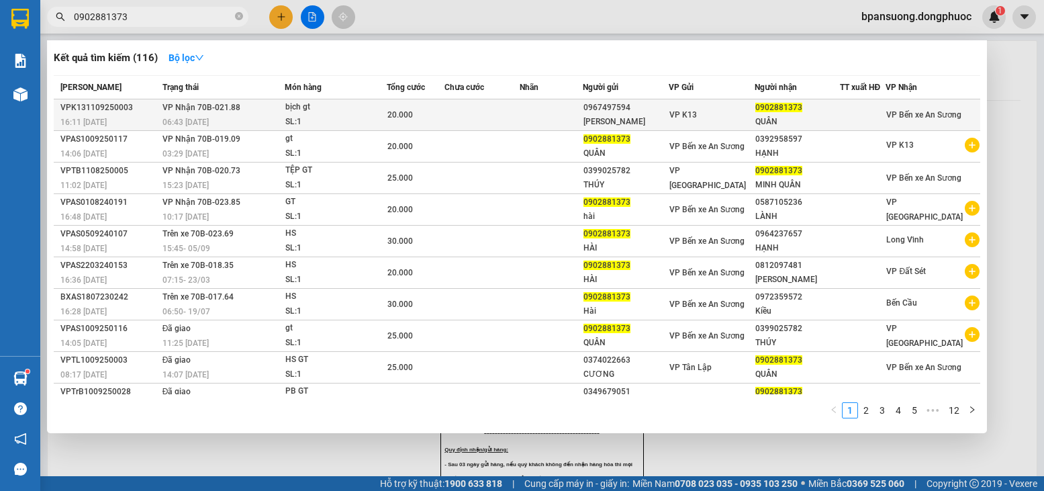
type input "0902881373"
click at [283, 115] on div "06:43 - 12/09" at bounding box center [223, 122] width 122 height 15
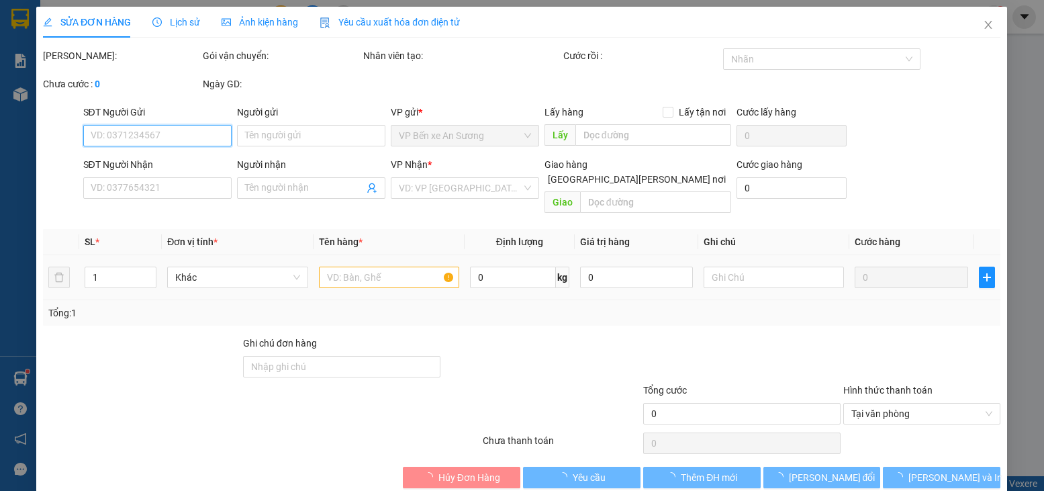
type input "0967497594"
type input "kim"
type input "0902881373"
type input "QUÂN"
type input "20.000"
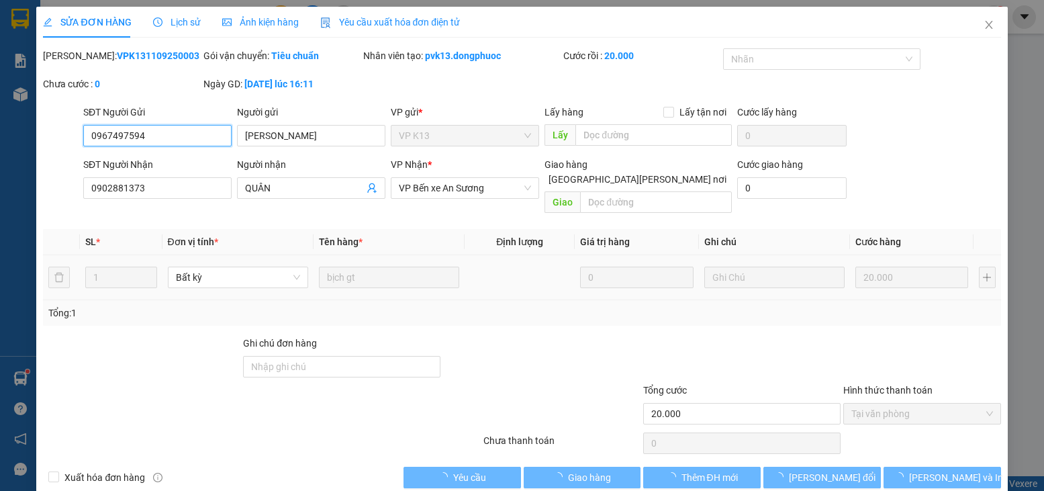
scroll to position [9, 0]
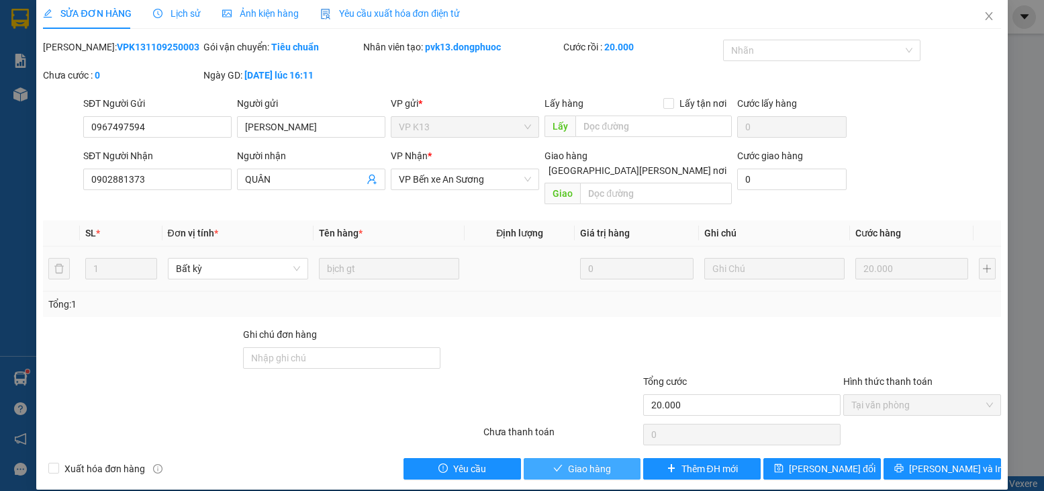
click at [544, 458] on button "Giao hàng" at bounding box center [582, 468] width 117 height 21
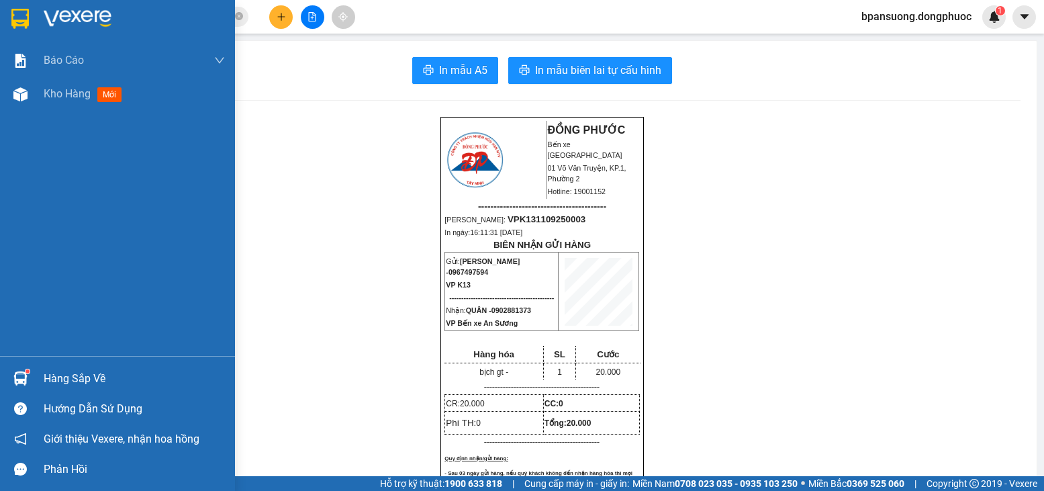
click at [78, 371] on div "Hàng sắp về" at bounding box center [134, 379] width 181 height 20
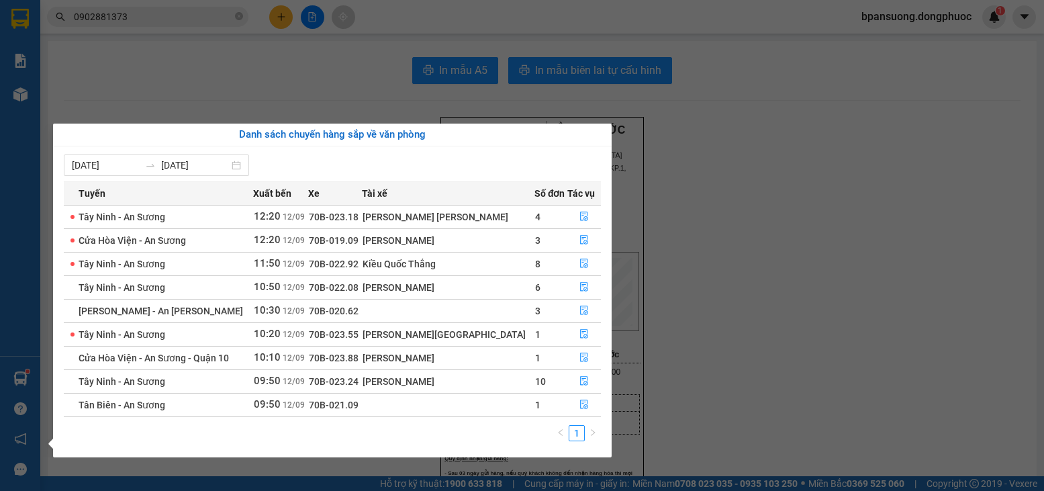
click at [165, 36] on section "Kết quả tìm kiếm ( 116 ) Bộ lọc Mã ĐH Trạng thái Món hàng Tổng cước Chưa cước N…" at bounding box center [522, 245] width 1044 height 491
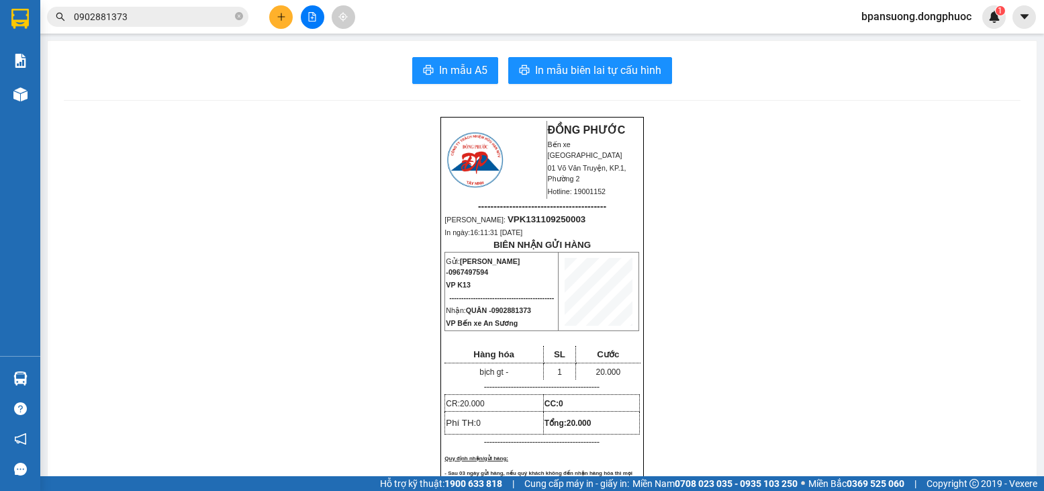
click at [173, 22] on input "0902881373" at bounding box center [153, 16] width 158 height 15
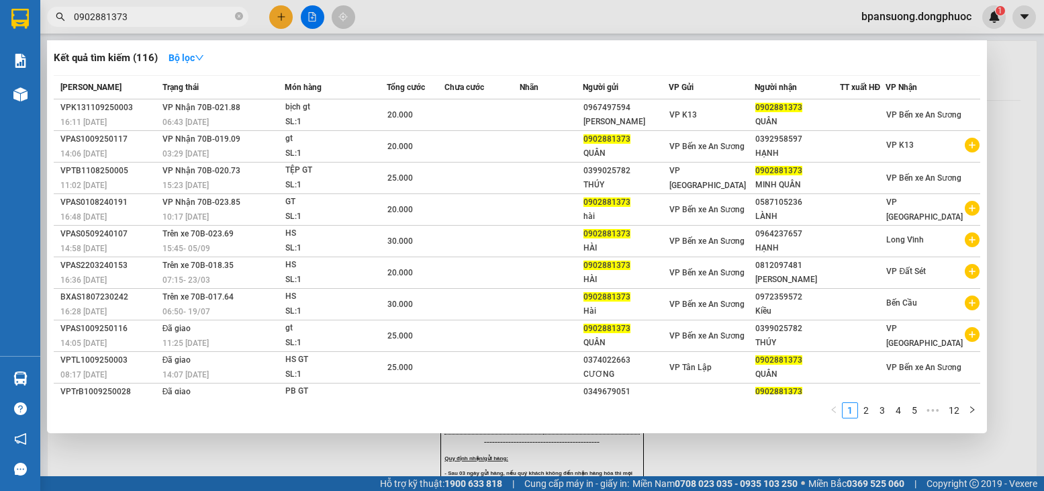
click at [173, 22] on input "0902881373" at bounding box center [153, 16] width 158 height 15
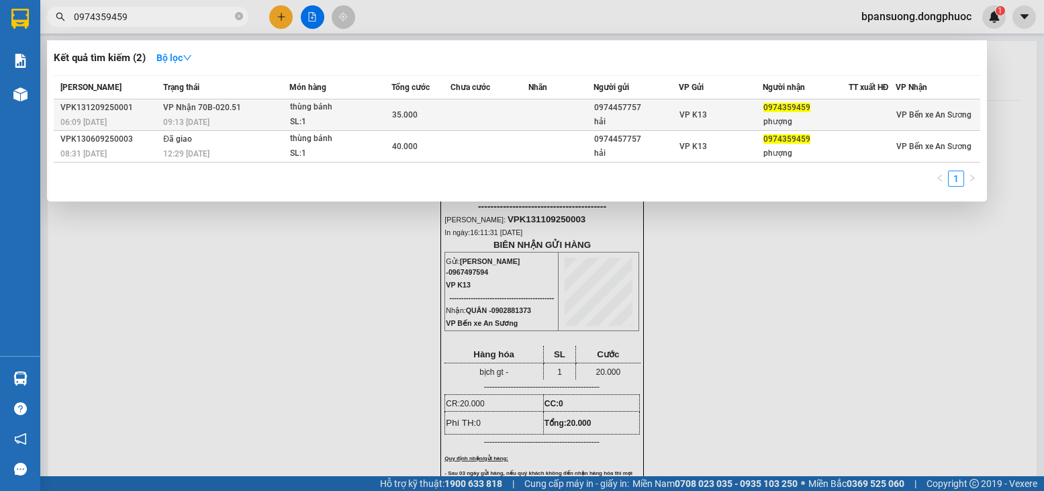
type input "0974359459"
click at [273, 111] on td "VP Nhận 70B-020.51 09:13 - 12/09" at bounding box center [225, 115] width 130 height 32
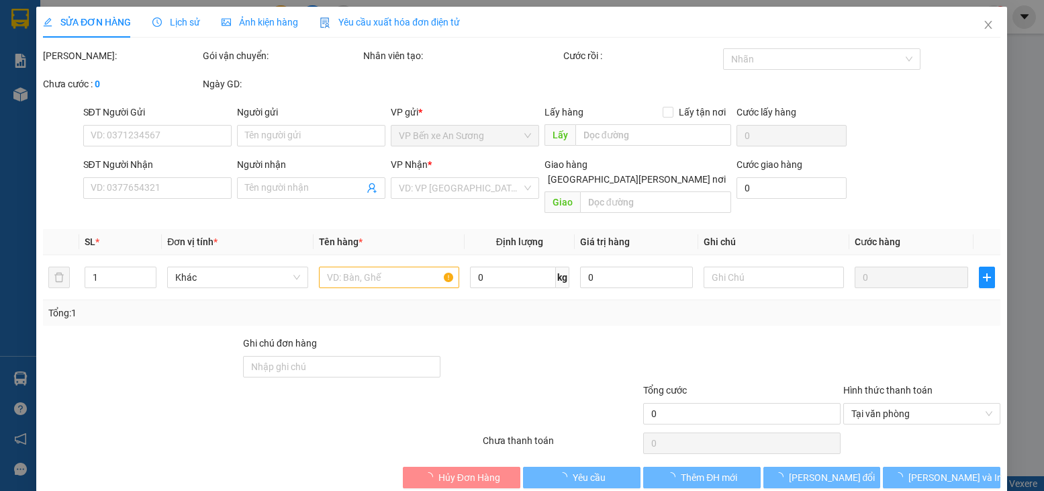
type input "0974457757"
type input "hải"
type input "0974359459"
type input "phượng"
type input "35.000"
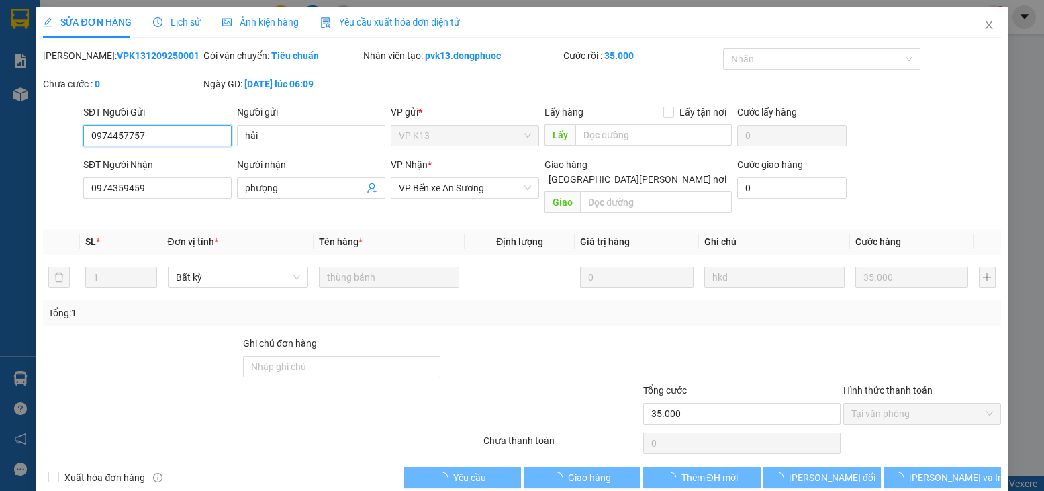
scroll to position [8, 0]
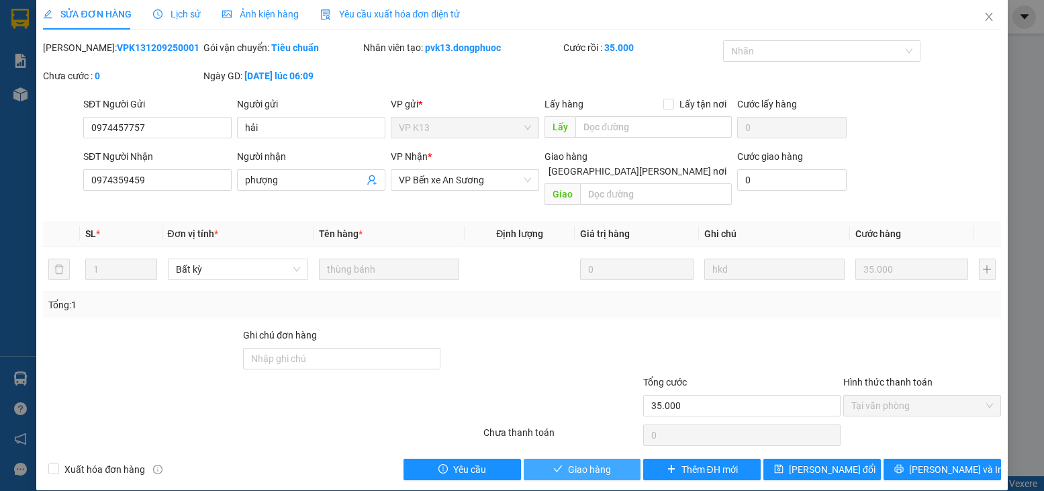
click at [596, 462] on span "Giao hàng" at bounding box center [589, 469] width 43 height 15
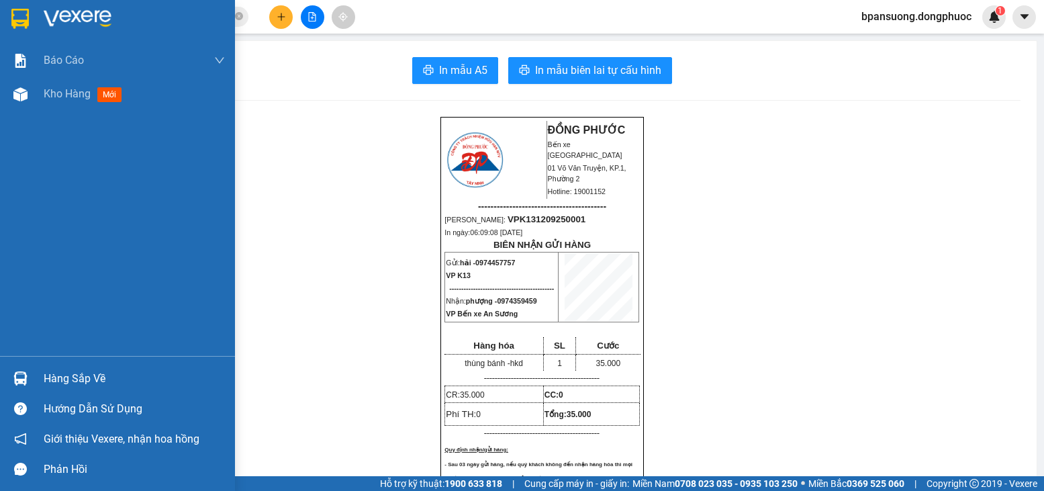
click at [66, 387] on div "Hàng sắp về" at bounding box center [134, 379] width 181 height 20
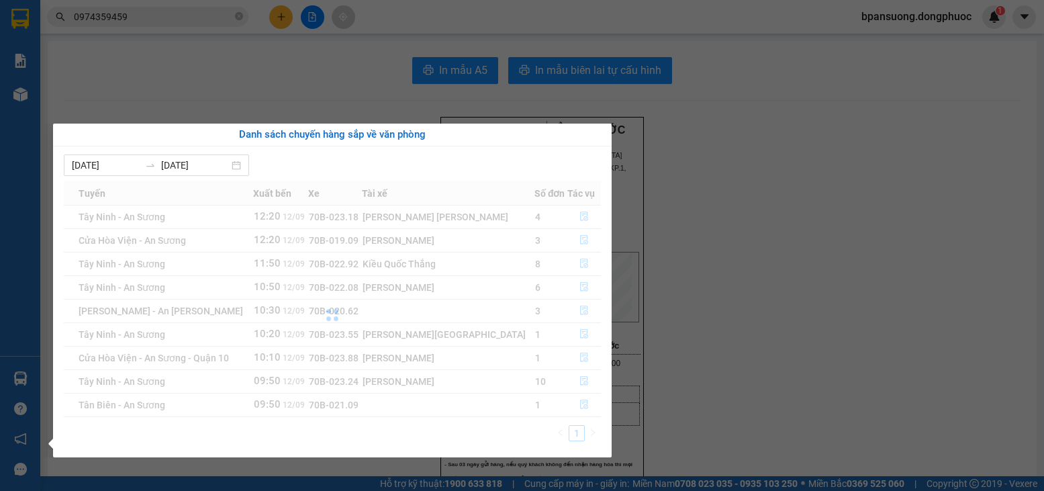
click at [56, 373] on div "06/09/2025 12/09/2025 Tuyến Xuất bến Xe Tài xế Số đơn Tác vụ Tây Ninh - An Sươn…" at bounding box center [332, 301] width 559 height 311
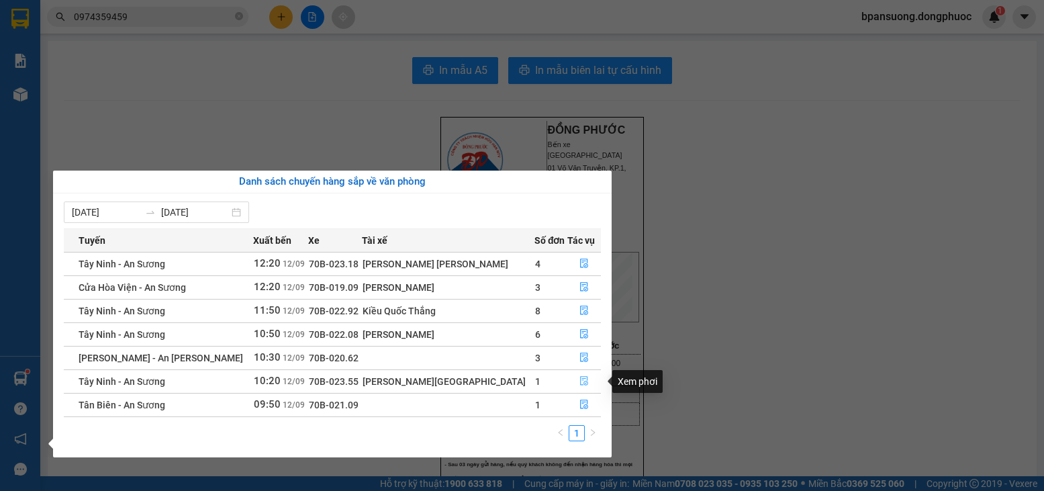
click at [579, 377] on icon "file-done" at bounding box center [583, 380] width 9 height 9
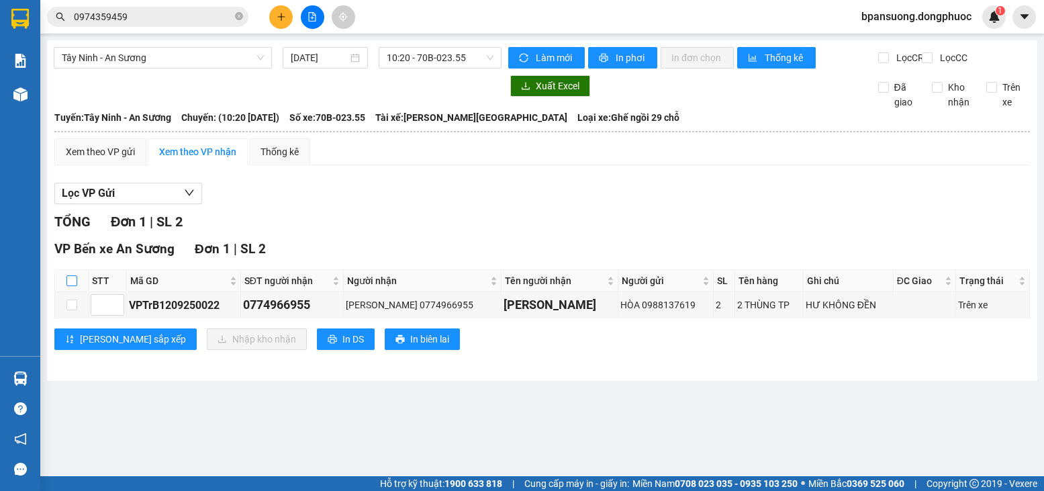
click at [72, 286] on input "checkbox" at bounding box center [71, 280] width 11 height 11
checkbox input "true"
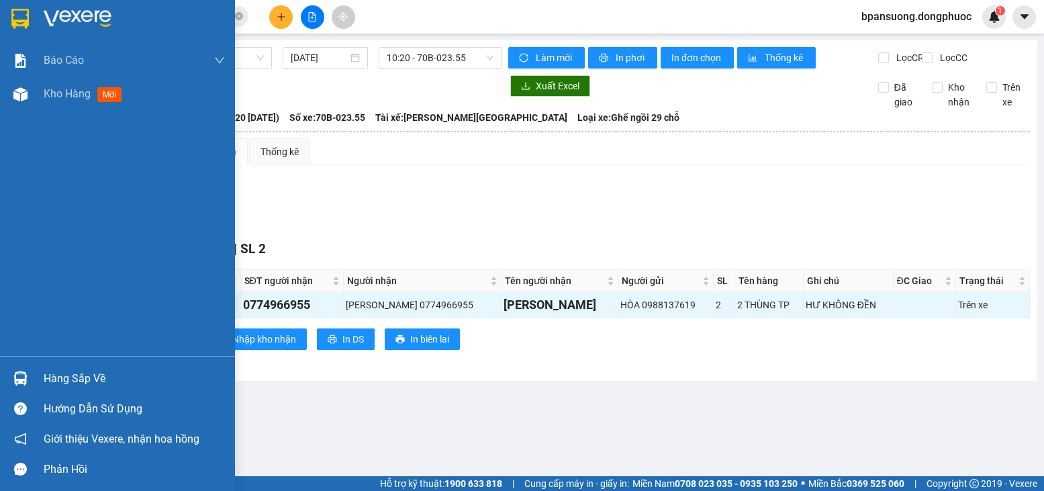
click at [61, 375] on div "Hàng sắp về" at bounding box center [134, 379] width 181 height 20
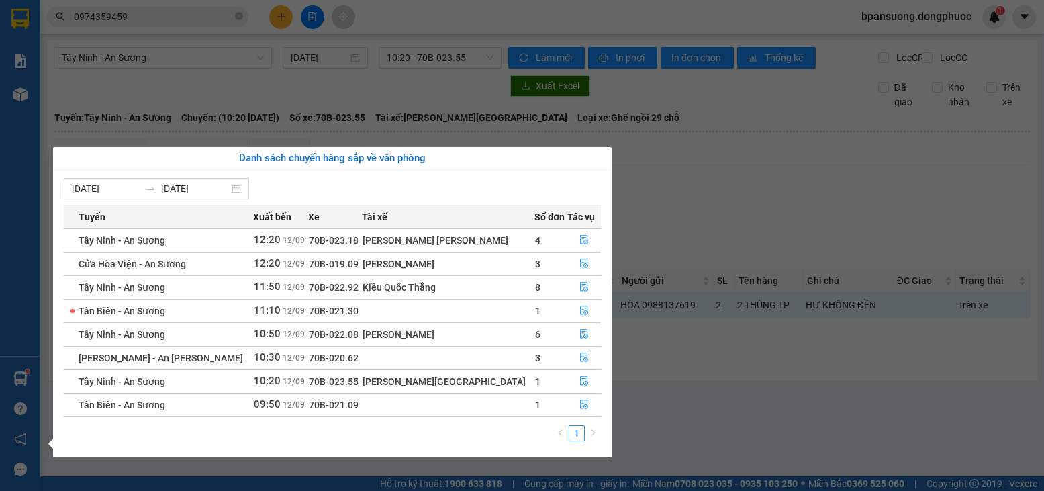
click at [220, 44] on section "Kết quả tìm kiếm ( 2 ) Bộ lọc Mã ĐH Trạng thái Món hàng Tổng cước Chưa cước Nhã…" at bounding box center [522, 245] width 1044 height 491
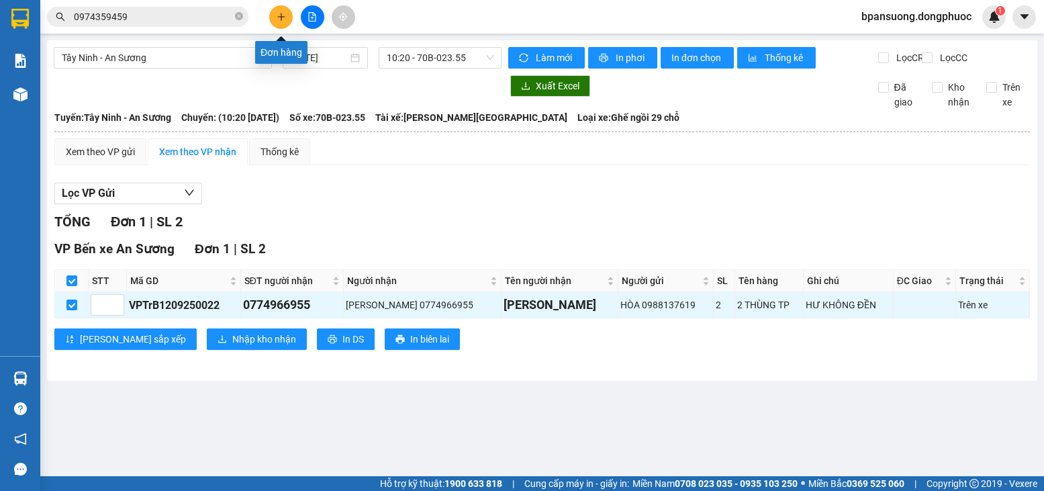
click at [280, 13] on icon "plus" at bounding box center [281, 16] width 9 height 9
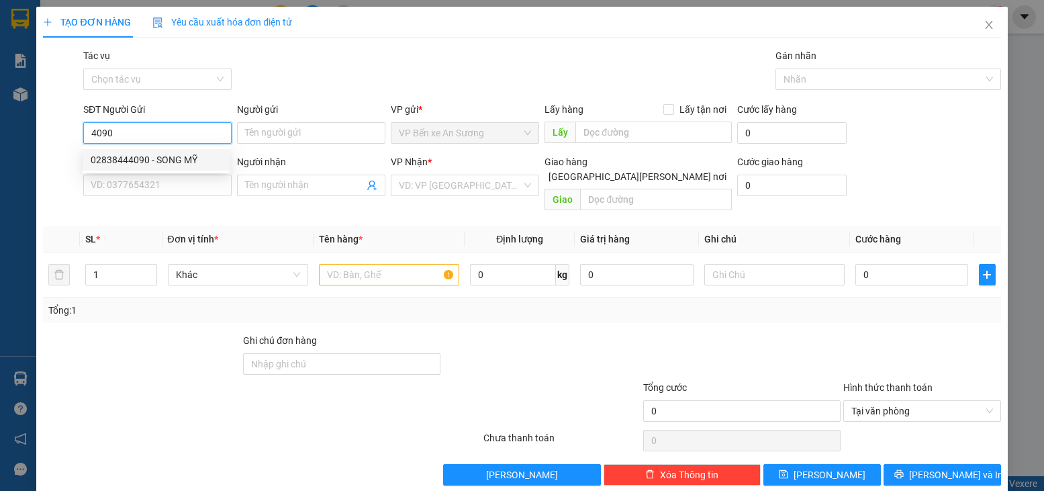
click at [181, 160] on div "02838444090 - SONG MỸ" at bounding box center [156, 159] width 131 height 15
type input "02838444090"
type input "SONG MỸ"
type input "0338509378"
type input "CHÚ PHONG"
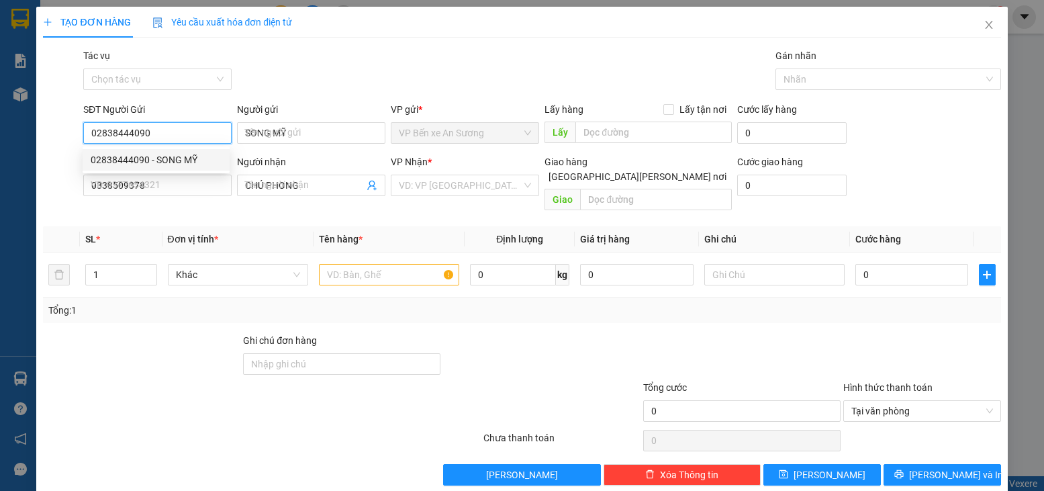
type input "20.000"
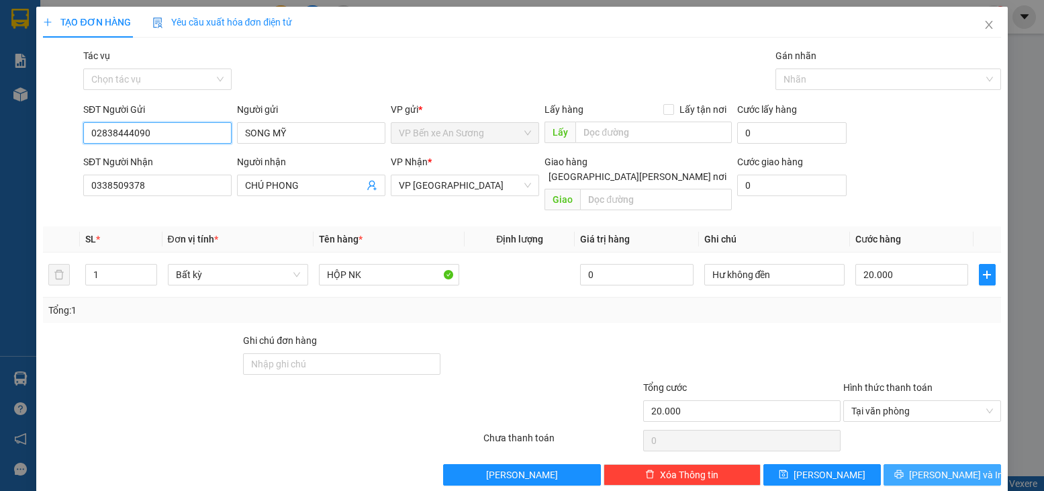
type input "02838444090"
click at [953, 467] on span "[PERSON_NAME] và In" at bounding box center [956, 474] width 94 height 15
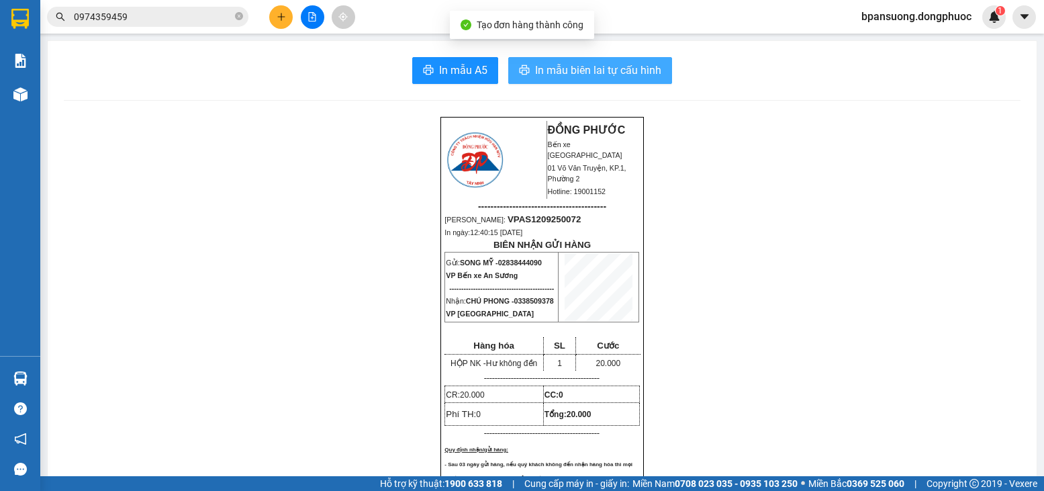
click at [601, 70] on span "In mẫu biên lai tự cấu hình" at bounding box center [598, 70] width 126 height 17
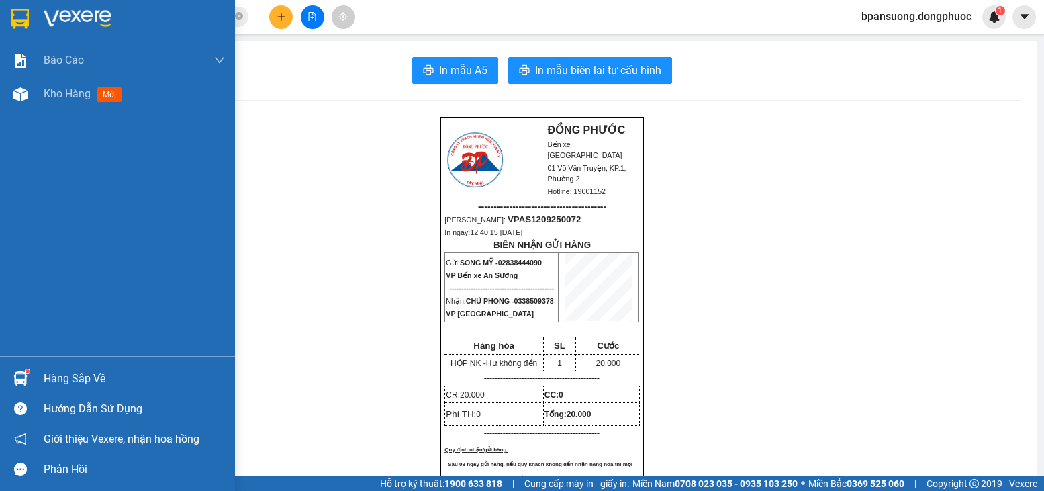
click at [94, 379] on div "Hàng sắp về" at bounding box center [134, 379] width 181 height 20
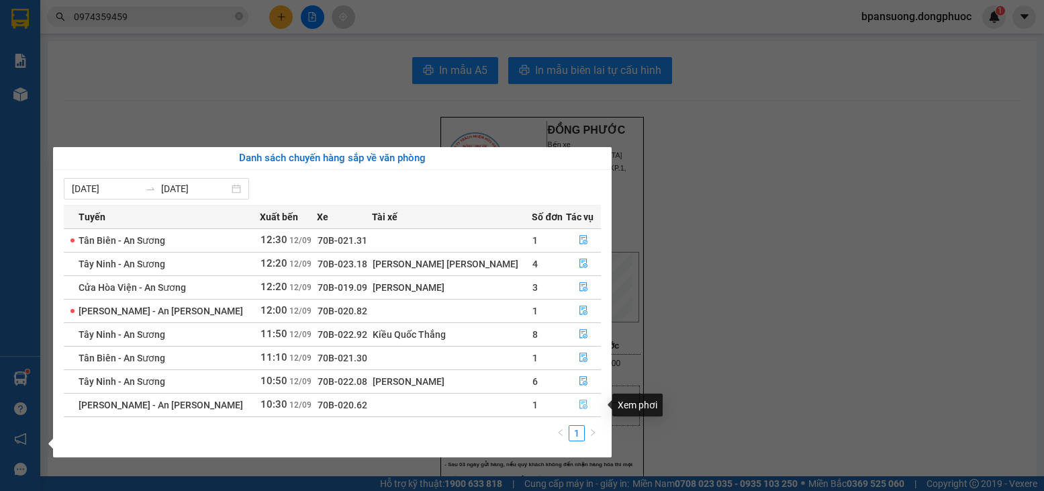
click at [577, 399] on button "button" at bounding box center [584, 404] width 34 height 21
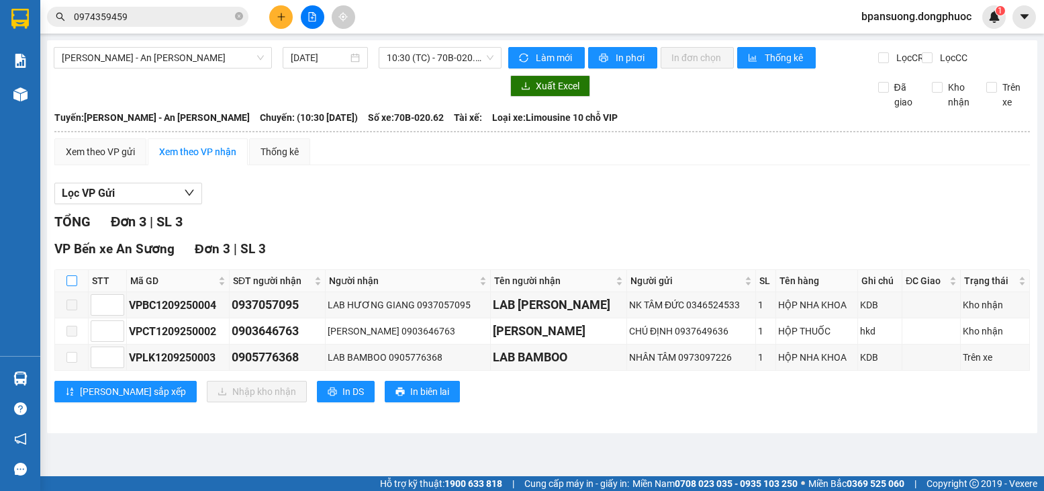
click at [76, 286] on input "checkbox" at bounding box center [71, 280] width 11 height 11
checkbox input "true"
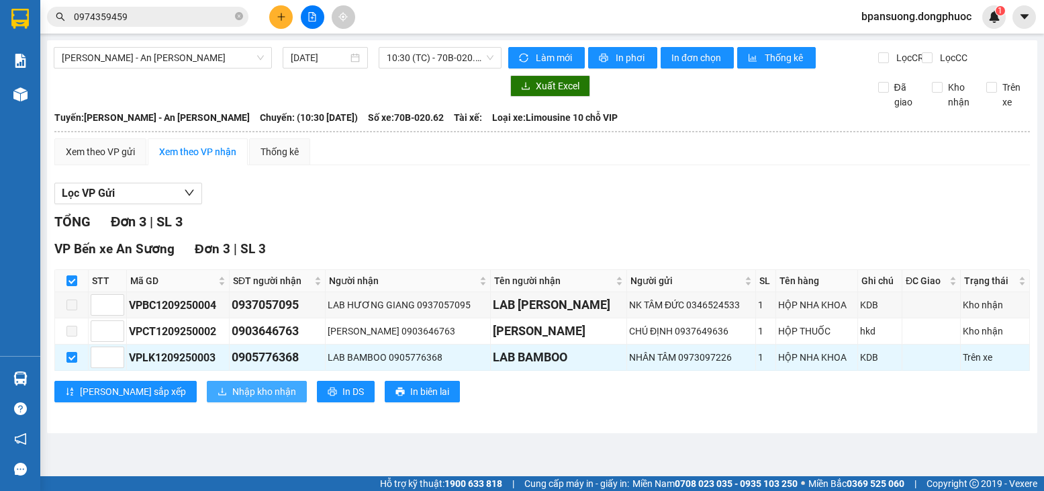
click at [232, 399] on span "Nhập kho nhận" at bounding box center [264, 391] width 64 height 15
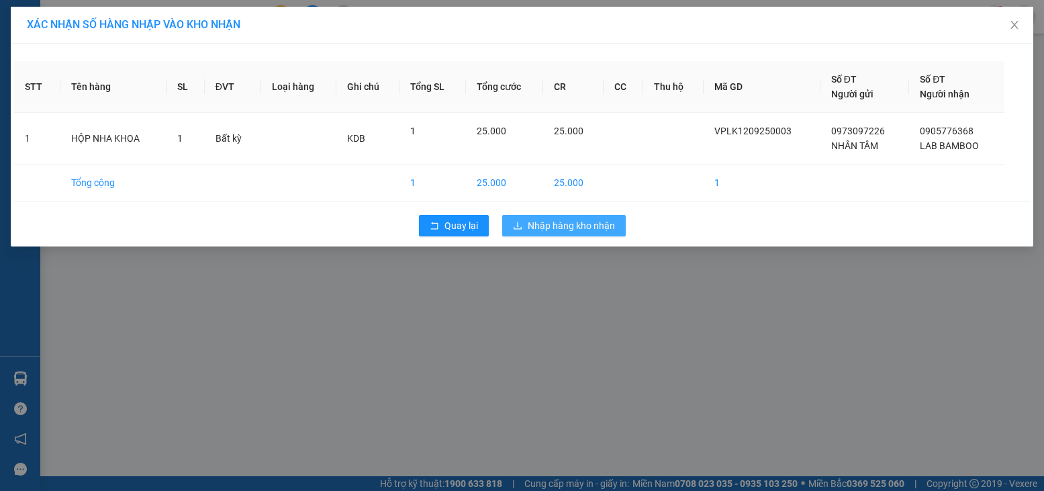
click at [533, 224] on span "Nhập hàng kho nhận" at bounding box center [571, 225] width 87 height 15
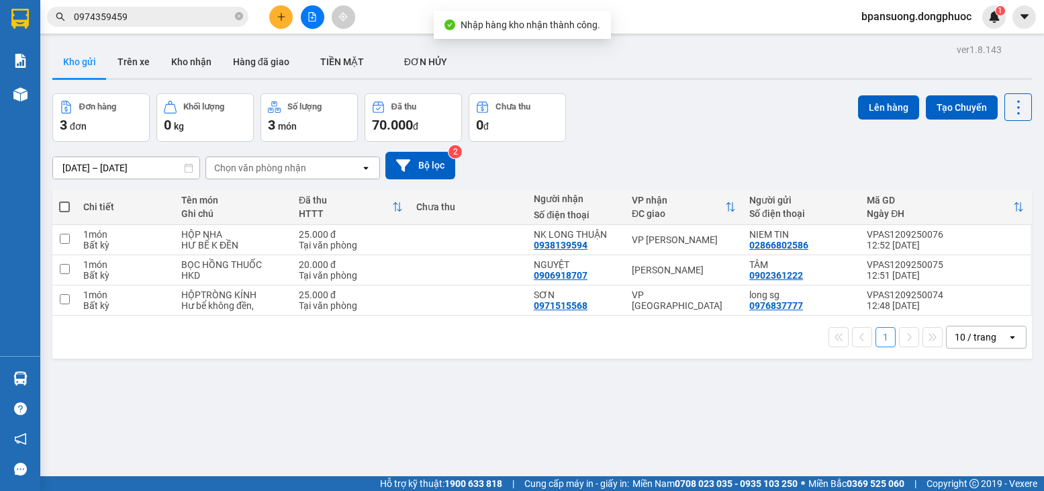
click at [167, 21] on input "0974359459" at bounding box center [153, 16] width 158 height 15
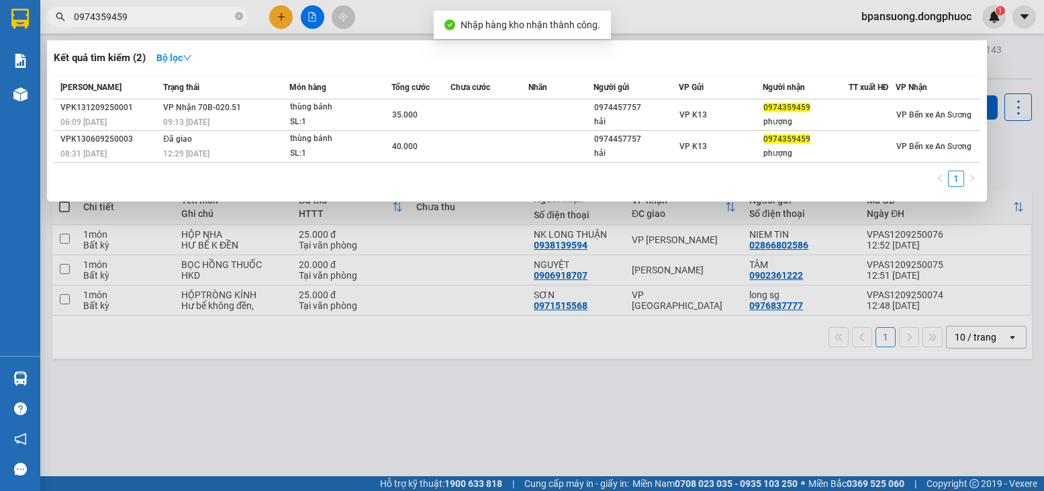
click at [167, 21] on input "0974359459" at bounding box center [153, 16] width 158 height 15
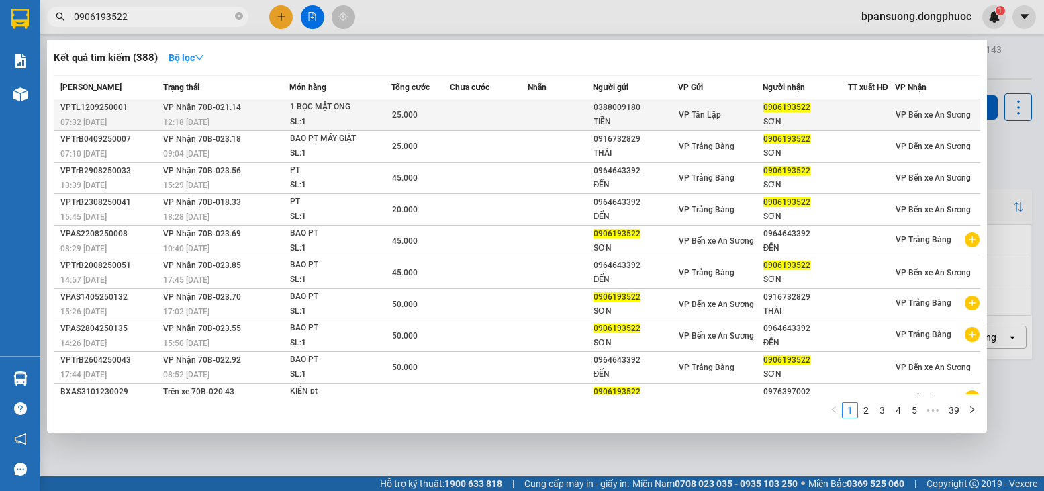
type input "0906193522"
click at [260, 115] on div "12:18 - 12/09" at bounding box center [226, 122] width 126 height 15
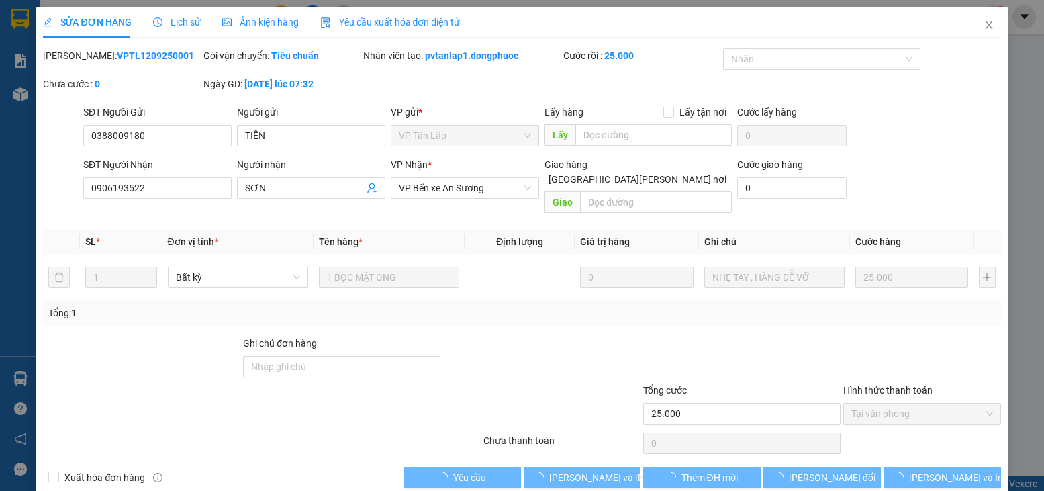
type input "0388009180"
type input "TIỀN"
type input "0906193522"
type input "SƠN"
type input "25.000"
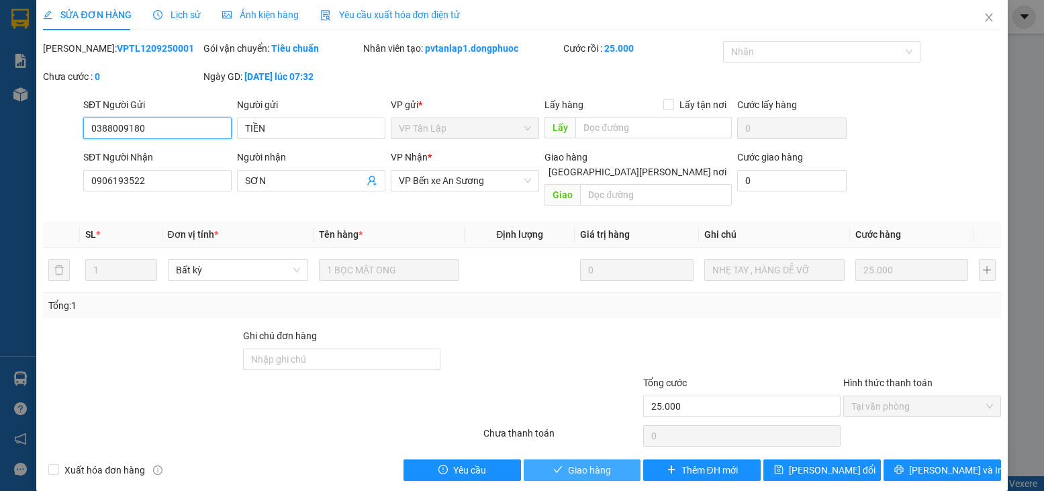
scroll to position [9, 0]
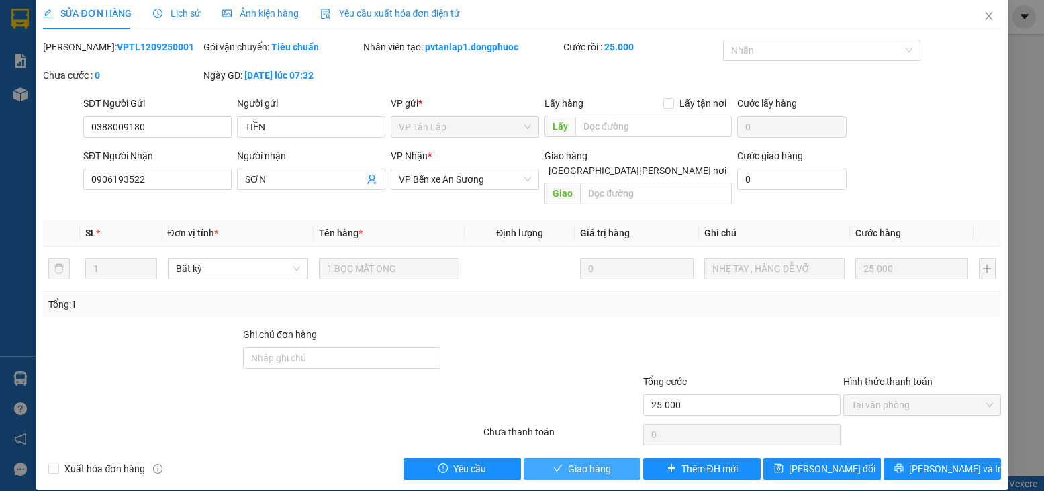
click at [571, 461] on span "Giao hàng" at bounding box center [589, 468] width 43 height 15
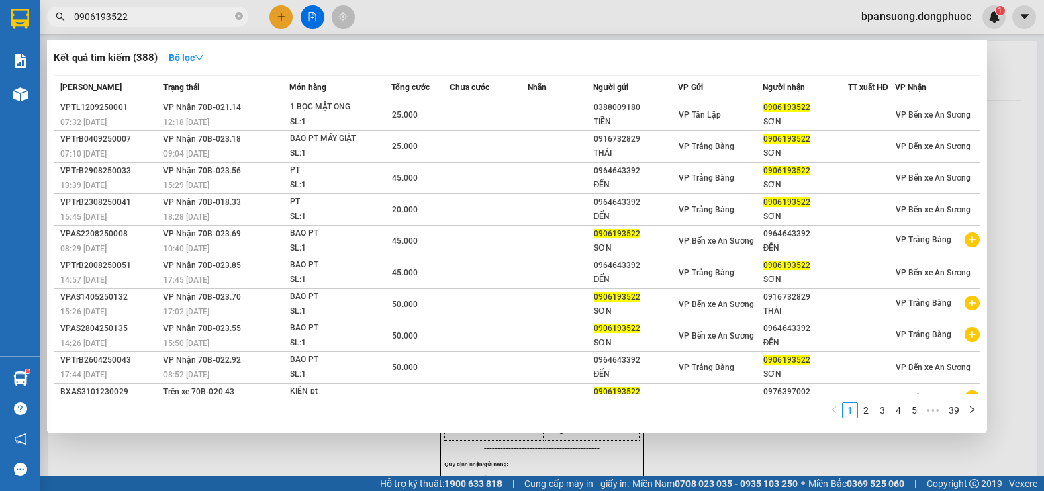
click at [209, 15] on input "0906193522" at bounding box center [153, 16] width 158 height 15
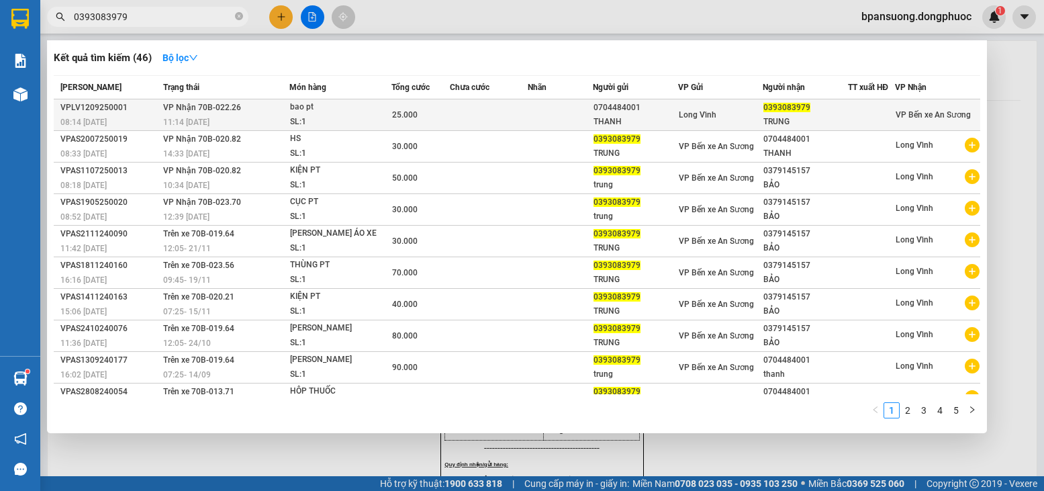
type input "0393083979"
click at [265, 113] on td "VP Nhận 70B-022.26 11:14 - 12/09" at bounding box center [225, 115] width 130 height 32
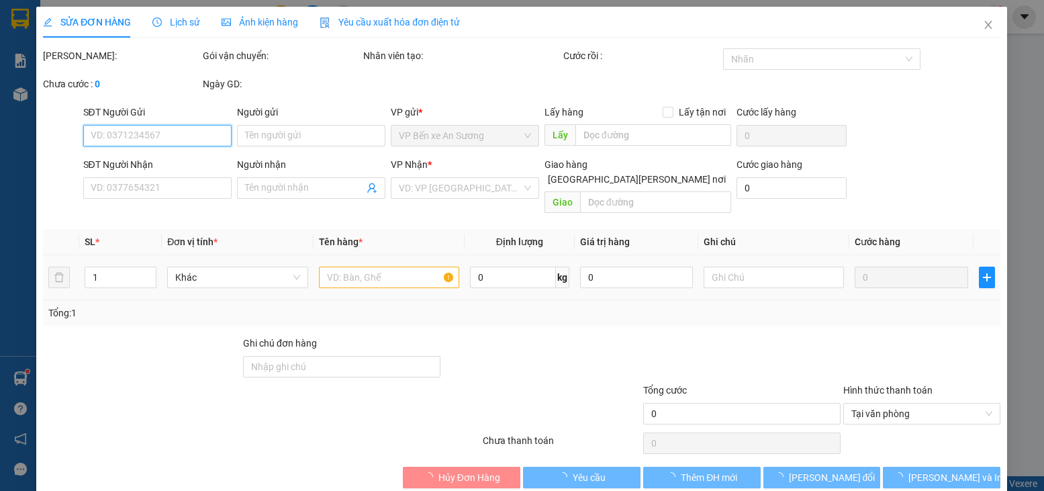
type input "0704484001"
type input "THANH"
type input "0393083979"
type input "TRUNG"
type input "Kđb"
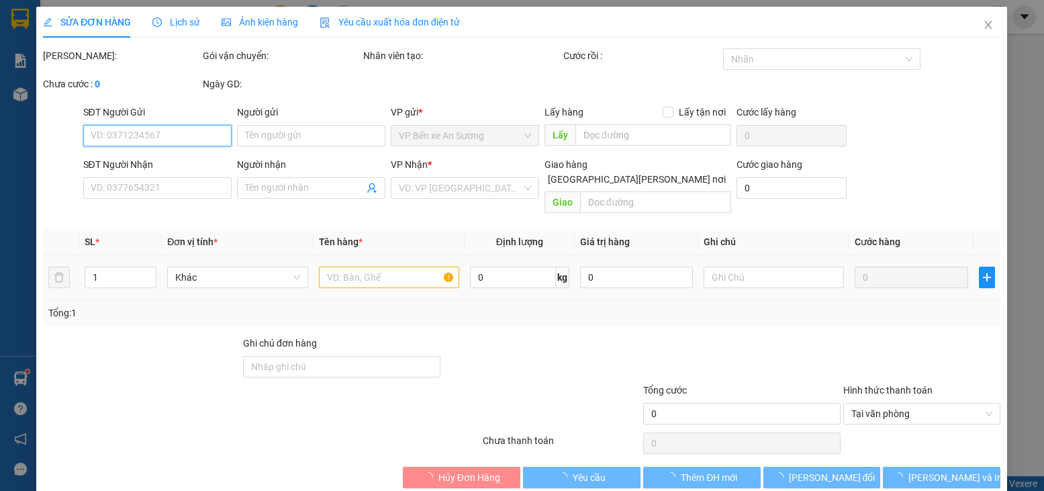
type input "25.000"
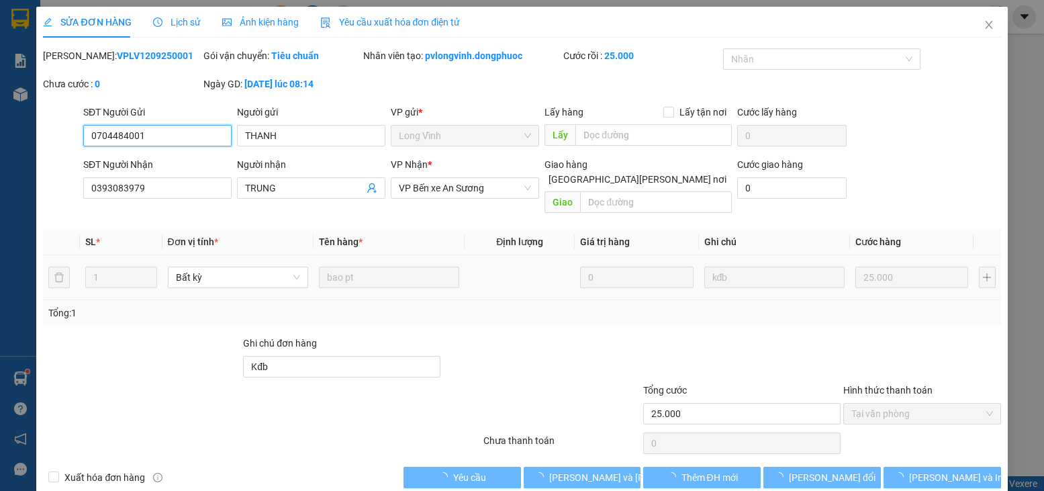
scroll to position [9, 0]
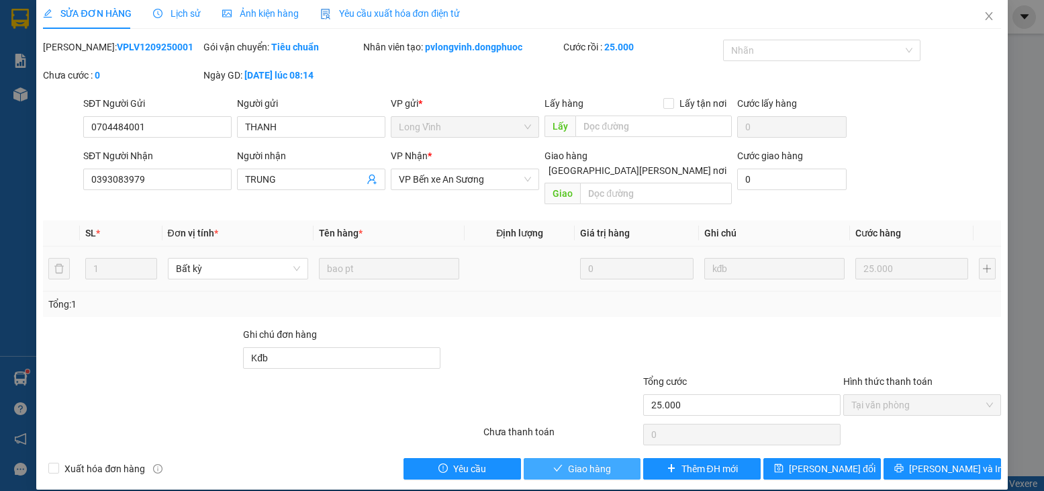
click at [573, 461] on span "Giao hàng" at bounding box center [589, 468] width 43 height 15
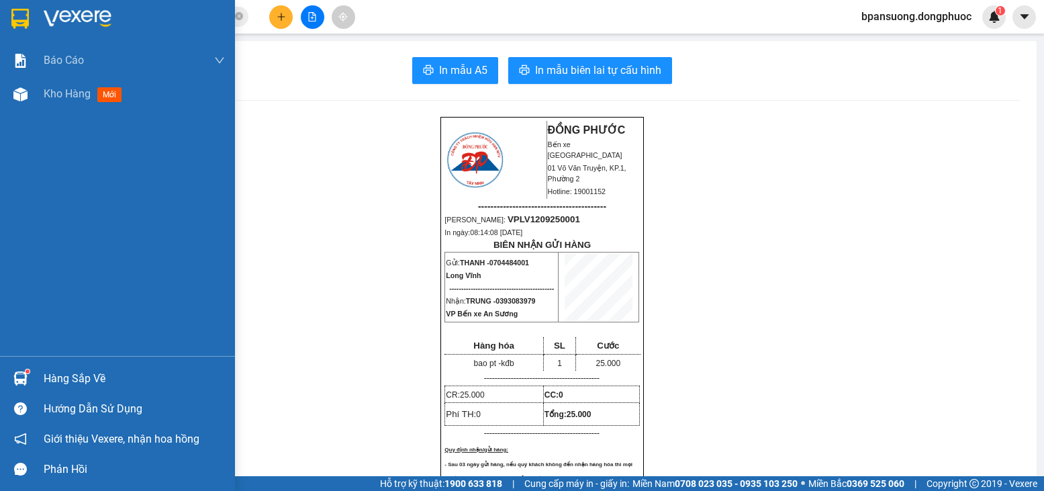
click at [70, 369] on div "Hàng sắp về" at bounding box center [134, 379] width 181 height 20
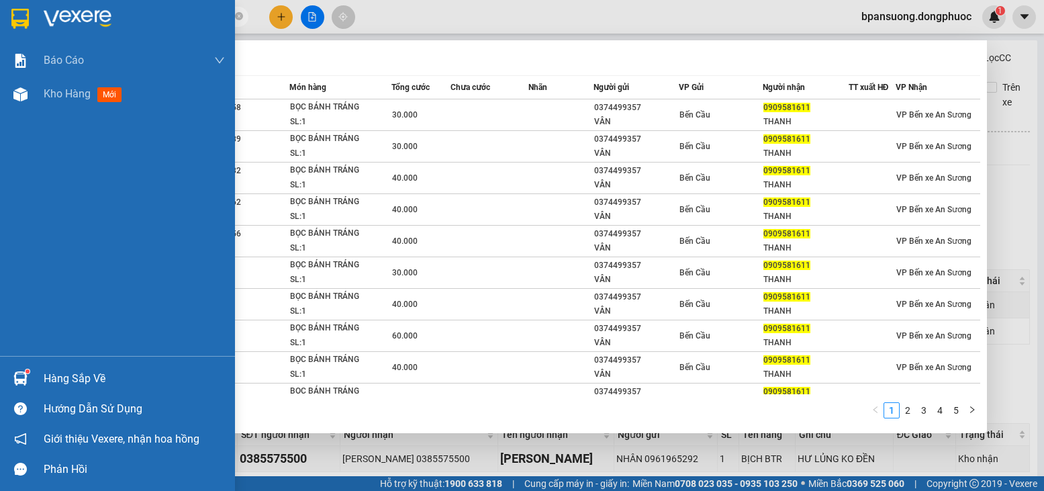
click at [83, 369] on div "Hàng sắp về" at bounding box center [134, 379] width 181 height 20
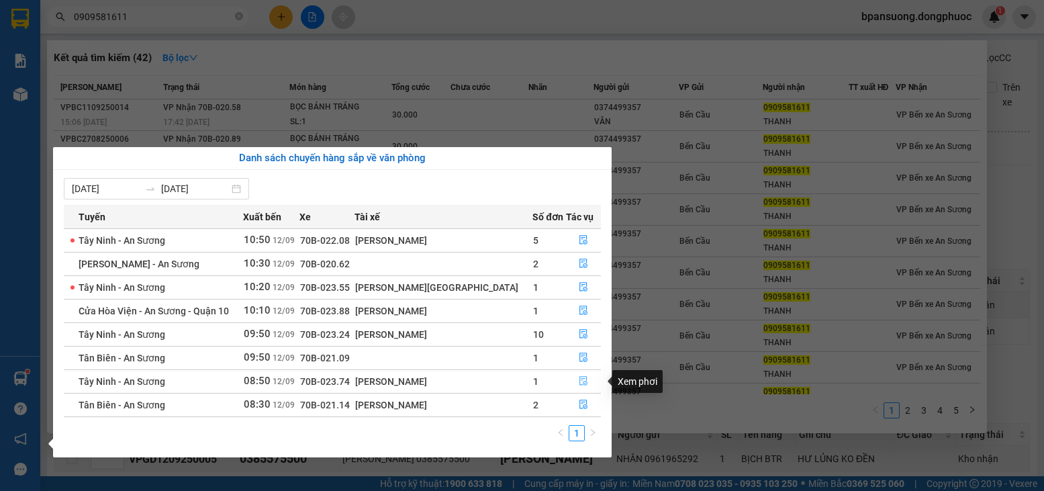
click at [584, 381] on icon "file-done" at bounding box center [583, 380] width 9 height 9
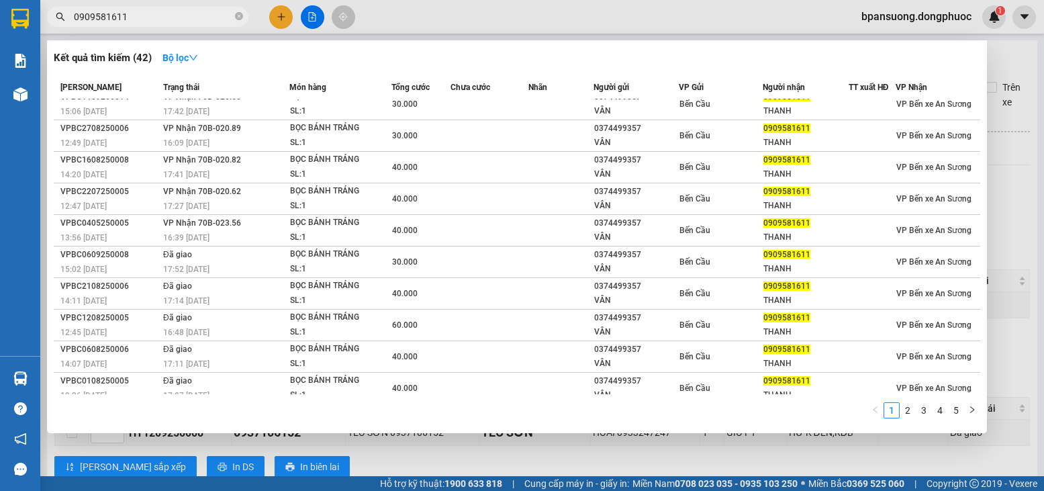
scroll to position [21, 0]
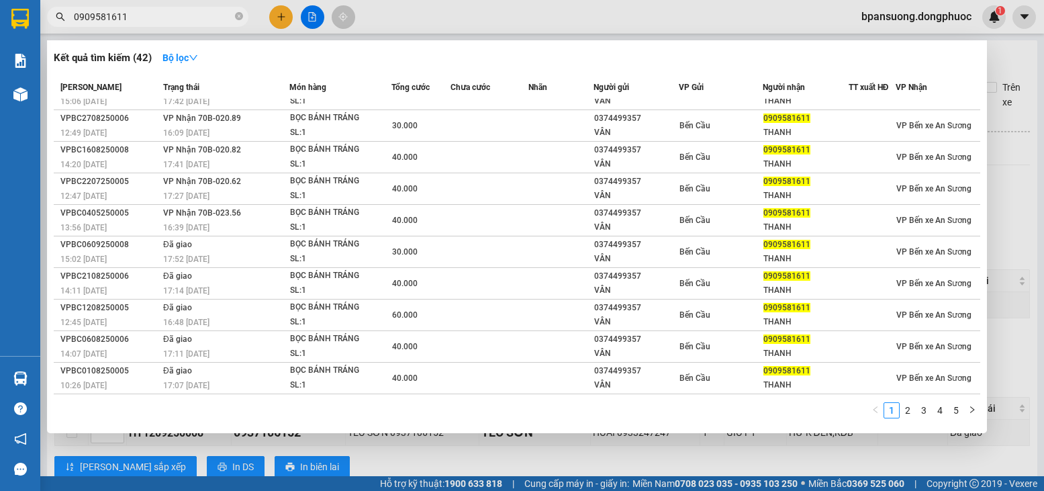
click at [438, 454] on div at bounding box center [522, 245] width 1044 height 491
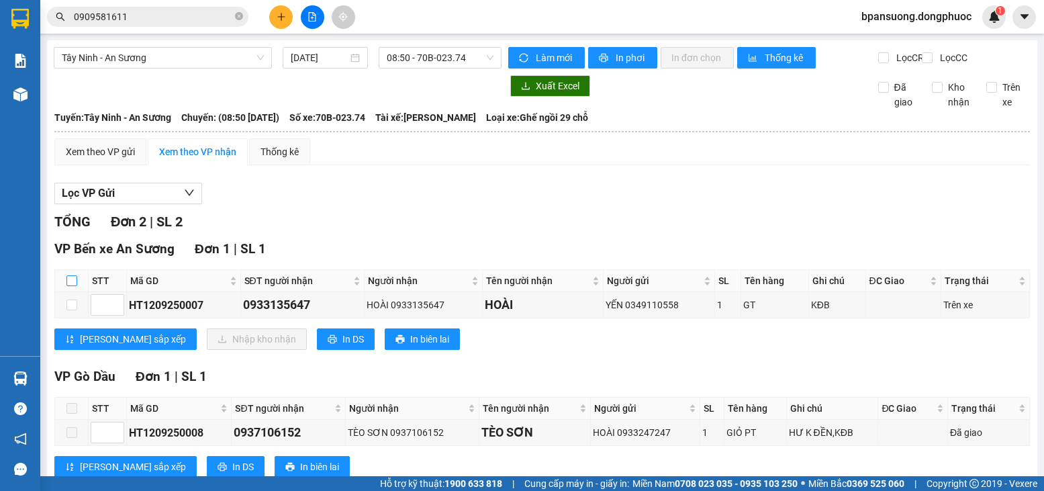
click at [72, 286] on input "checkbox" at bounding box center [71, 280] width 11 height 11
checkbox input "true"
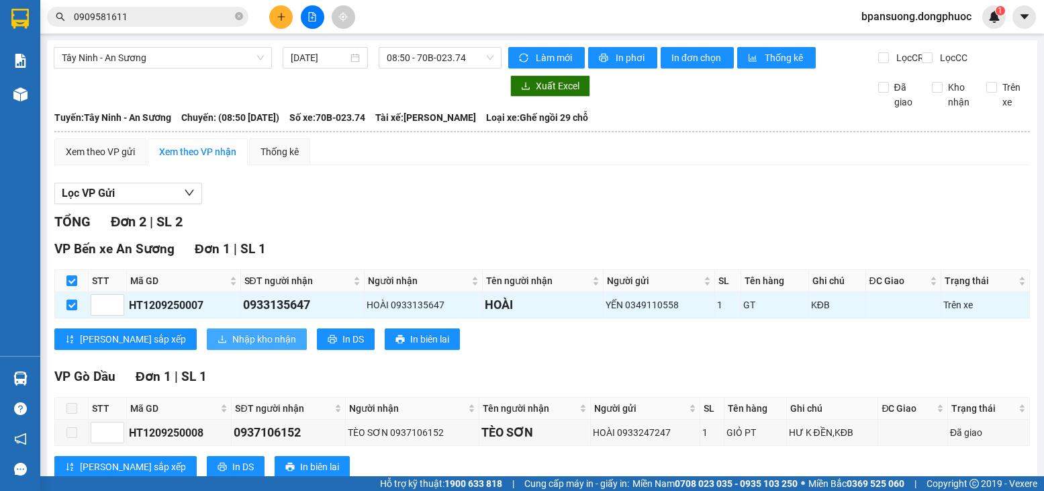
click at [232, 346] on span "Nhập kho nhận" at bounding box center [264, 339] width 64 height 15
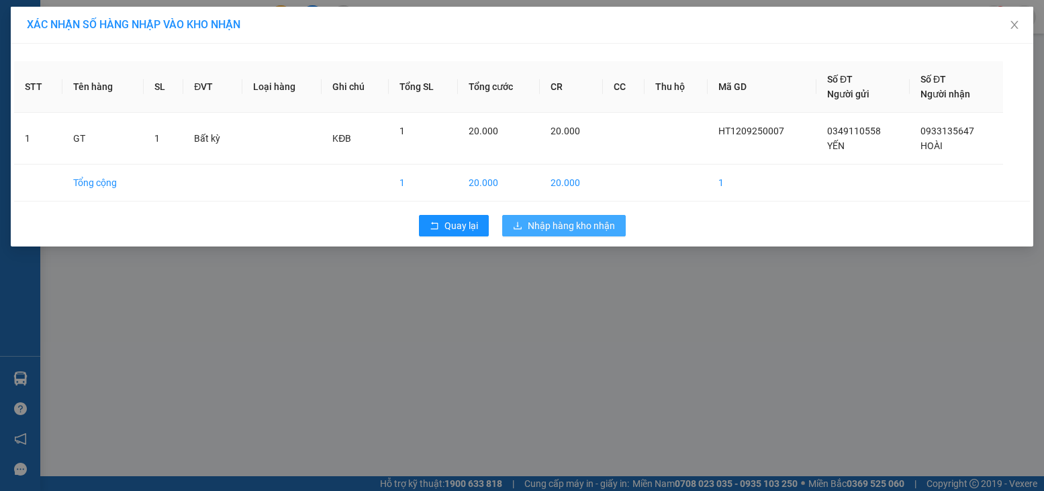
click at [613, 222] on span "Nhập hàng kho nhận" at bounding box center [571, 225] width 87 height 15
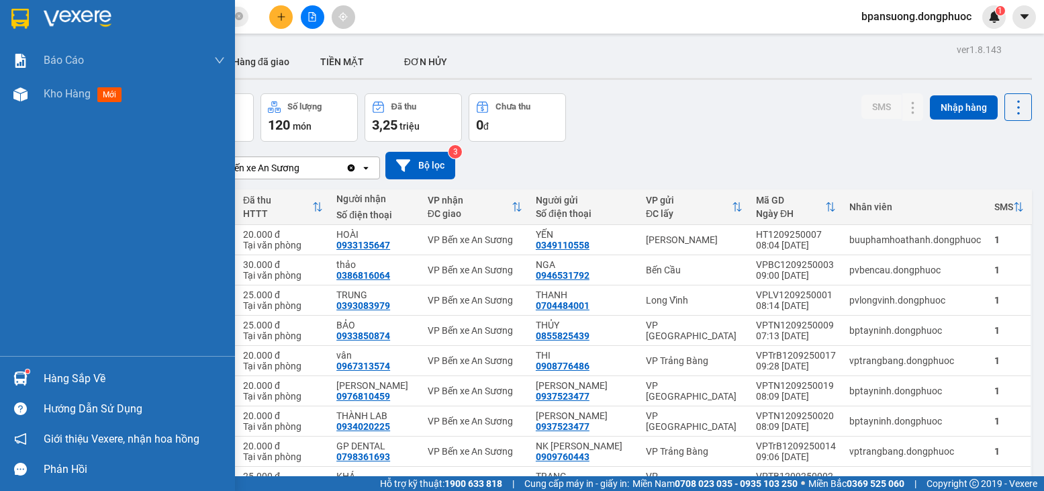
click at [38, 375] on div "Hàng sắp về" at bounding box center [117, 378] width 235 height 30
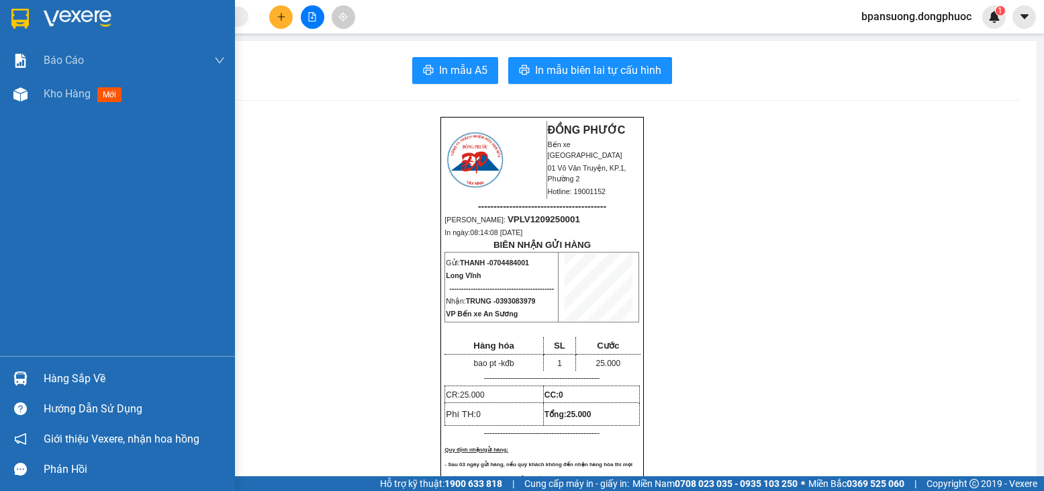
click at [81, 375] on div "Hàng sắp về" at bounding box center [134, 379] width 181 height 20
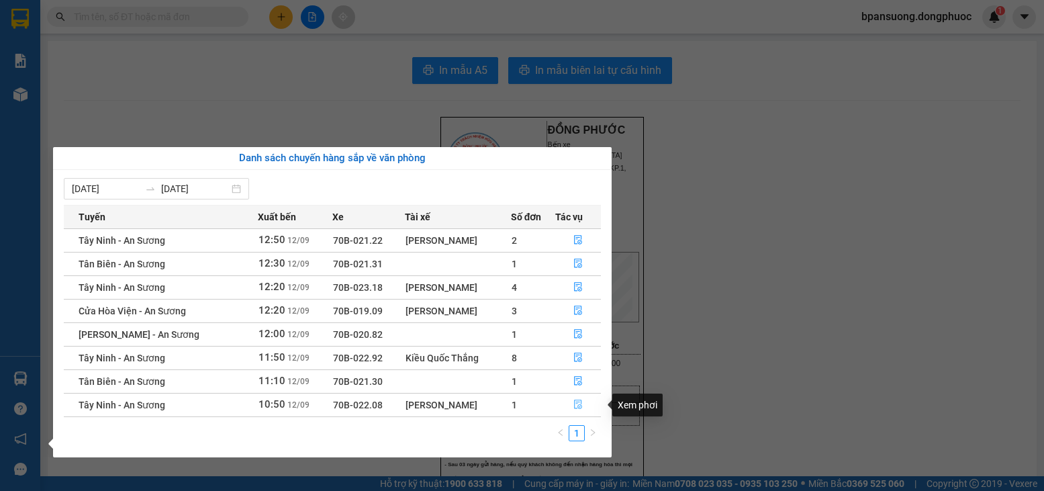
drag, startPoint x: 579, startPoint y: 404, endPoint x: 567, endPoint y: 403, distance: 12.2
click at [579, 405] on icon "file-done" at bounding box center [577, 403] width 9 height 9
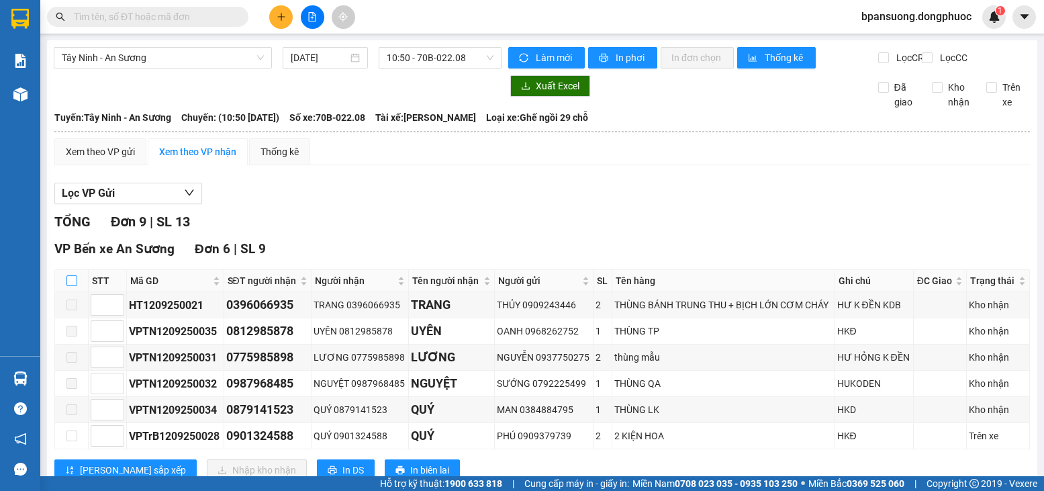
click at [72, 286] on label at bounding box center [71, 280] width 11 height 15
click at [72, 286] on input "checkbox" at bounding box center [71, 280] width 11 height 11
checkbox input "true"
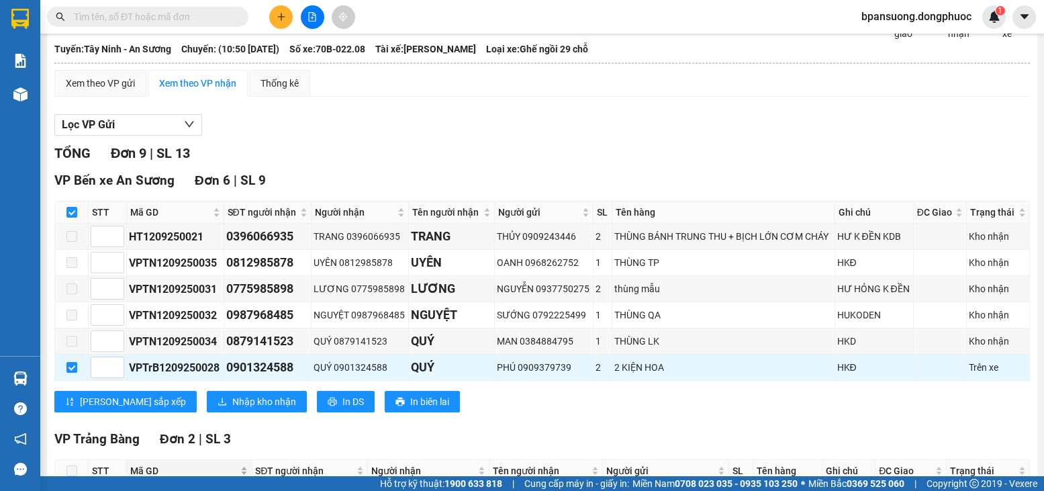
scroll to position [134, 0]
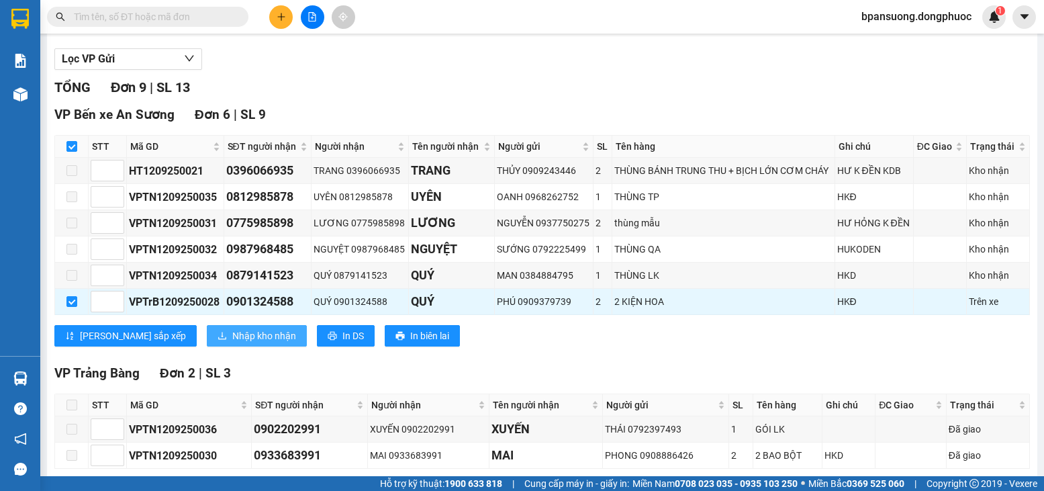
click at [232, 343] on span "Nhập kho nhận" at bounding box center [264, 335] width 64 height 15
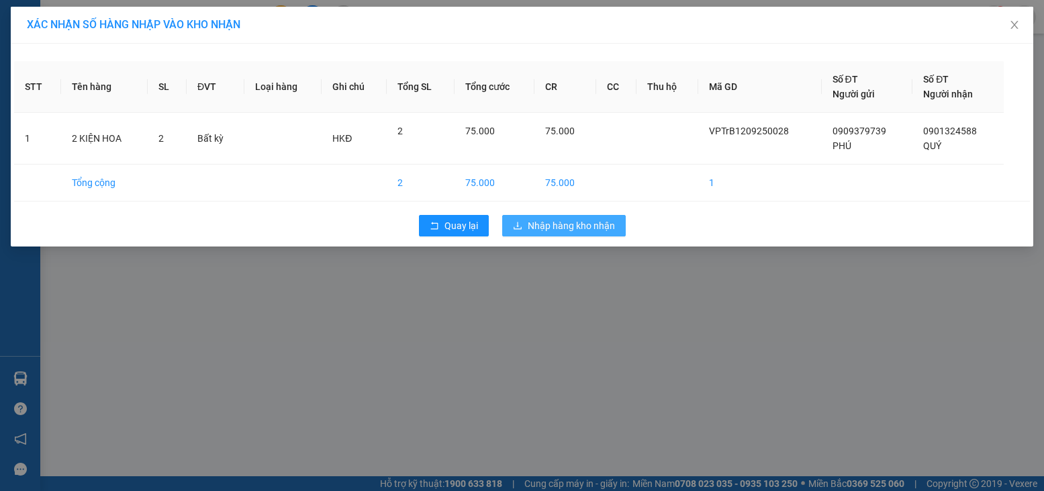
click at [586, 219] on span "Nhập hàng kho nhận" at bounding box center [571, 225] width 87 height 15
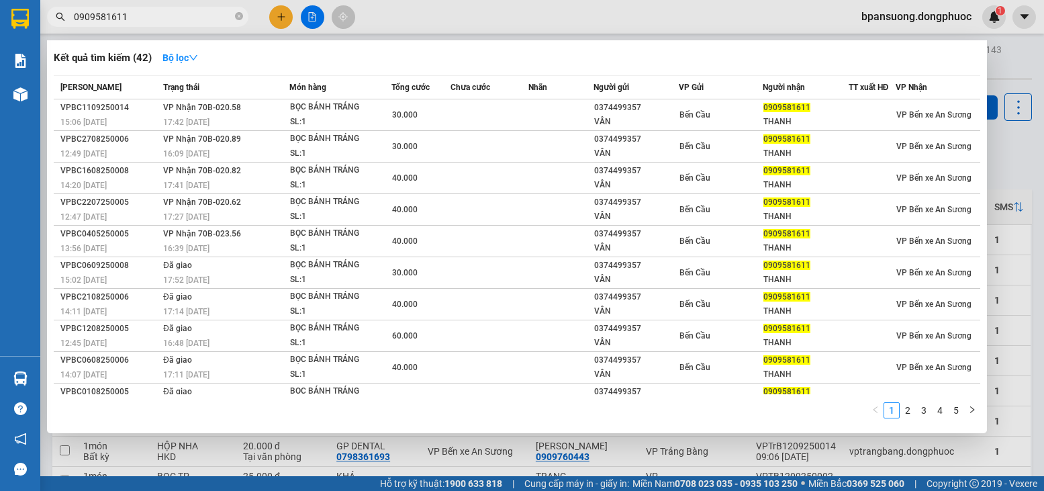
scroll to position [21, 0]
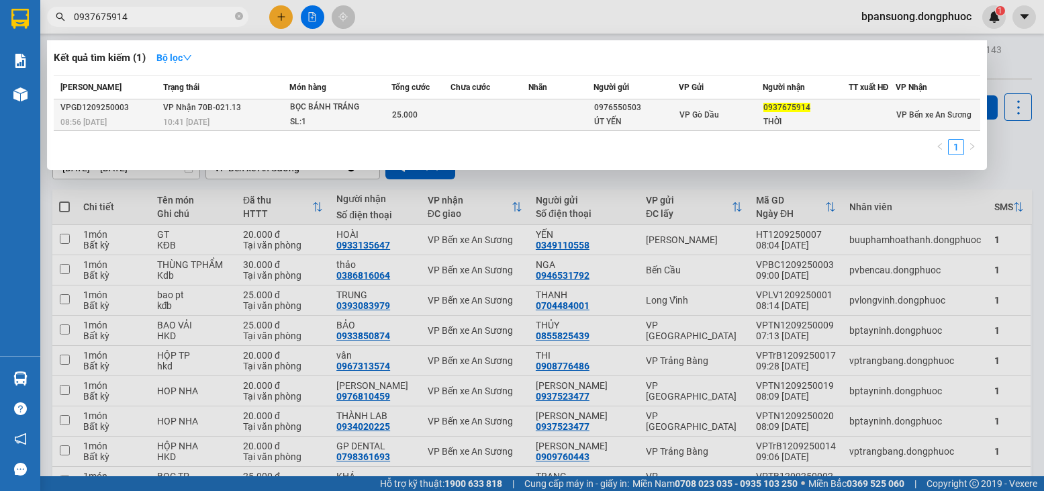
type input "0937675914"
click at [305, 119] on div "SL: 1" at bounding box center [340, 122] width 101 height 15
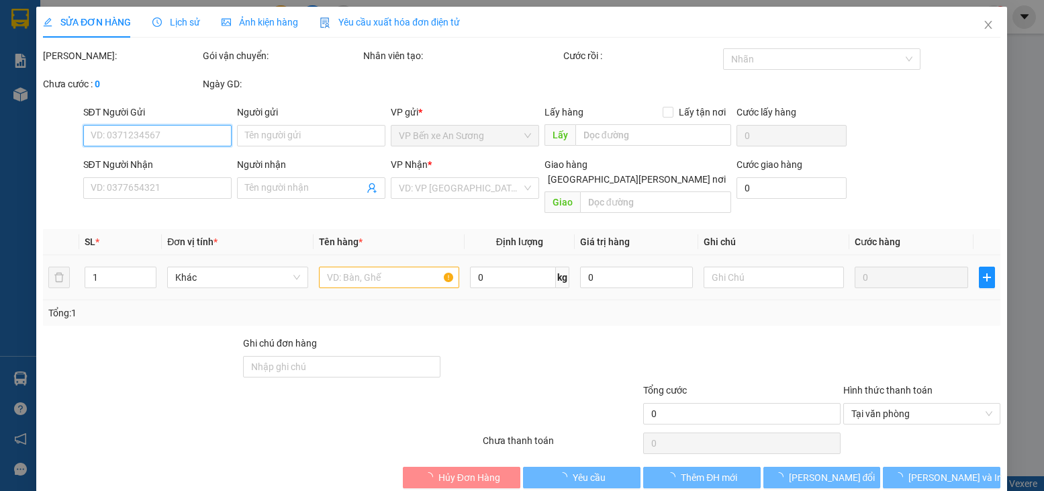
type input "0976550503"
type input "ÚT YẾN"
type input "0937675914"
type input "THỜI"
type input "25.000"
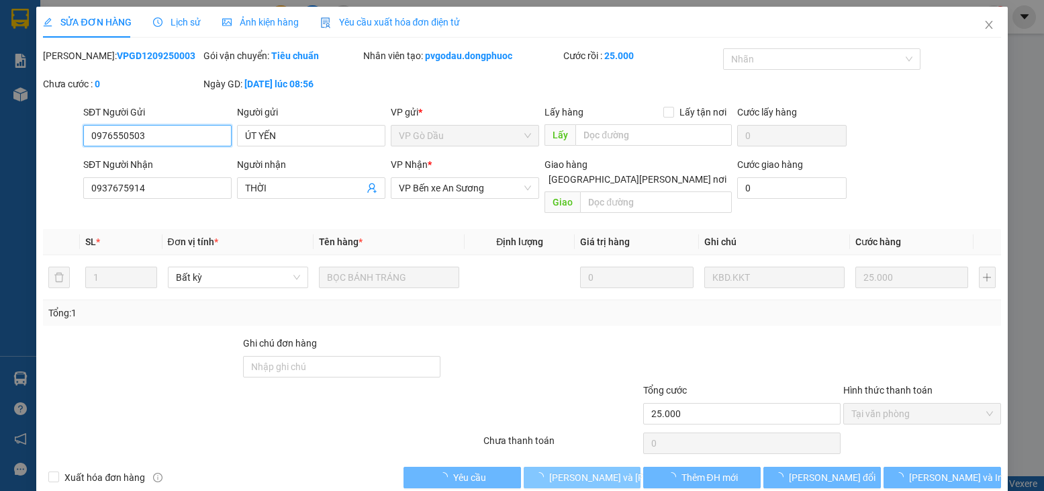
scroll to position [9, 0]
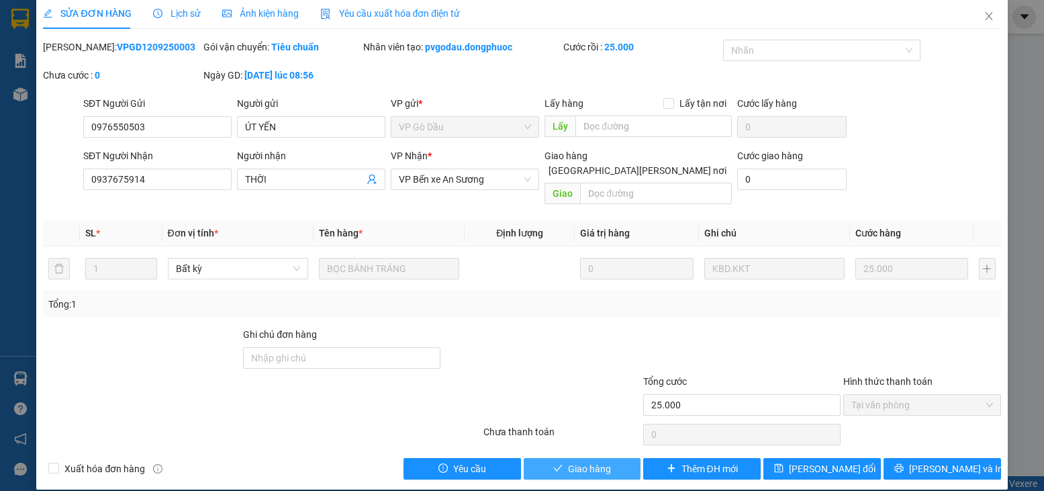
click at [568, 461] on span "Giao hàng" at bounding box center [589, 468] width 43 height 15
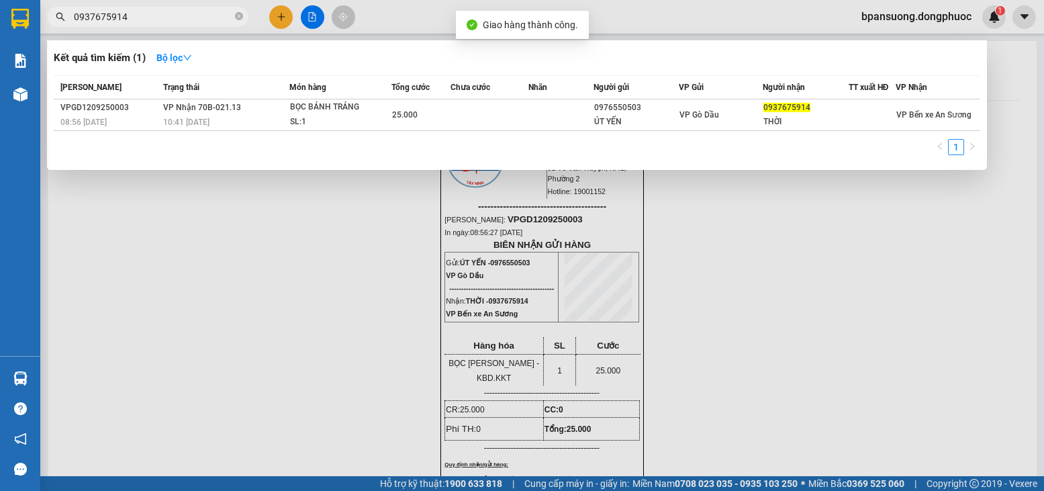
click at [212, 21] on input "0937675914" at bounding box center [153, 16] width 158 height 15
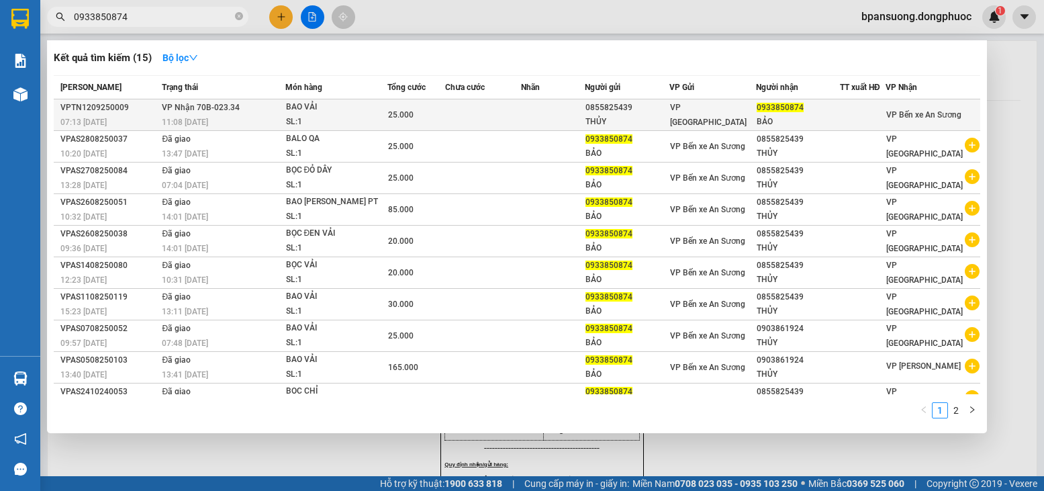
type input "0933850874"
click at [356, 111] on div "BAO VẢI" at bounding box center [336, 107] width 101 height 15
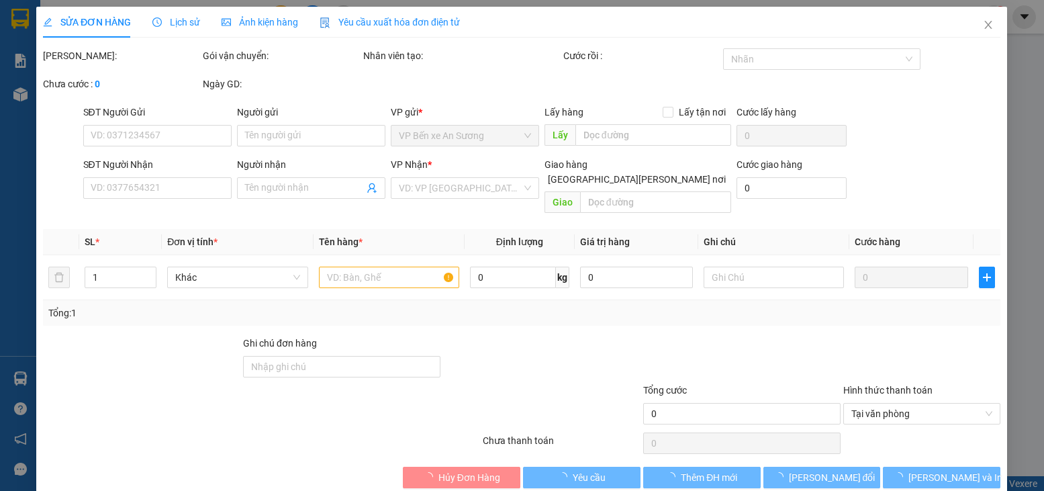
type input "0855825439"
type input "THỦY"
type input "0933850874"
type input "BẢO"
type input "25.000"
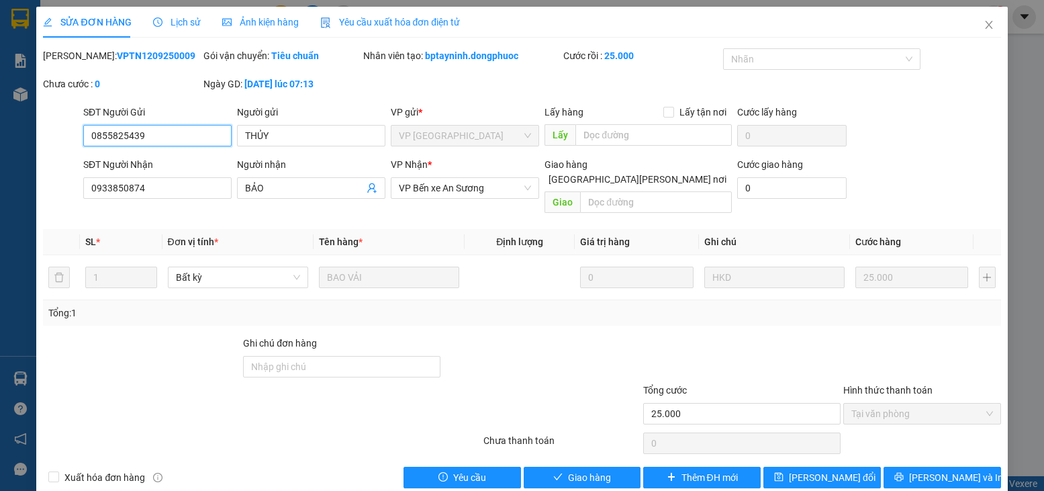
scroll to position [9, 0]
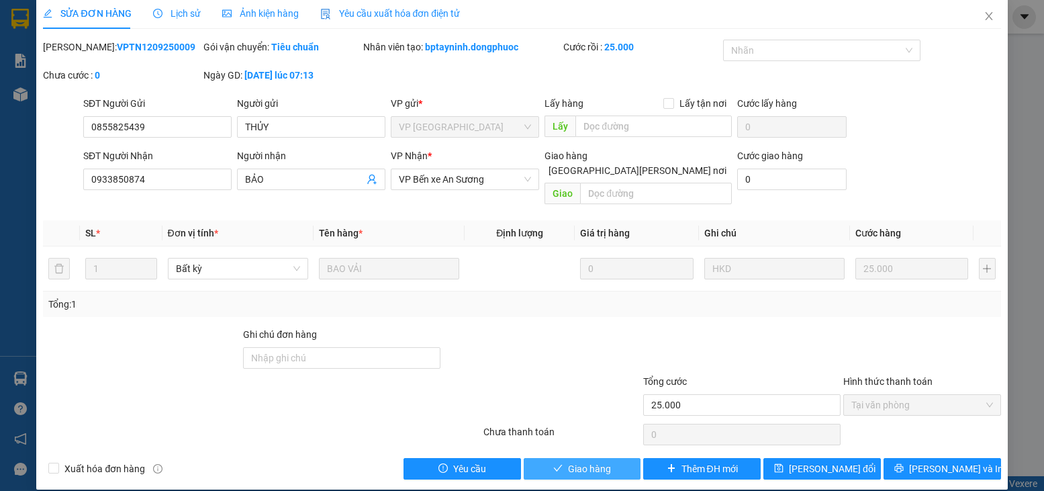
click at [575, 458] on button "Giao hàng" at bounding box center [582, 468] width 117 height 21
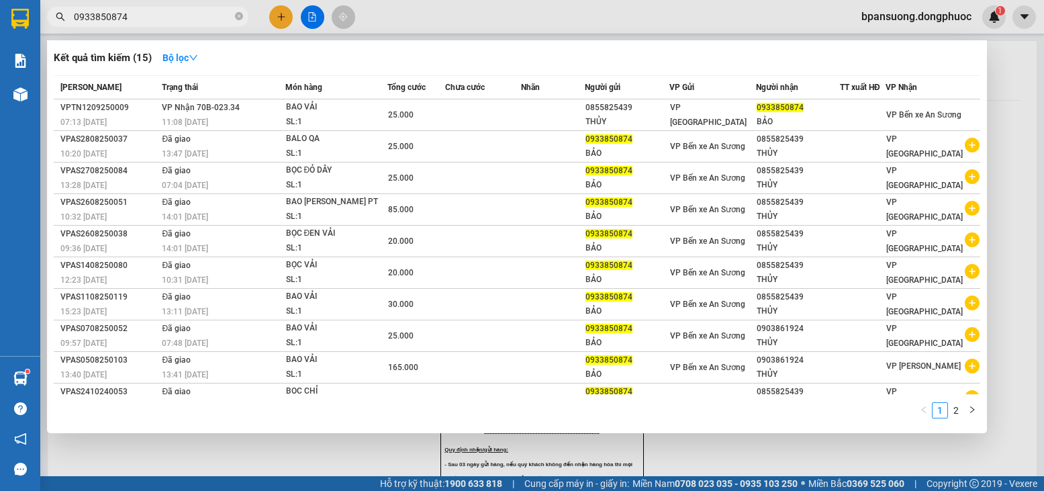
click at [183, 13] on input "0933850874" at bounding box center [153, 16] width 158 height 15
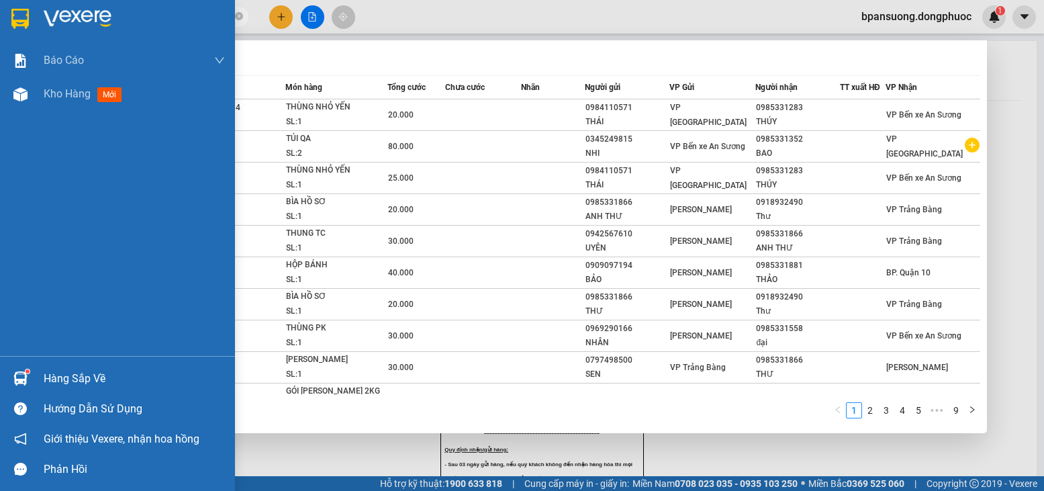
type input "0985331"
click at [16, 379] on img at bounding box center [20, 378] width 14 height 14
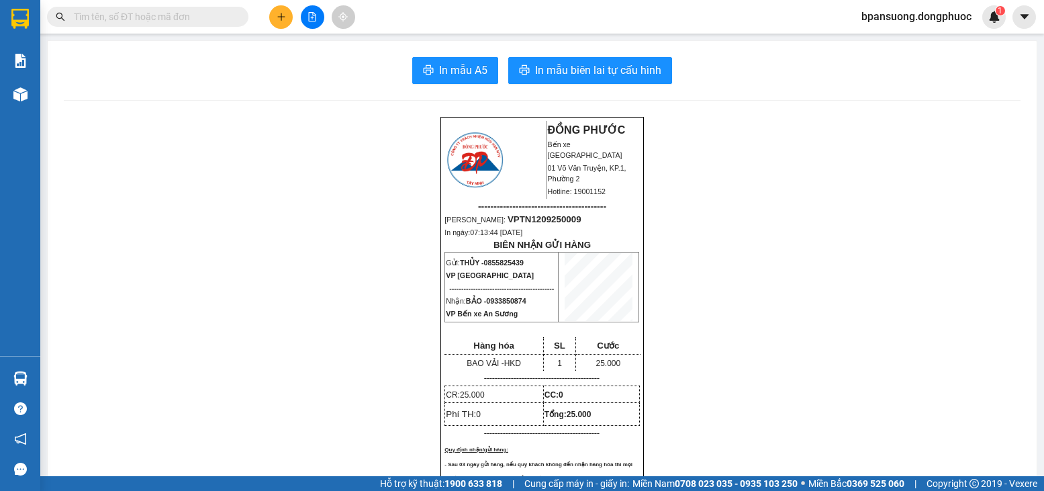
click at [142, 18] on input "text" at bounding box center [153, 16] width 158 height 15
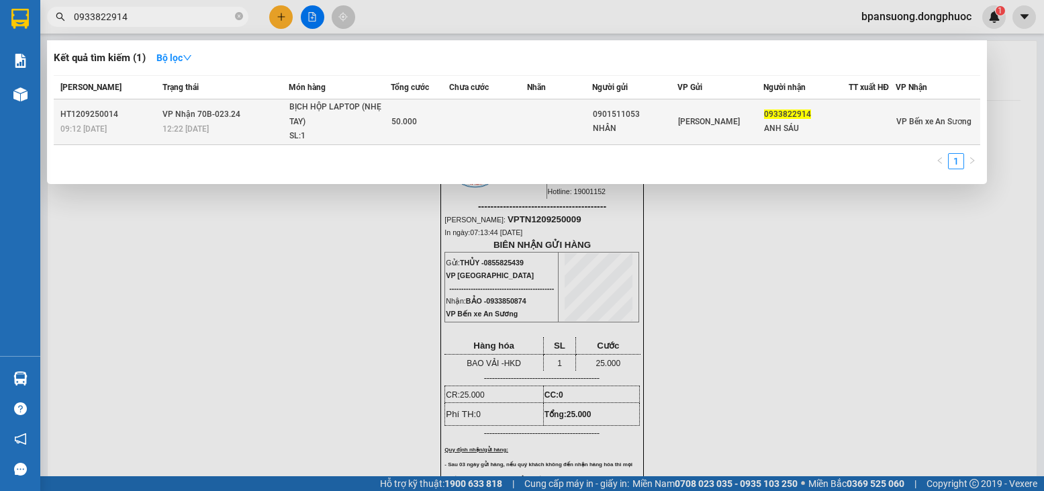
type input "0933822914"
click at [362, 116] on div "BỊCH HỘP LAPTOP (NHẸ TAY)" at bounding box center [339, 114] width 101 height 29
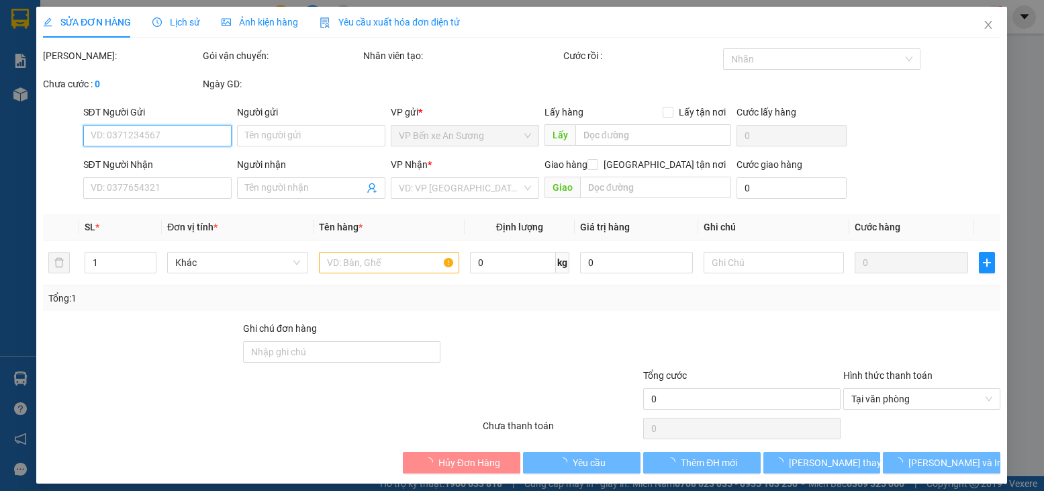
type input "0901511053"
type input "NHÂN"
type input "0933822914"
type input "ANH SÁU"
type input "50.000"
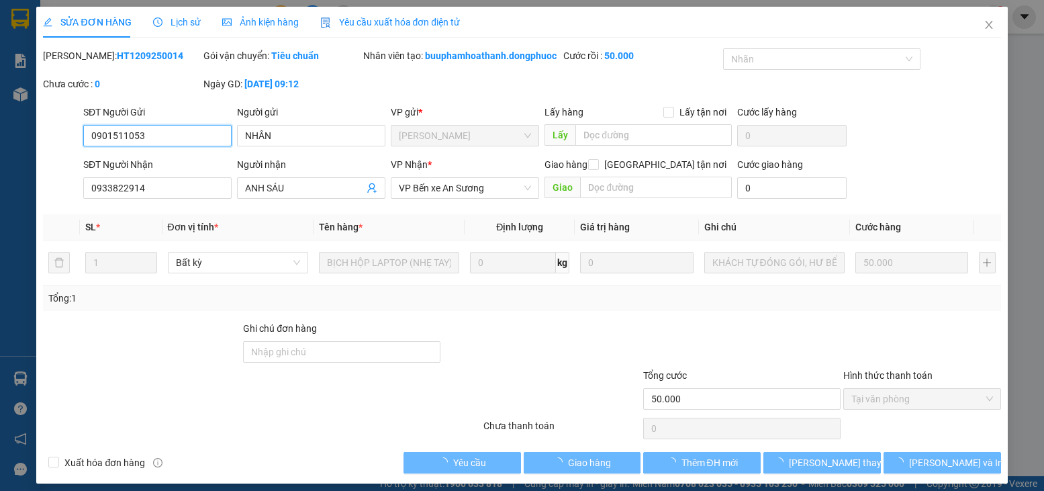
scroll to position [9, 0]
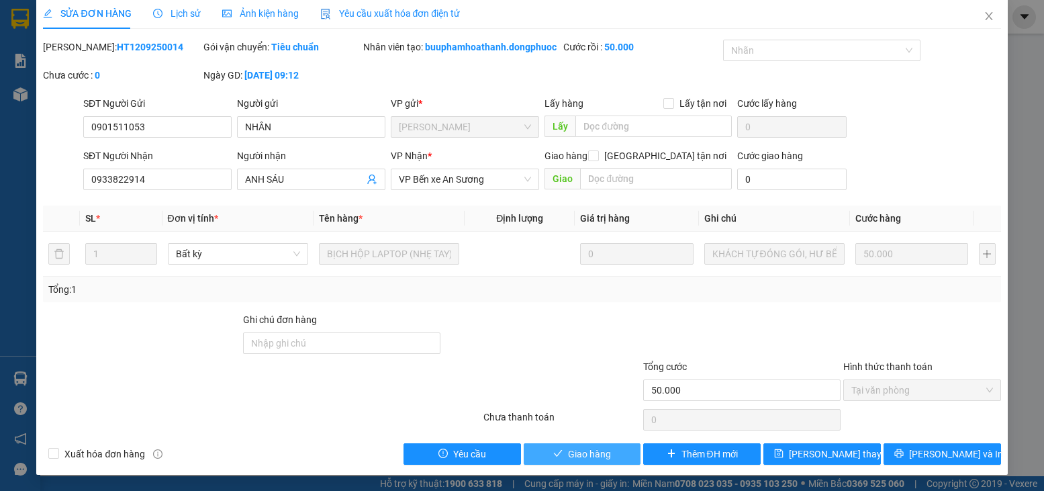
click at [568, 461] on span "Giao hàng" at bounding box center [589, 453] width 43 height 15
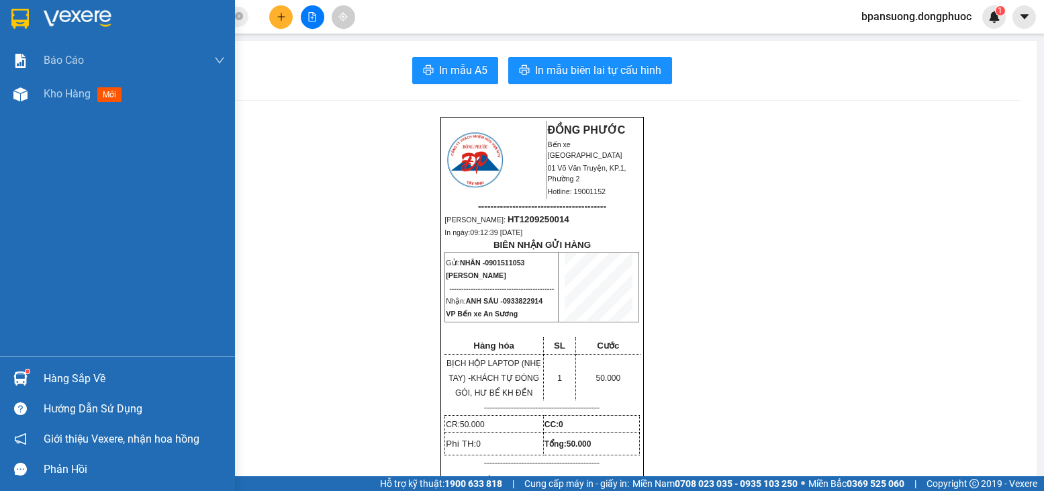
click at [70, 387] on div "Hàng sắp về" at bounding box center [134, 379] width 181 height 20
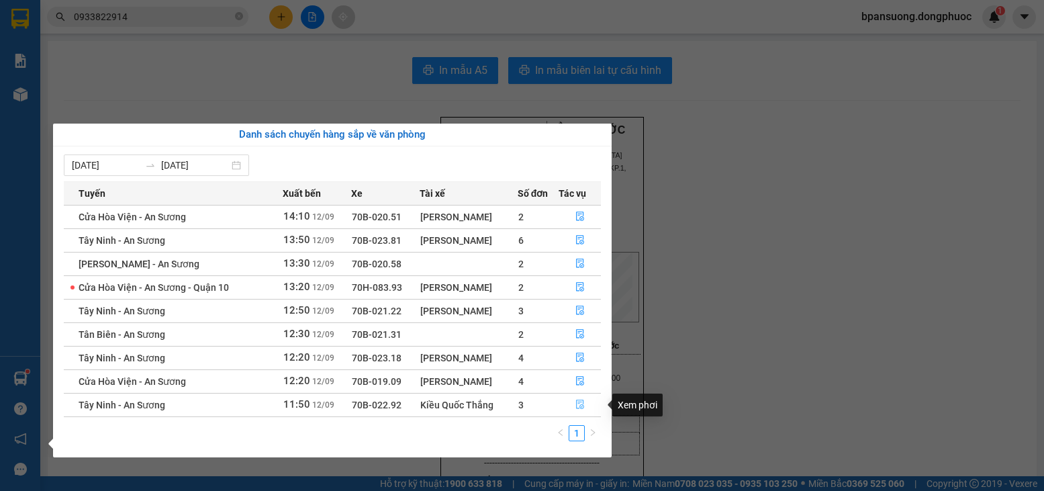
click at [574, 401] on button "button" at bounding box center [579, 404] width 41 height 21
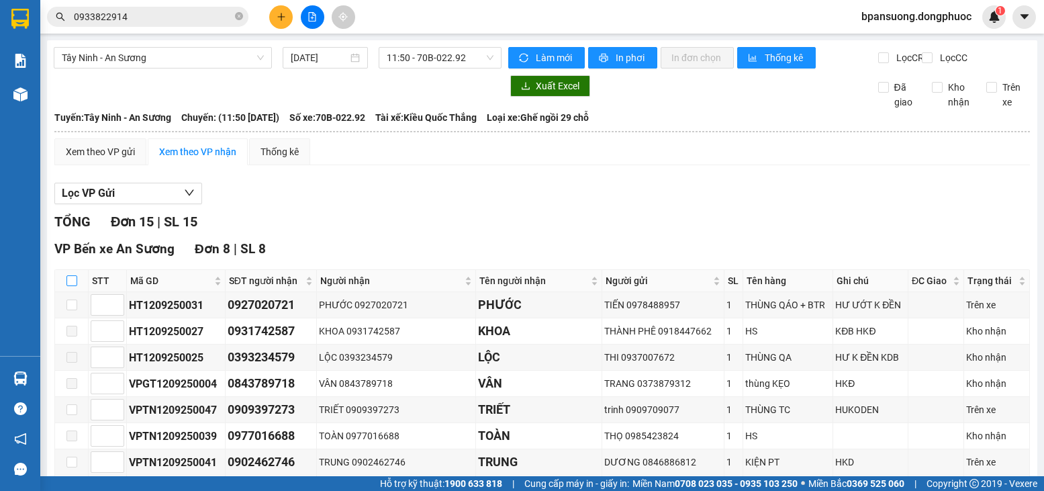
click at [74, 286] on input "checkbox" at bounding box center [71, 280] width 11 height 11
checkbox input "true"
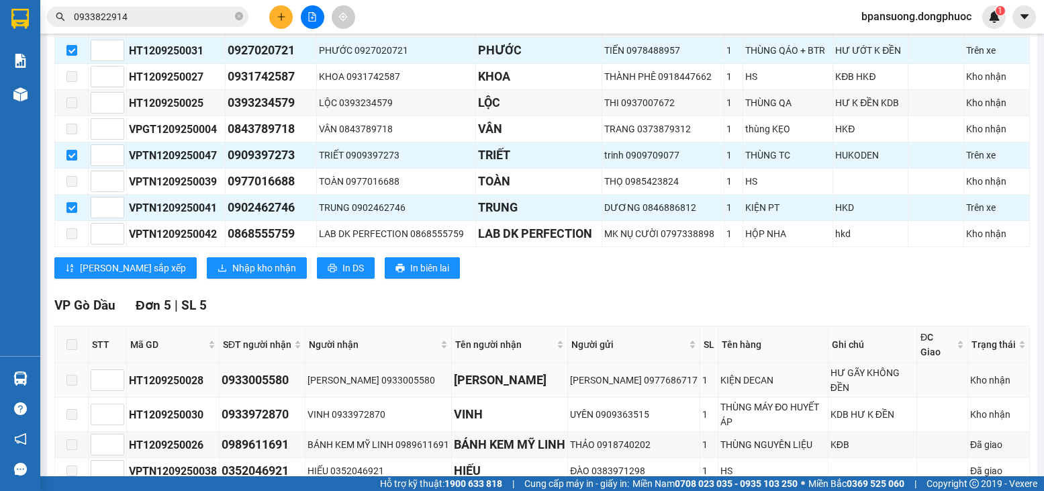
scroll to position [269, 0]
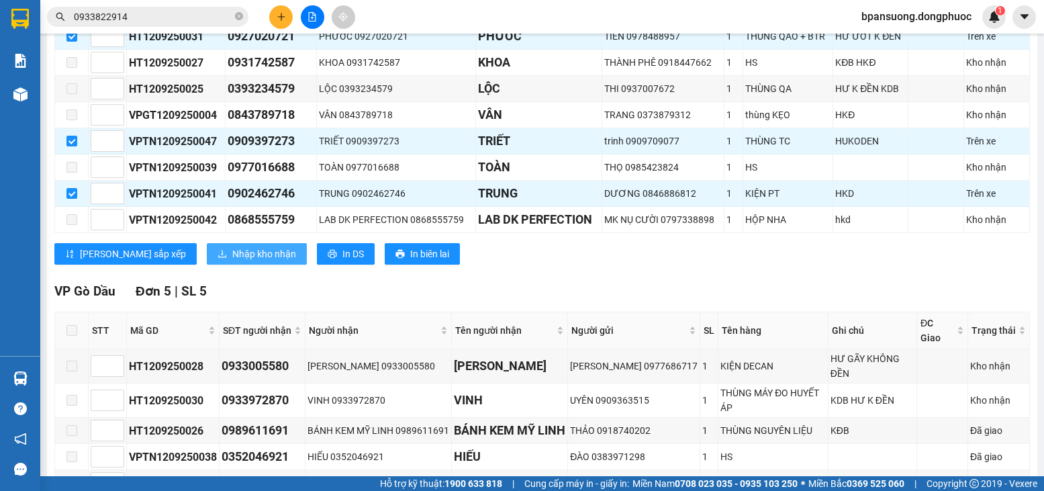
click at [232, 261] on span "Nhập kho nhận" at bounding box center [264, 253] width 64 height 15
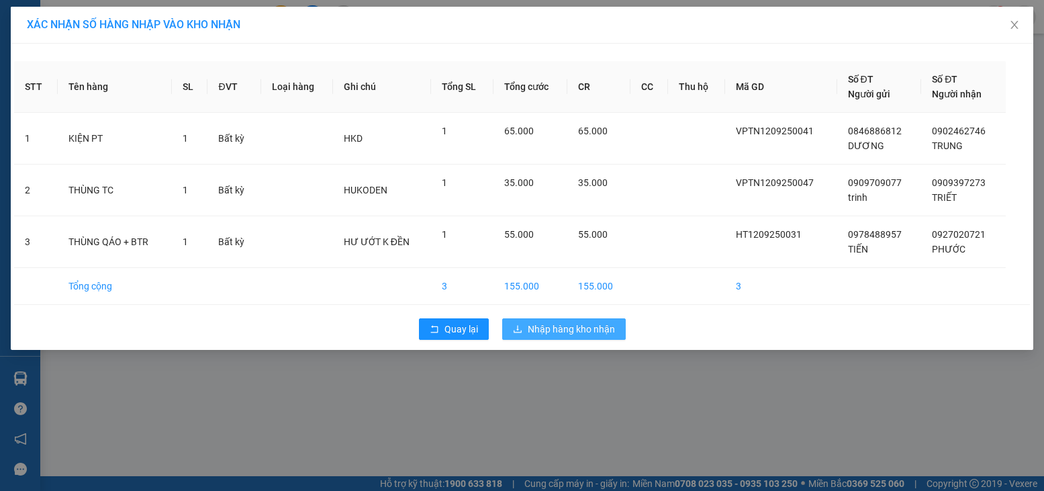
click at [559, 320] on button "Nhập hàng kho nhận" at bounding box center [564, 328] width 124 height 21
